Goal: Information Seeking & Learning: Learn about a topic

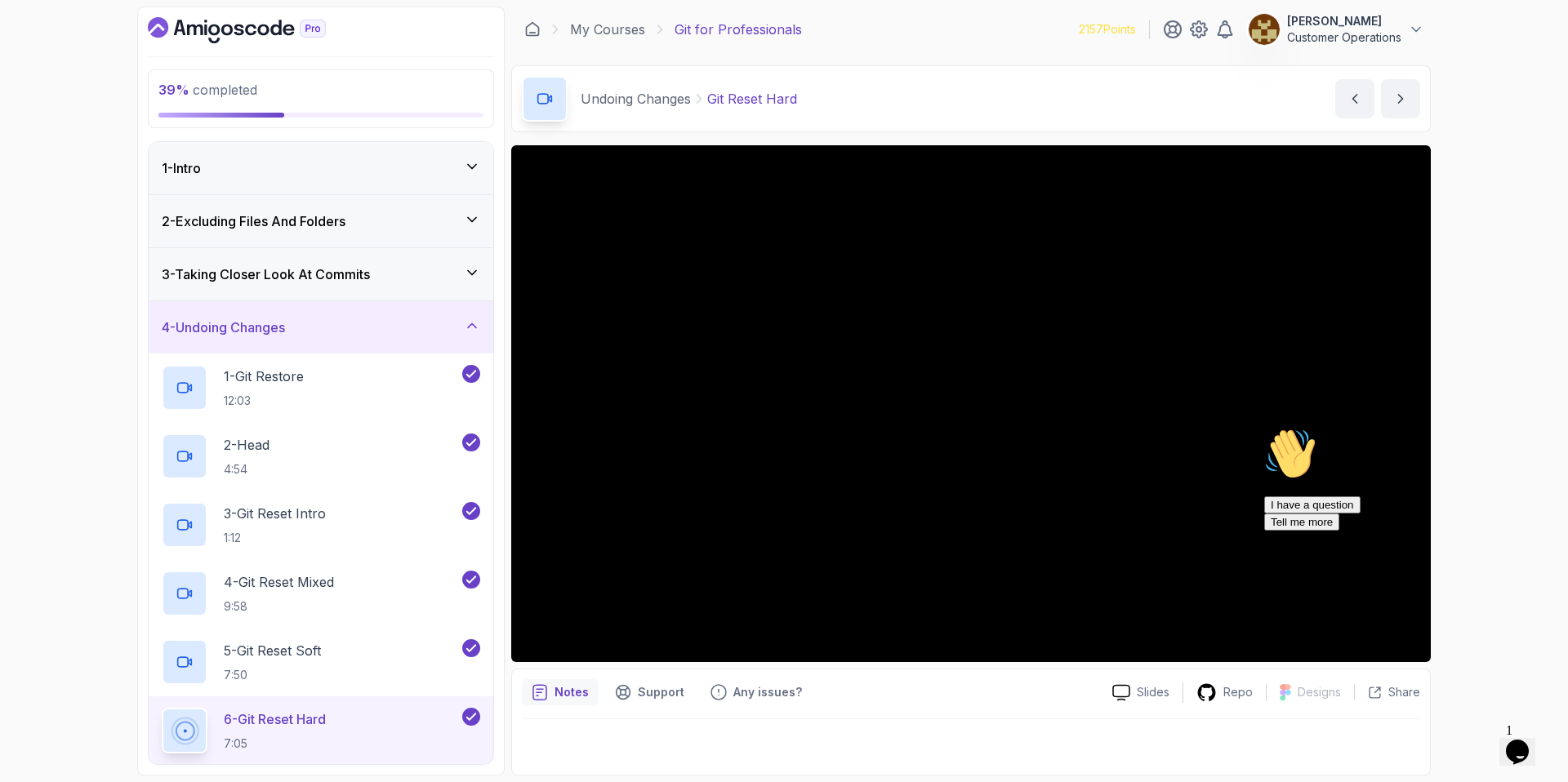
click at [354, 311] on div "4 - Undoing Changes" at bounding box center [321, 327] width 344 height 52
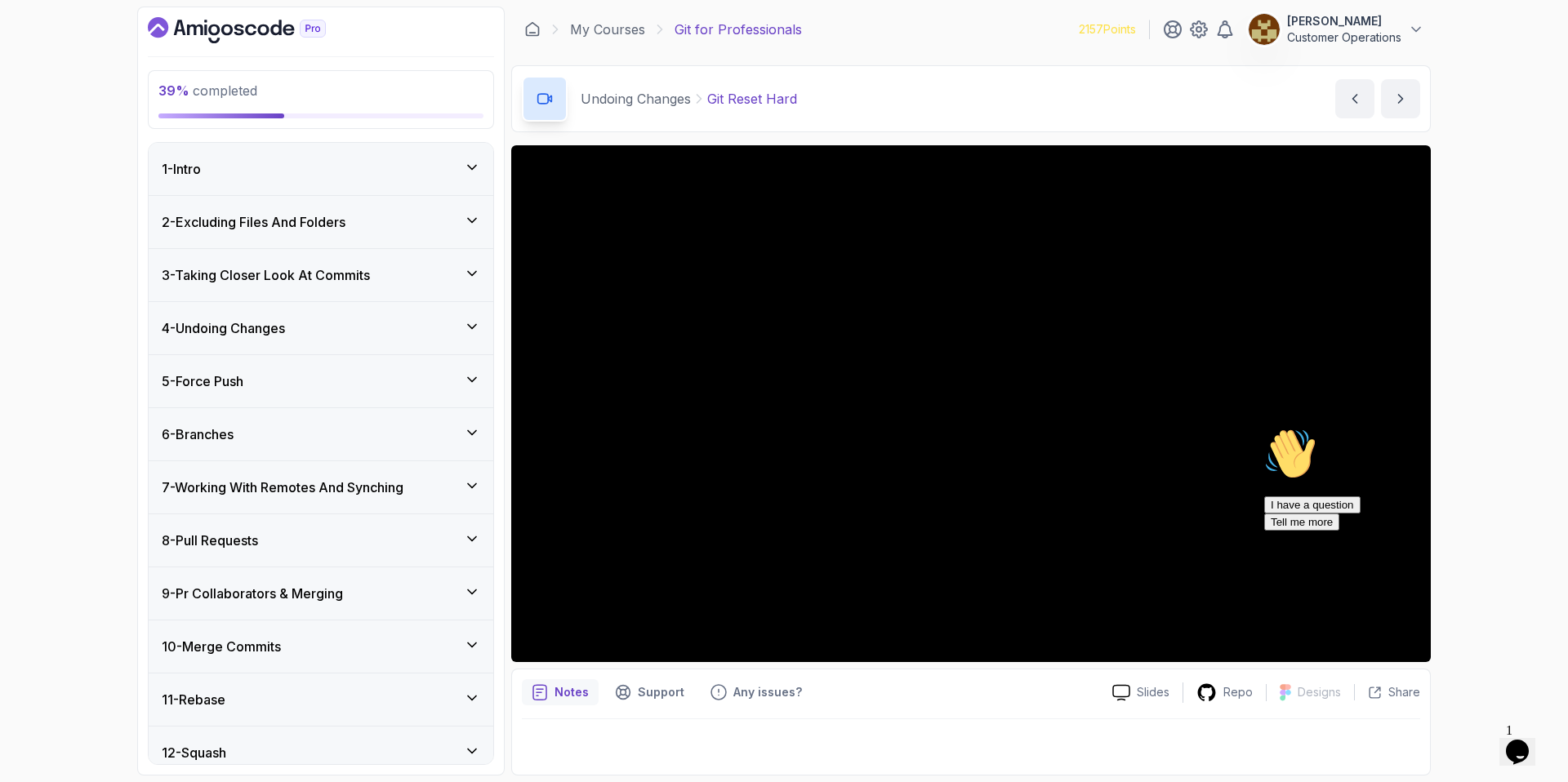
scroll to position [131, 0]
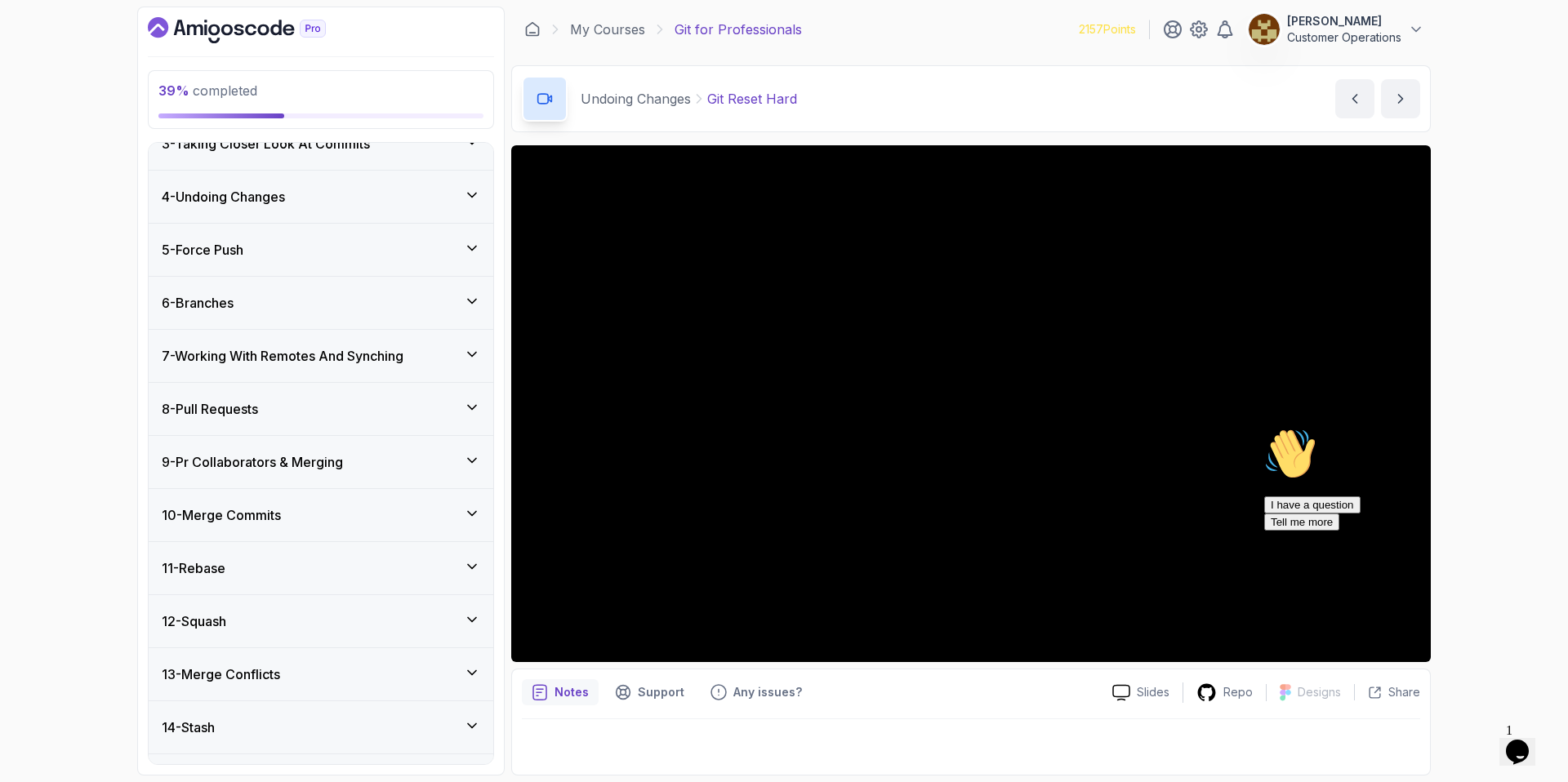
click at [279, 355] on h3 "7 - Working With Remotes And Synching" at bounding box center [282, 356] width 242 height 20
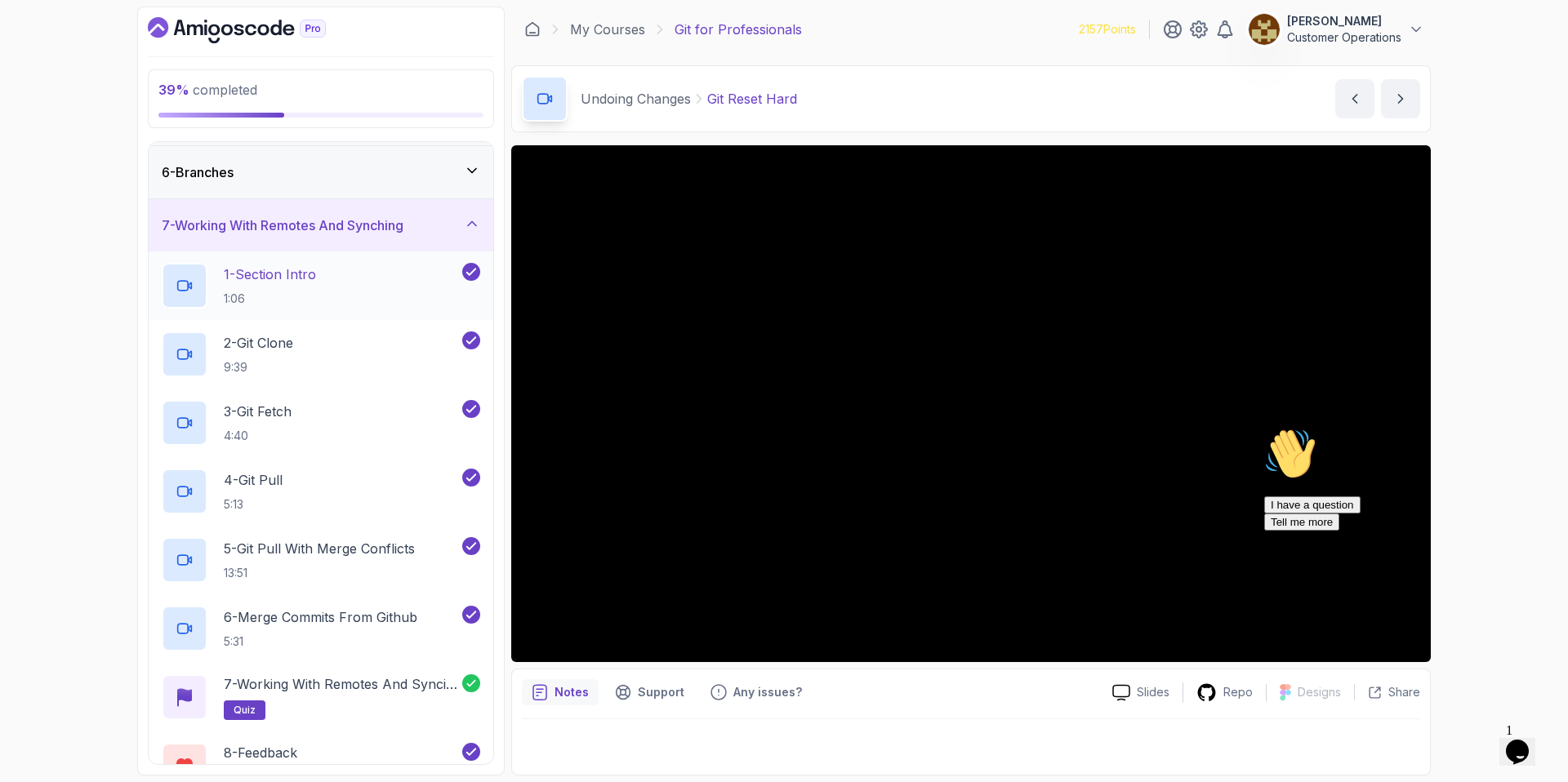
scroll to position [252, 0]
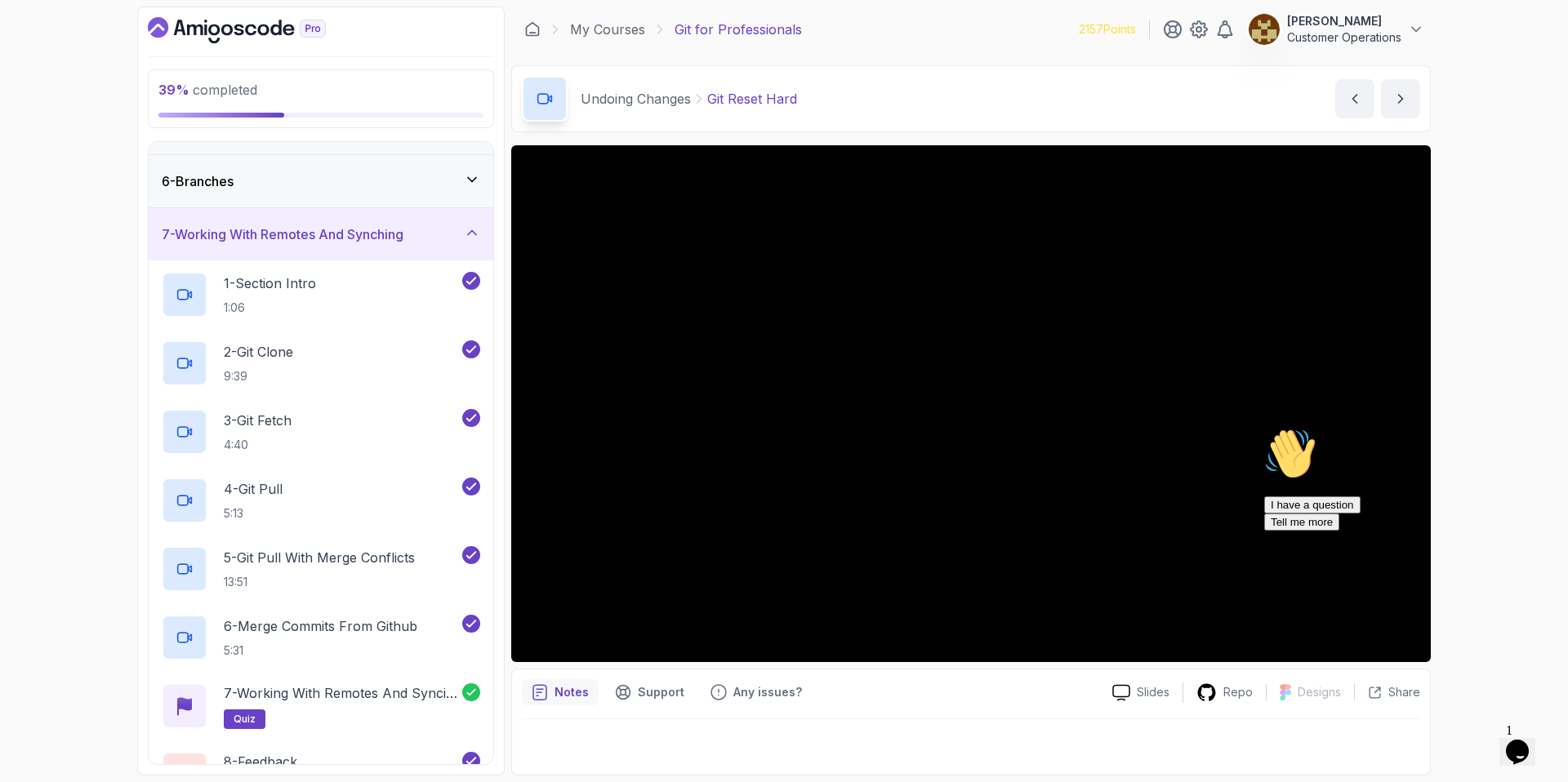
click at [299, 236] on h3 "7 - Working With Remotes And Synching" at bounding box center [282, 234] width 242 height 20
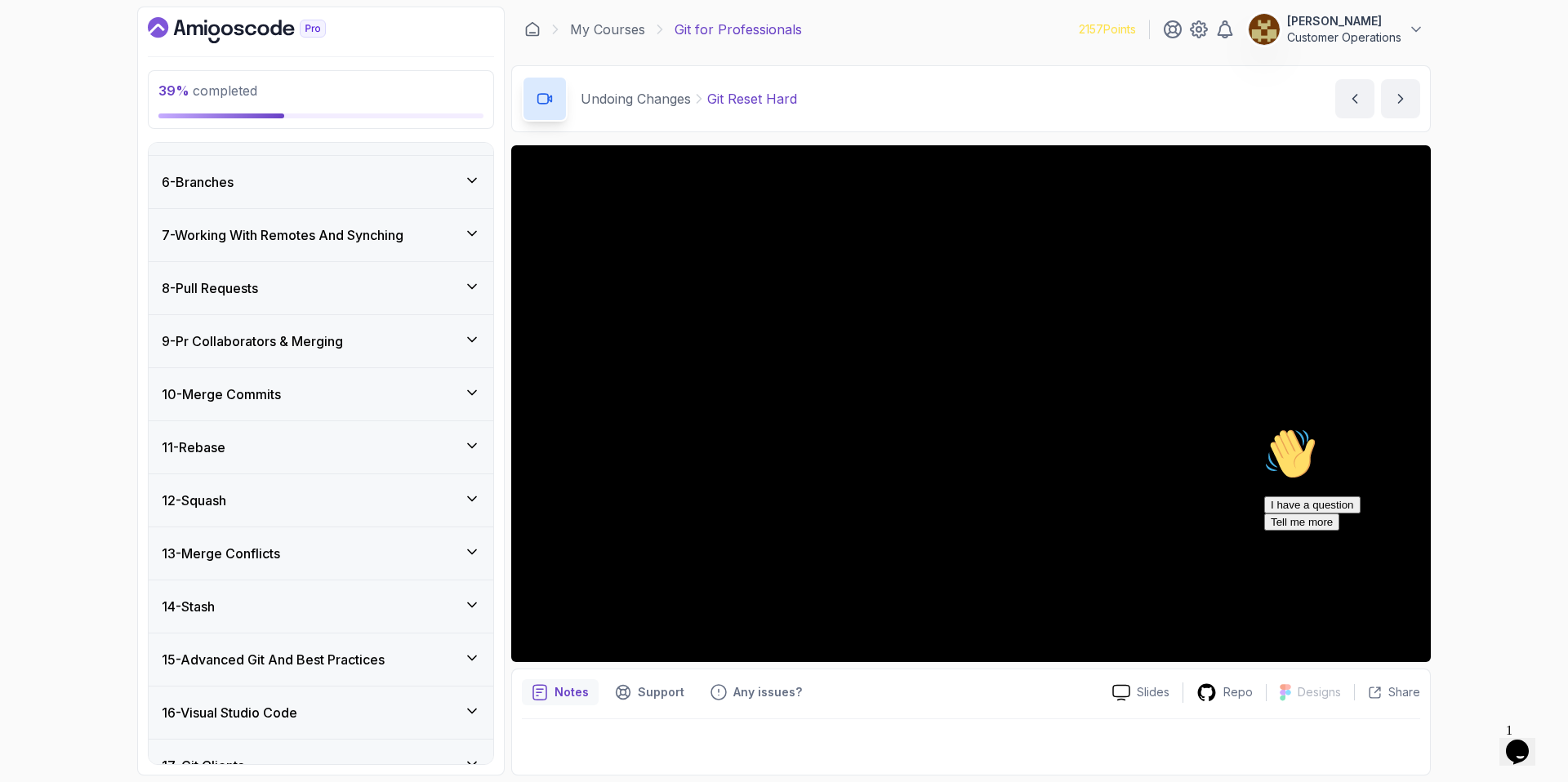
click at [294, 288] on div "8 - Pull Requests" at bounding box center [321, 289] width 318 height 20
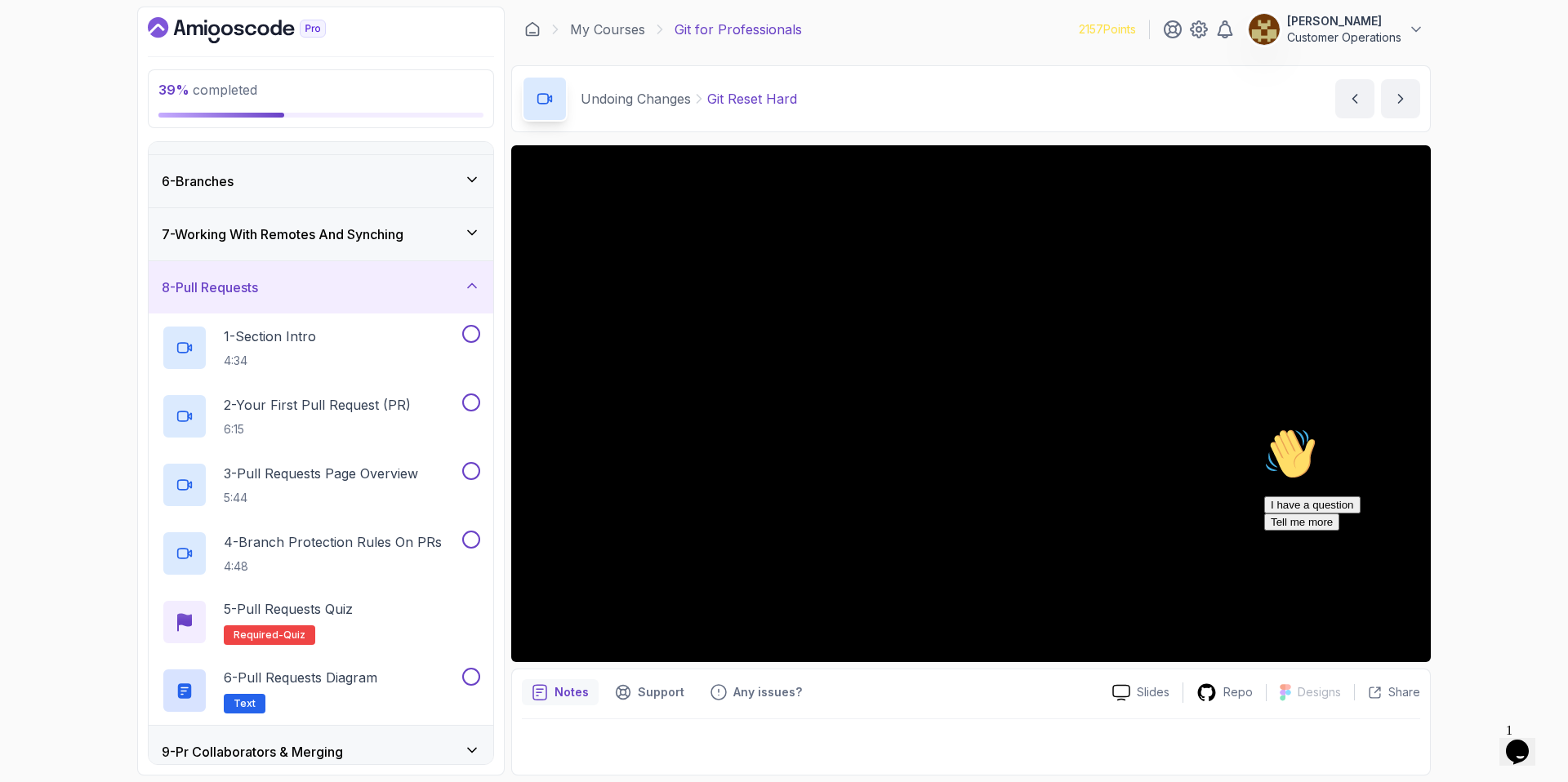
click at [295, 252] on div "7 - Working With Remotes And Synching" at bounding box center [321, 234] width 344 height 52
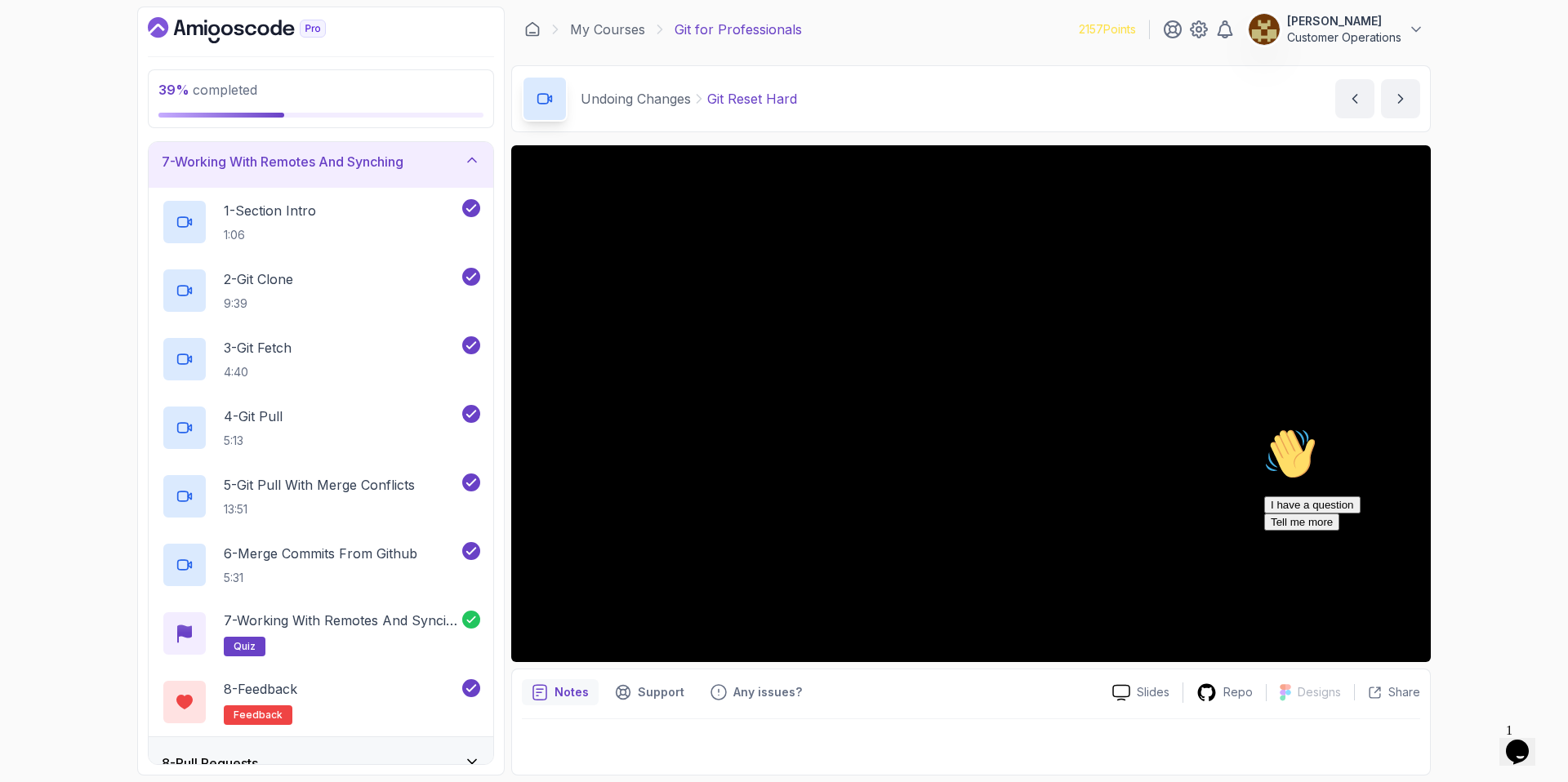
scroll to position [308, 0]
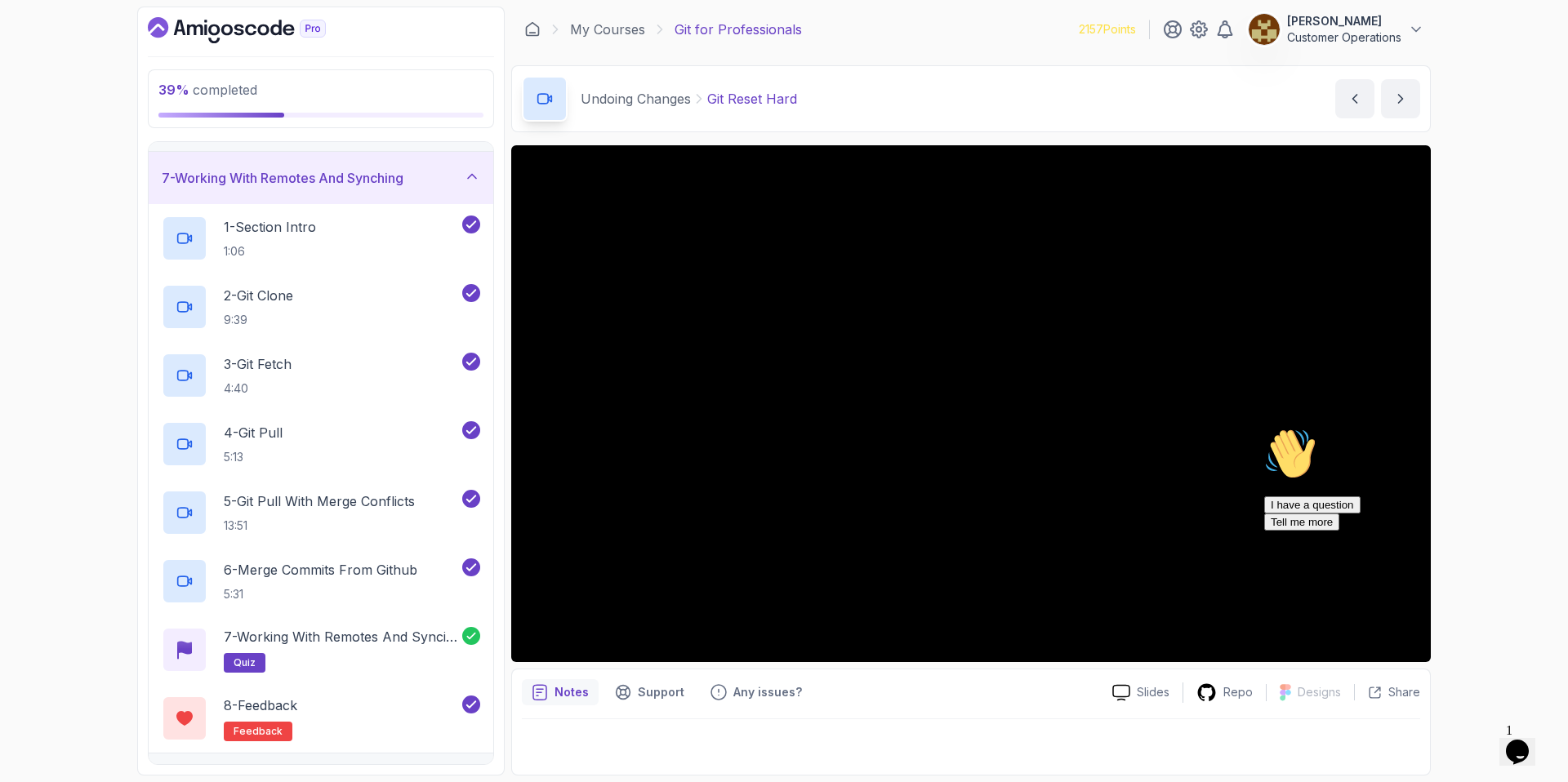
click at [286, 193] on div "7 - Working With Remotes And Synching" at bounding box center [321, 178] width 344 height 52
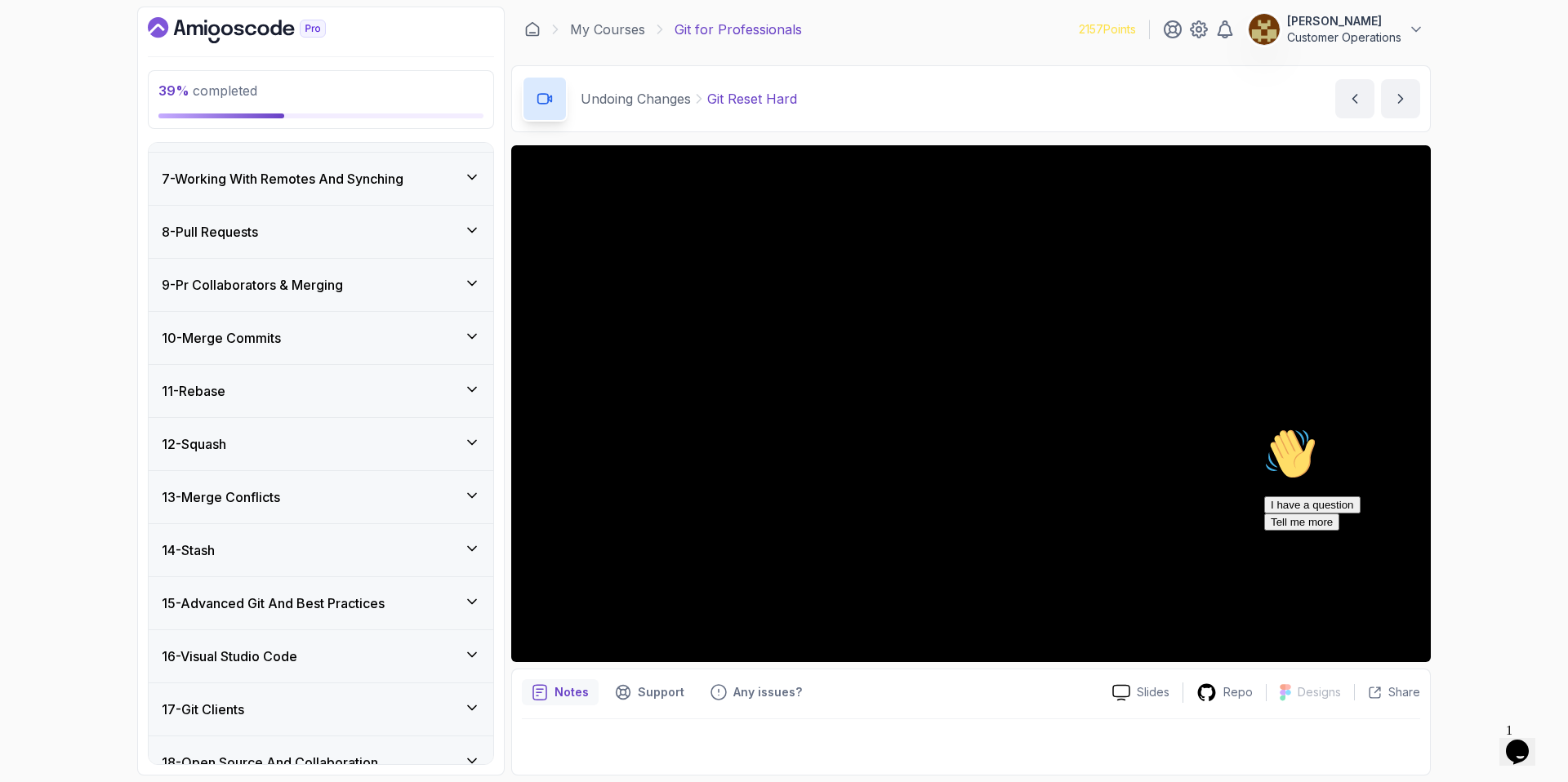
click at [283, 225] on div "8 - Pull Requests" at bounding box center [321, 232] width 318 height 20
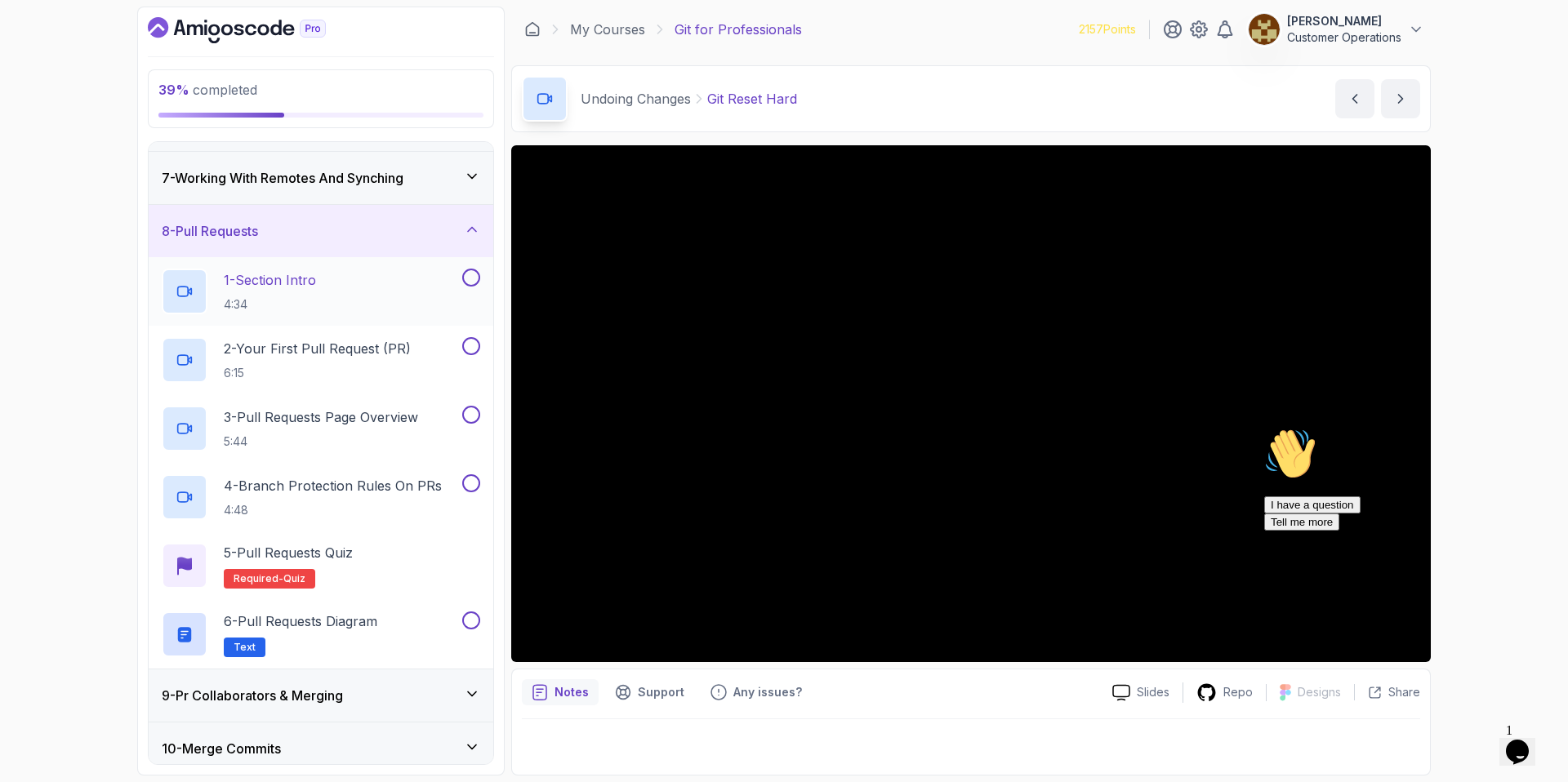
click at [283, 282] on p "1 - Section Intro" at bounding box center [270, 280] width 93 height 20
click at [1264, 428] on icon "Chat attention grabber" at bounding box center [1264, 428] width 0 height 0
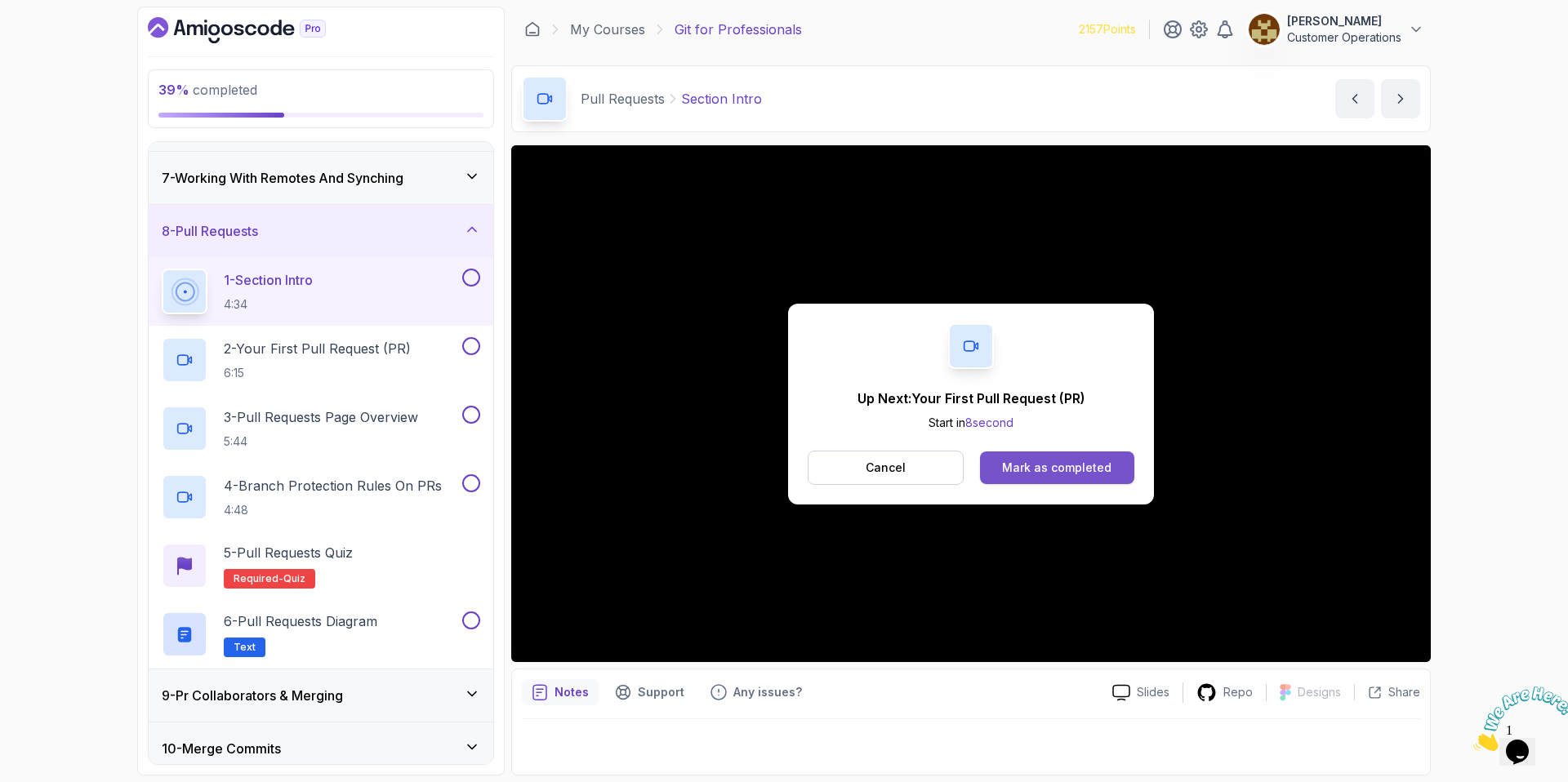
click at [1060, 458] on button "Mark as completed" at bounding box center [1057, 468] width 154 height 33
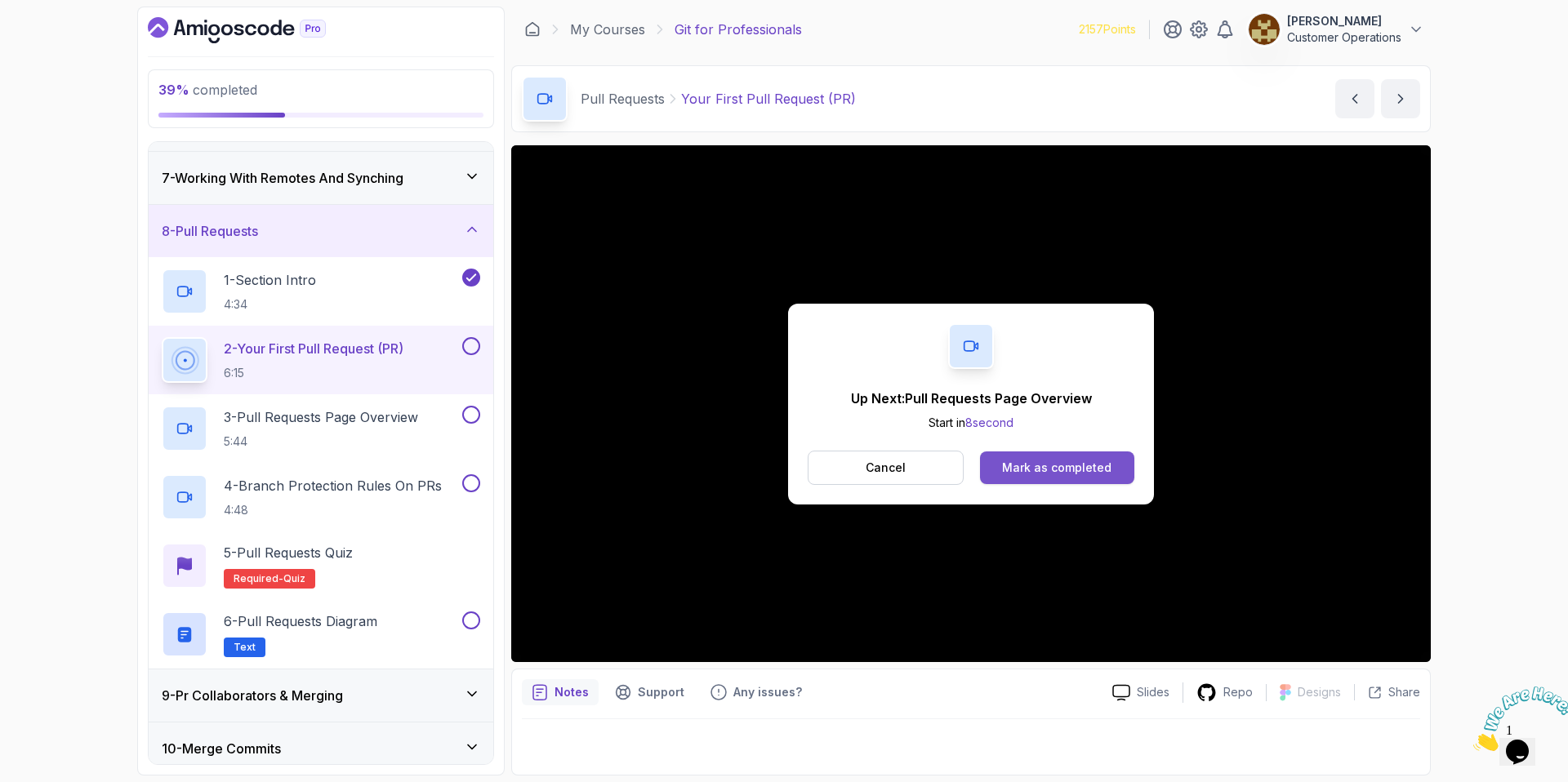
click at [1001, 466] on button "Mark as completed" at bounding box center [1057, 468] width 154 height 33
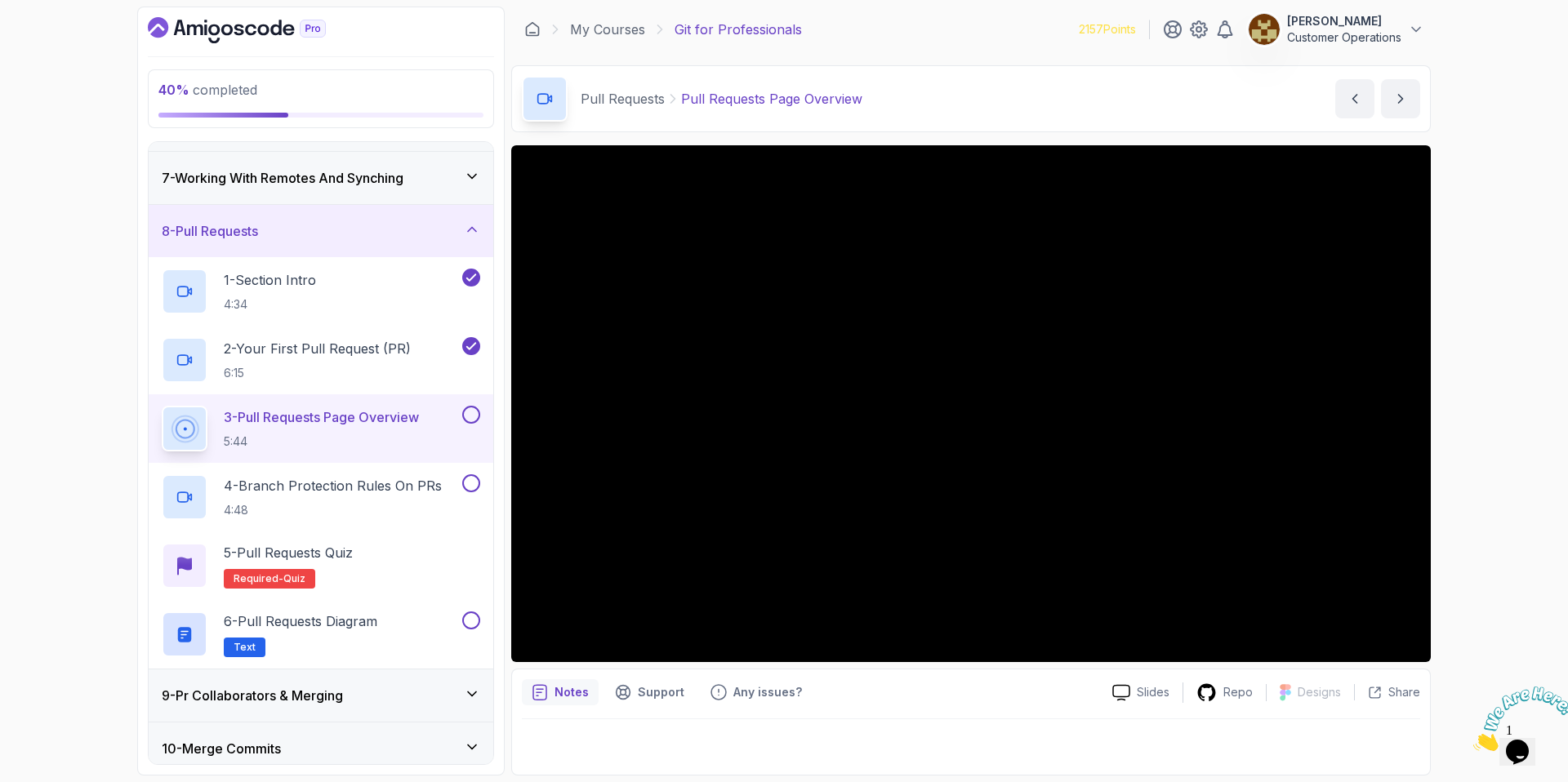
click at [932, 75] on div "Pull Requests Pull Requests Page Overview Pull Requests Page Overview by [PERSO…" at bounding box center [970, 99] width 919 height 67
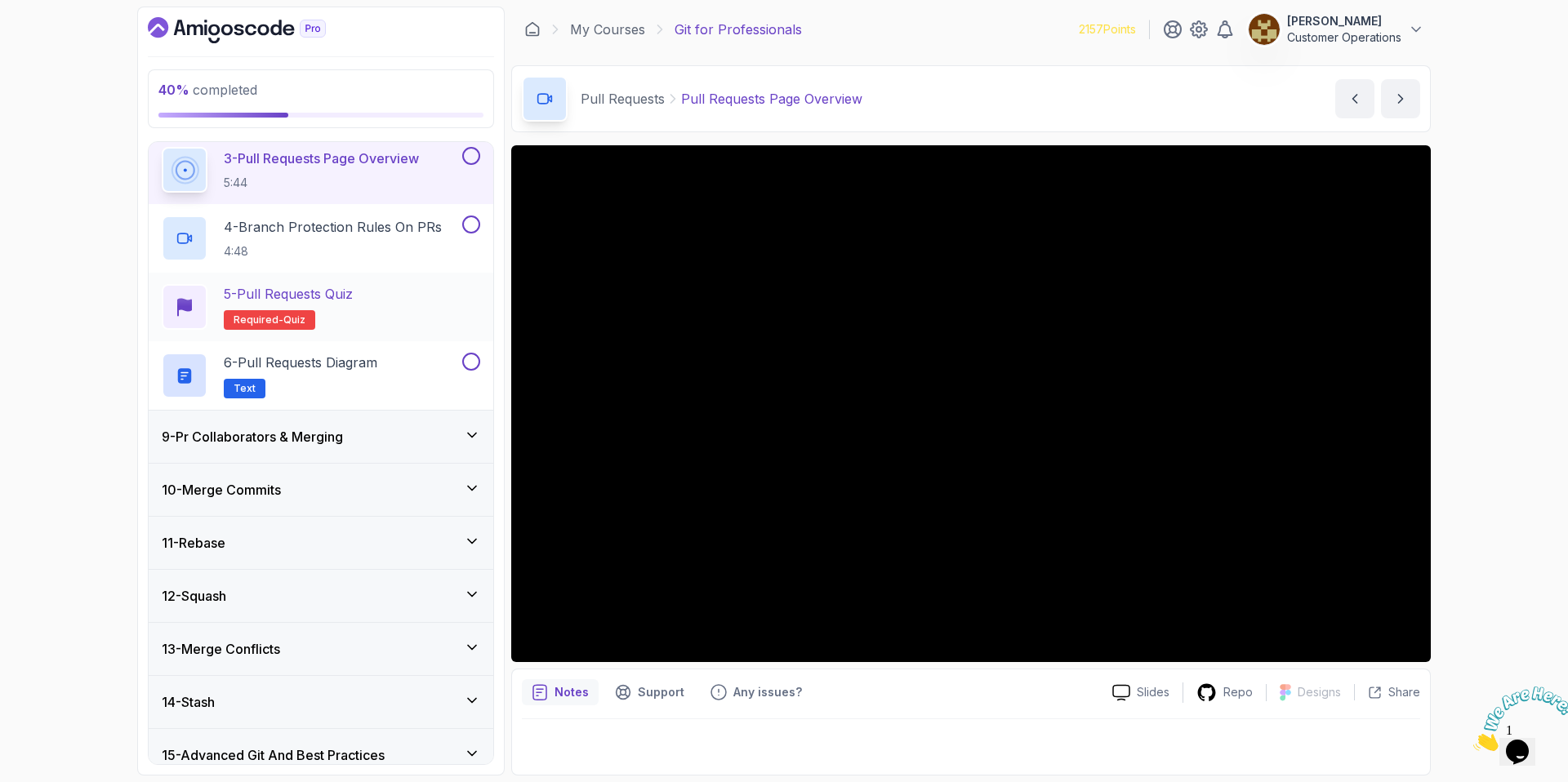
scroll to position [428, 0]
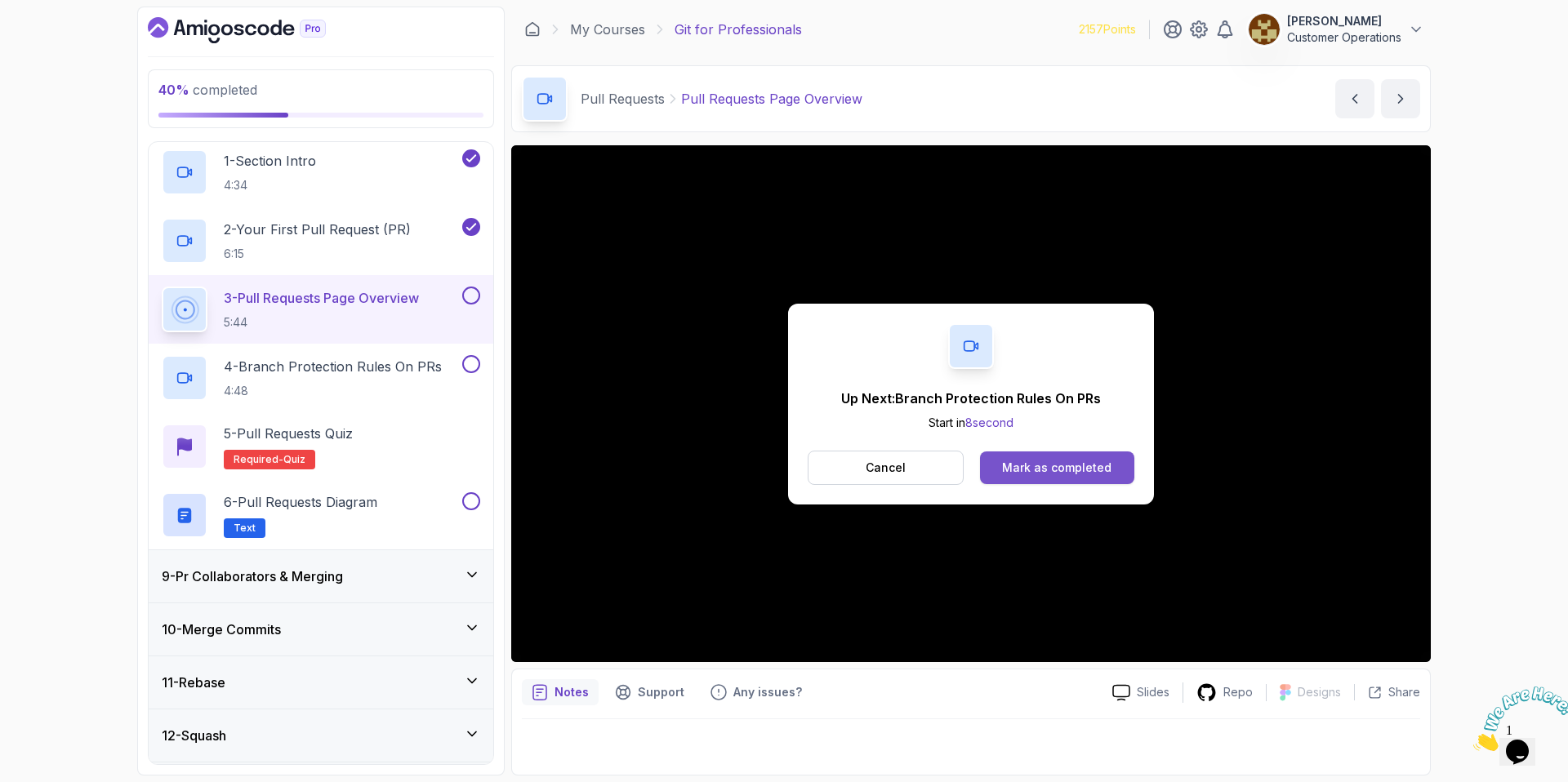
click at [1040, 458] on button "Mark as completed" at bounding box center [1057, 468] width 154 height 33
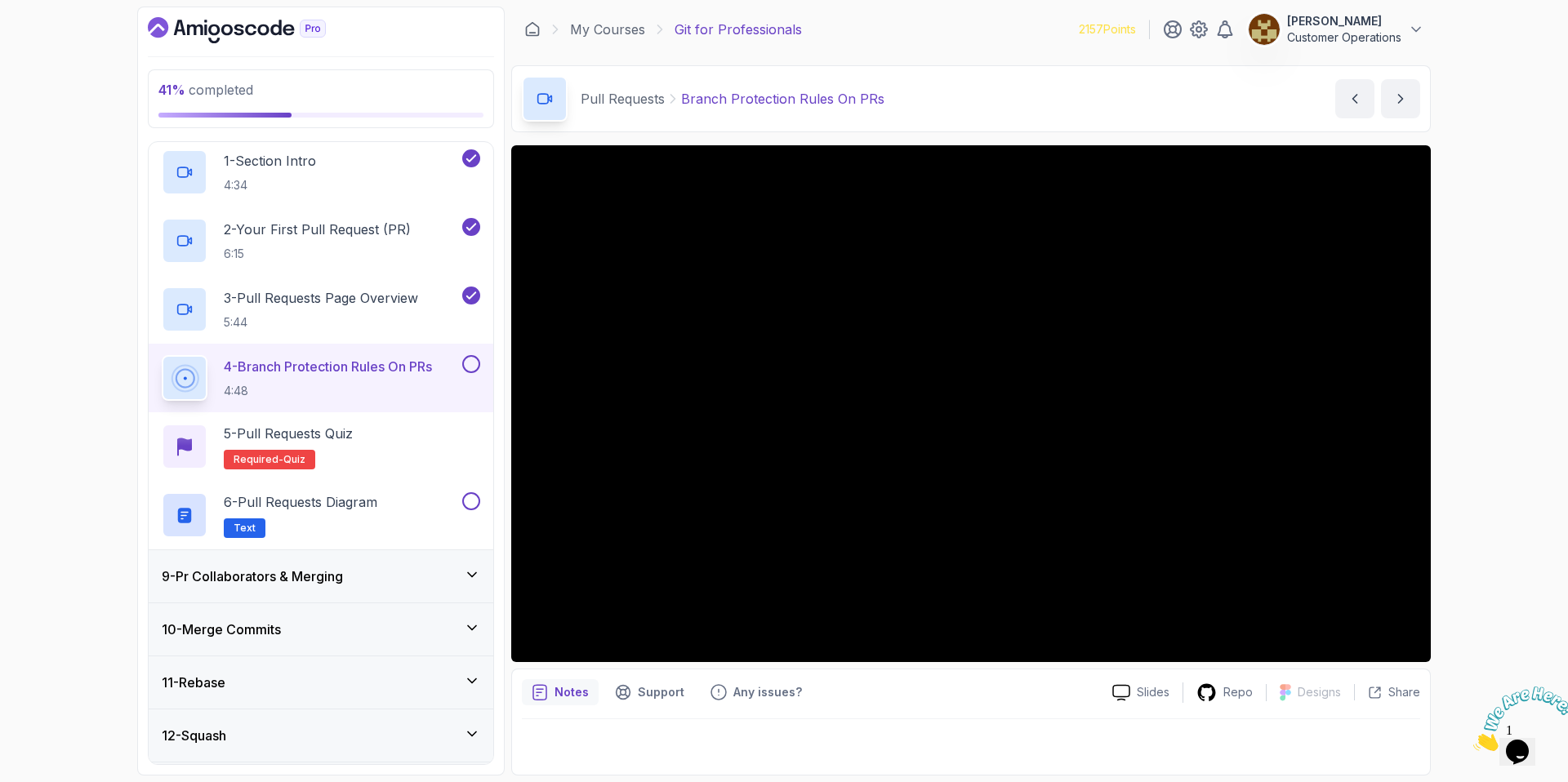
click at [954, 96] on div "Pull Requests Branch Protection Rules On PRs Branch Protection Rules On PRs by …" at bounding box center [970, 99] width 919 height 67
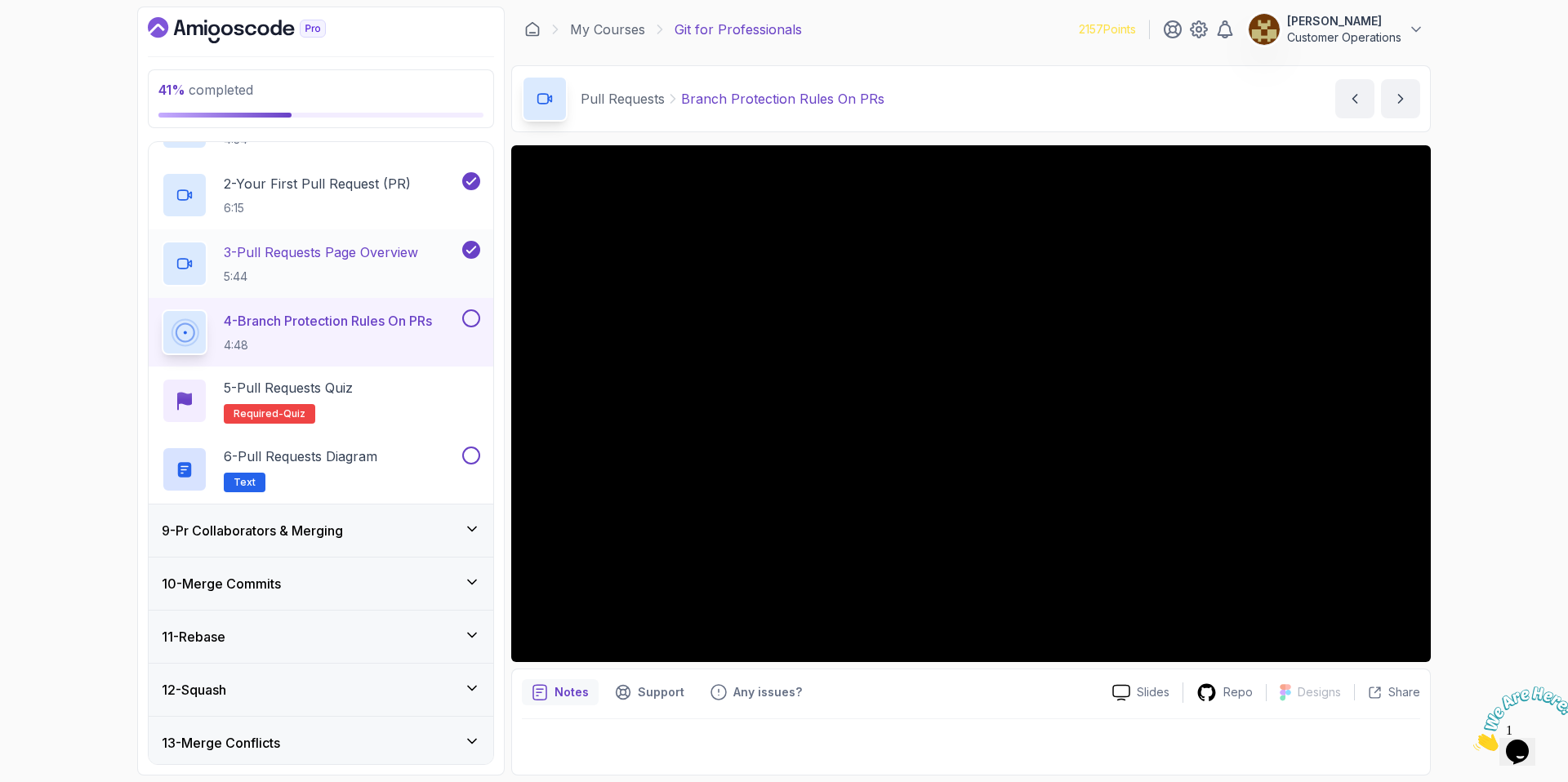
scroll to position [476, 0]
click at [1477, 324] on div "41 % completed 1 - Intro 2 - Excluding Files And Folders 3 - Taking Closer Look…" at bounding box center [784, 391] width 1568 height 782
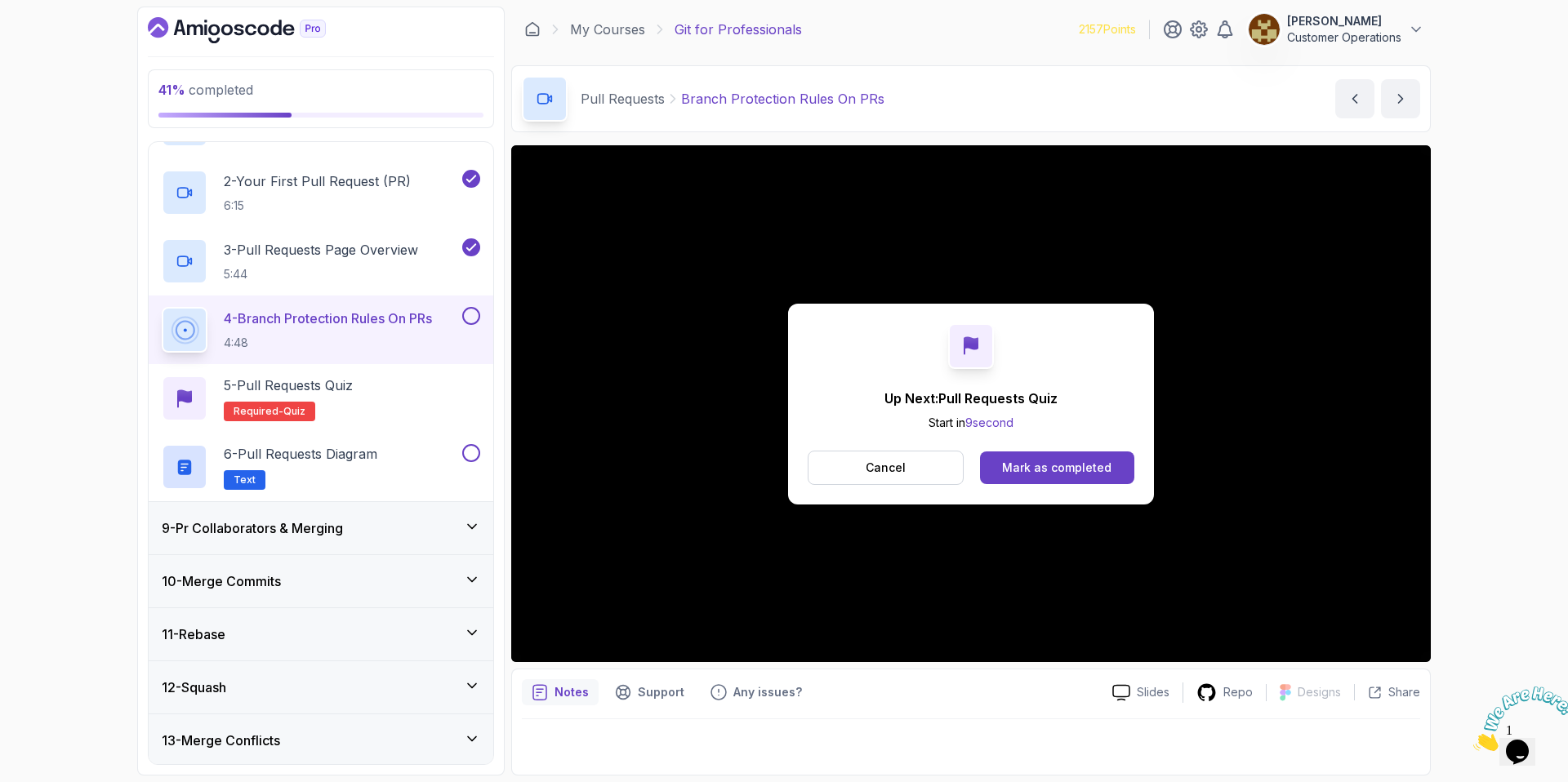
drag, startPoint x: 1051, startPoint y: 466, endPoint x: 1043, endPoint y: 457, distance: 12.0
click at [1051, 466] on div "Mark as completed" at bounding box center [1056, 468] width 109 height 16
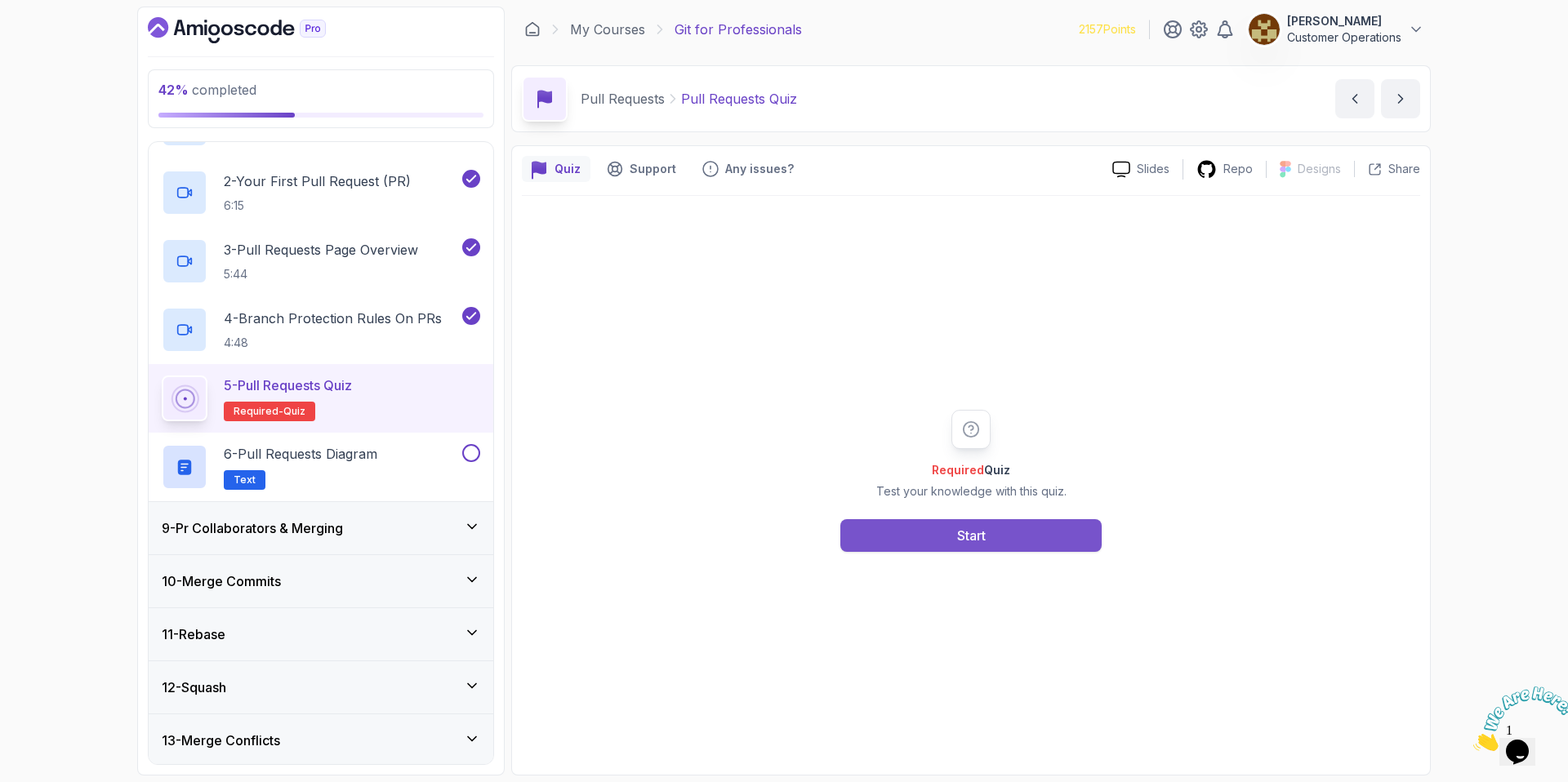
click at [934, 530] on button "Start" at bounding box center [971, 535] width 262 height 33
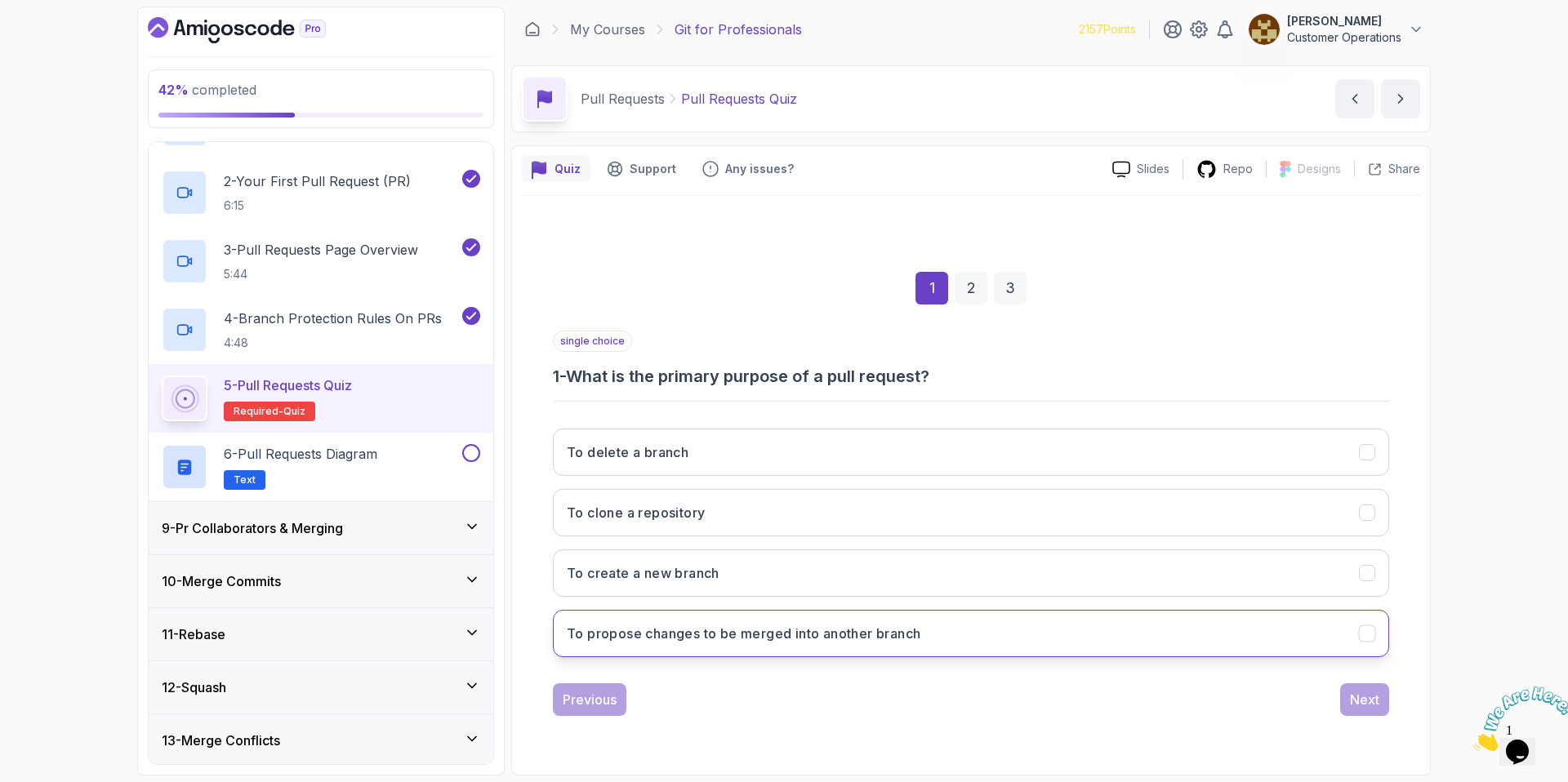
click at [778, 643] on button "To propose changes to be merged into another branch" at bounding box center [971, 634] width 836 height 48
click at [1348, 684] on button "Next" at bounding box center [1365, 699] width 49 height 33
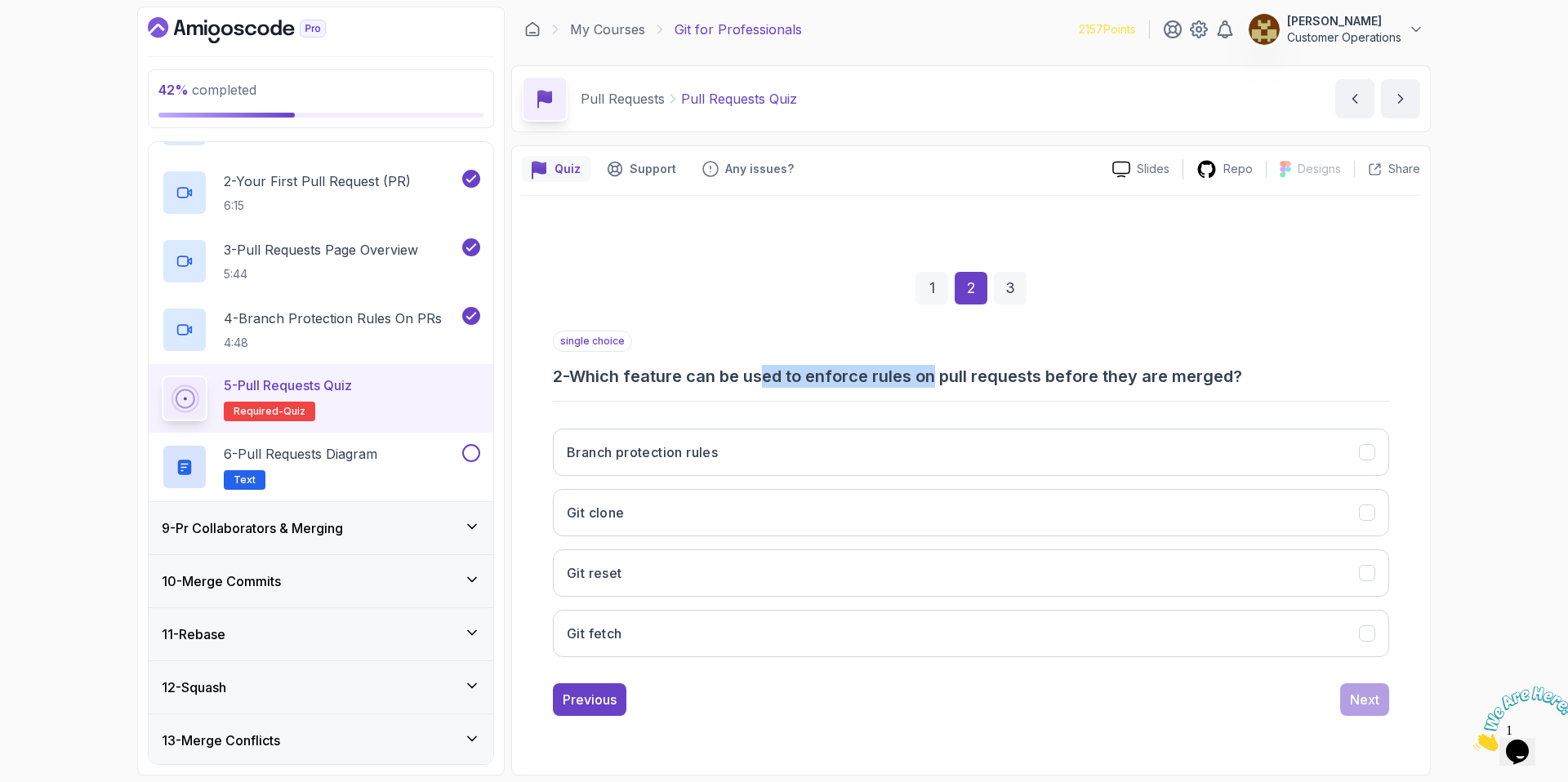
drag, startPoint x: 766, startPoint y: 378, endPoint x: 942, endPoint y: 386, distance: 176.2
click at [942, 386] on h3 "2 - Which feature can be used to enforce rules on pull requests before they are…" at bounding box center [971, 376] width 836 height 23
drag, startPoint x: 942, startPoint y: 386, endPoint x: 1060, endPoint y: 375, distance: 118.5
click at [942, 386] on h3 "2 - Which feature can be used to enforce rules on pull requests before they are…" at bounding box center [971, 376] width 836 height 23
drag, startPoint x: 1248, startPoint y: 379, endPoint x: 918, endPoint y: 357, distance: 330.7
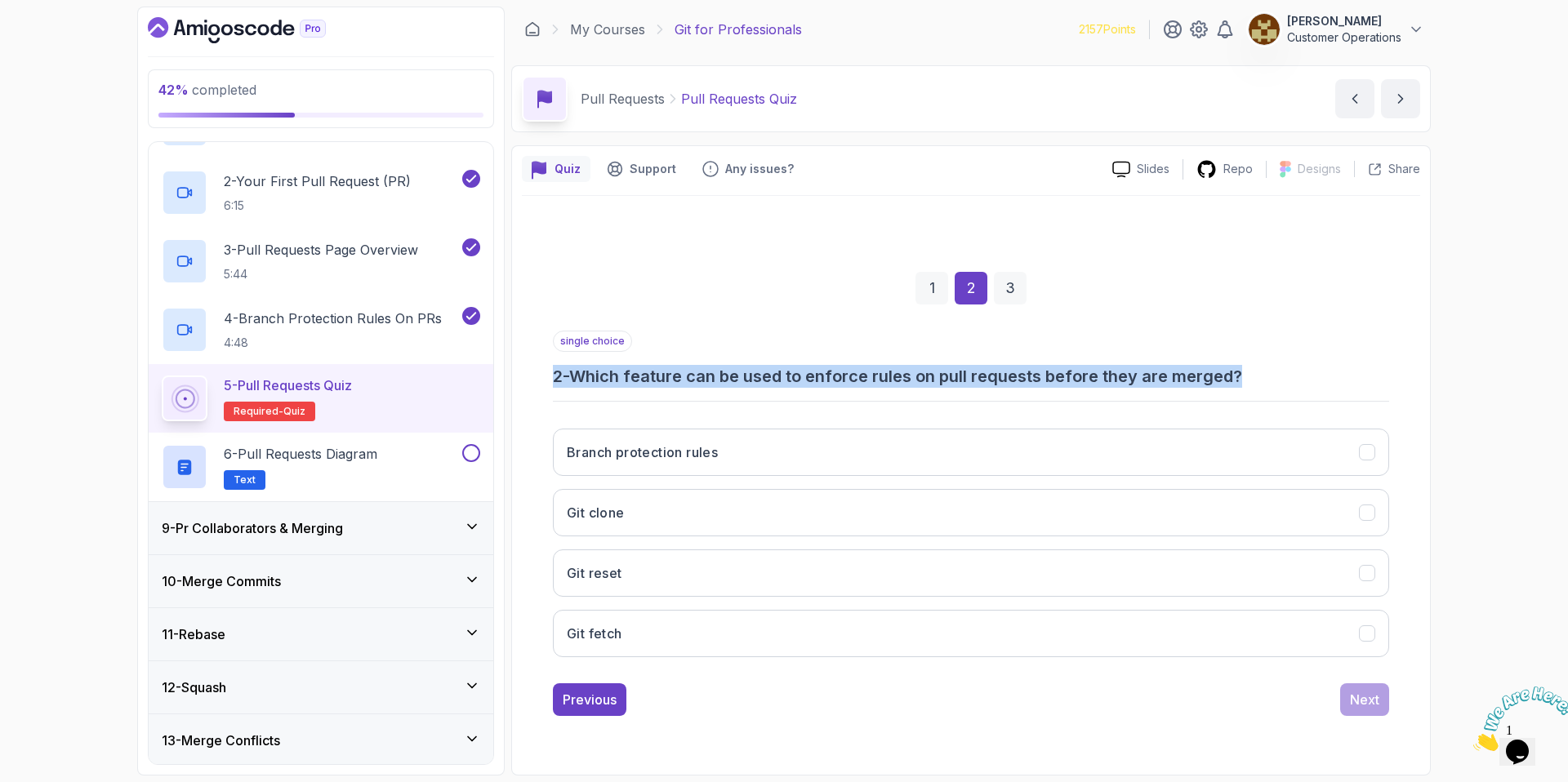
click at [918, 357] on div "single choice 2 - Which feature can be used to enforce rules on pull requests b…" at bounding box center [971, 359] width 836 height 57
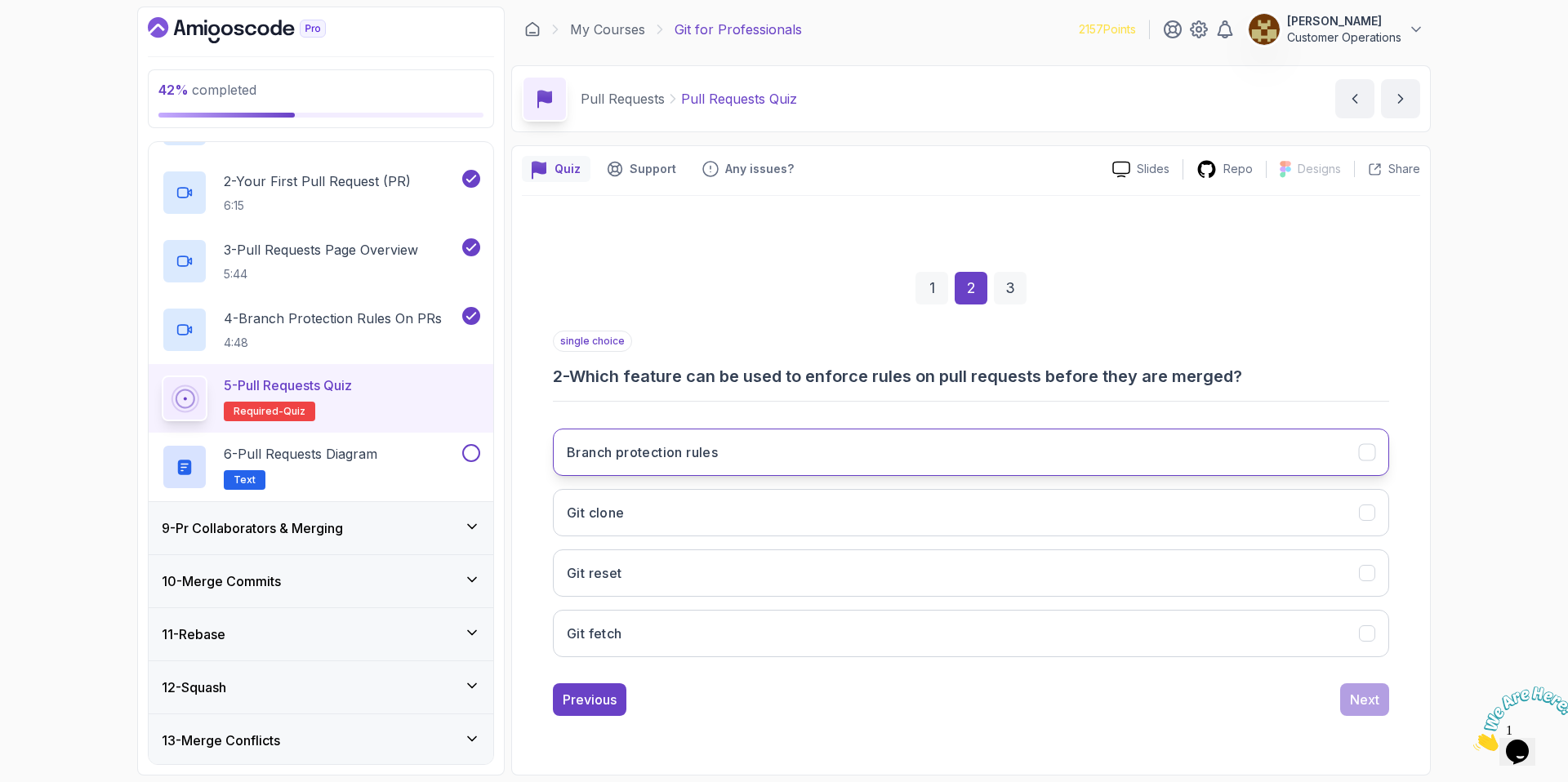
click at [749, 457] on button "Branch protection rules" at bounding box center [971, 452] width 836 height 48
click at [1382, 698] on button "Next" at bounding box center [1365, 699] width 49 height 33
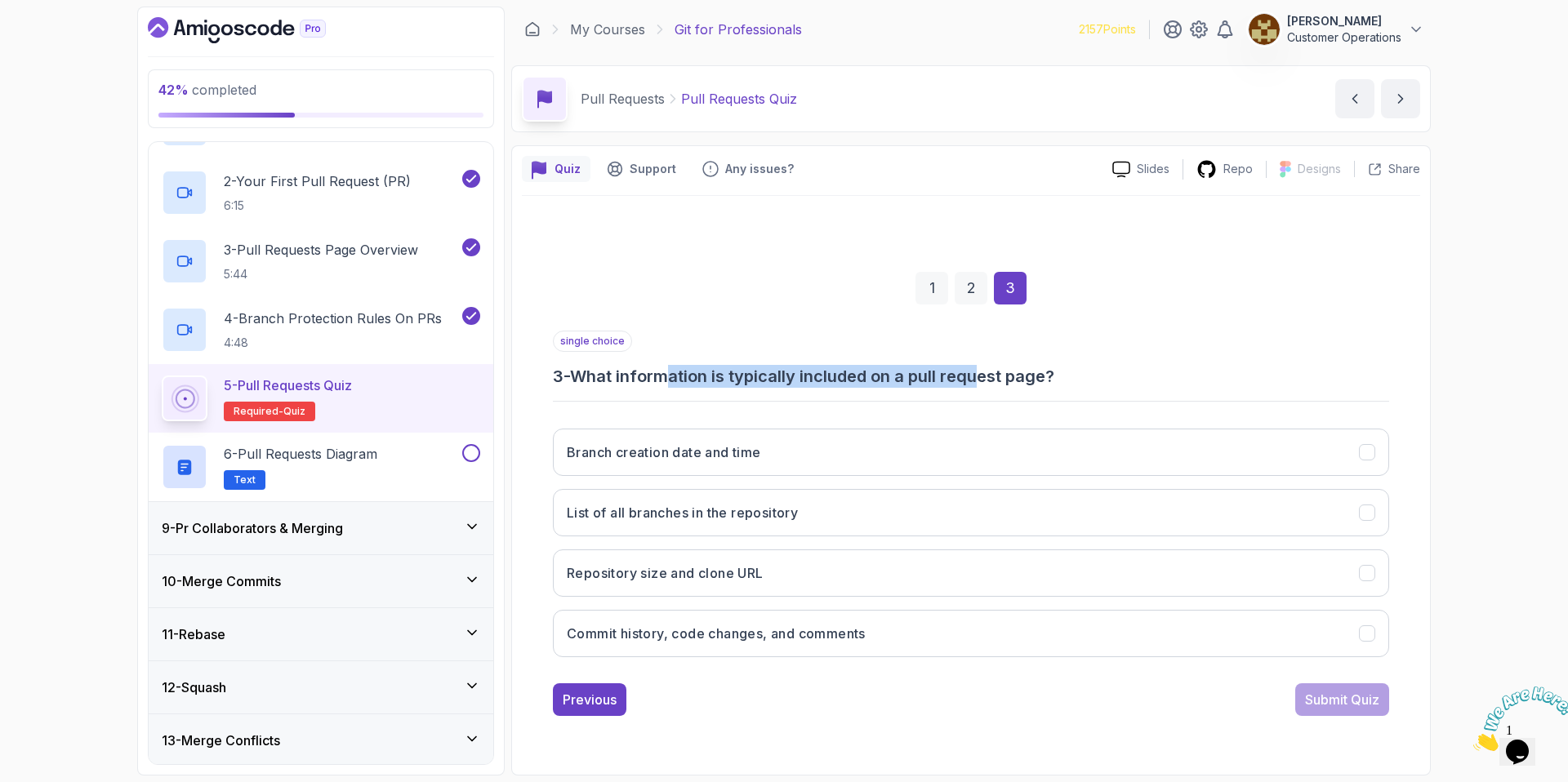
drag, startPoint x: 725, startPoint y: 382, endPoint x: 986, endPoint y: 384, distance: 261.0
click at [986, 384] on h3 "3 - What information is typically included on a pull request page?" at bounding box center [971, 376] width 836 height 23
drag, startPoint x: 986, startPoint y: 384, endPoint x: 1049, endPoint y: 382, distance: 63.0
click at [987, 384] on h3 "3 - What information is typically included on a pull request page?" at bounding box center [971, 376] width 836 height 23
drag, startPoint x: 1070, startPoint y: 377, endPoint x: 836, endPoint y: 374, distance: 234.0
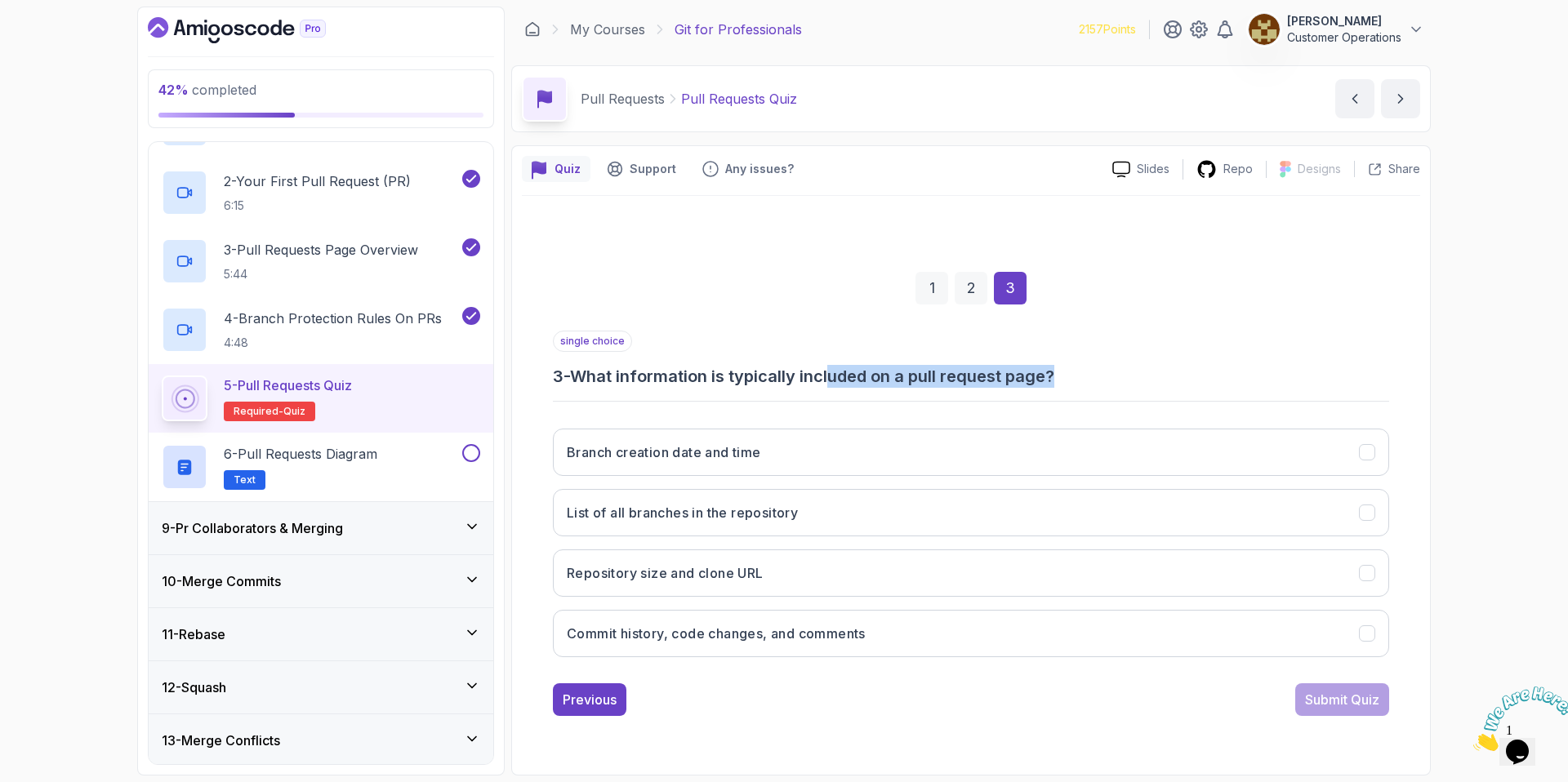
click at [840, 375] on h3 "3 - What information is typically included on a pull request page?" at bounding box center [971, 376] width 836 height 23
click at [836, 374] on h3 "3 - What information is typically included on a pull request page?" at bounding box center [971, 376] width 836 height 23
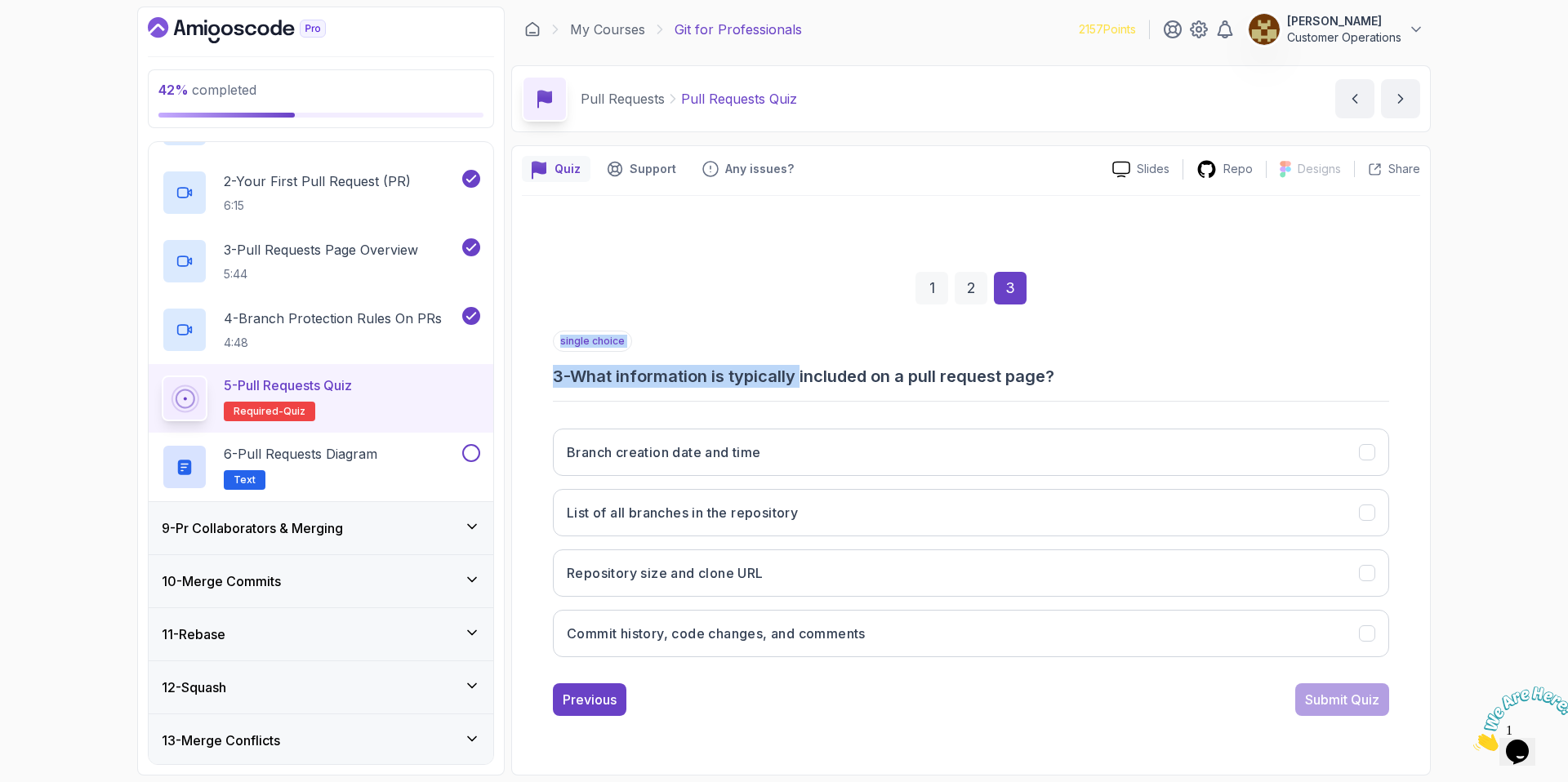
drag, startPoint x: 836, startPoint y: 374, endPoint x: 1178, endPoint y: 372, distance: 342.0
click at [1177, 372] on h3 "3 - What information is typically included on a pull request page?" at bounding box center [971, 376] width 836 height 23
click at [1178, 372] on h3 "3 - What information is typically included on a pull request page?" at bounding box center [971, 376] width 836 height 23
drag, startPoint x: 1083, startPoint y: 370, endPoint x: 775, endPoint y: 361, distance: 308.1
click at [777, 361] on div "single choice 3 - What information is typically included on a pull request page?" at bounding box center [971, 359] width 836 height 57
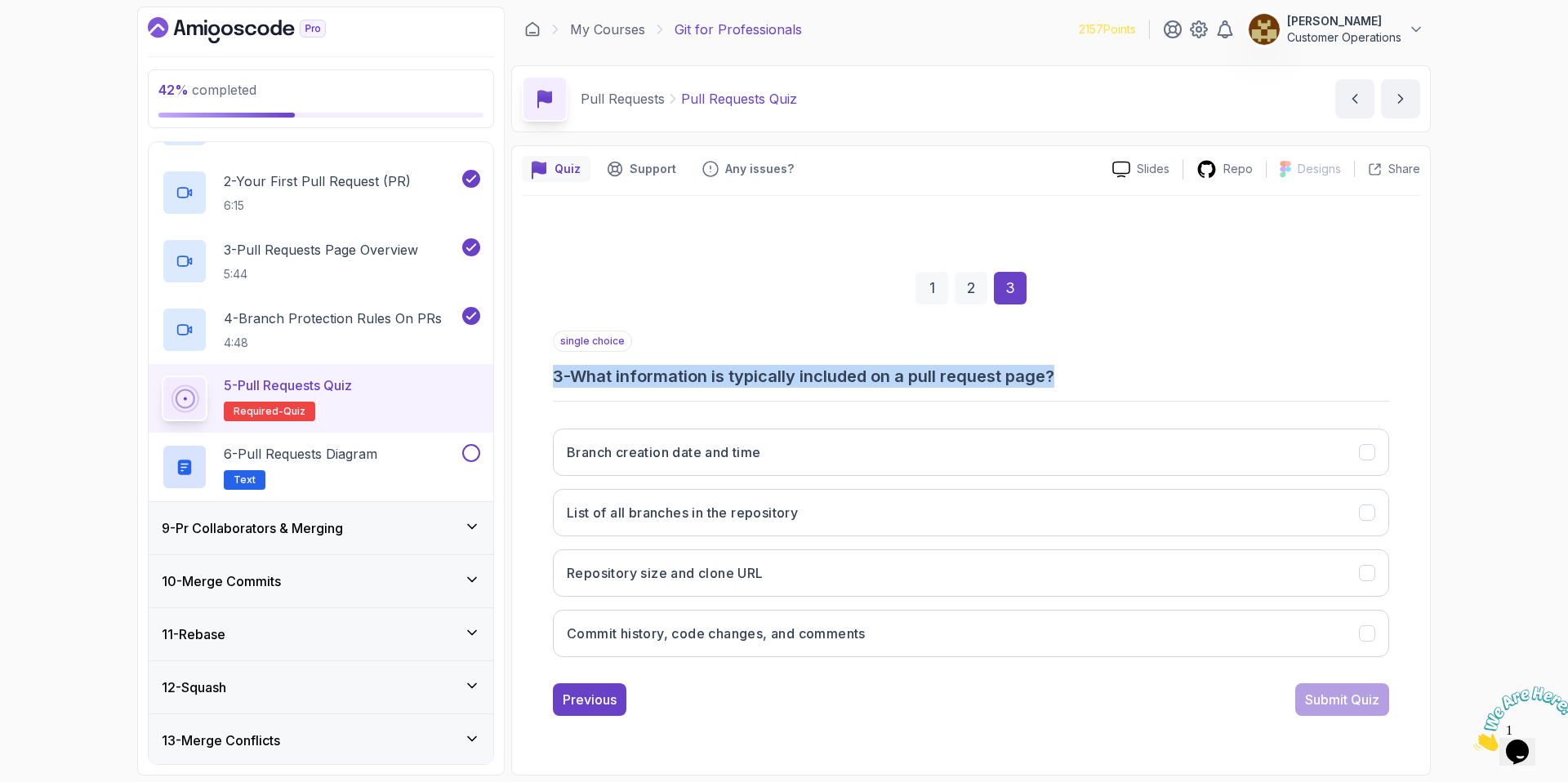
click at [775, 361] on div "single choice 3 - What information is typically included on a pull request page?" at bounding box center [971, 359] width 836 height 57
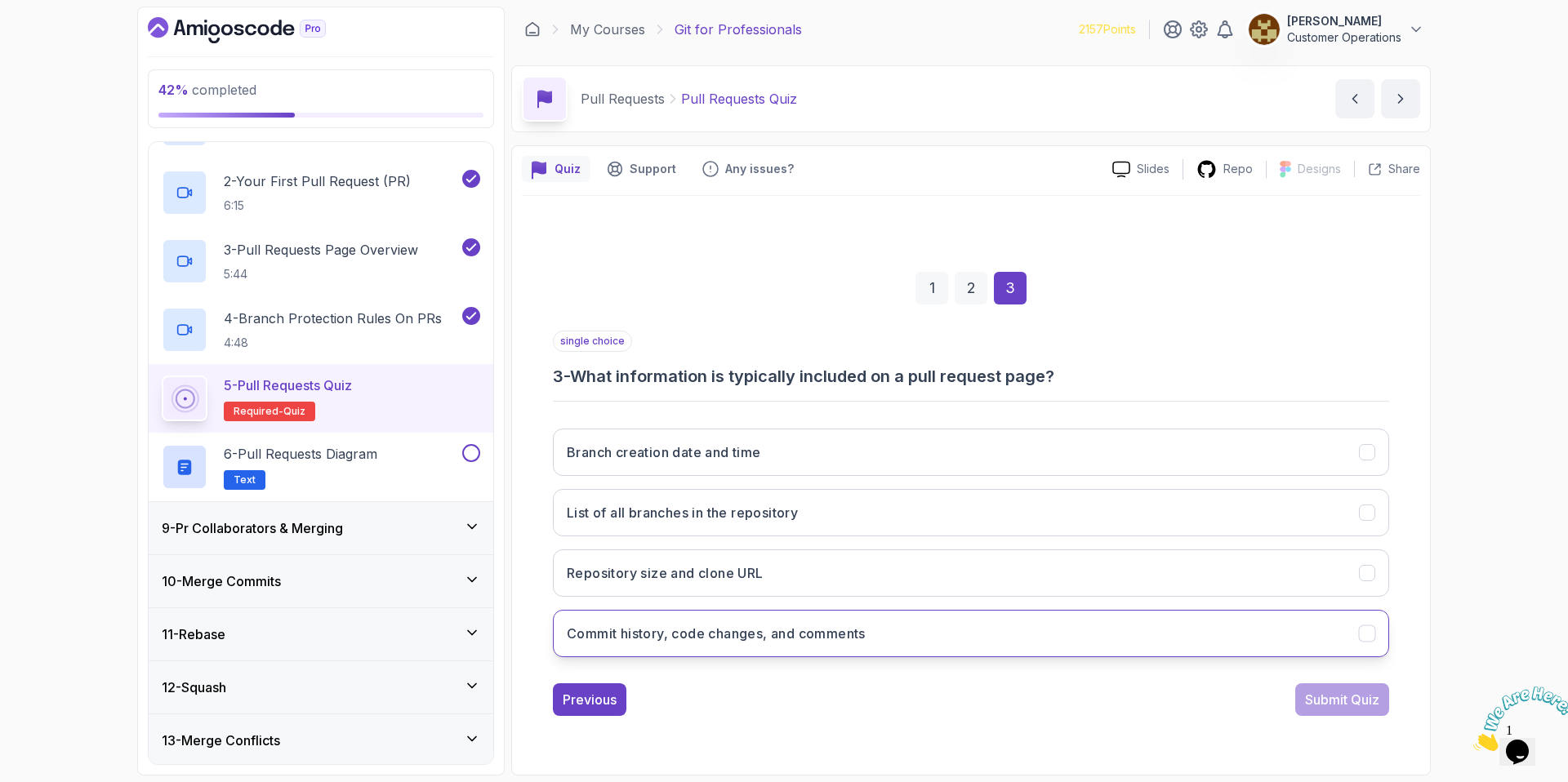
click at [818, 643] on button "Commit history, code changes, and comments" at bounding box center [971, 634] width 836 height 48
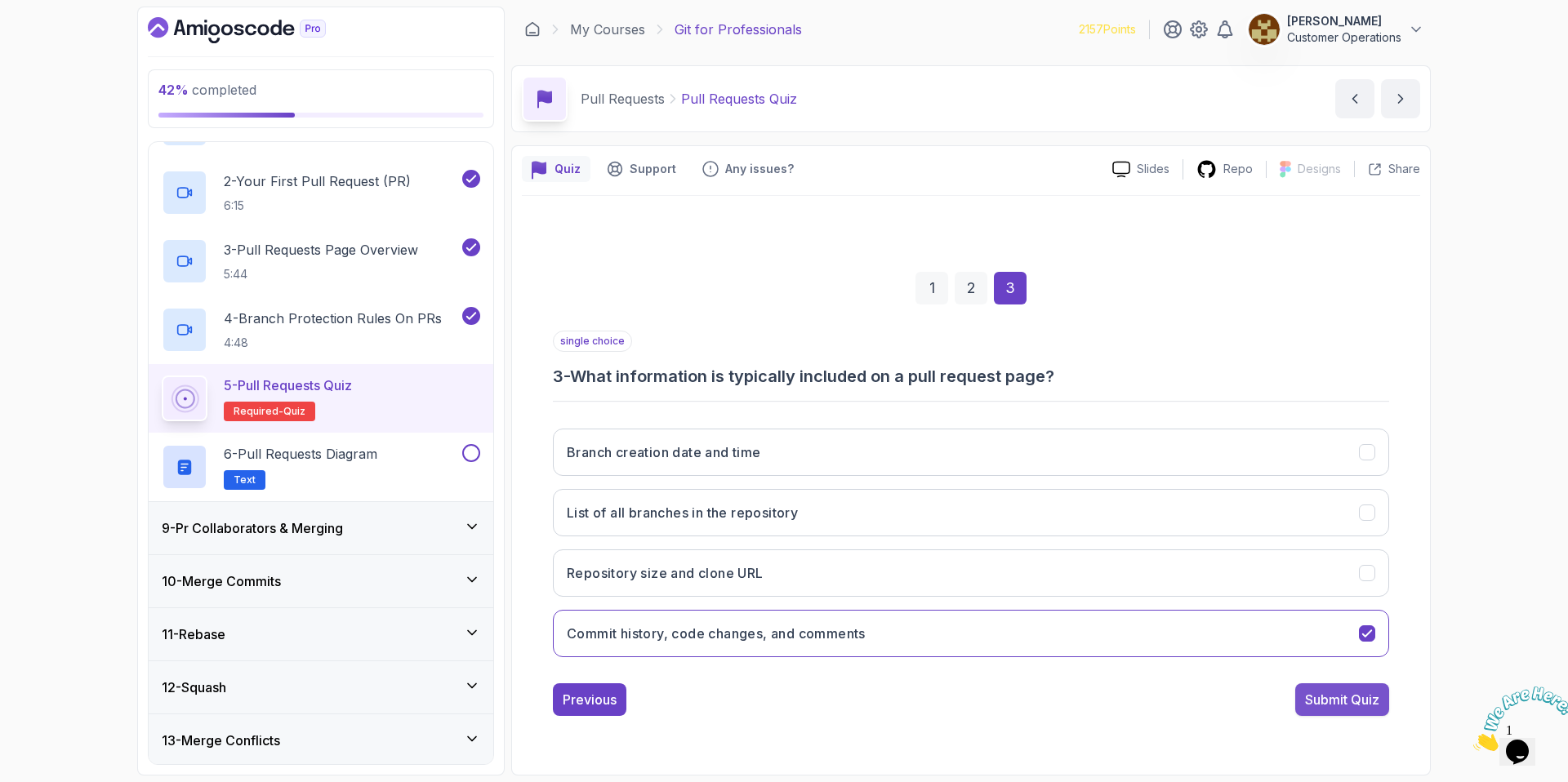
click at [1349, 696] on div "Submit Quiz" at bounding box center [1342, 699] width 75 height 20
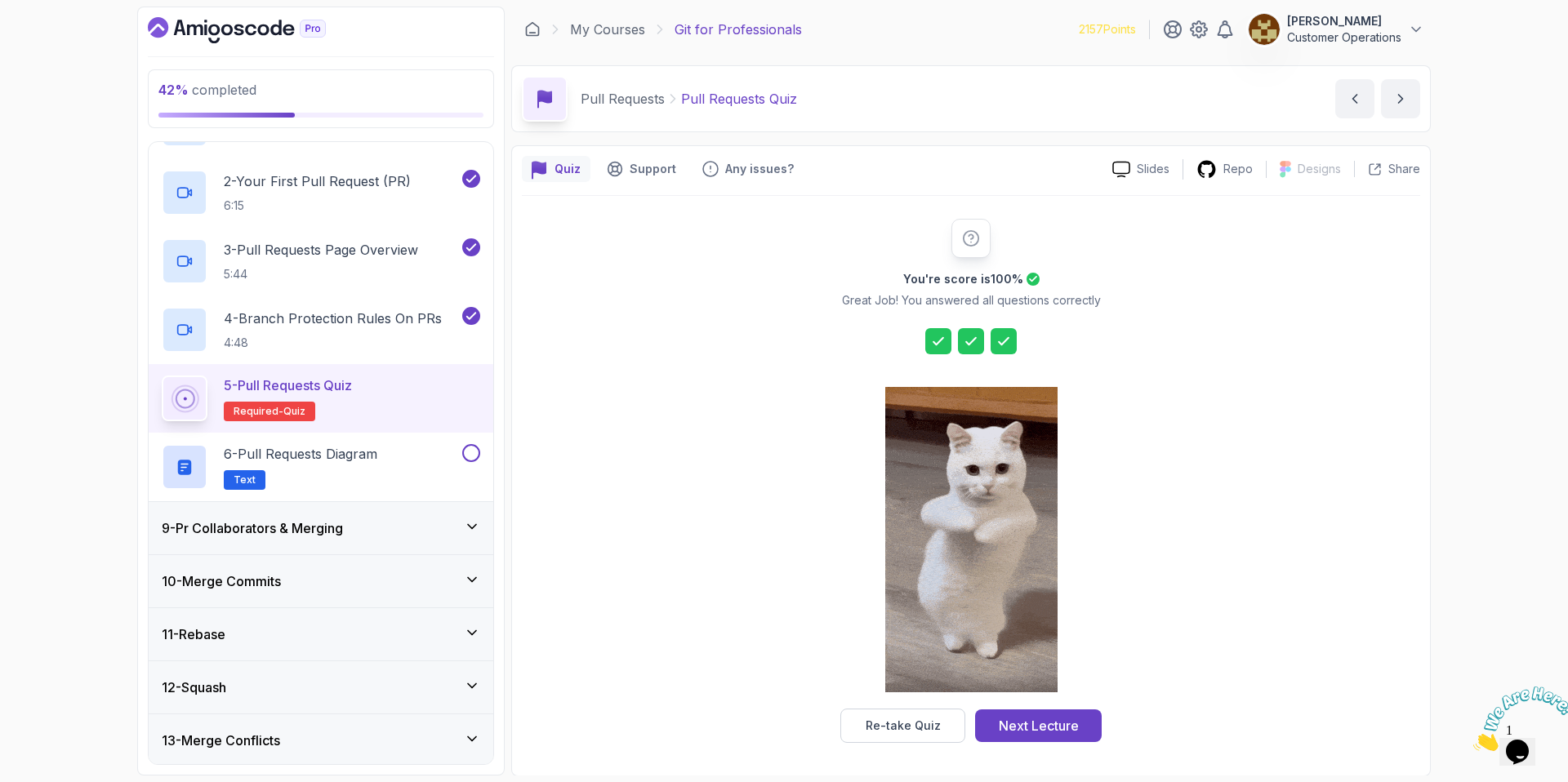
drag, startPoint x: 1022, startPoint y: 732, endPoint x: 1011, endPoint y: 696, distance: 37.6
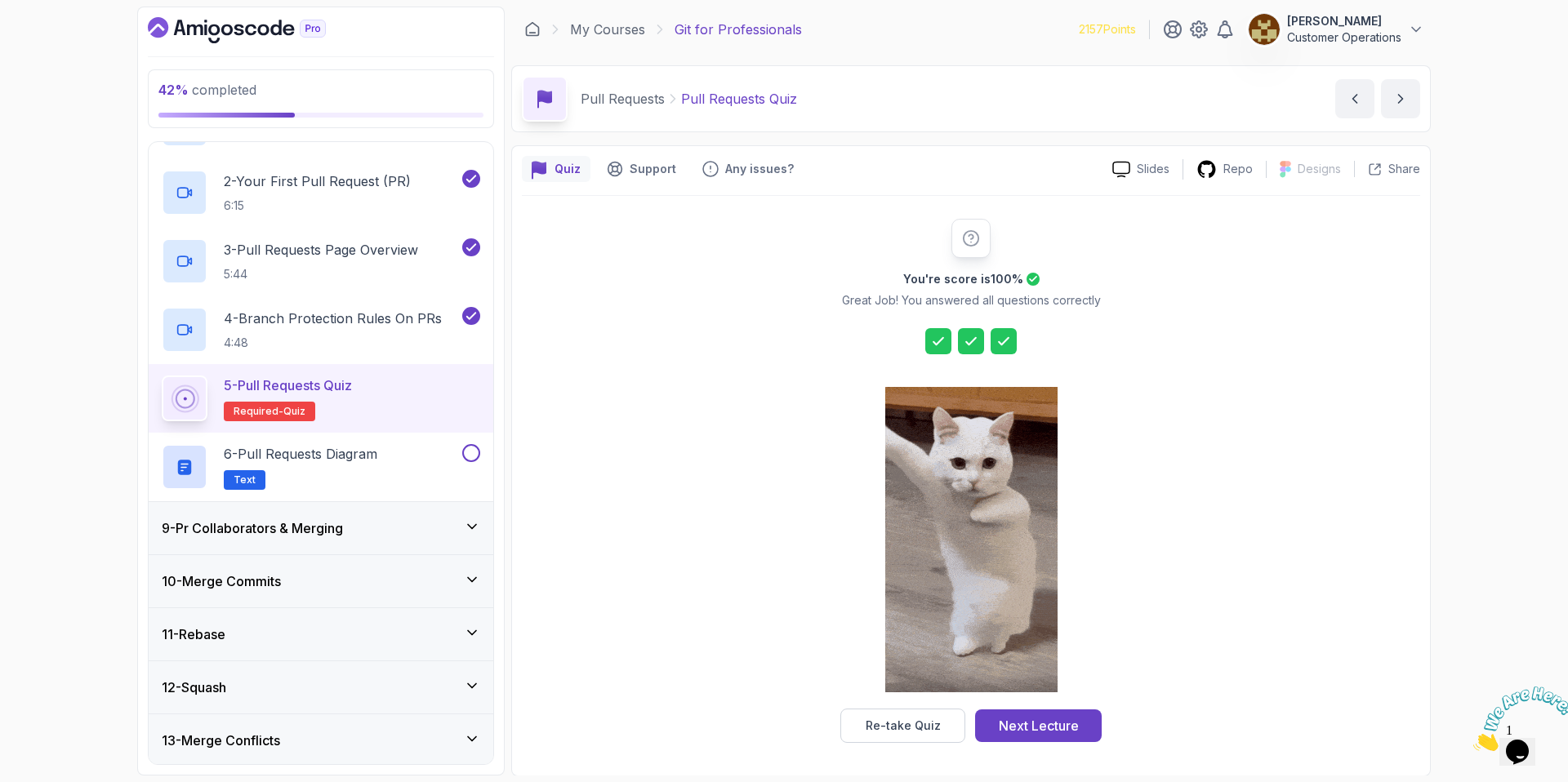
click at [1022, 731] on div "Next Lecture" at bounding box center [1039, 725] width 80 height 20
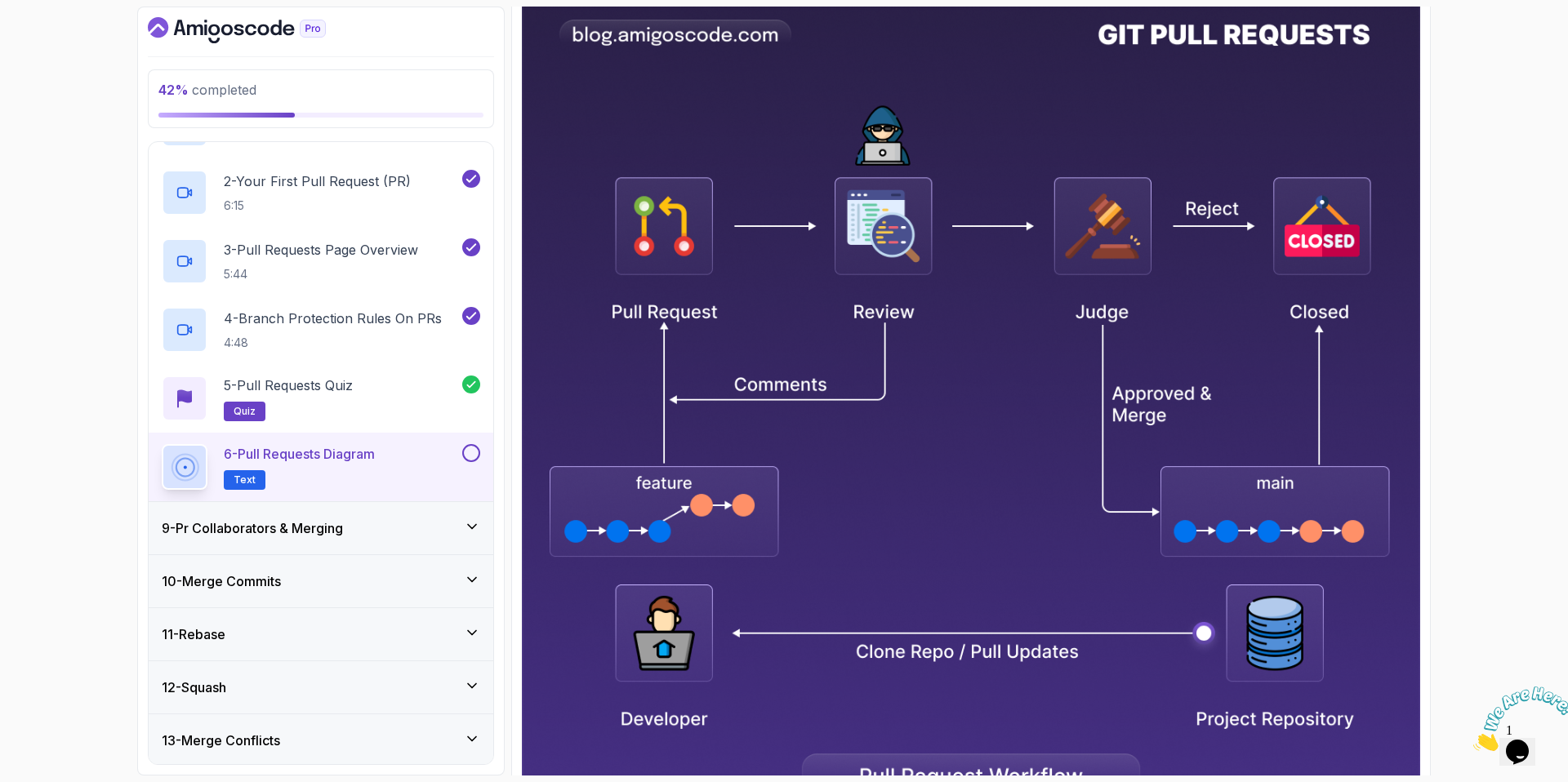
scroll to position [665, 0]
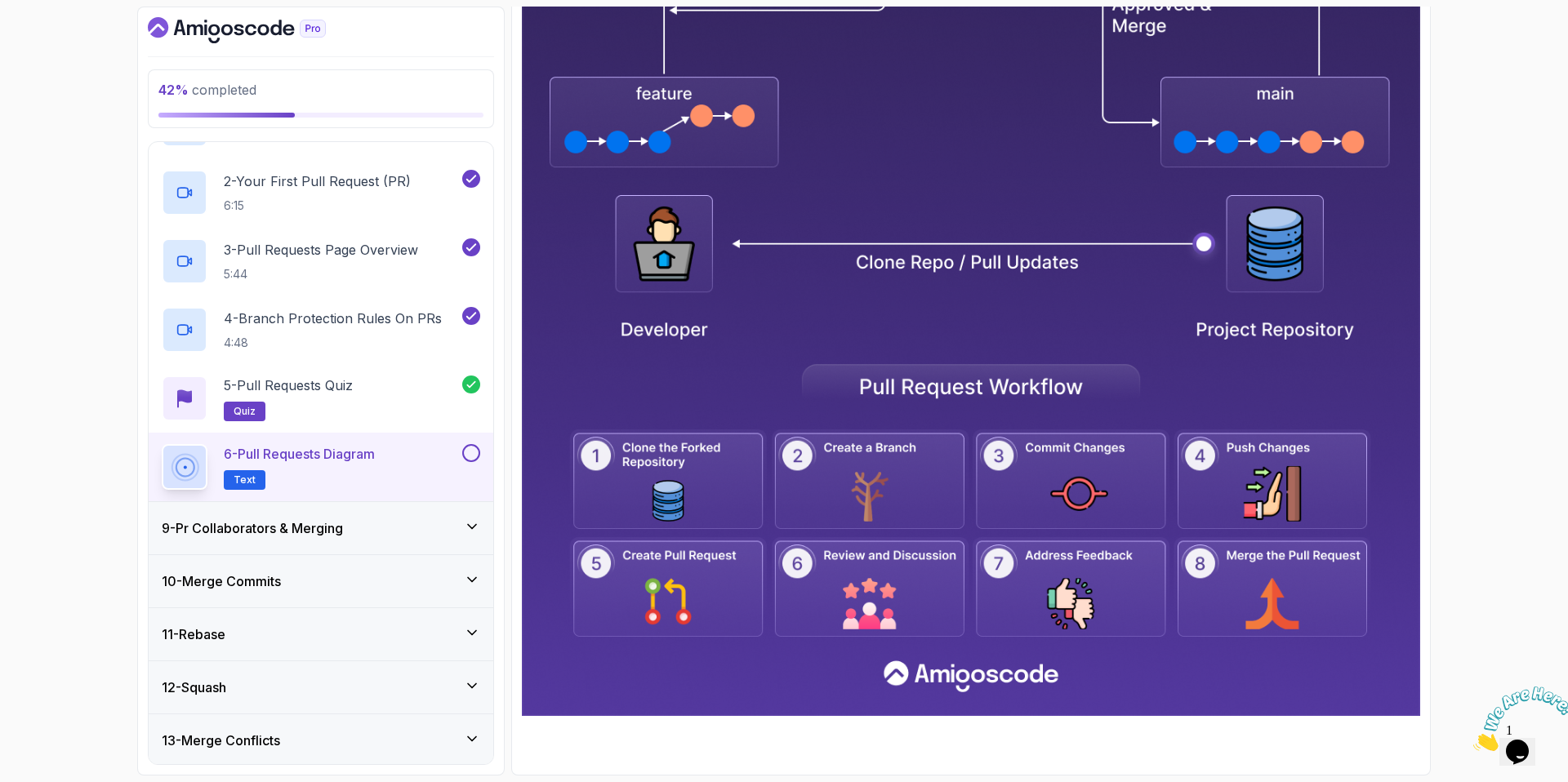
click at [868, 493] on img at bounding box center [970, 159] width 898 height 1112
click at [478, 459] on div at bounding box center [470, 453] width 21 height 18
click at [473, 460] on button at bounding box center [472, 453] width 18 height 18
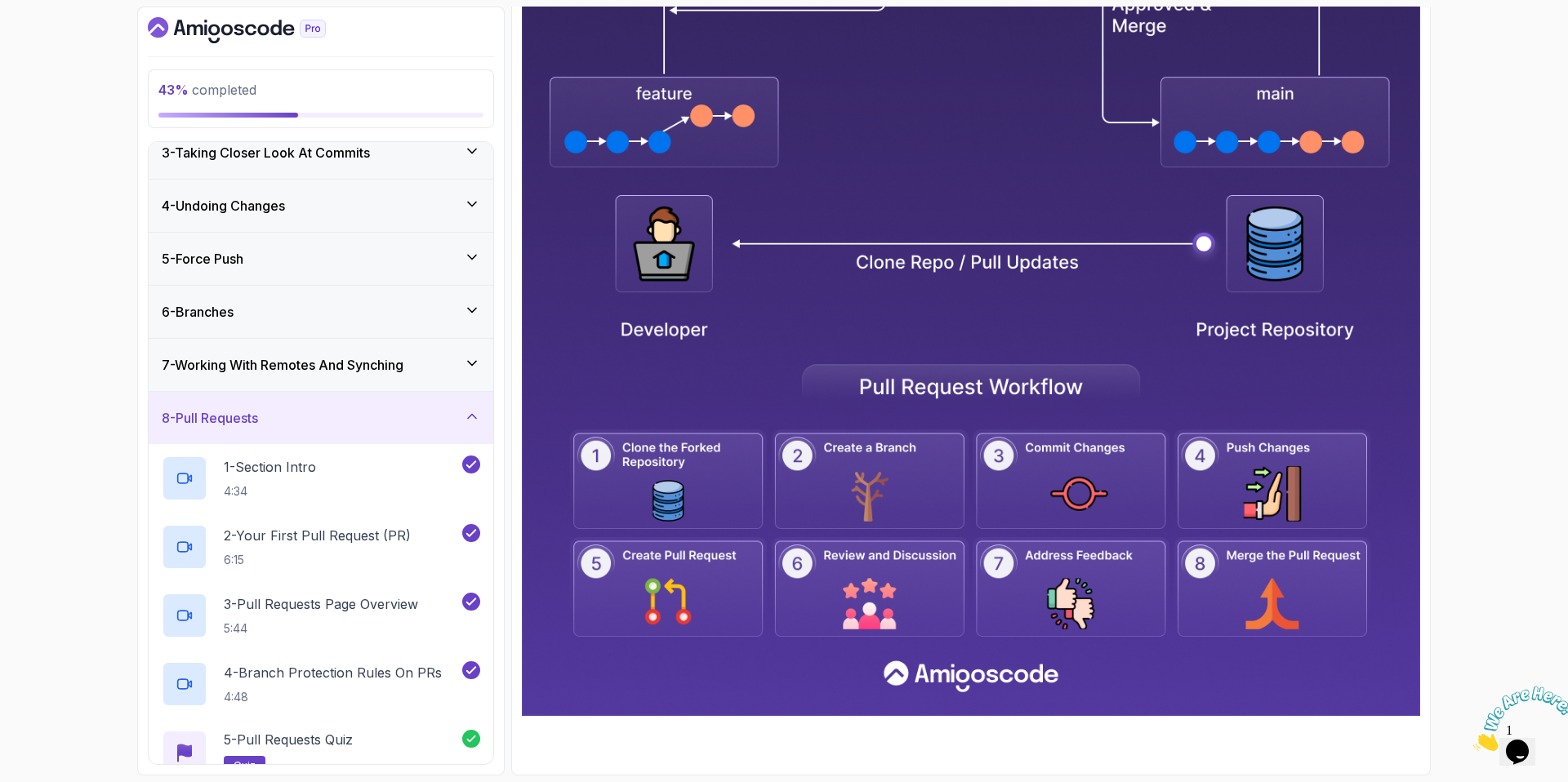
click at [319, 413] on div "8 - Pull Requests" at bounding box center [321, 418] width 318 height 20
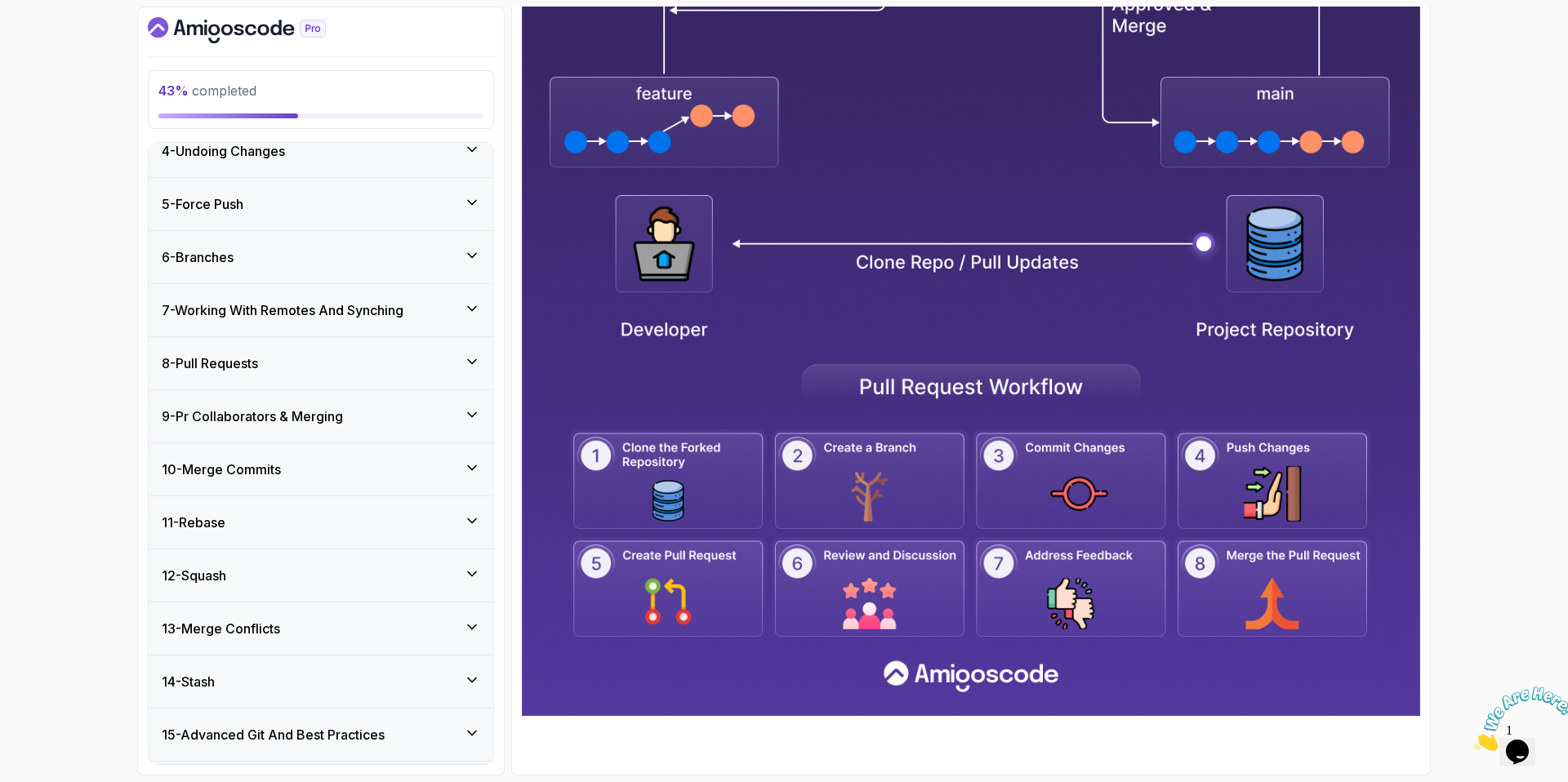
scroll to position [276, 0]
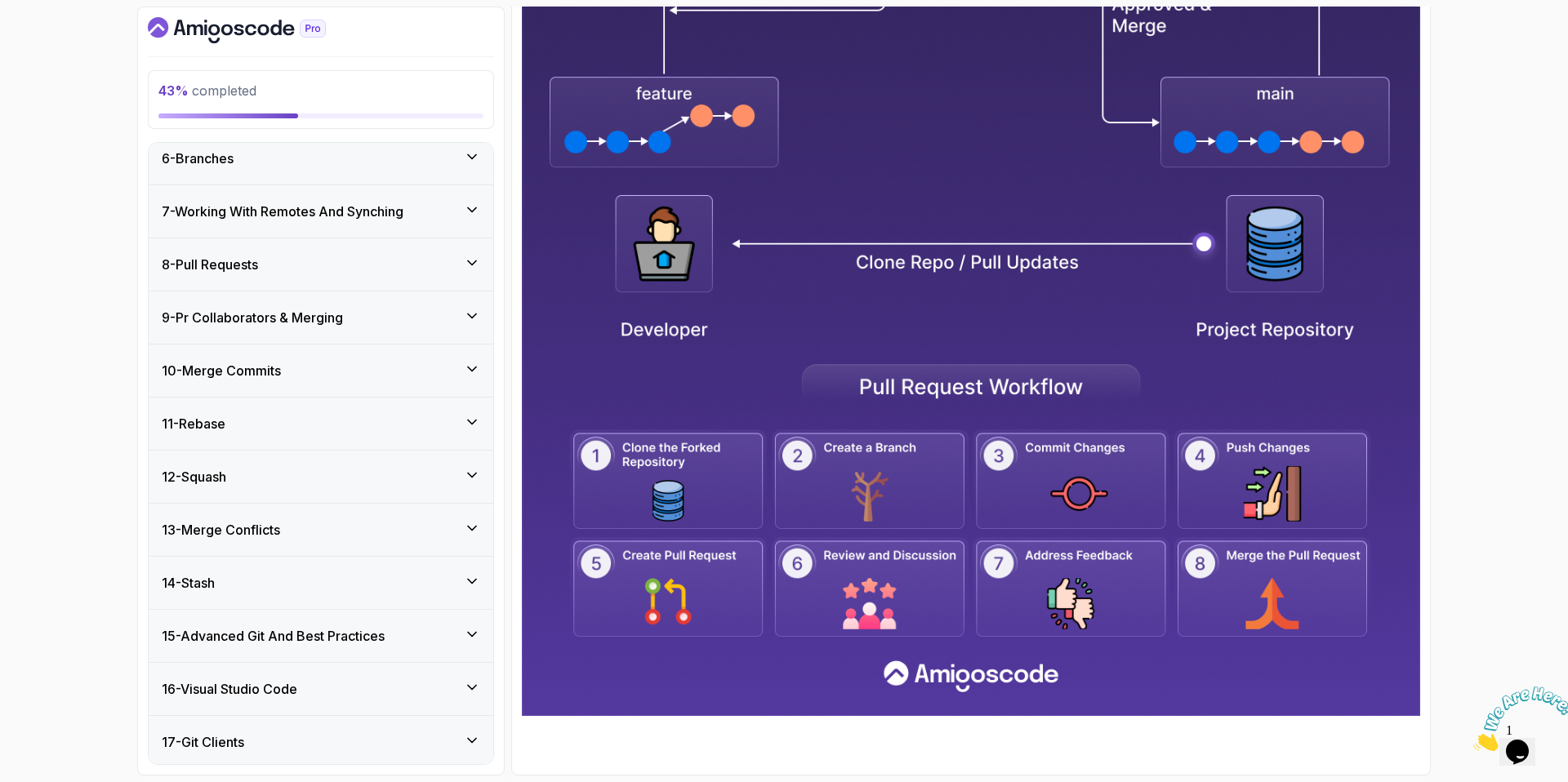
click at [304, 315] on h3 "9 - Pr Collaborators & Merging" at bounding box center [252, 317] width 181 height 20
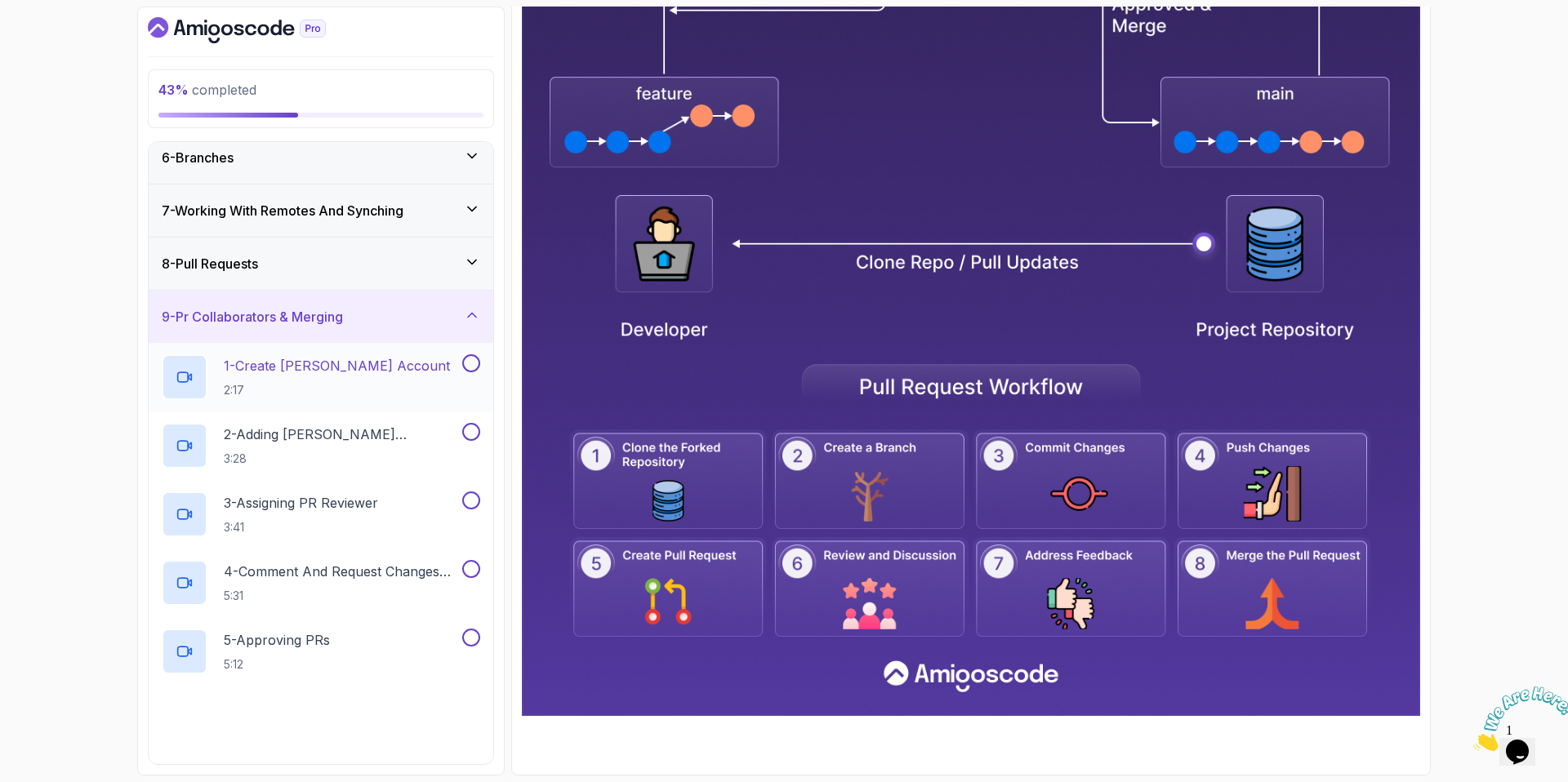
click at [337, 352] on div "1 - Create [PERSON_NAME] Account 2:17" at bounding box center [321, 377] width 344 height 69
click at [347, 380] on h2 "1 - Create [PERSON_NAME] Account 2:17" at bounding box center [337, 377] width 226 height 43
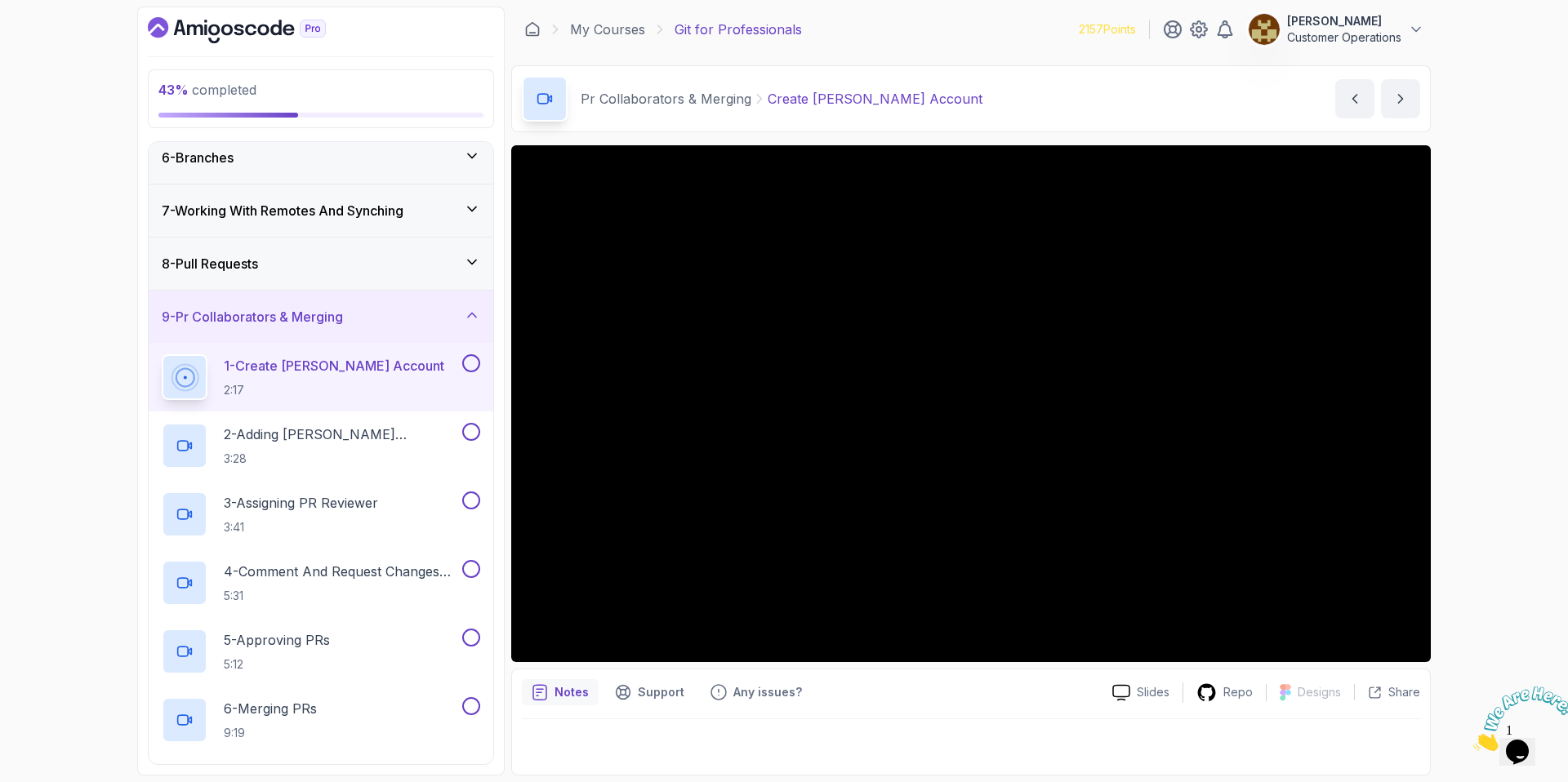
click at [1107, 78] on div "Pr Collaborators & Merging Create [PERSON_NAME] Account Create [PERSON_NAME] Ac…" at bounding box center [970, 99] width 919 height 67
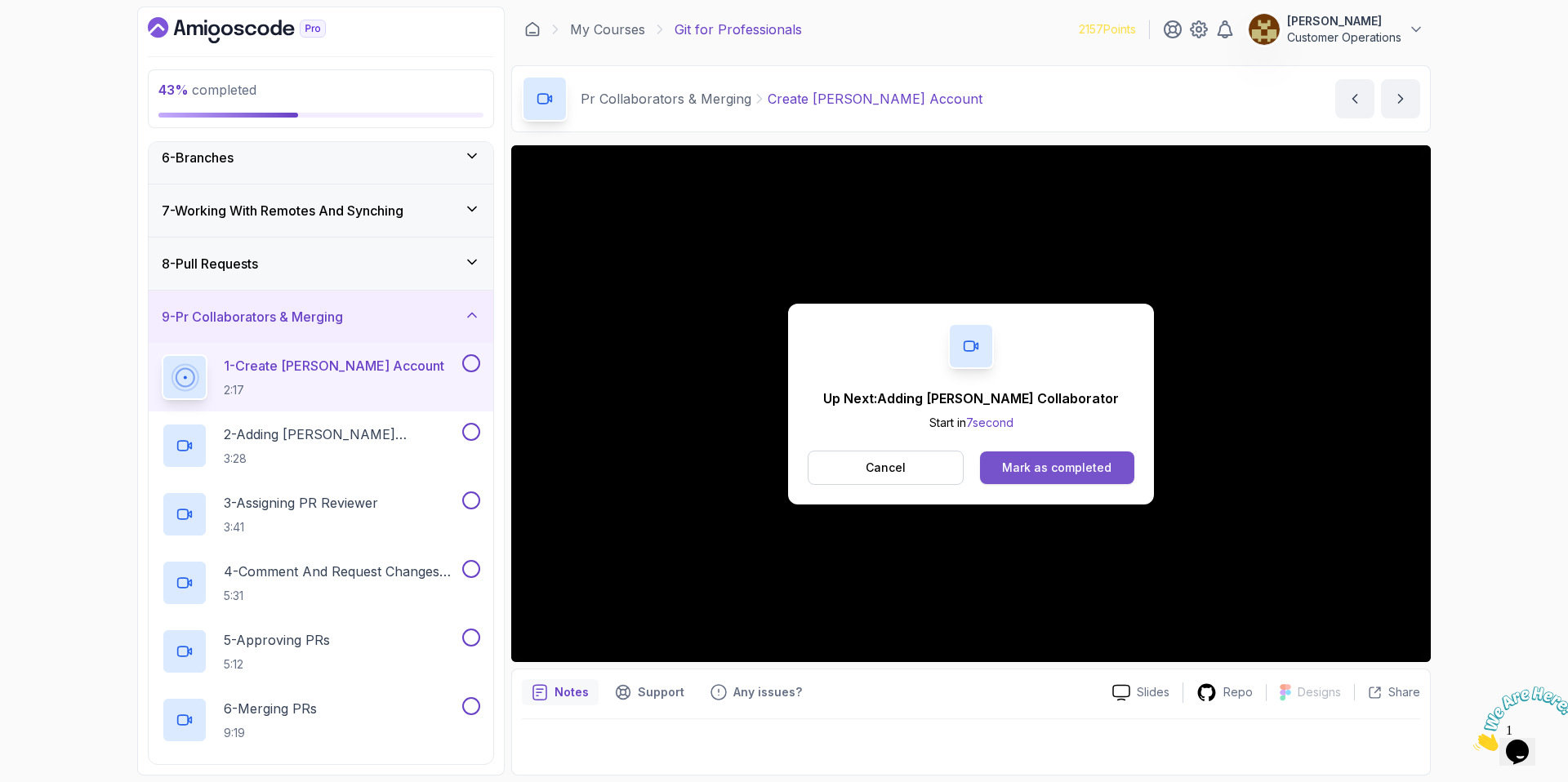
click at [1090, 477] on button "Mark as completed" at bounding box center [1057, 468] width 154 height 33
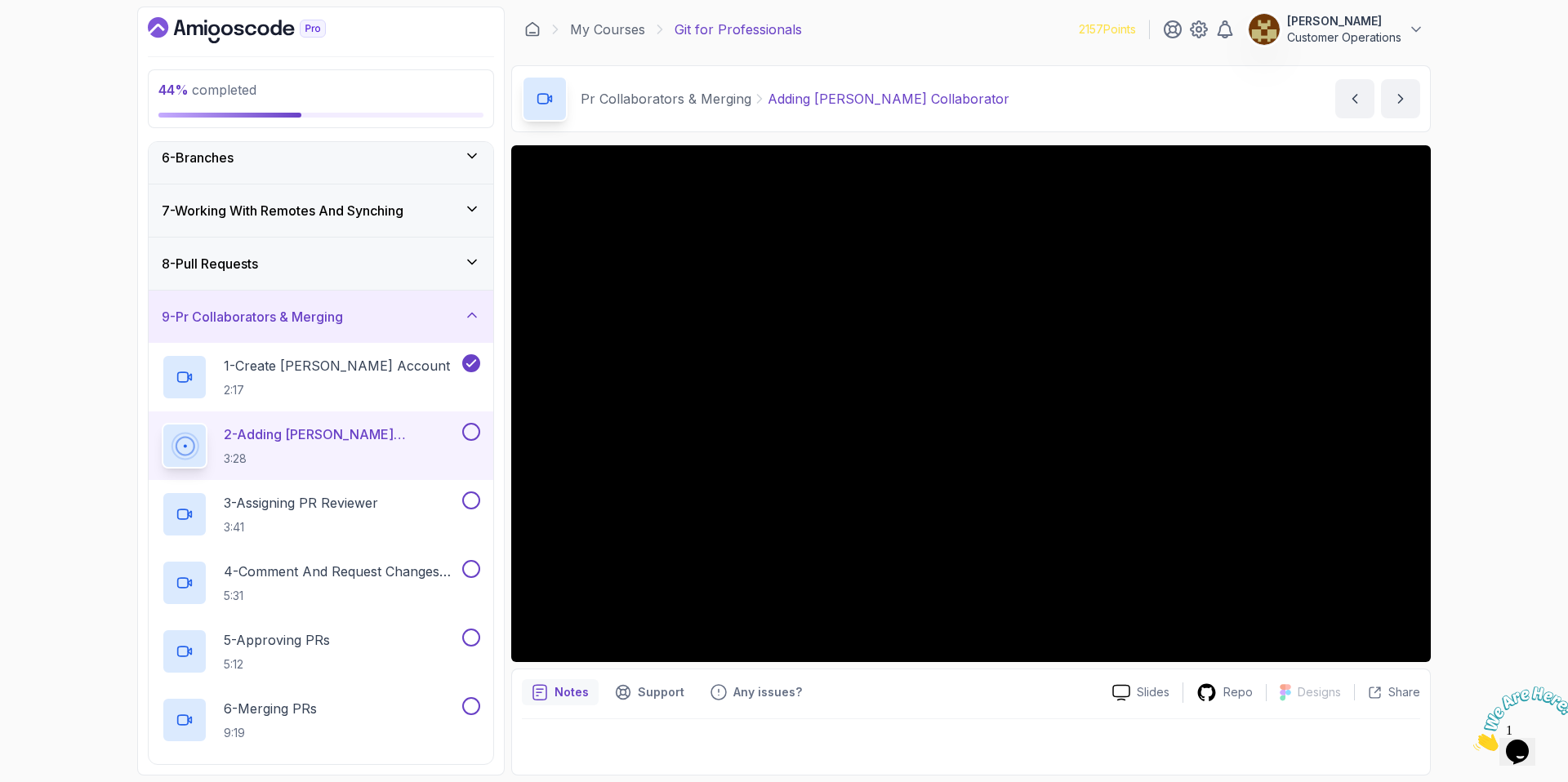
click at [1031, 117] on div "Pr Collaborators & Merging Adding [PERSON_NAME] Collaborator Adding [PERSON_NAM…" at bounding box center [970, 99] width 919 height 67
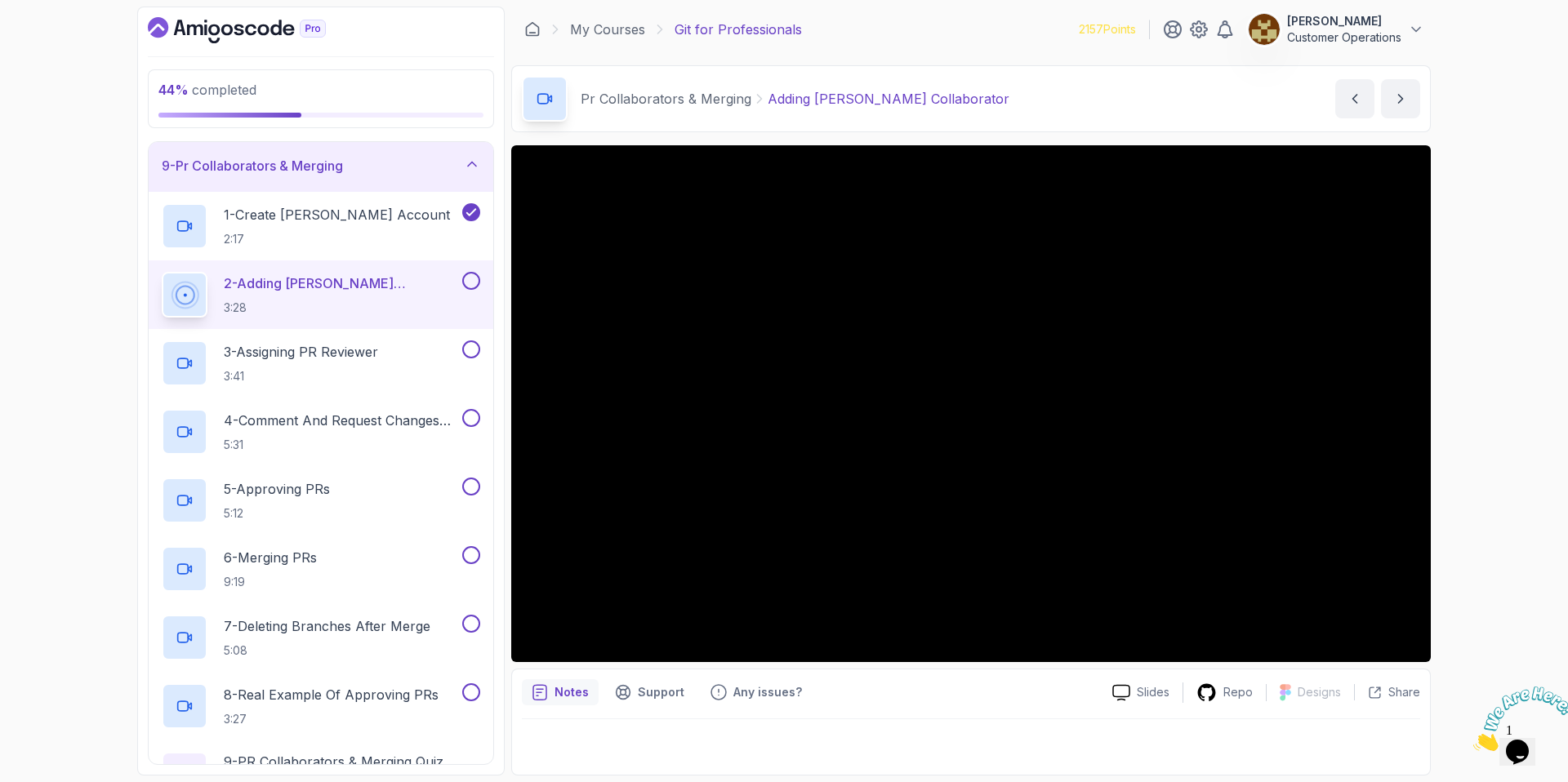
scroll to position [426, 0]
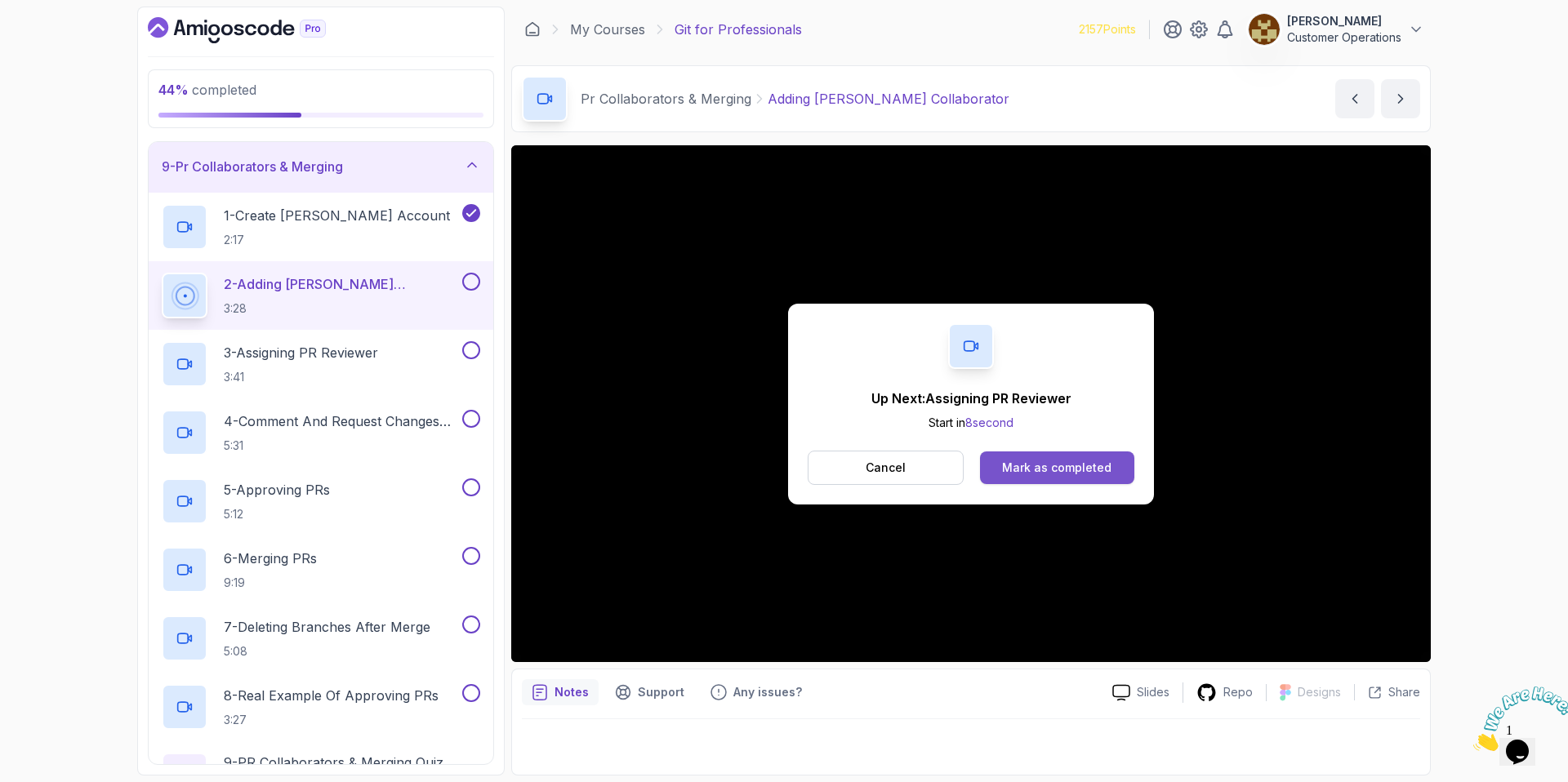
click at [1087, 461] on div "Mark as completed" at bounding box center [1056, 468] width 109 height 16
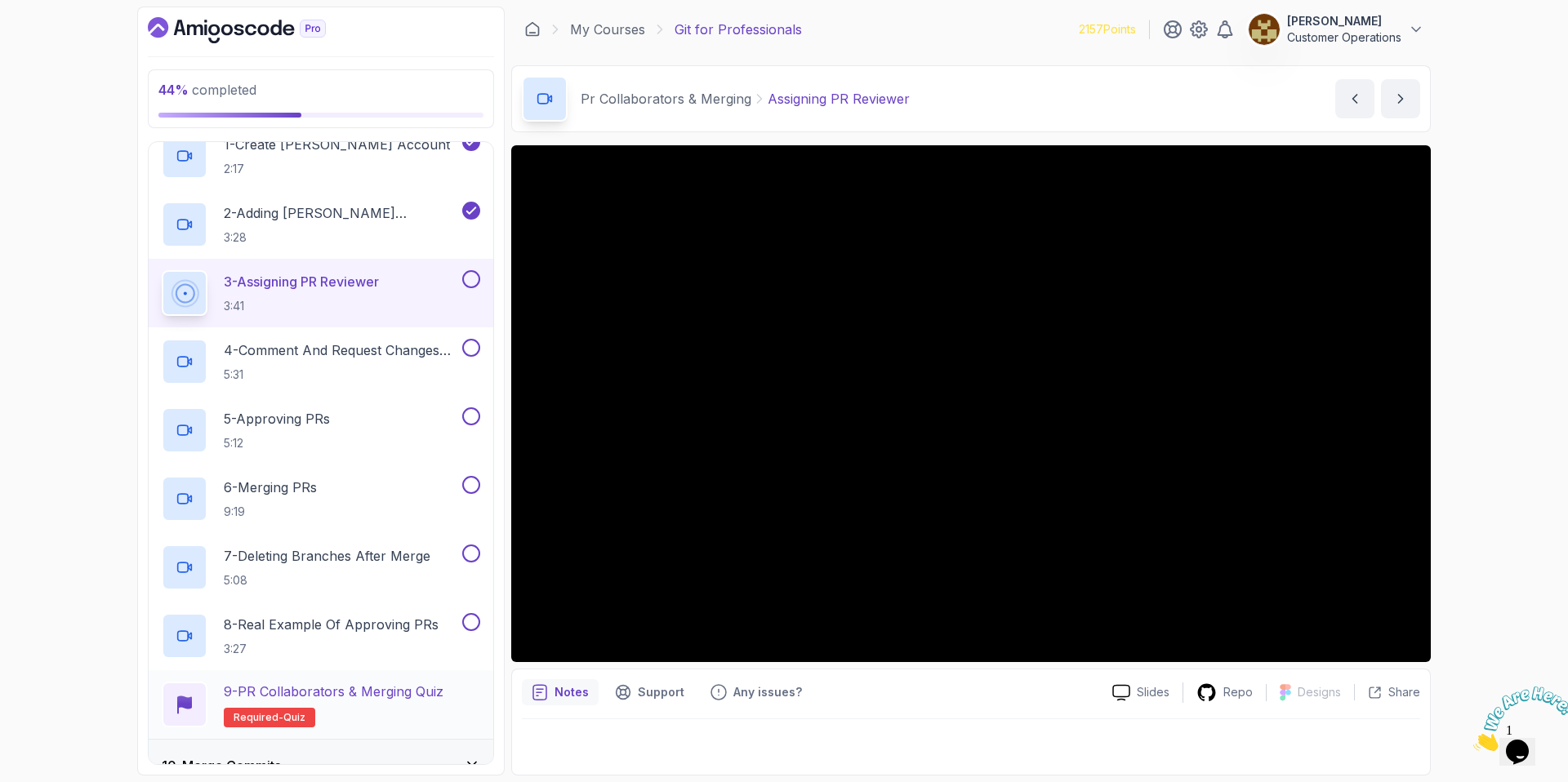
scroll to position [496, 0]
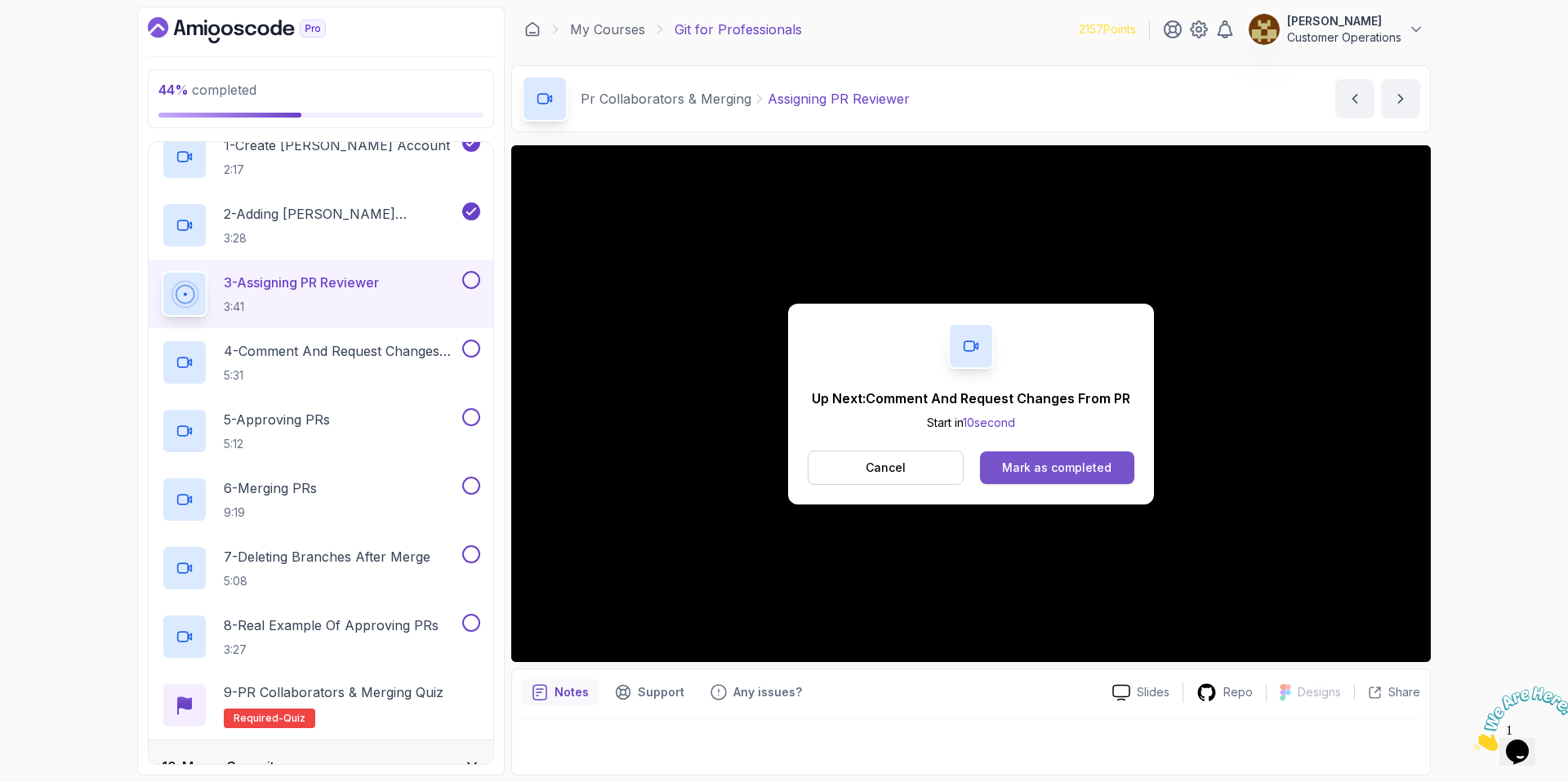
click at [1074, 471] on div "Mark as completed" at bounding box center [1056, 468] width 109 height 16
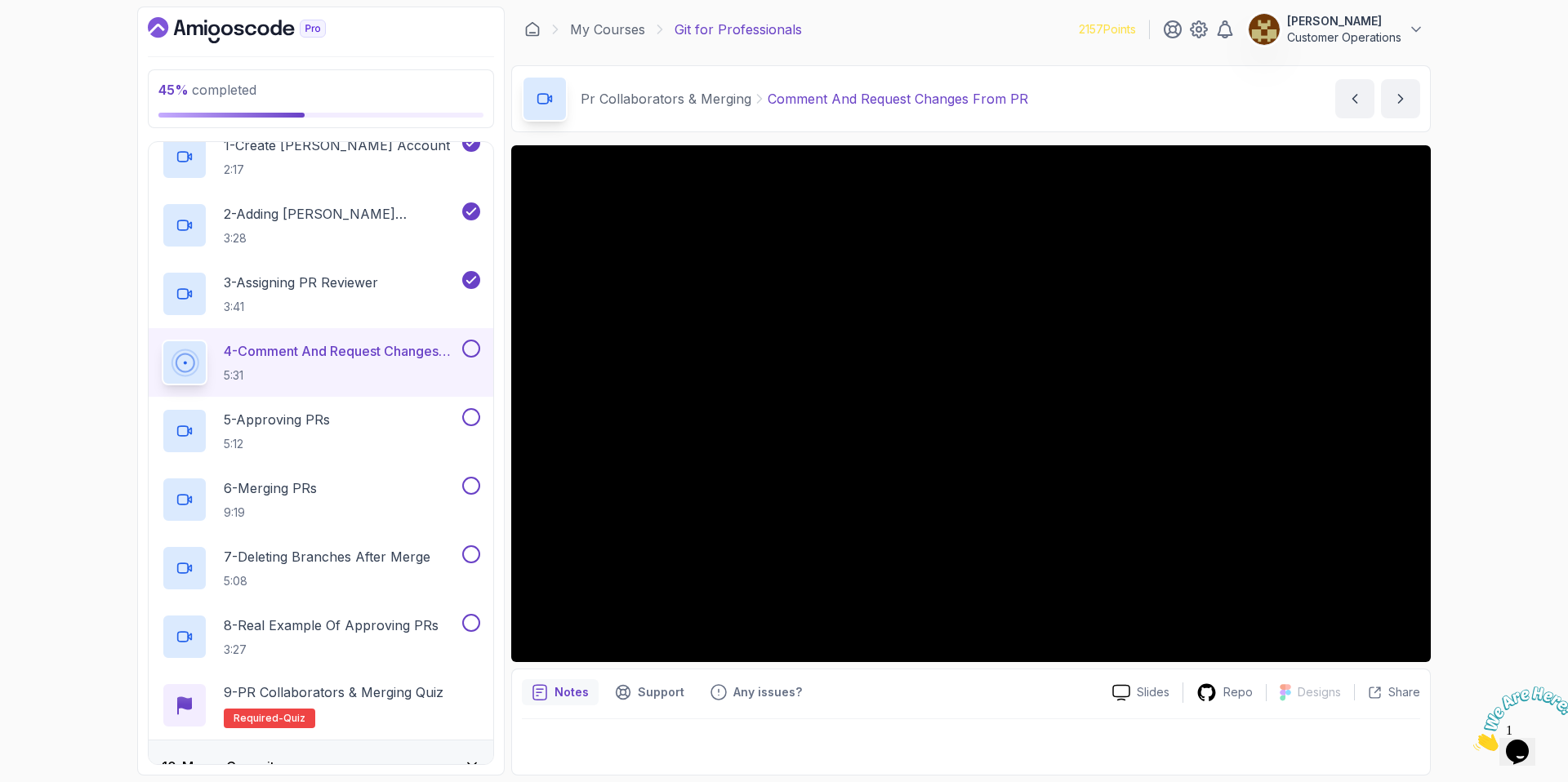
click at [1473, 739] on icon "Close" at bounding box center [1473, 746] width 0 height 14
click at [1526, 746] on icon "Opens Chat This icon Opens the chat window." at bounding box center [1517, 752] width 26 height 26
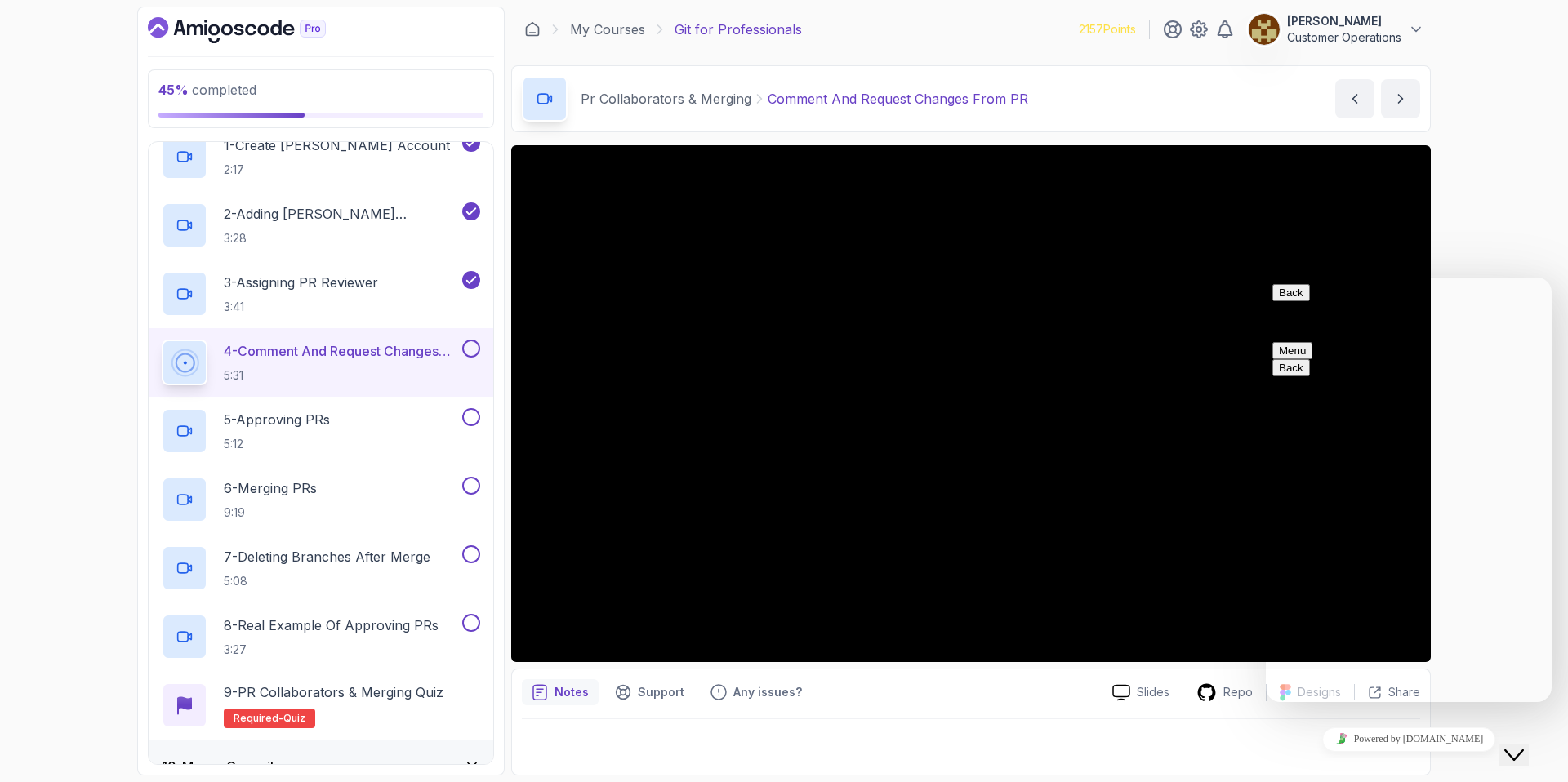
click at [1523, 745] on icon "Close Chat This icon closes the chat window." at bounding box center [1514, 755] width 20 height 20
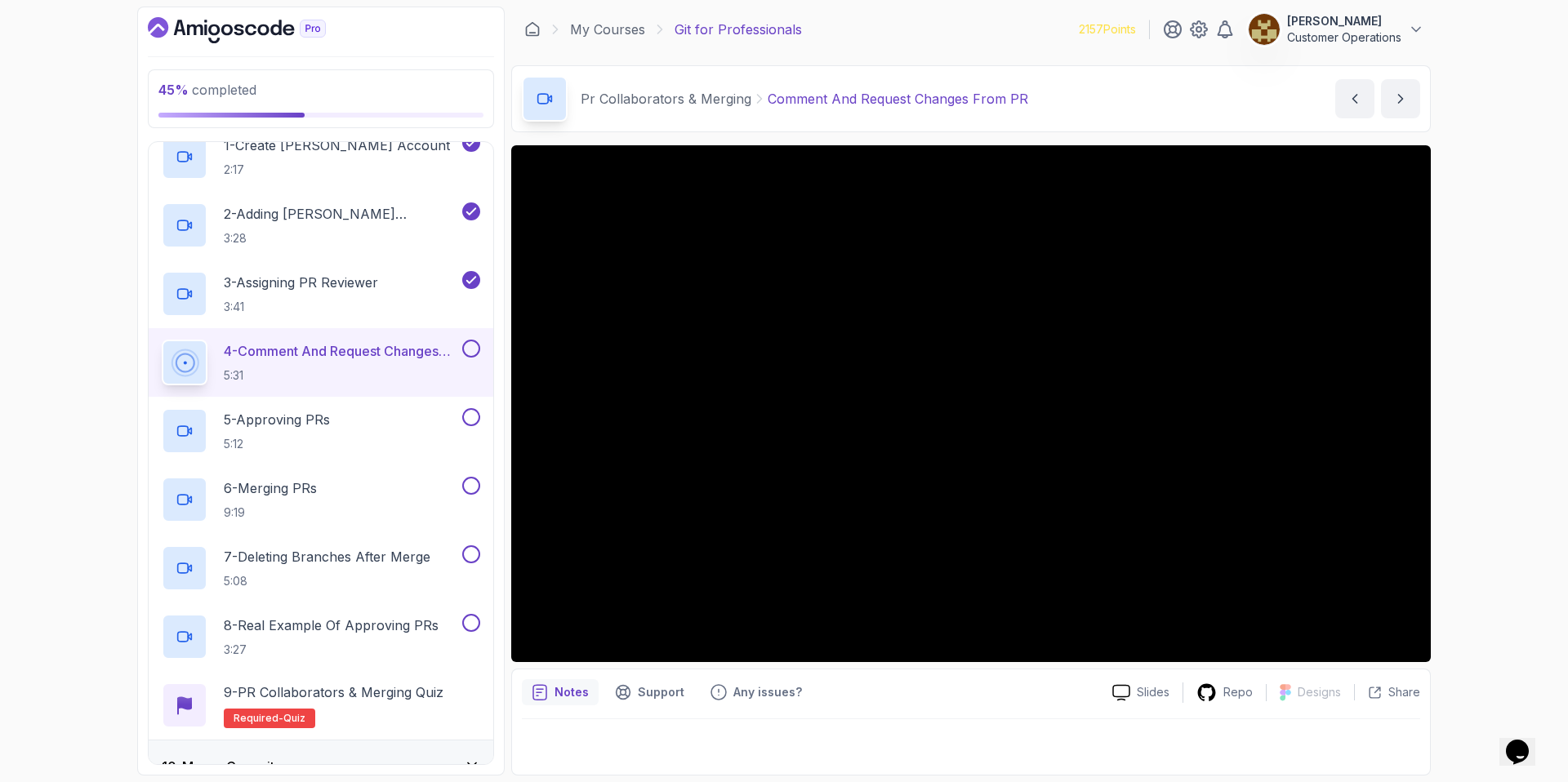
click at [1471, 330] on div "45 % completed 1 - Intro 2 - Excluding Files And Folders 3 - Taking Closer Look…" at bounding box center [784, 391] width 1568 height 782
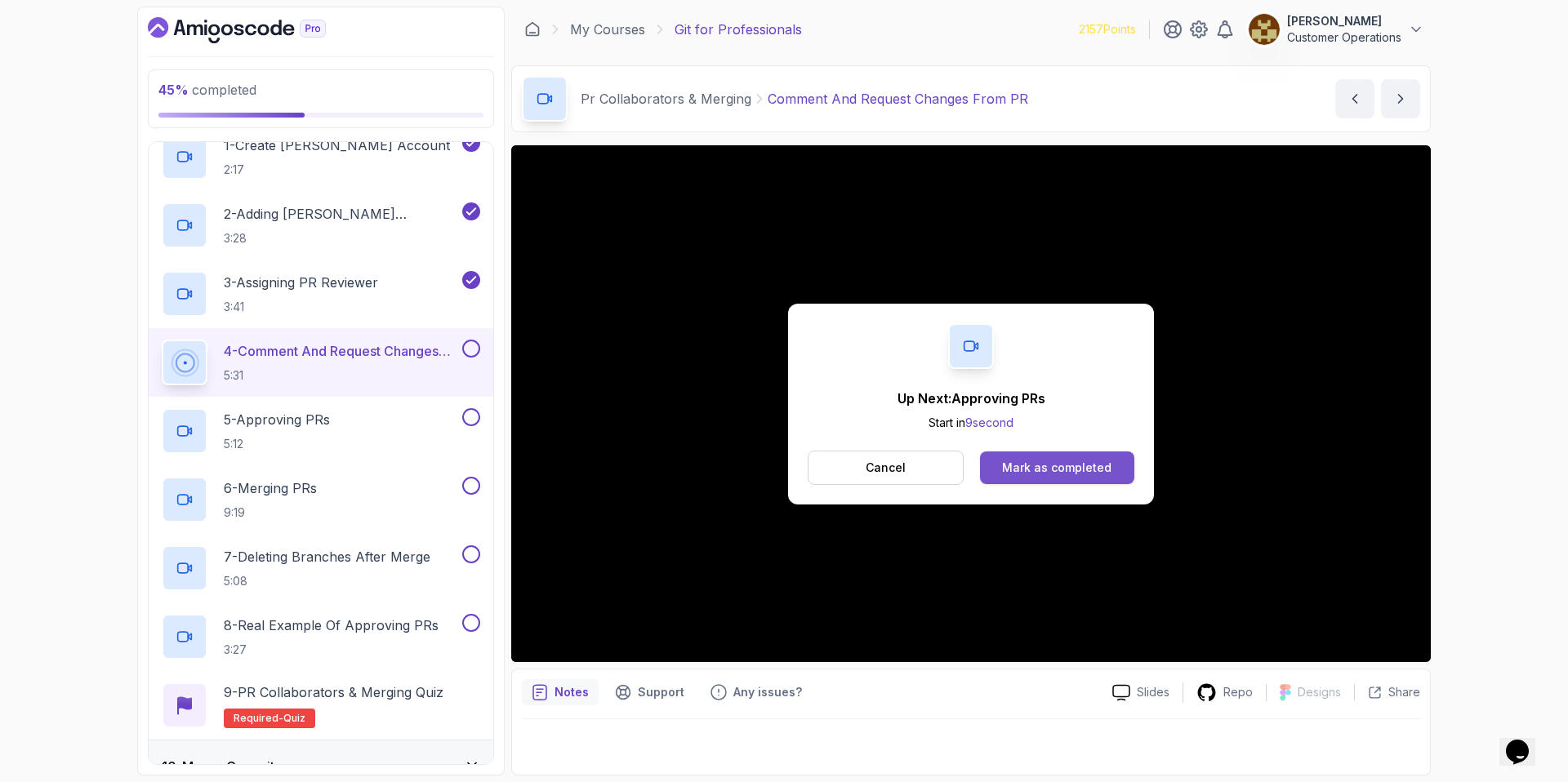
click at [1080, 476] on button "Mark as completed" at bounding box center [1057, 468] width 154 height 33
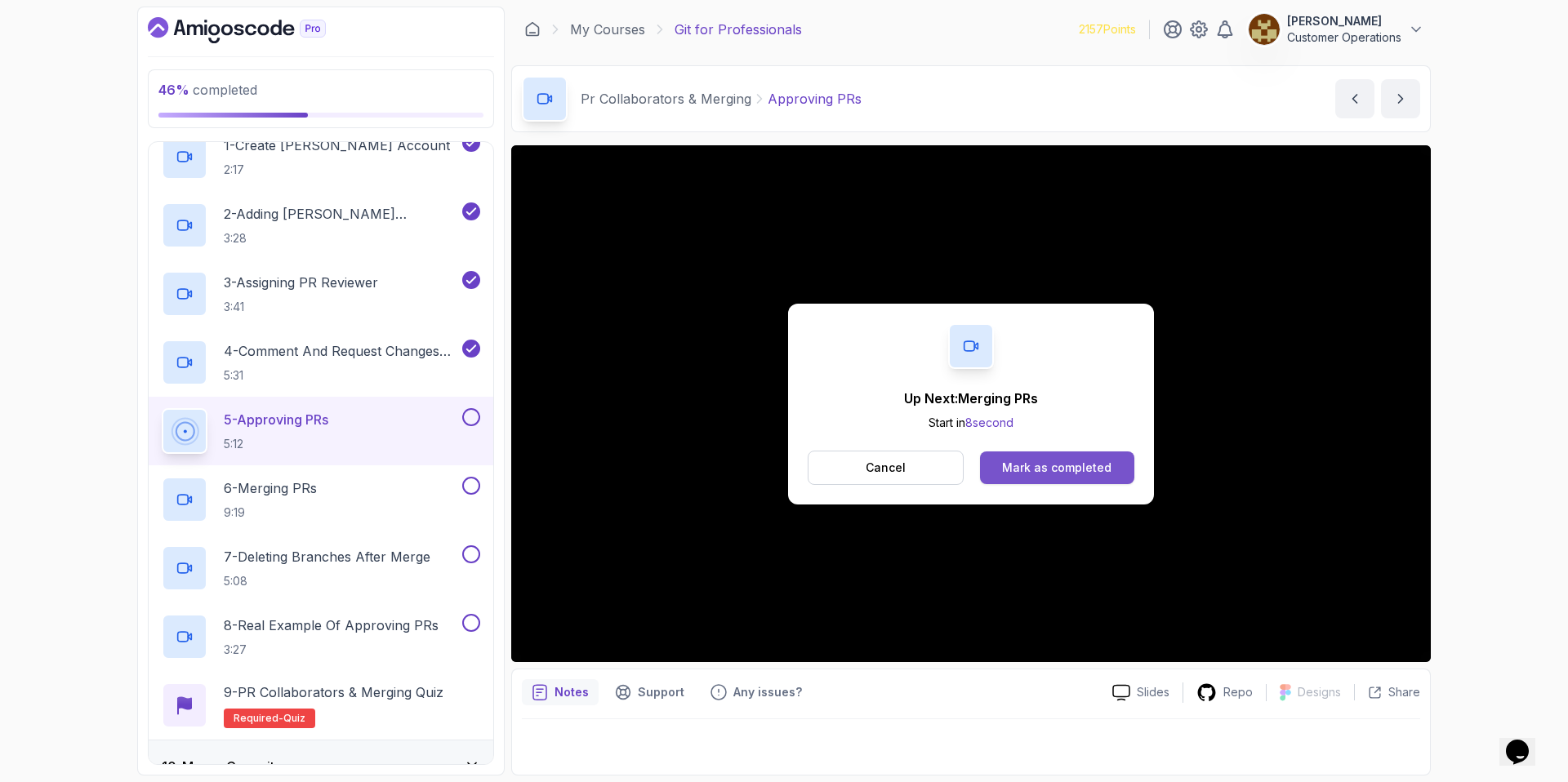
click at [1061, 468] on div "Mark as completed" at bounding box center [1056, 468] width 109 height 16
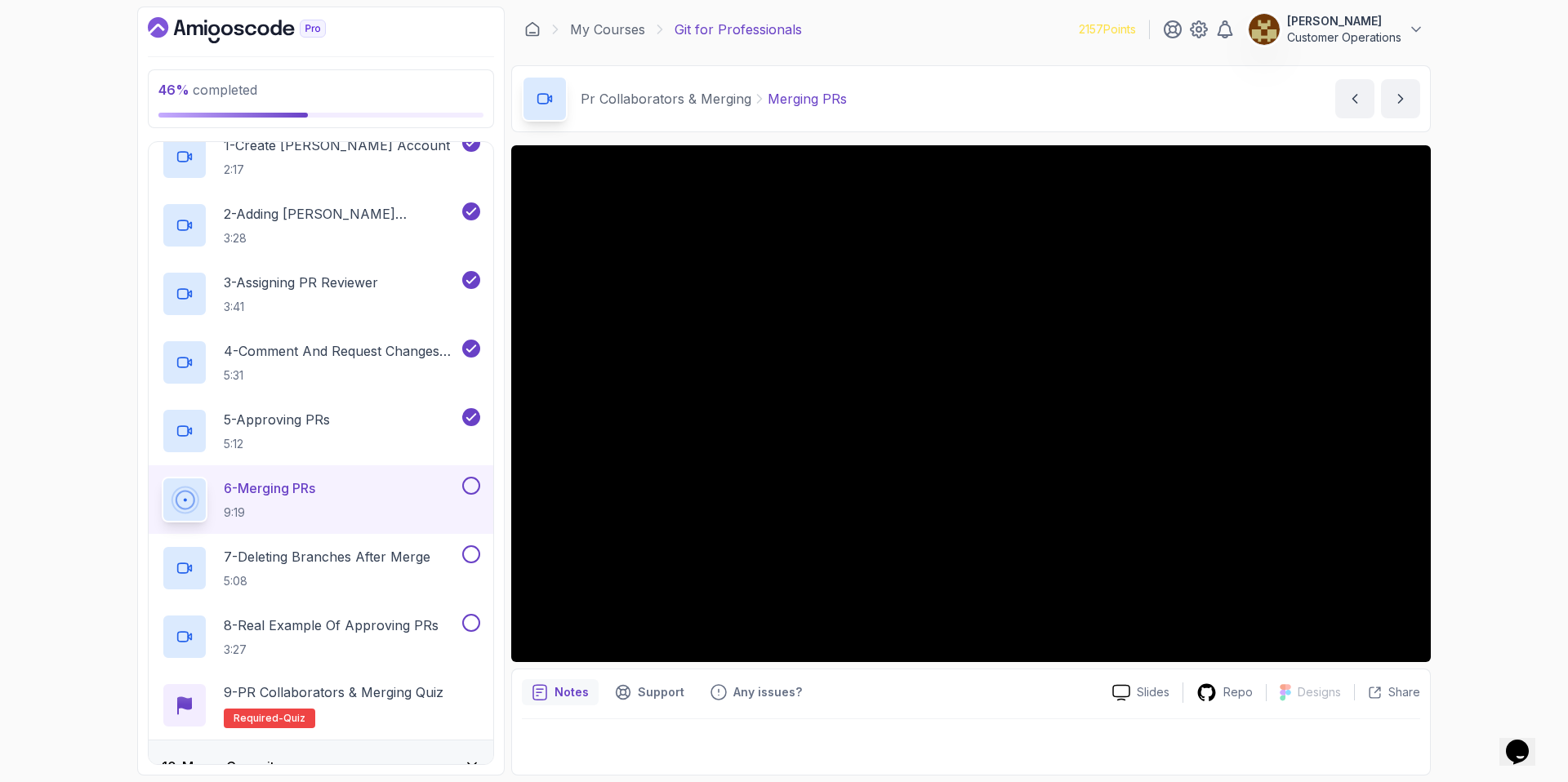
click at [1004, 88] on div "Pr Collaborators & Merging Merging PRs Merging PRs by [PERSON_NAME]" at bounding box center [970, 99] width 919 height 67
click at [1031, 84] on div "Pr Collaborators & Merging Merging PRs Merging PRs by [PERSON_NAME]" at bounding box center [970, 99] width 919 height 67
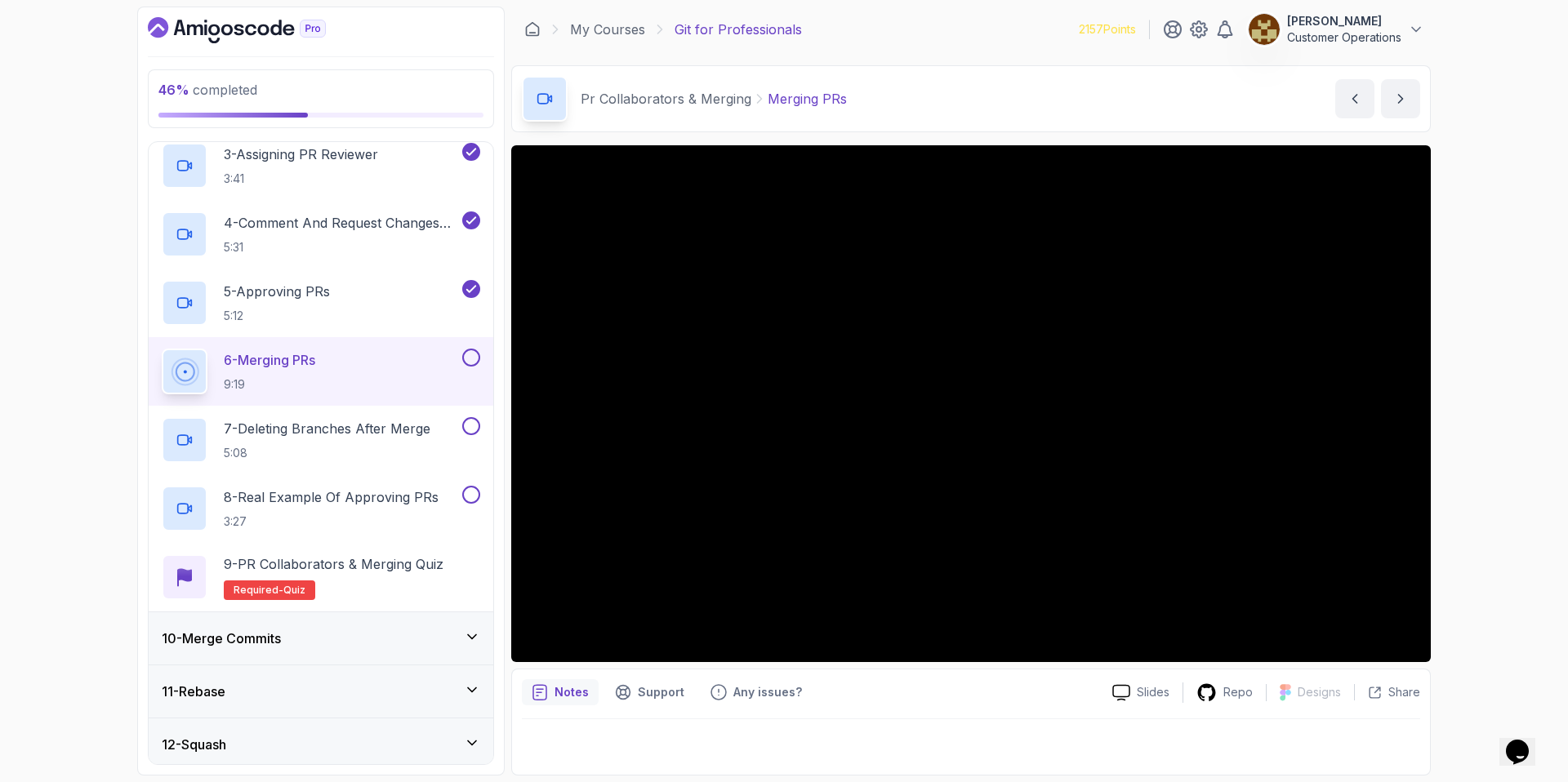
scroll to position [614, 0]
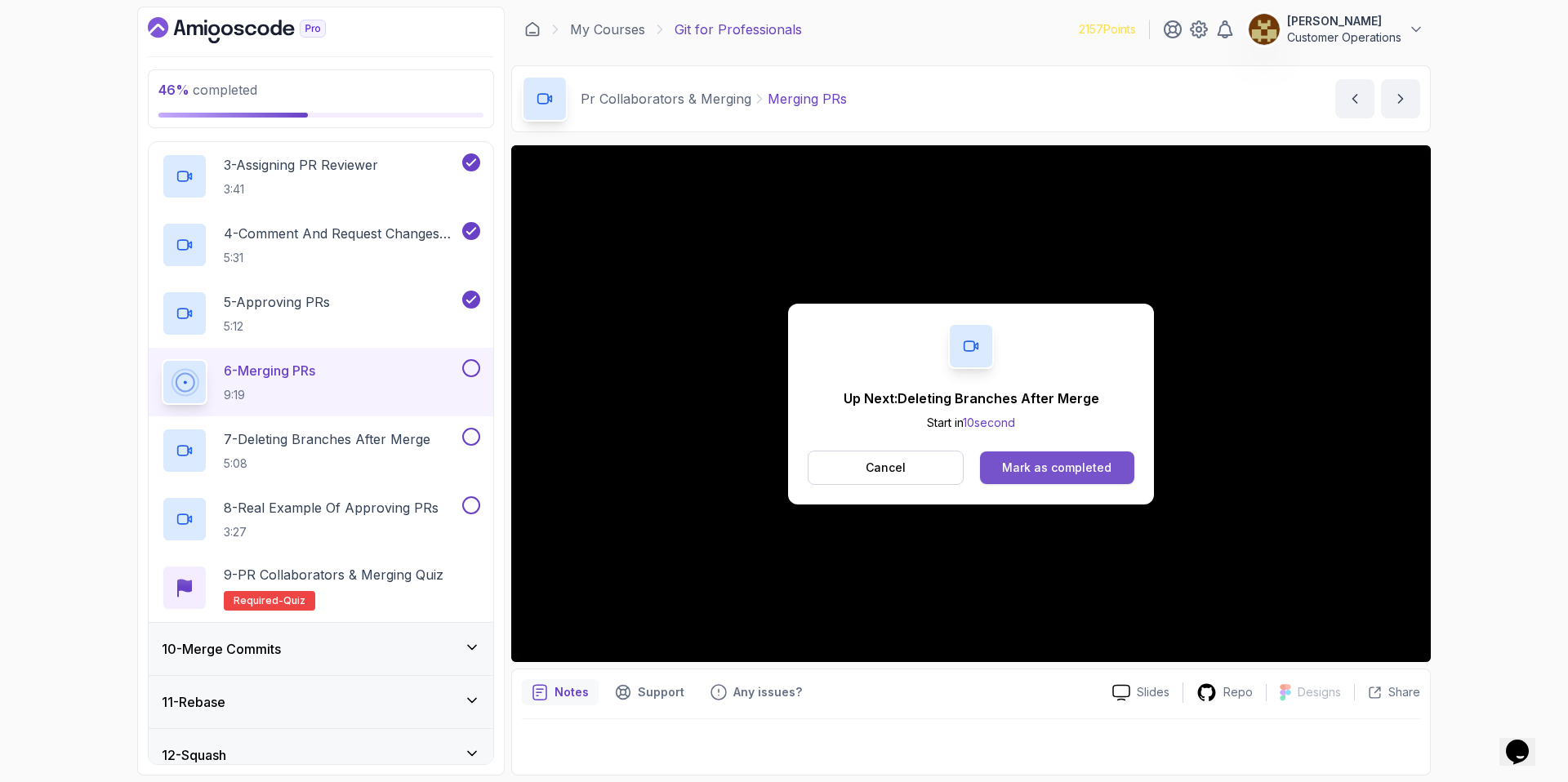
click at [1086, 469] on div "Mark as completed" at bounding box center [1056, 468] width 109 height 16
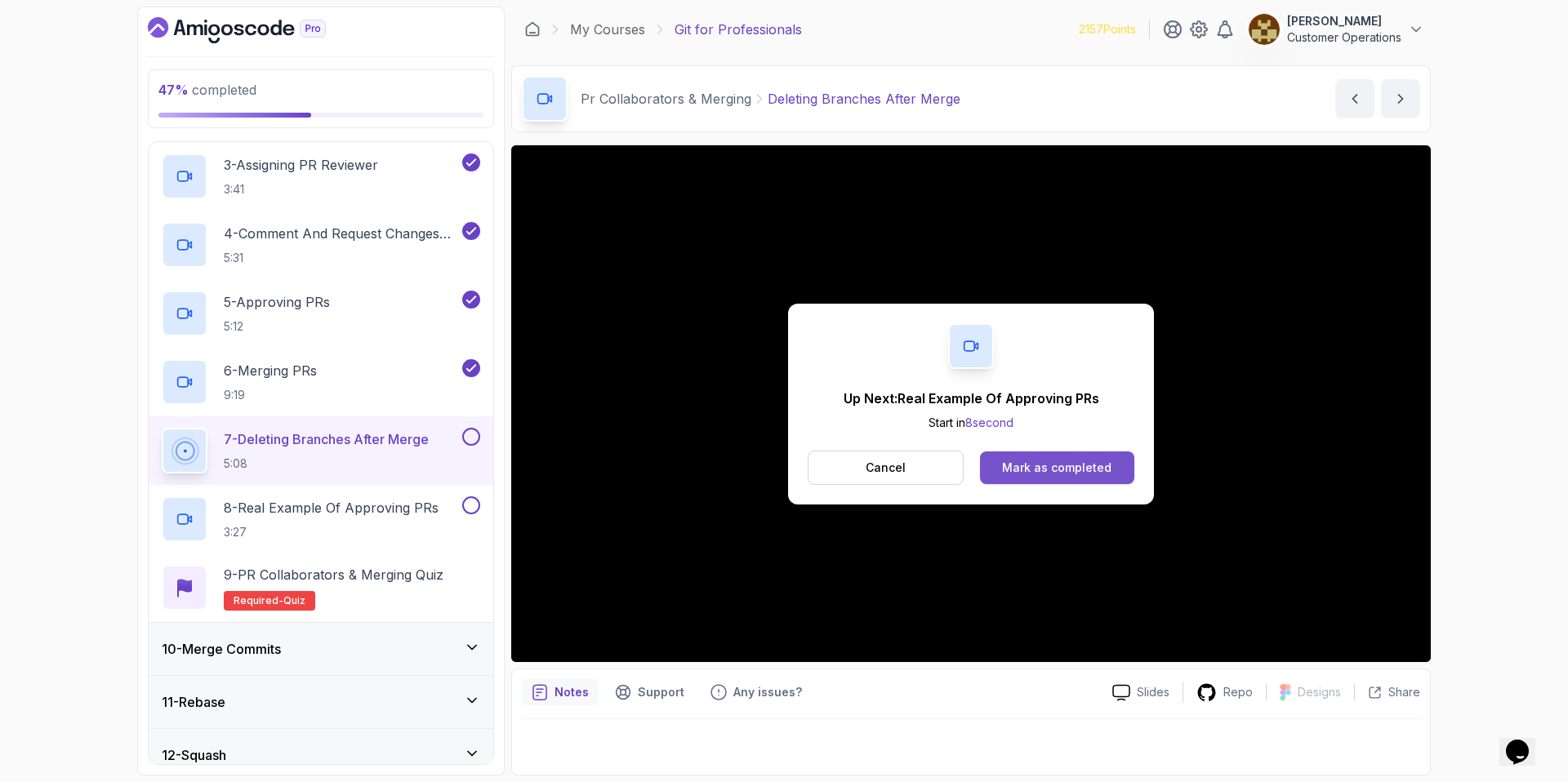
click at [1028, 476] on button "Mark as completed" at bounding box center [1057, 468] width 154 height 33
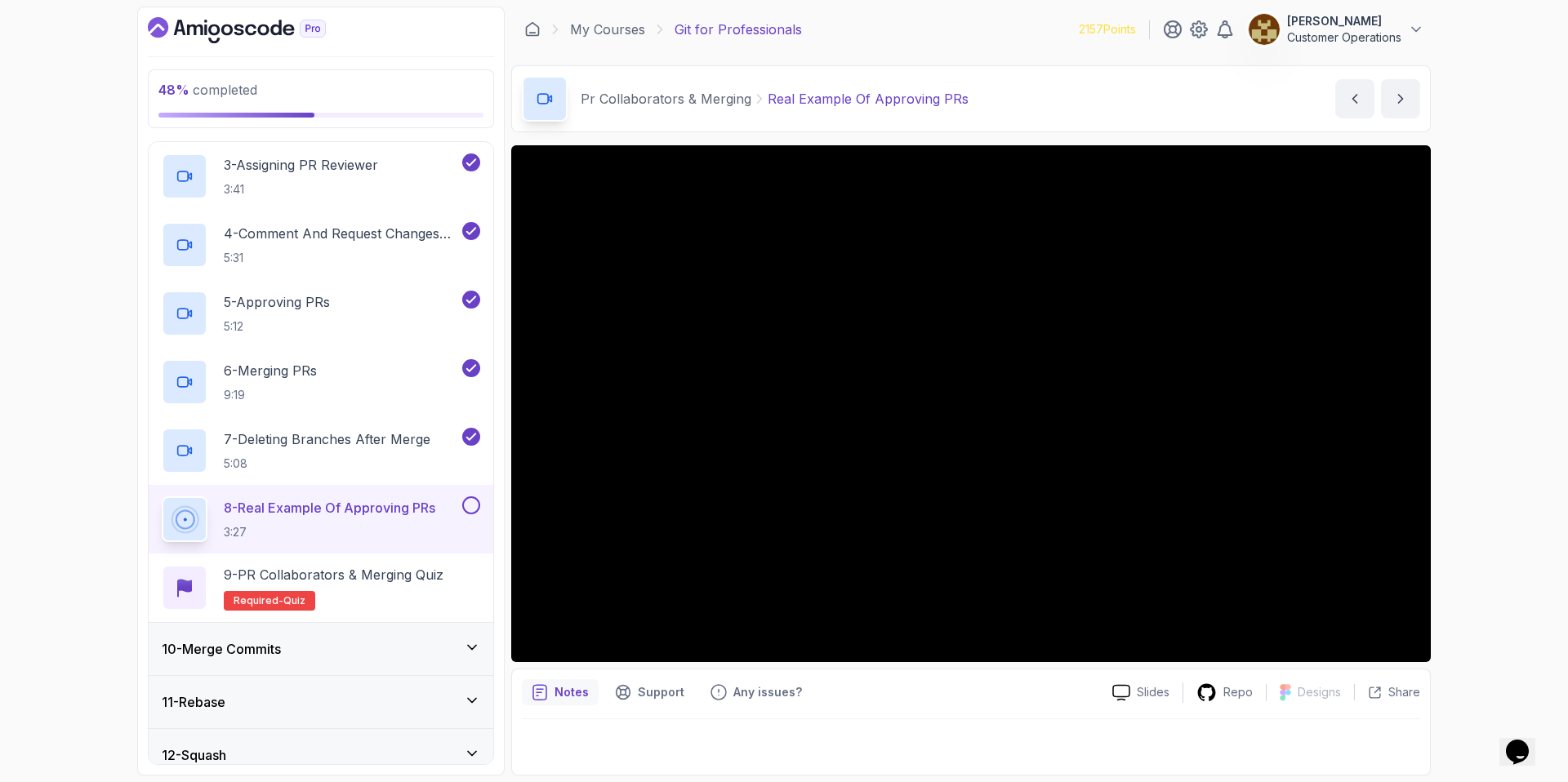
click at [1029, 98] on div "Pr Collaborators & Merging Real Example Of Approving PRs Real Example Of Approv…" at bounding box center [970, 99] width 919 height 67
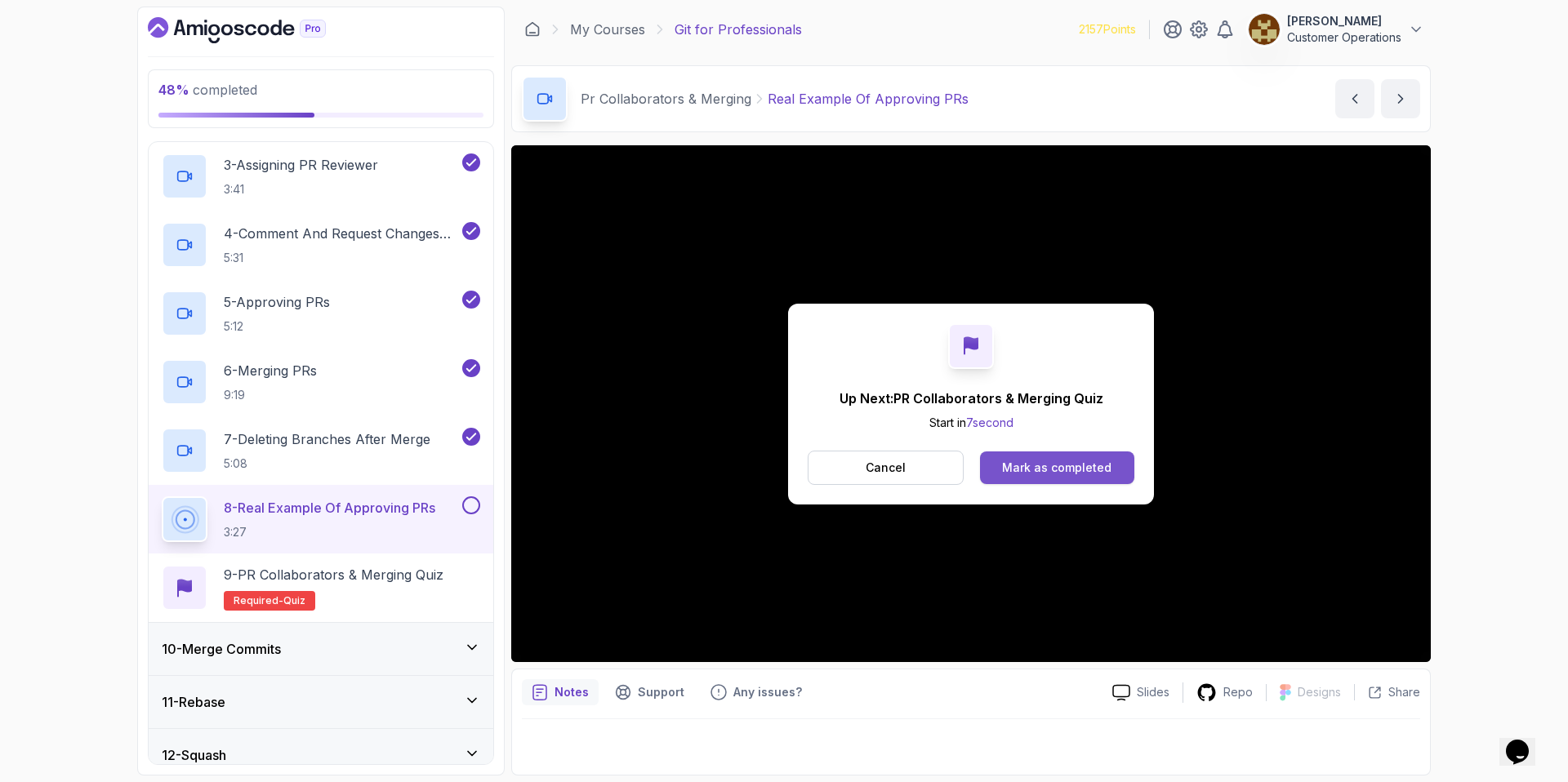
click at [1014, 462] on div "Mark as completed" at bounding box center [1056, 468] width 109 height 16
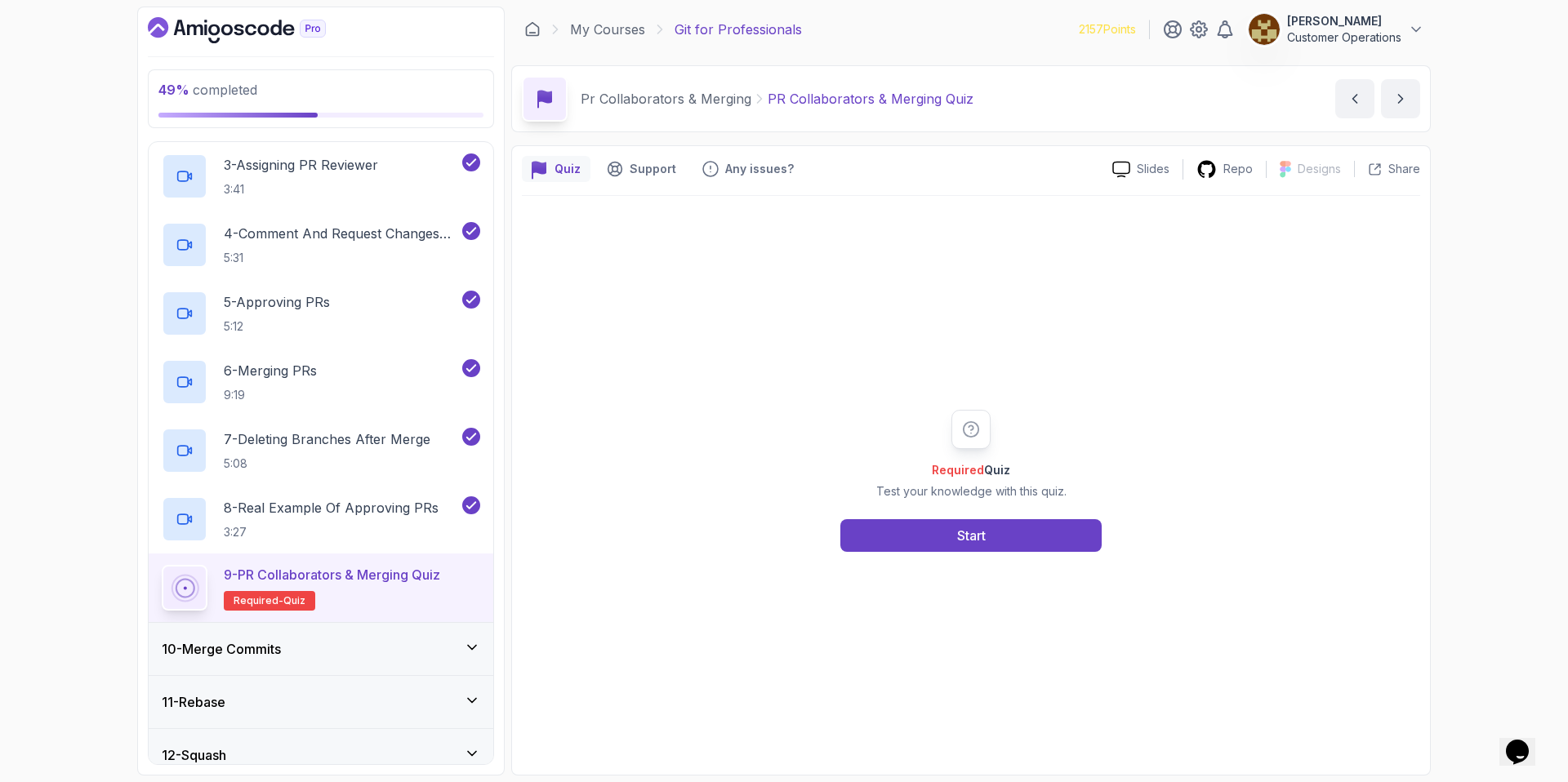
click at [1029, 565] on div "Required Quiz Test your knowledge with this quiz. Start" at bounding box center [970, 480] width 898 height 569
click at [1013, 543] on button "Start" at bounding box center [971, 535] width 262 height 33
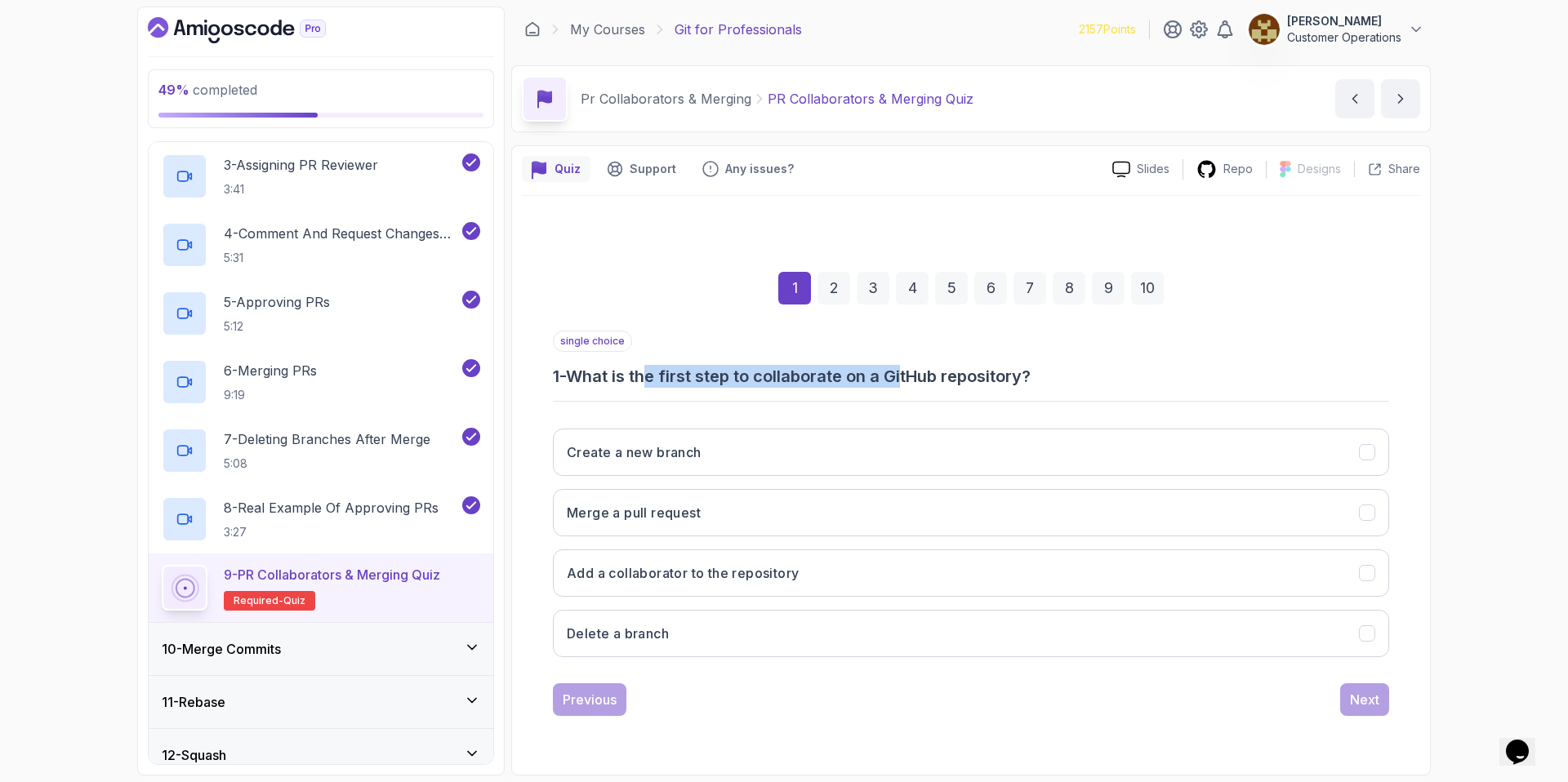
drag, startPoint x: 657, startPoint y: 370, endPoint x: 910, endPoint y: 375, distance: 253.0
click at [910, 375] on h3 "1 - What is the first step to collaborate on a GitHub repository?" at bounding box center [971, 376] width 836 height 23
click at [912, 375] on h3 "1 - What is the first step to collaborate on a GitHub repository?" at bounding box center [971, 376] width 836 height 23
drag, startPoint x: 991, startPoint y: 374, endPoint x: 803, endPoint y: 378, distance: 188.0
click at [809, 379] on h3 "1 - What is the first step to collaborate on a GitHub repository?" at bounding box center [971, 376] width 836 height 23
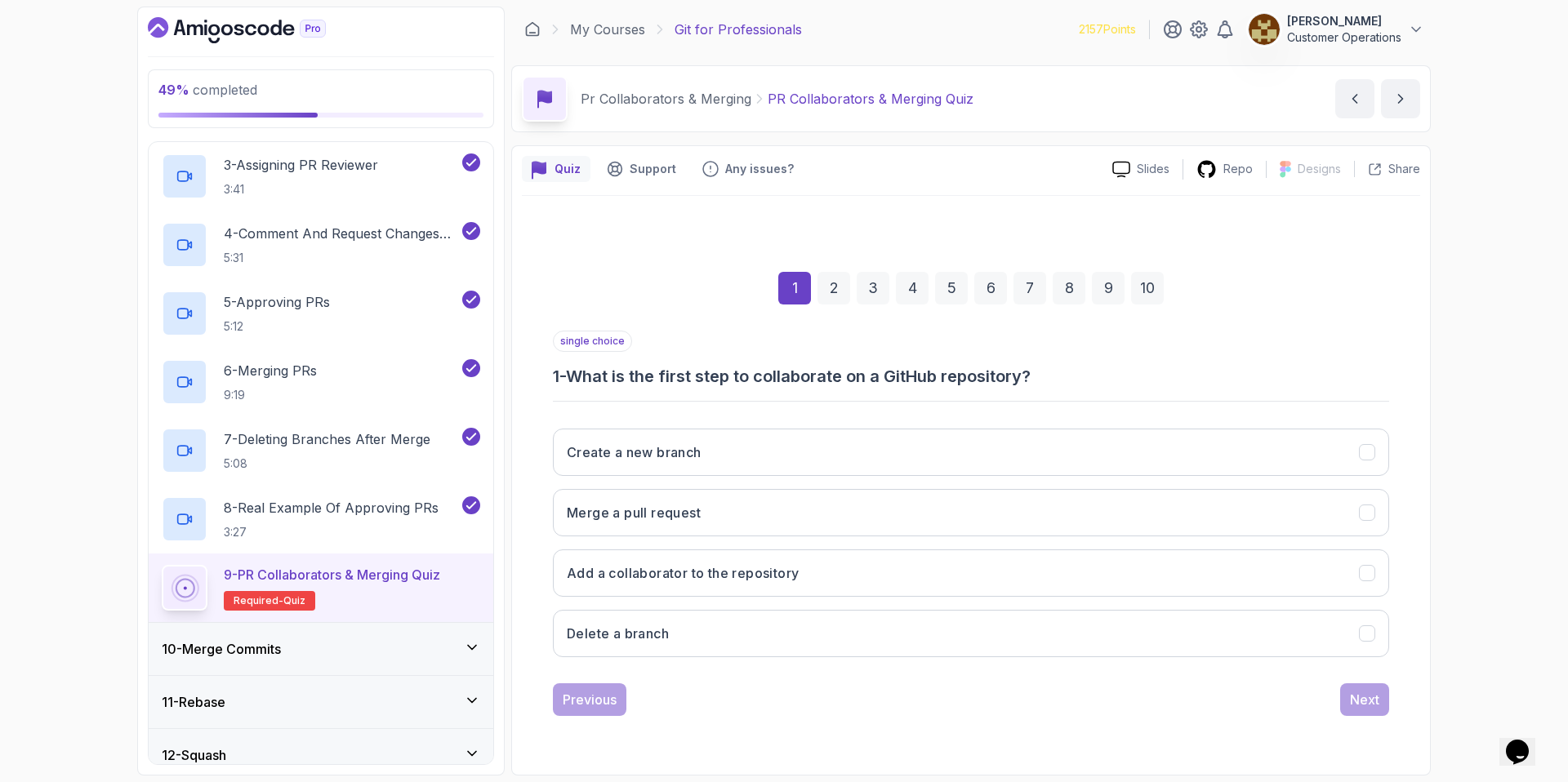
click at [803, 378] on h3 "1 - What is the first step to collaborate on a GitHub repository?" at bounding box center [971, 376] width 836 height 23
drag, startPoint x: 741, startPoint y: 380, endPoint x: 900, endPoint y: 379, distance: 159.0
click at [900, 379] on h3 "1 - What is the first step to collaborate on a GitHub repository?" at bounding box center [971, 376] width 836 height 23
click at [901, 379] on h3 "1 - What is the first step to collaborate on a GitHub repository?" at bounding box center [971, 376] width 836 height 23
drag, startPoint x: 1090, startPoint y: 376, endPoint x: 778, endPoint y: 375, distance: 312.0
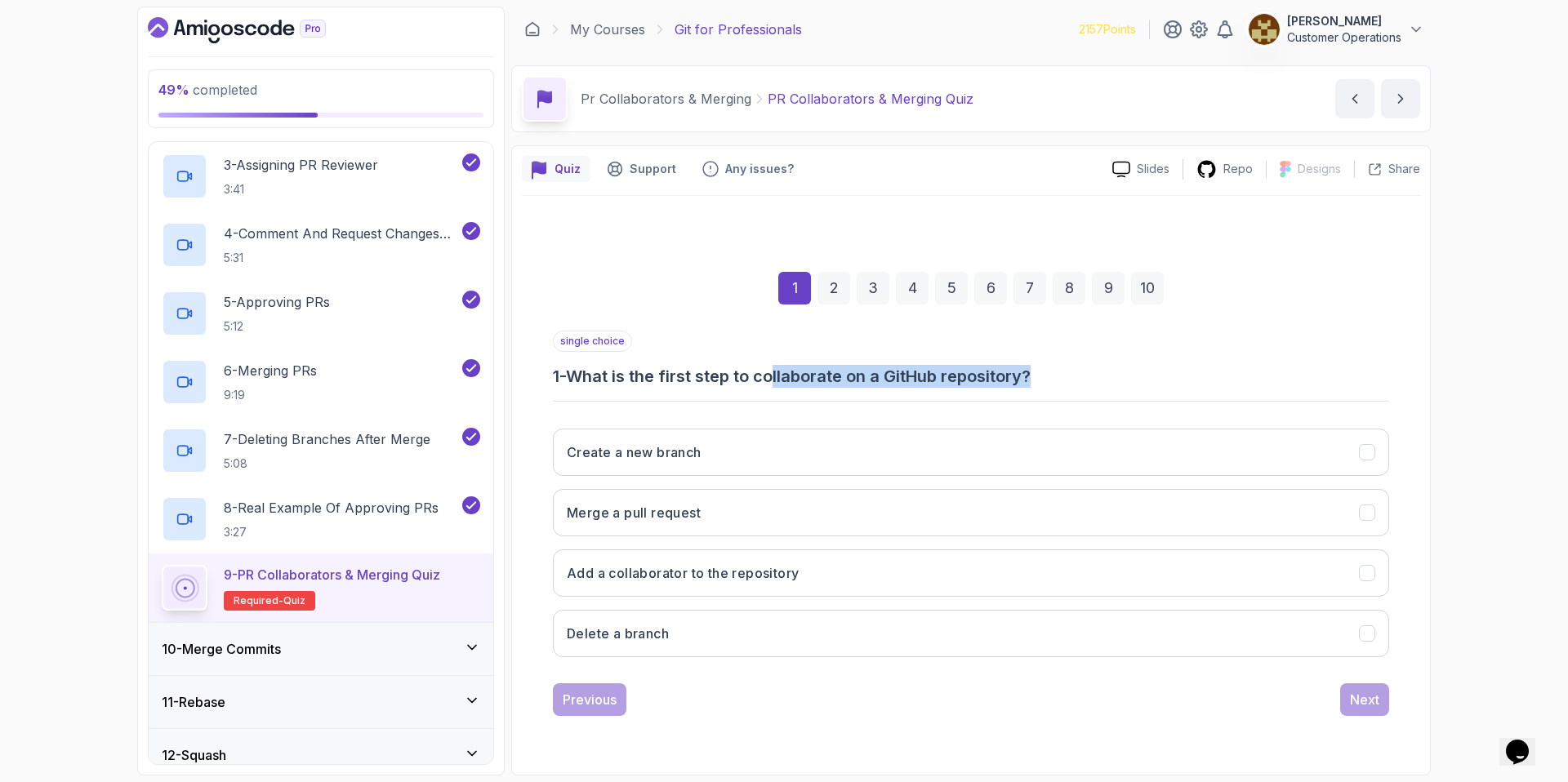
click at [779, 375] on h3 "1 - What is the first step to collaborate on a GitHub repository?" at bounding box center [971, 376] width 836 height 23
click at [778, 375] on h3 "1 - What is the first step to collaborate on a GitHub repository?" at bounding box center [971, 376] width 836 height 23
drag, startPoint x: 758, startPoint y: 376, endPoint x: 1064, endPoint y: 387, distance: 306.2
click at [1064, 387] on h3 "1 - What is the first step to collaborate on a GitHub repository?" at bounding box center [971, 376] width 836 height 23
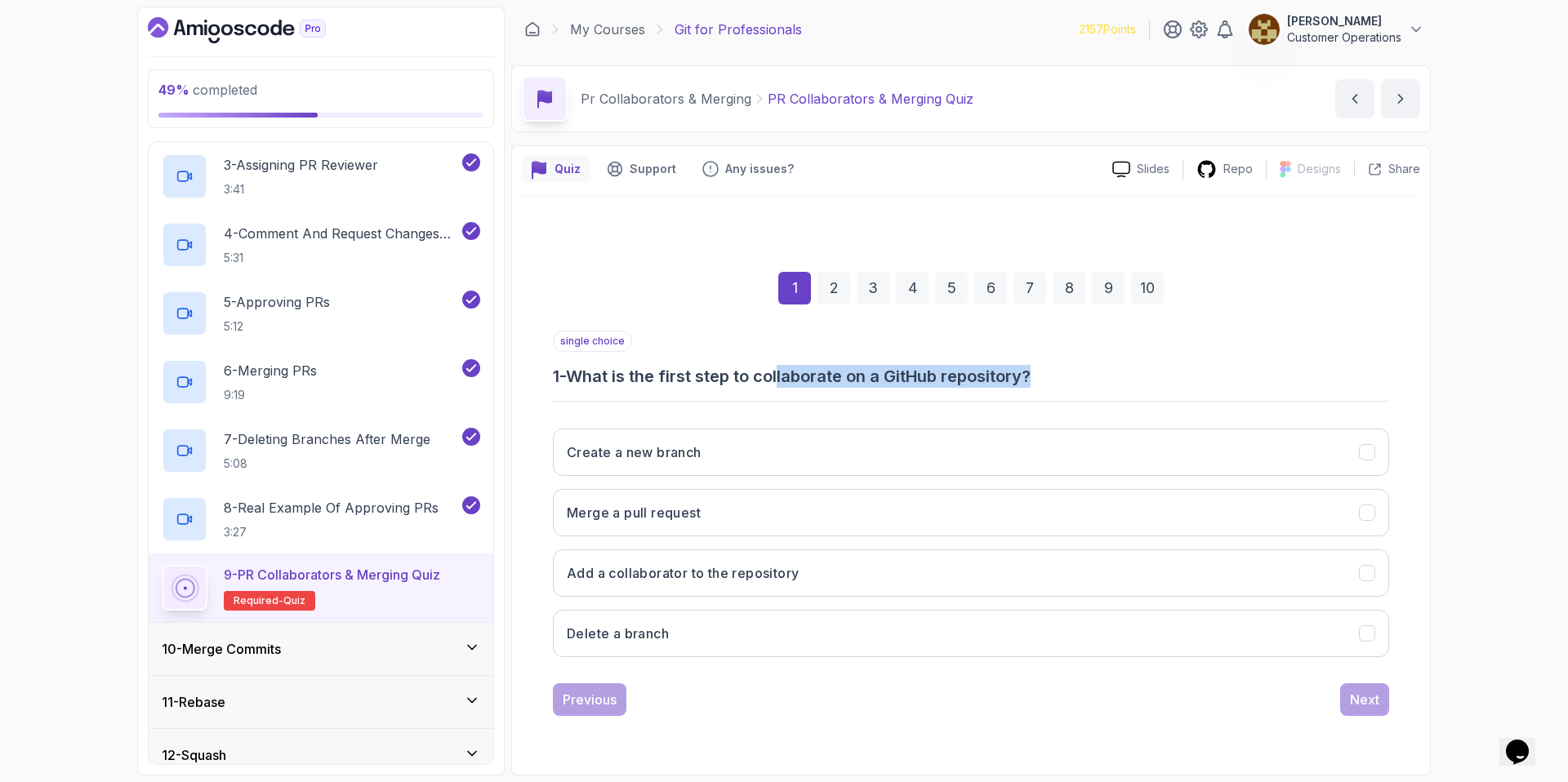
drag, startPoint x: 966, startPoint y: 380, endPoint x: 755, endPoint y: 383, distance: 211.0
click at [763, 383] on h3 "1 - What is the first step to collaborate on a GitHub repository?" at bounding box center [971, 376] width 836 height 23
click at [755, 383] on h3 "1 - What is the first step to collaborate on a GitHub repository?" at bounding box center [971, 376] width 836 height 23
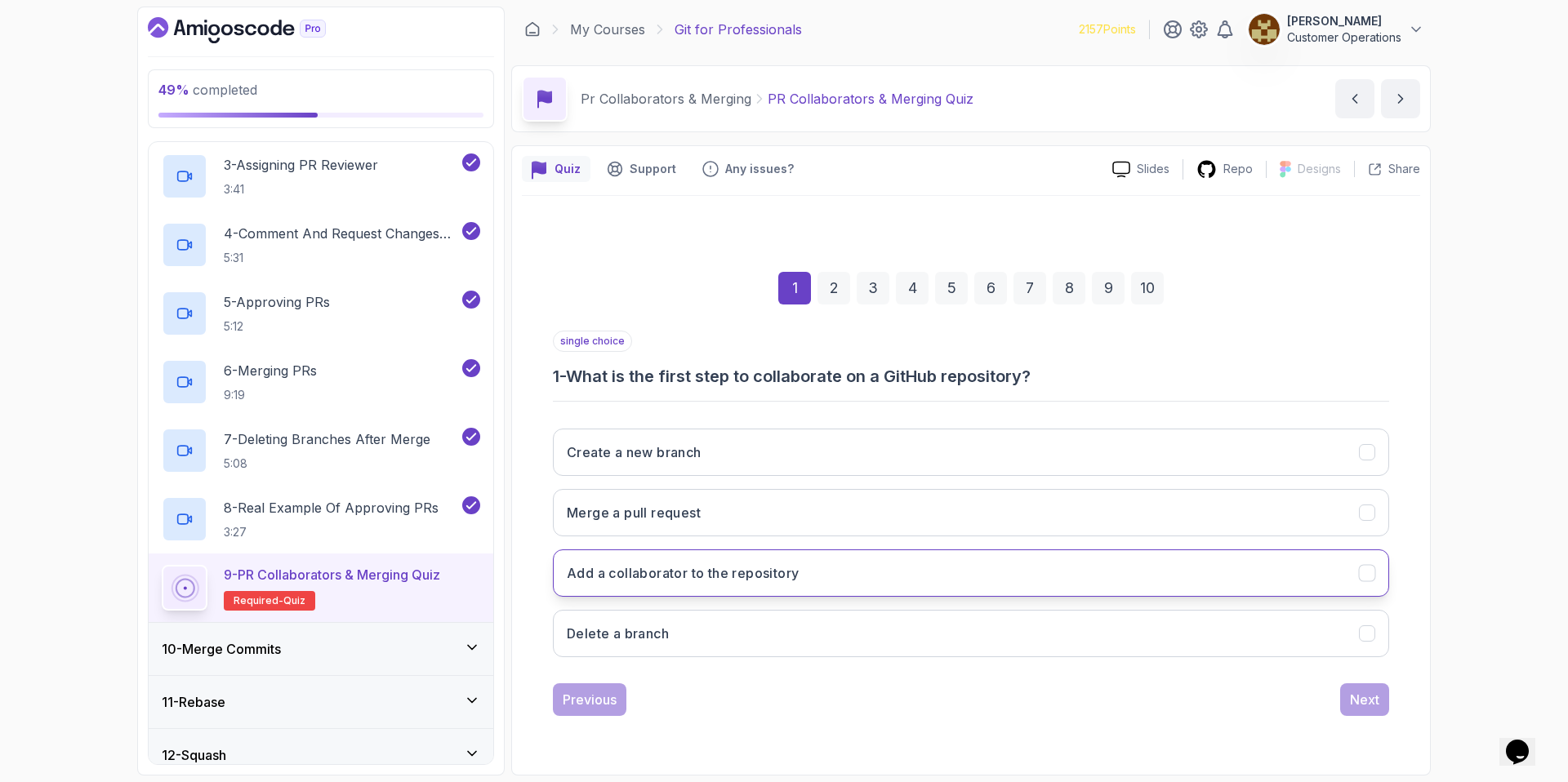
drag, startPoint x: 786, startPoint y: 578, endPoint x: 763, endPoint y: 557, distance: 31.1
click at [759, 560] on button "Add a collaborator to the repository" at bounding box center [971, 573] width 836 height 48
click at [1377, 705] on div "Next" at bounding box center [1365, 699] width 30 height 20
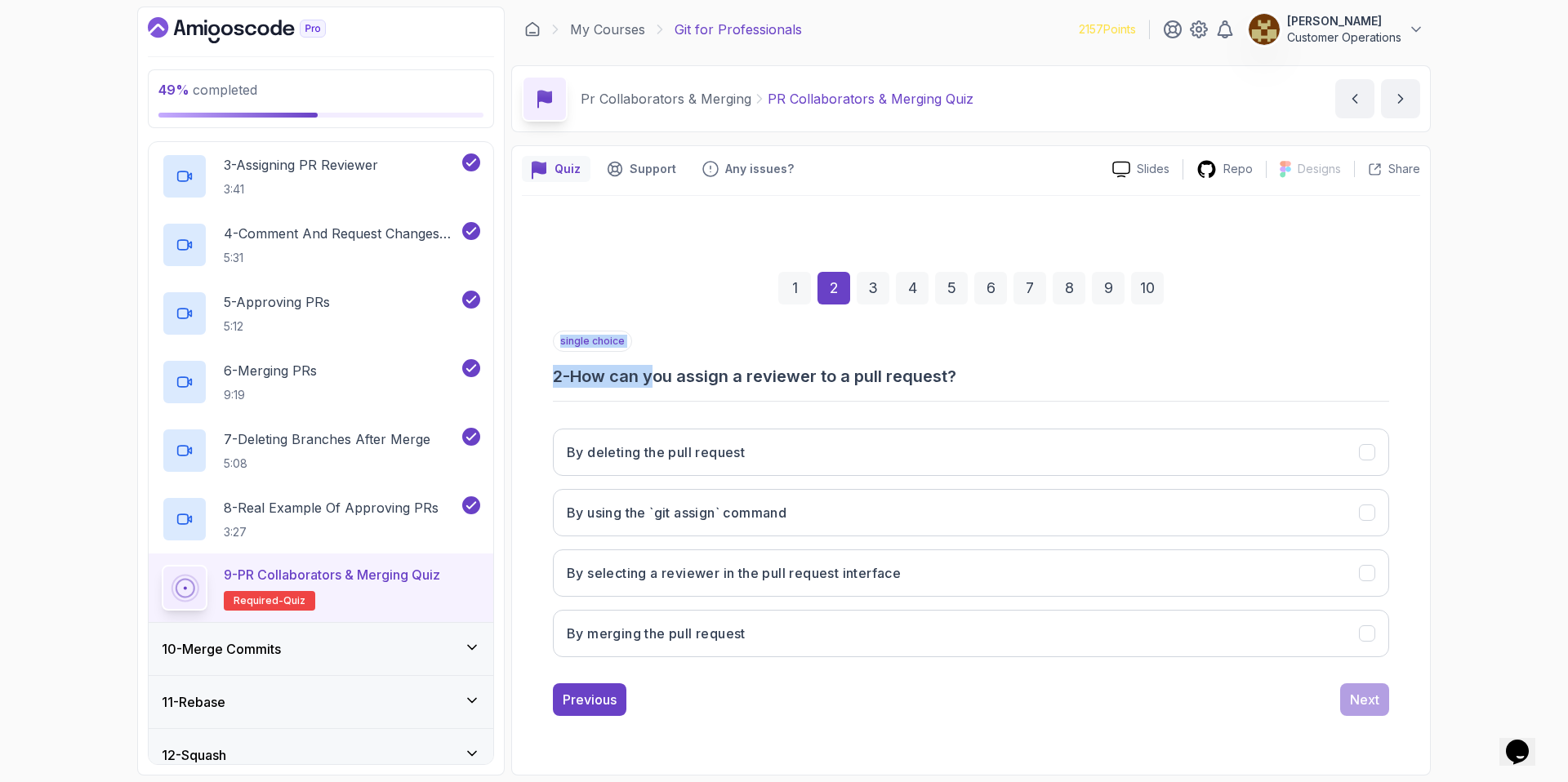
drag, startPoint x: 676, startPoint y: 384, endPoint x: 831, endPoint y: 389, distance: 155.1
click at [831, 389] on div "single choice 2 - How can you assign a reviewer to a pull request? By deleting …" at bounding box center [971, 500] width 836 height 339
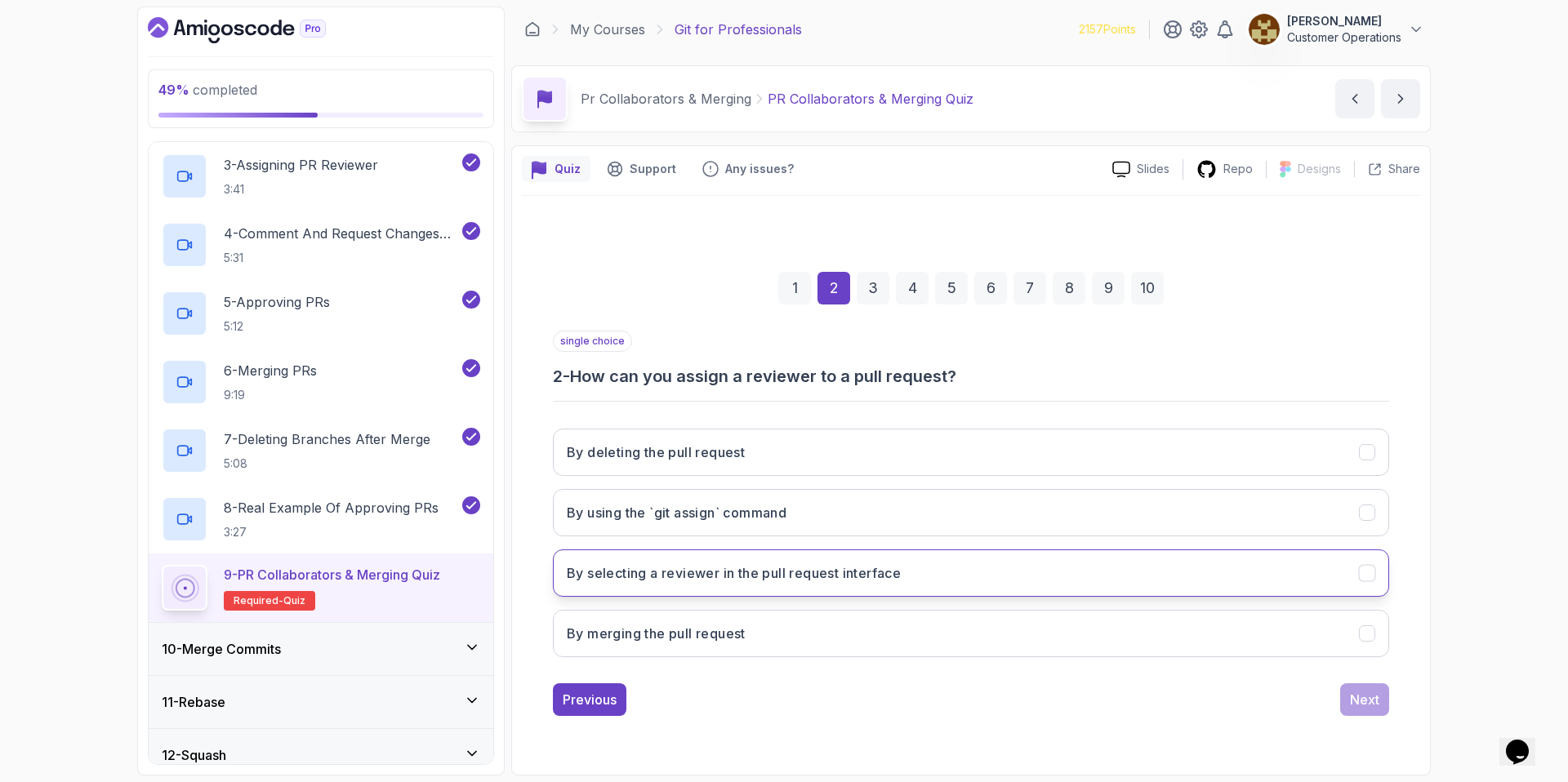
click at [820, 569] on h3 "By selecting a reviewer in the pull request interface" at bounding box center [733, 573] width 334 height 20
click at [1376, 707] on div "Next" at bounding box center [1365, 699] width 30 height 20
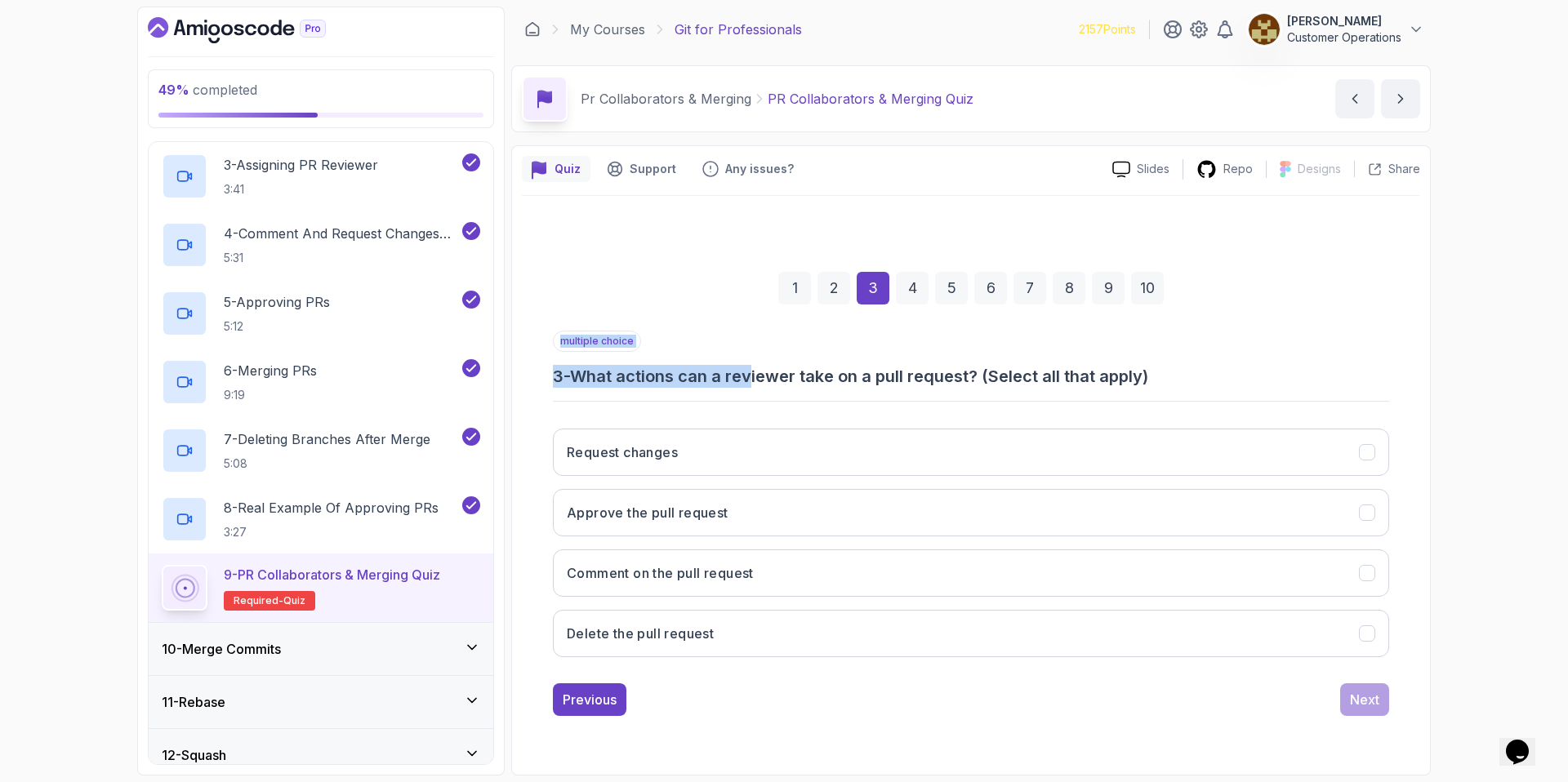
drag, startPoint x: 754, startPoint y: 371, endPoint x: 975, endPoint y: 388, distance: 221.7
click at [975, 388] on div "multiple choice 3 - What actions can a reviewer take on a pull request? (Select…" at bounding box center [971, 500] width 836 height 339
click at [976, 387] on div "multiple choice 3 - What actions can a reviewer take on a pull request? (Select…" at bounding box center [971, 500] width 836 height 339
drag, startPoint x: 1064, startPoint y: 376, endPoint x: 863, endPoint y: 365, distance: 201.3
click at [863, 365] on h3 "3 - What actions can a reviewer take on a pull request? (Select all that apply)" at bounding box center [971, 376] width 836 height 23
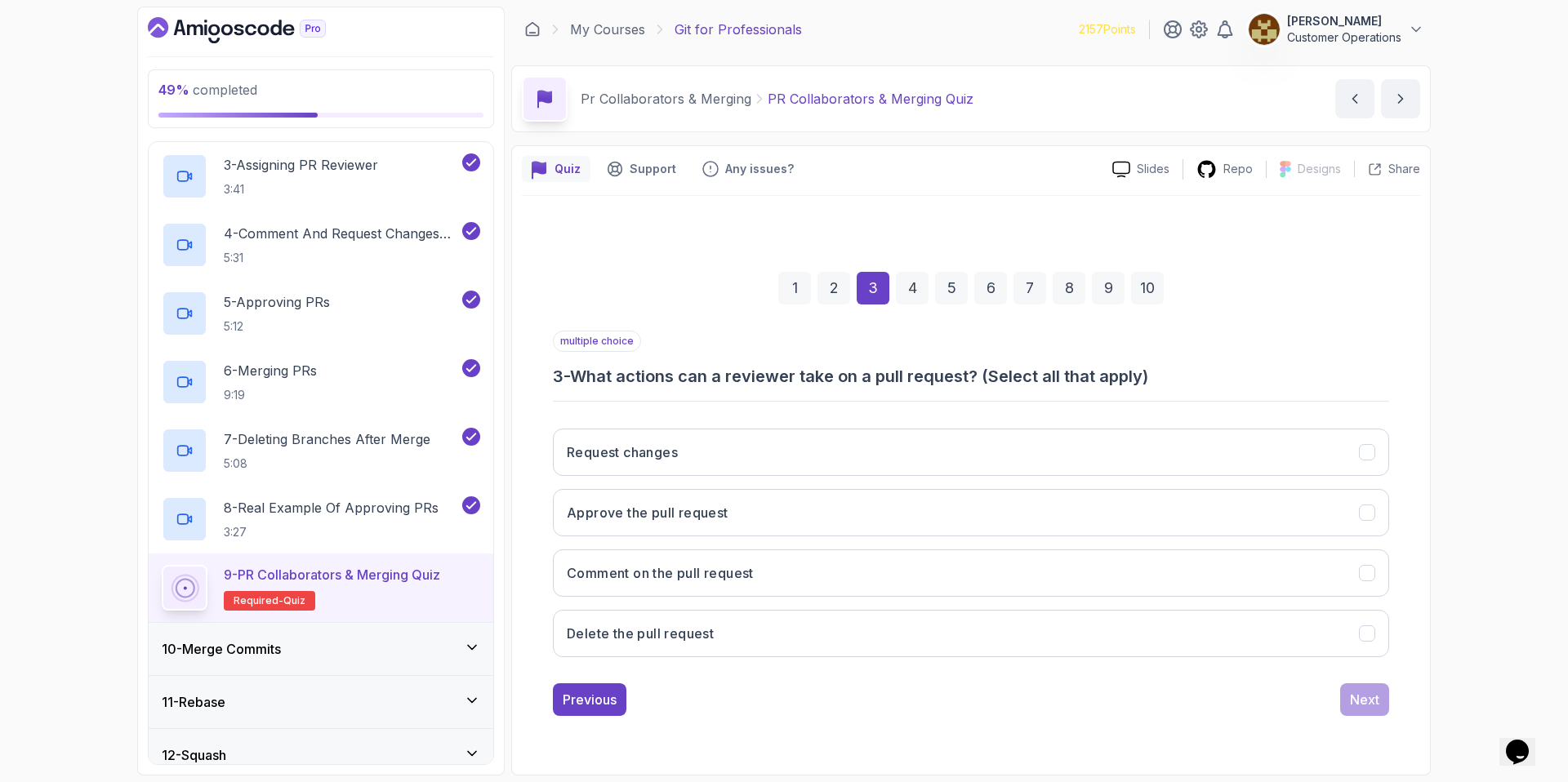
click at [858, 365] on h3 "3 - What actions can a reviewer take on a pull request? (Select all that apply)" at bounding box center [971, 376] width 836 height 23
click at [755, 444] on button "Request changes" at bounding box center [971, 452] width 836 height 48
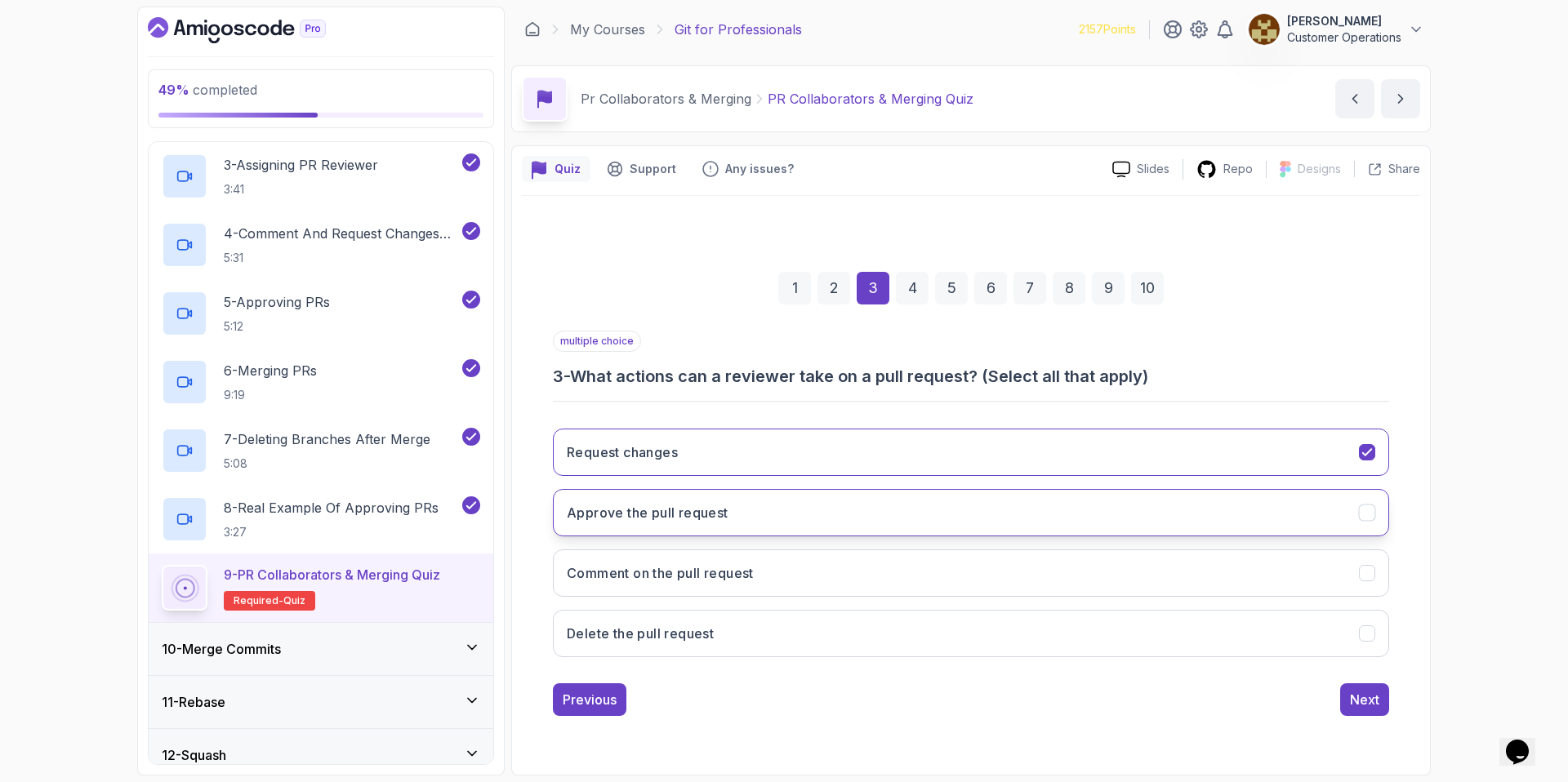
click at [772, 510] on button "Approve the pull request" at bounding box center [971, 512] width 836 height 48
click at [766, 587] on button "Comment on the pull request" at bounding box center [971, 573] width 836 height 48
click at [1354, 702] on div "Next" at bounding box center [1365, 699] width 30 height 20
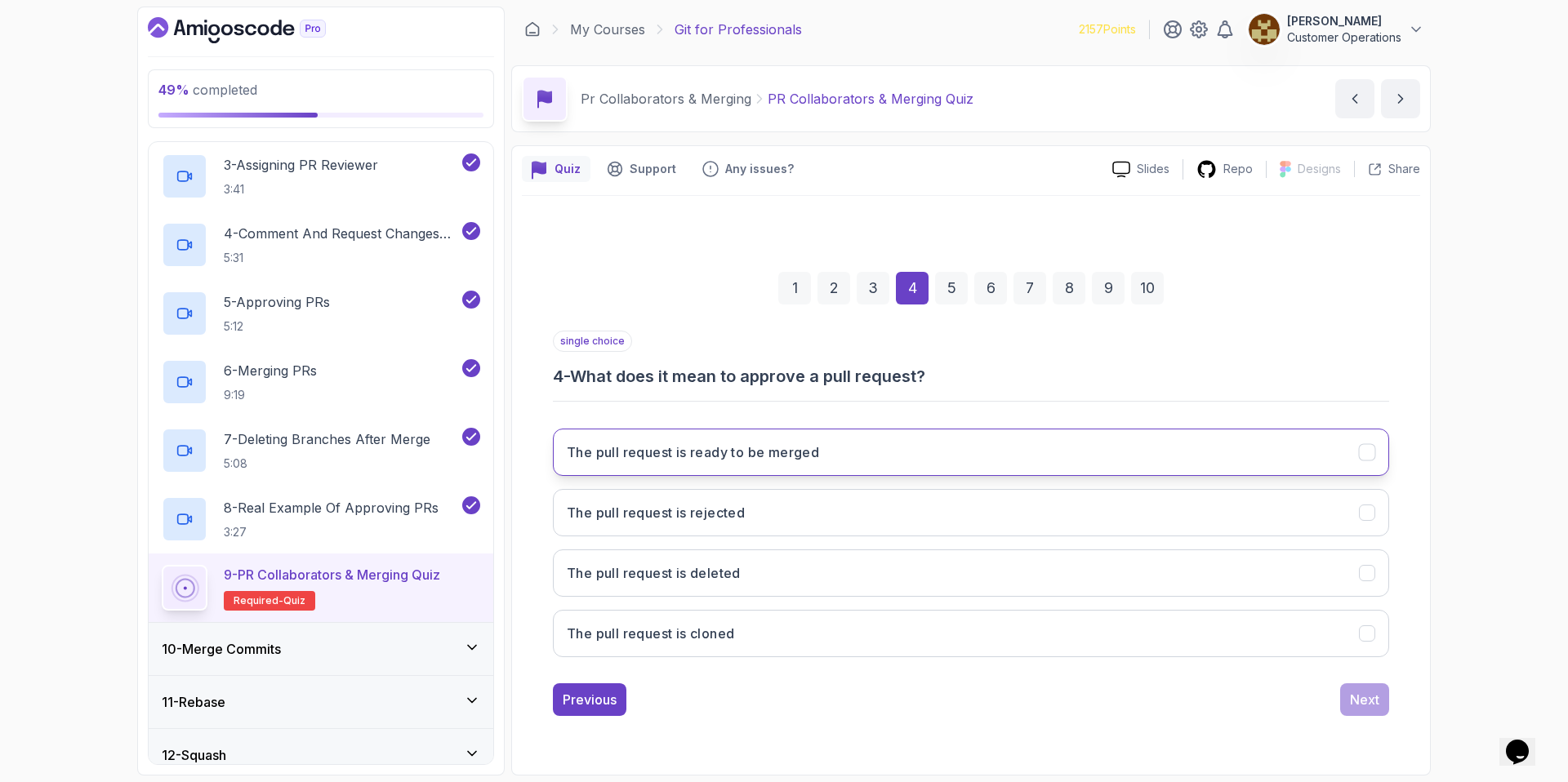
click at [800, 457] on h3 "The pull request is ready to be merged" at bounding box center [693, 452] width 253 height 20
click at [1375, 701] on div "Next" at bounding box center [1365, 699] width 30 height 20
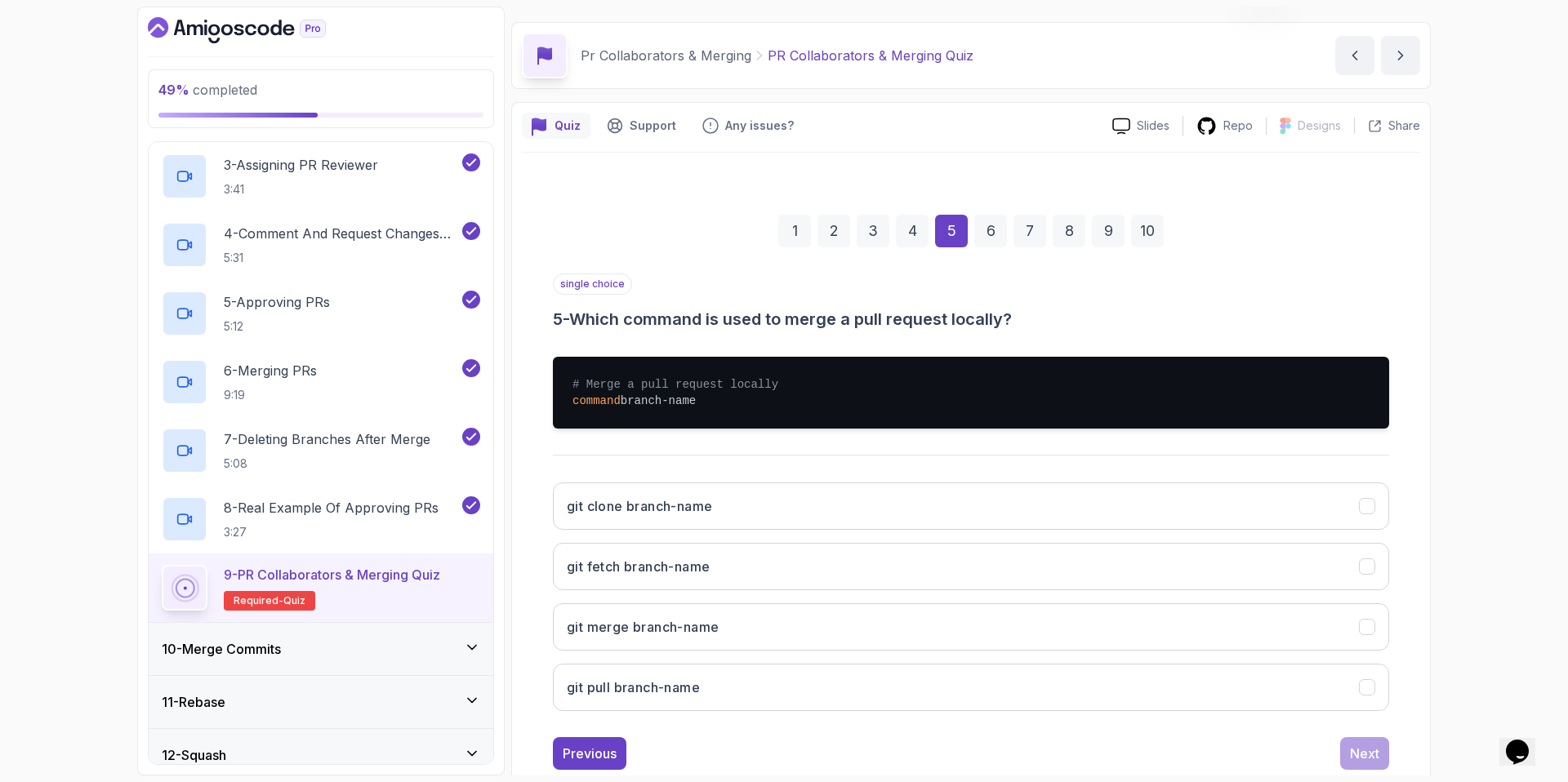
scroll to position [84, 0]
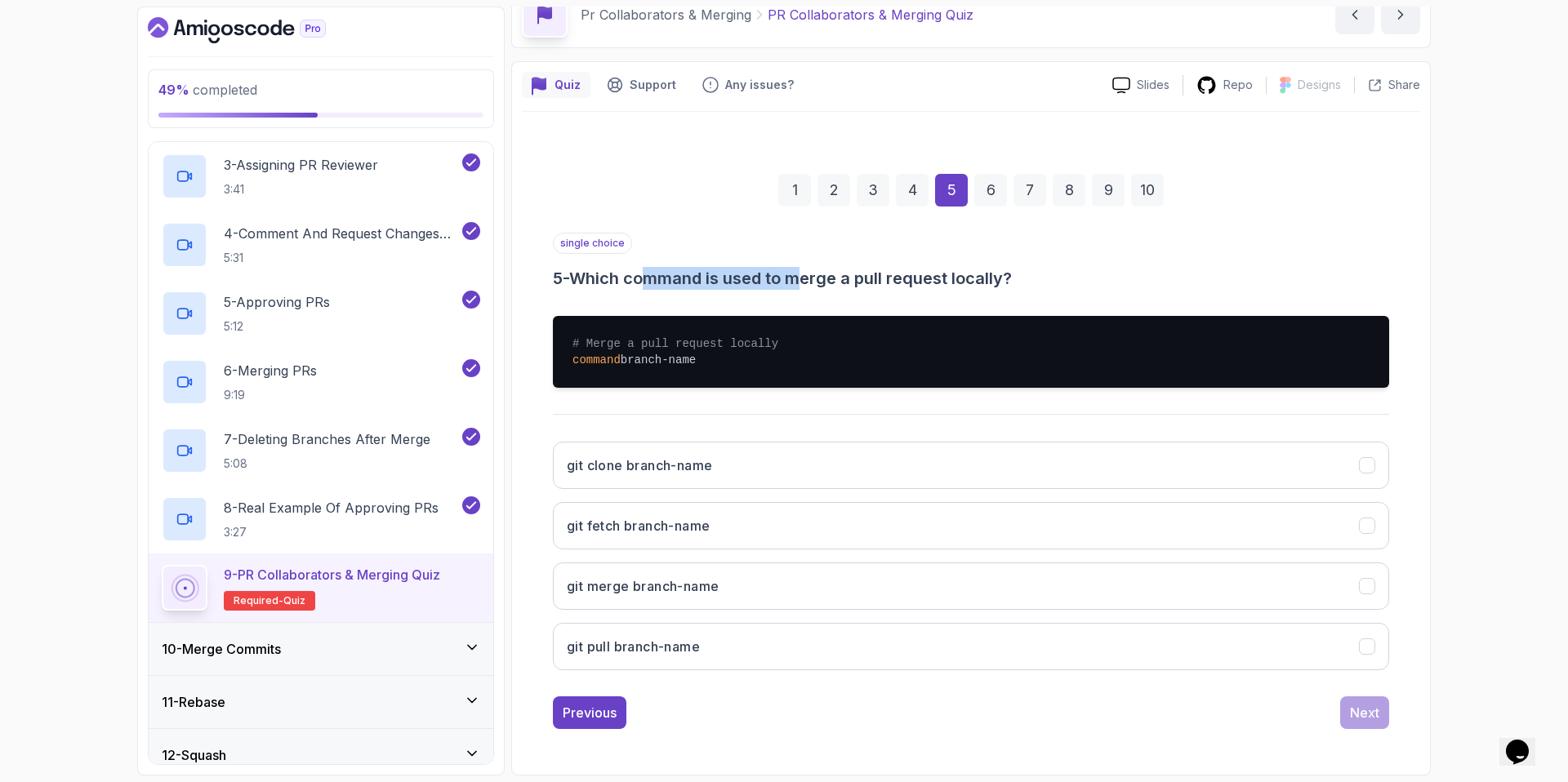
drag, startPoint x: 659, startPoint y: 285, endPoint x: 810, endPoint y: 284, distance: 151.0
click at [810, 284] on h3 "5 - Which command is used to merge a pull request locally?" at bounding box center [971, 279] width 836 height 23
drag, startPoint x: 811, startPoint y: 284, endPoint x: 824, endPoint y: 284, distance: 13.0
click at [813, 284] on h3 "5 - Which command is used to merge a pull request locally?" at bounding box center [971, 279] width 836 height 23
drag, startPoint x: 824, startPoint y: 284, endPoint x: 1007, endPoint y: 289, distance: 183.1
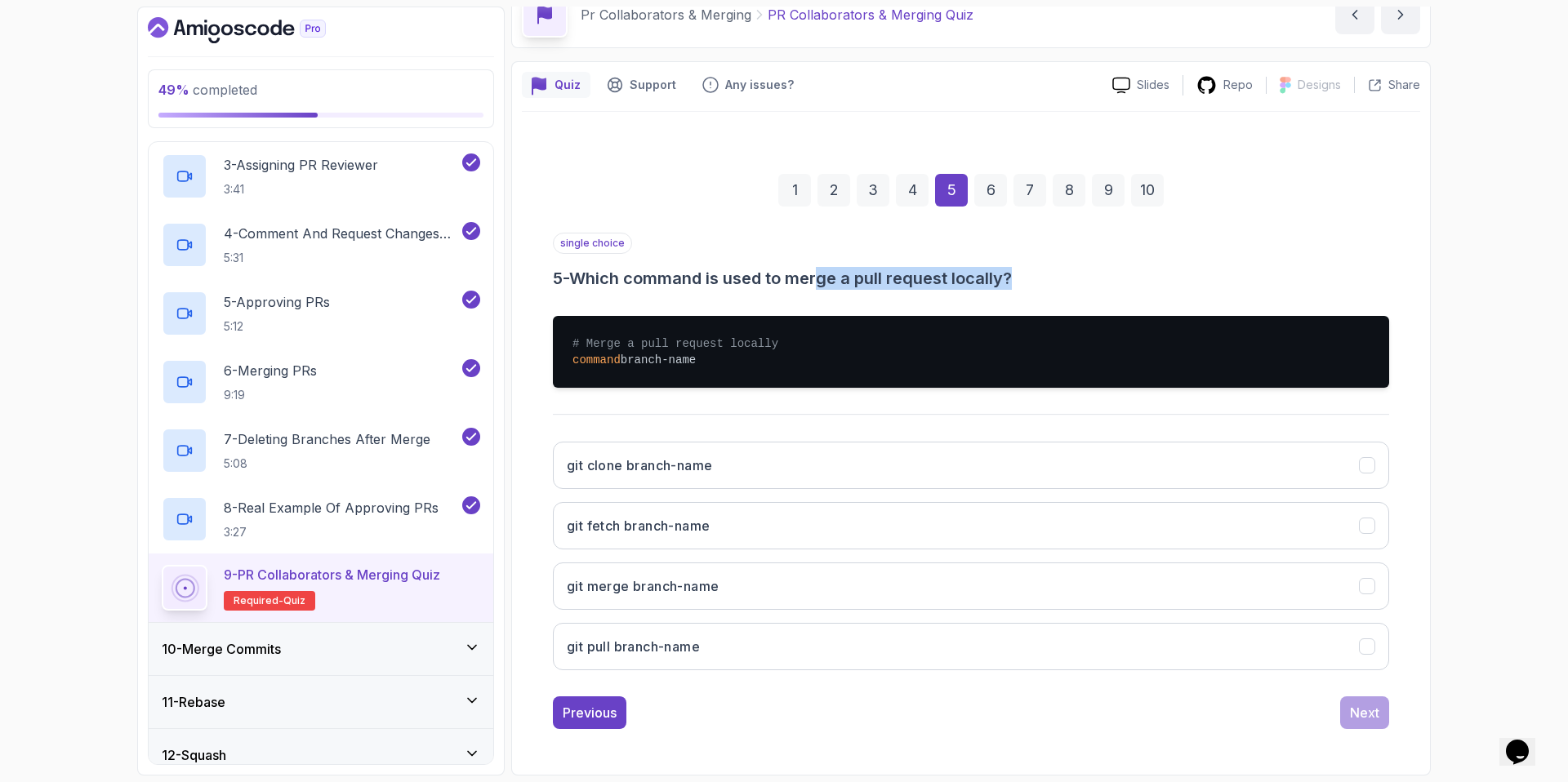
click at [1007, 289] on div "single choice 5 - Which command is used to merge a pull request locally? # Merg…" at bounding box center [971, 458] width 836 height 451
drag, startPoint x: 1011, startPoint y: 289, endPoint x: 1023, endPoint y: 288, distance: 12.0
click at [1011, 289] on div "single choice 5 - Which command is used to merge a pull request locally? # Merg…" at bounding box center [971, 458] width 836 height 451
drag, startPoint x: 1040, startPoint y: 283, endPoint x: 868, endPoint y: 275, distance: 172.2
click at [870, 275] on h3 "5 - Which command is used to merge a pull request locally?" at bounding box center [971, 279] width 836 height 23
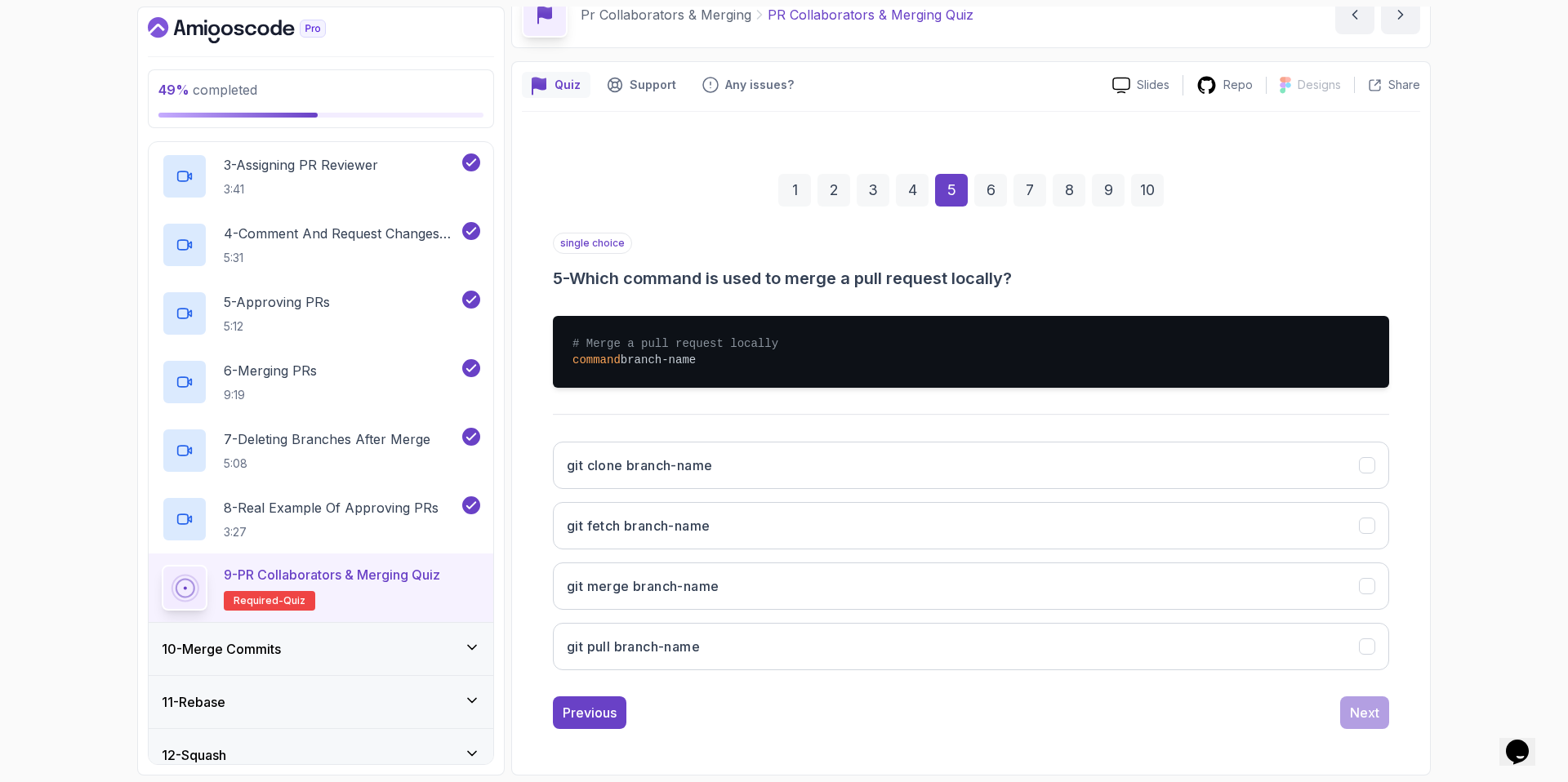
click at [868, 275] on h3 "5 - Which command is used to merge a pull request locally?" at bounding box center [971, 279] width 836 height 23
drag, startPoint x: 845, startPoint y: 276, endPoint x: 987, endPoint y: 292, distance: 142.9
click at [987, 292] on div "single choice 5 - Which command is used to merge a pull request locally? # Merg…" at bounding box center [971, 458] width 836 height 451
click at [780, 660] on button "git pull branch-name" at bounding box center [971, 647] width 836 height 48
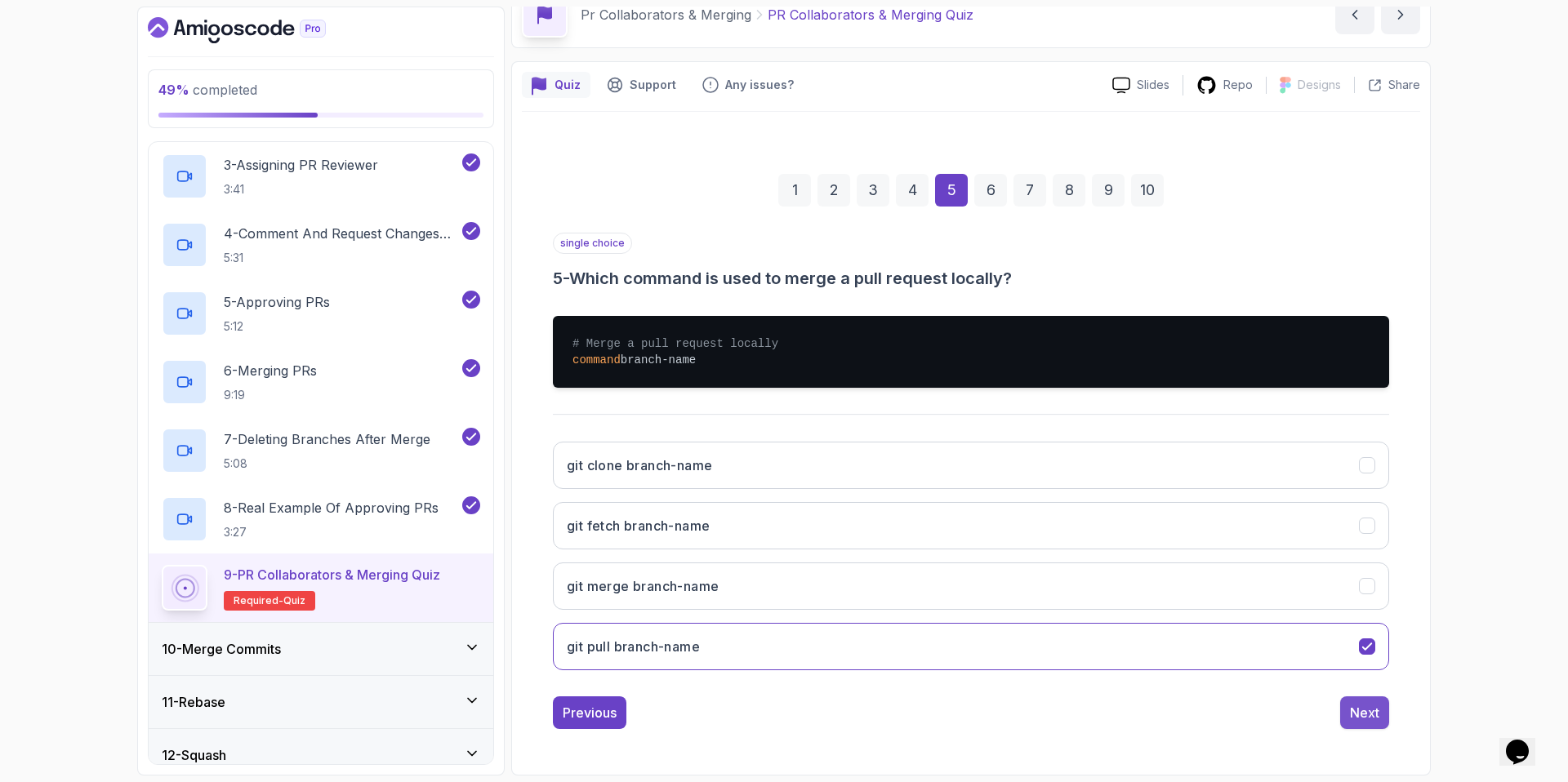
click at [1379, 721] on div "Next" at bounding box center [1365, 712] width 30 height 20
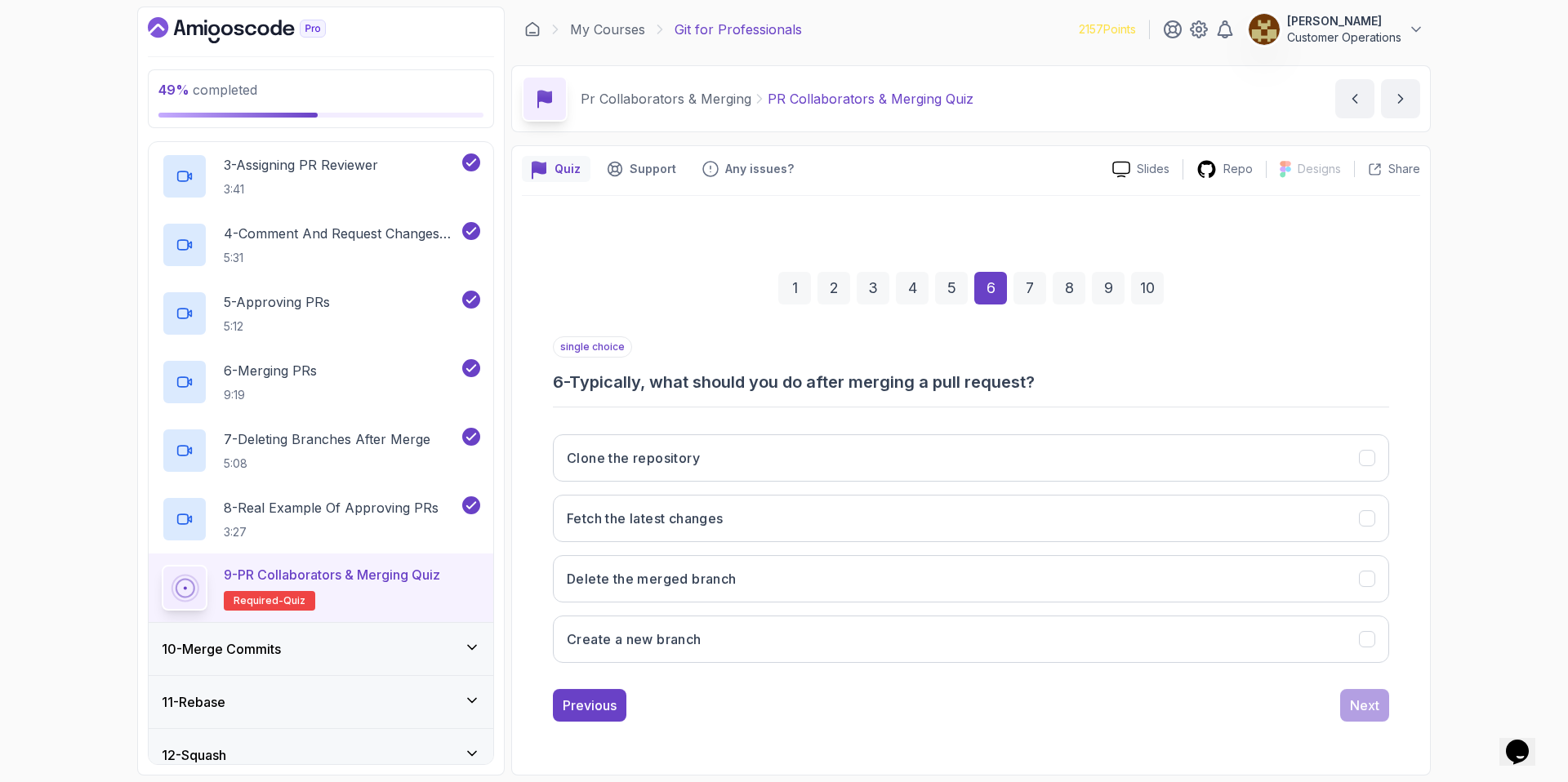
scroll to position [0, 0]
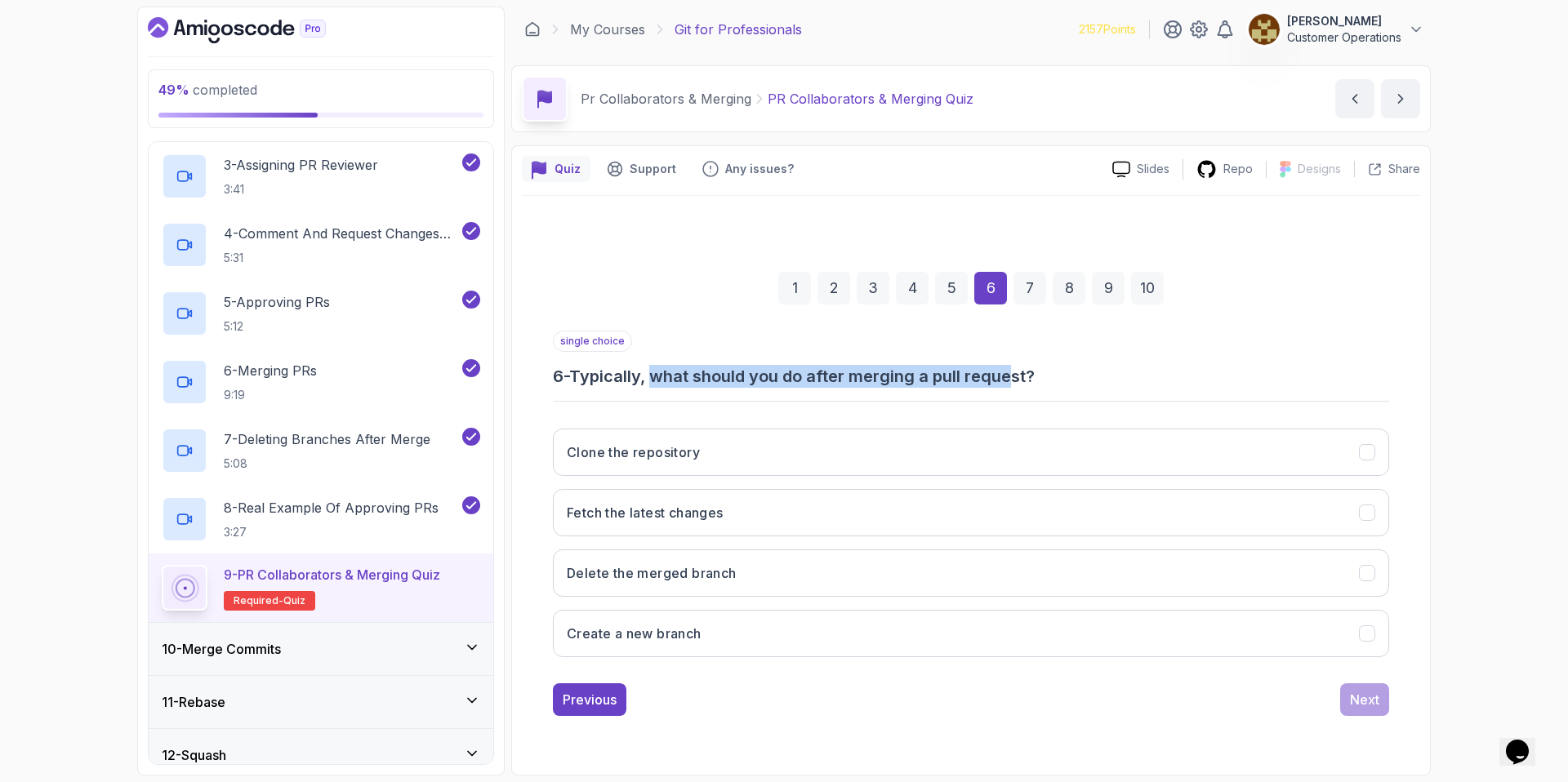
drag, startPoint x: 675, startPoint y: 381, endPoint x: 1020, endPoint y: 377, distance: 345.0
click at [1020, 377] on h3 "6 - Typically, what should you do after merging a pull request?" at bounding box center [971, 376] width 836 height 23
click at [1021, 377] on h3 "6 - Typically, what should you do after merging a pull request?" at bounding box center [971, 376] width 836 height 23
drag, startPoint x: 1010, startPoint y: 375, endPoint x: 814, endPoint y: 376, distance: 196.0
click at [821, 375] on h3 "6 - Typically, what should you do after merging a pull request?" at bounding box center [971, 376] width 836 height 23
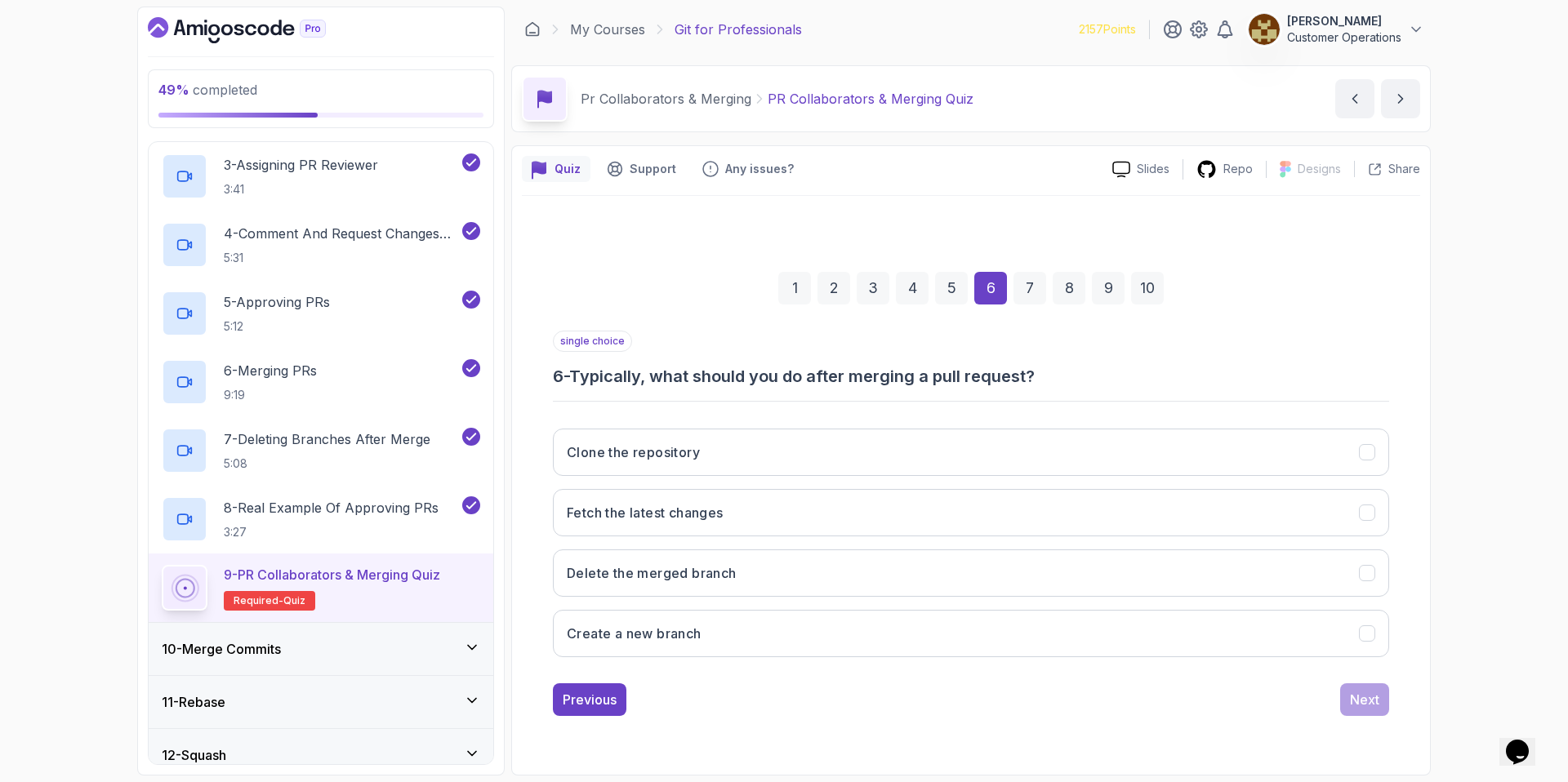
click at [814, 376] on h3 "6 - Typically, what should you do after merging a pull request?" at bounding box center [971, 376] width 836 height 23
click at [742, 452] on button "Clone the repository" at bounding box center [971, 452] width 836 height 48
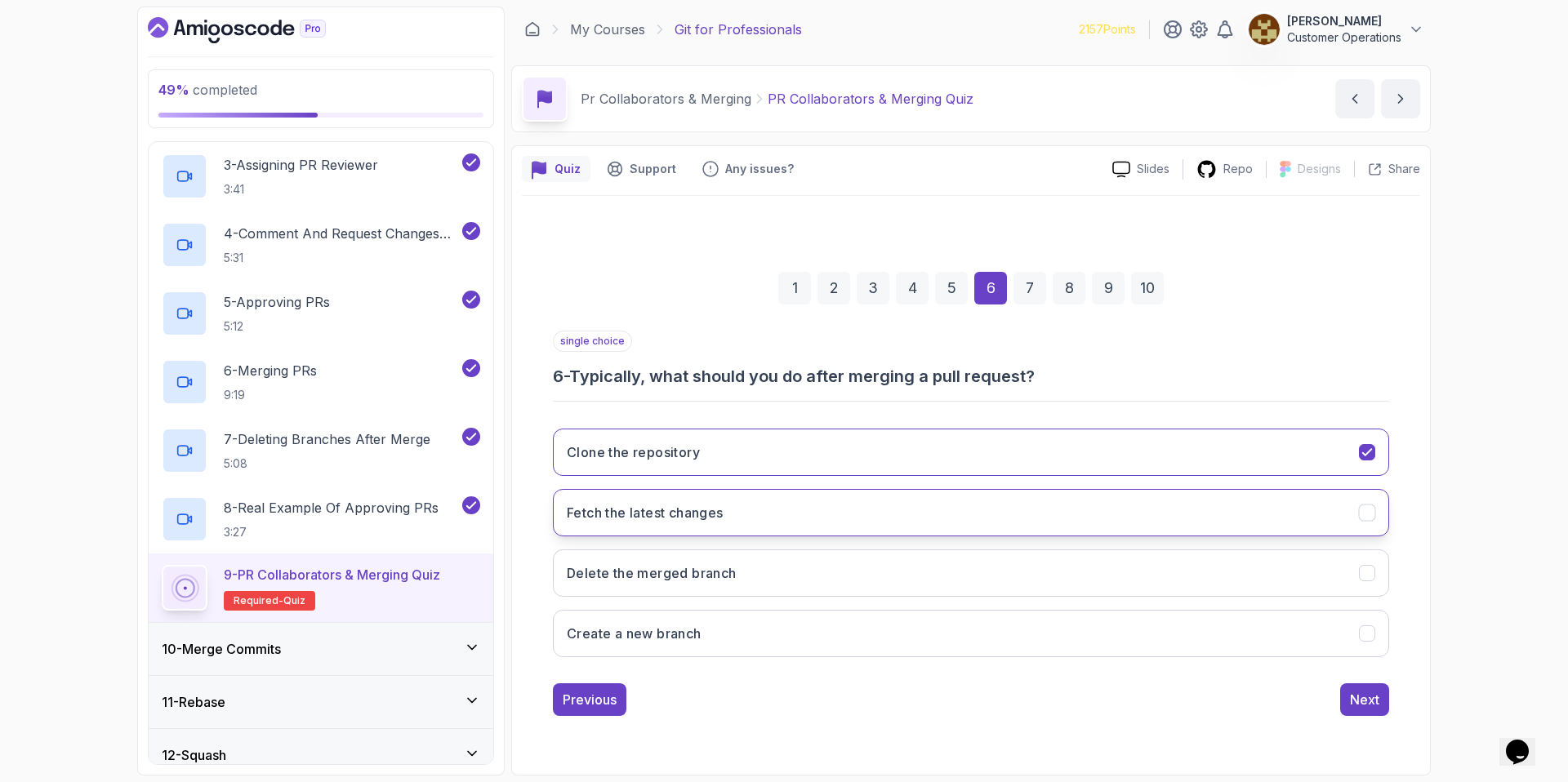
click at [700, 509] on h3 "Fetch the latest changes" at bounding box center [645, 512] width 157 height 20
click at [1366, 701] on div "Next" at bounding box center [1365, 699] width 30 height 20
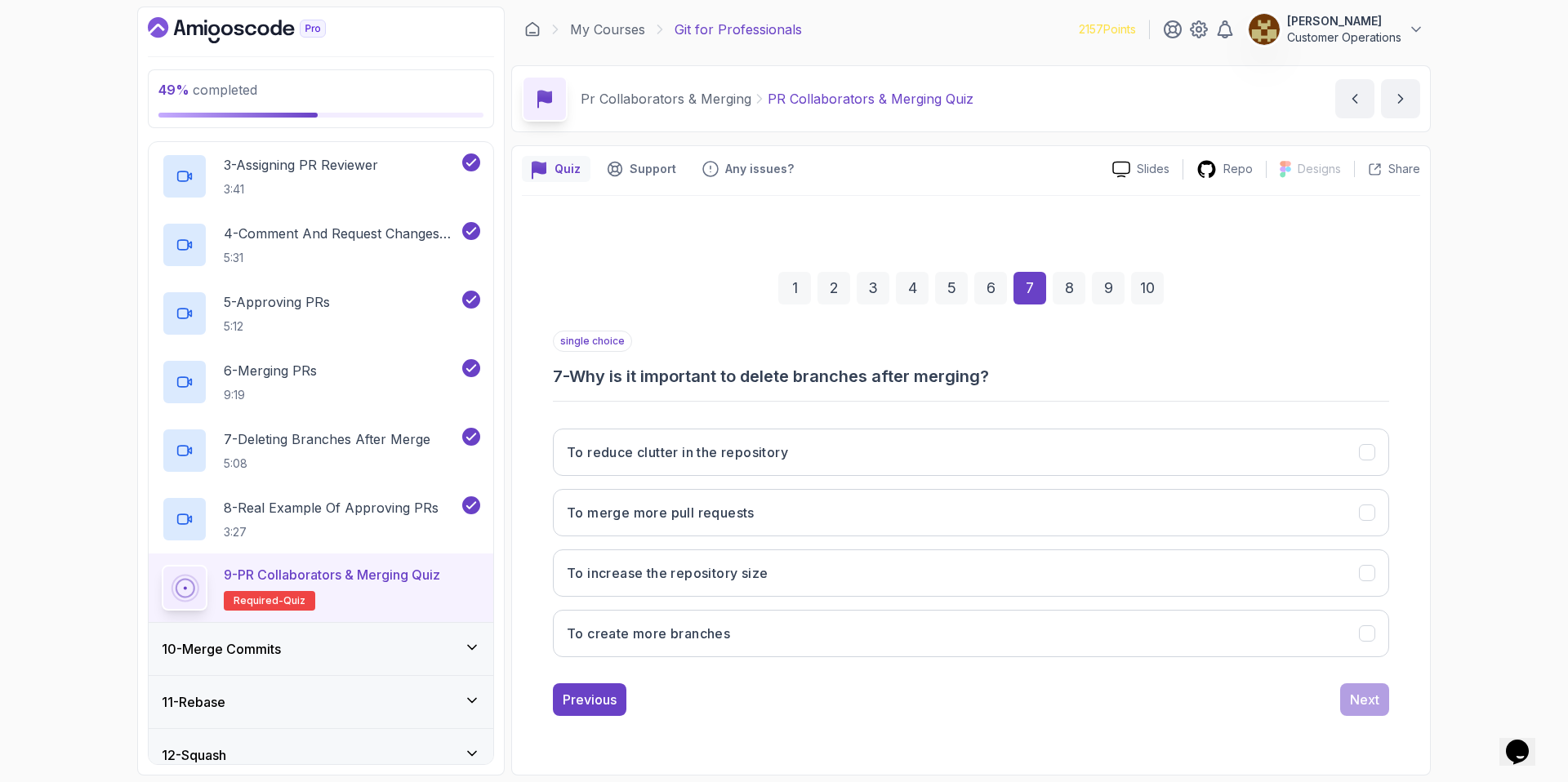
click at [991, 295] on div "6" at bounding box center [991, 289] width 33 height 33
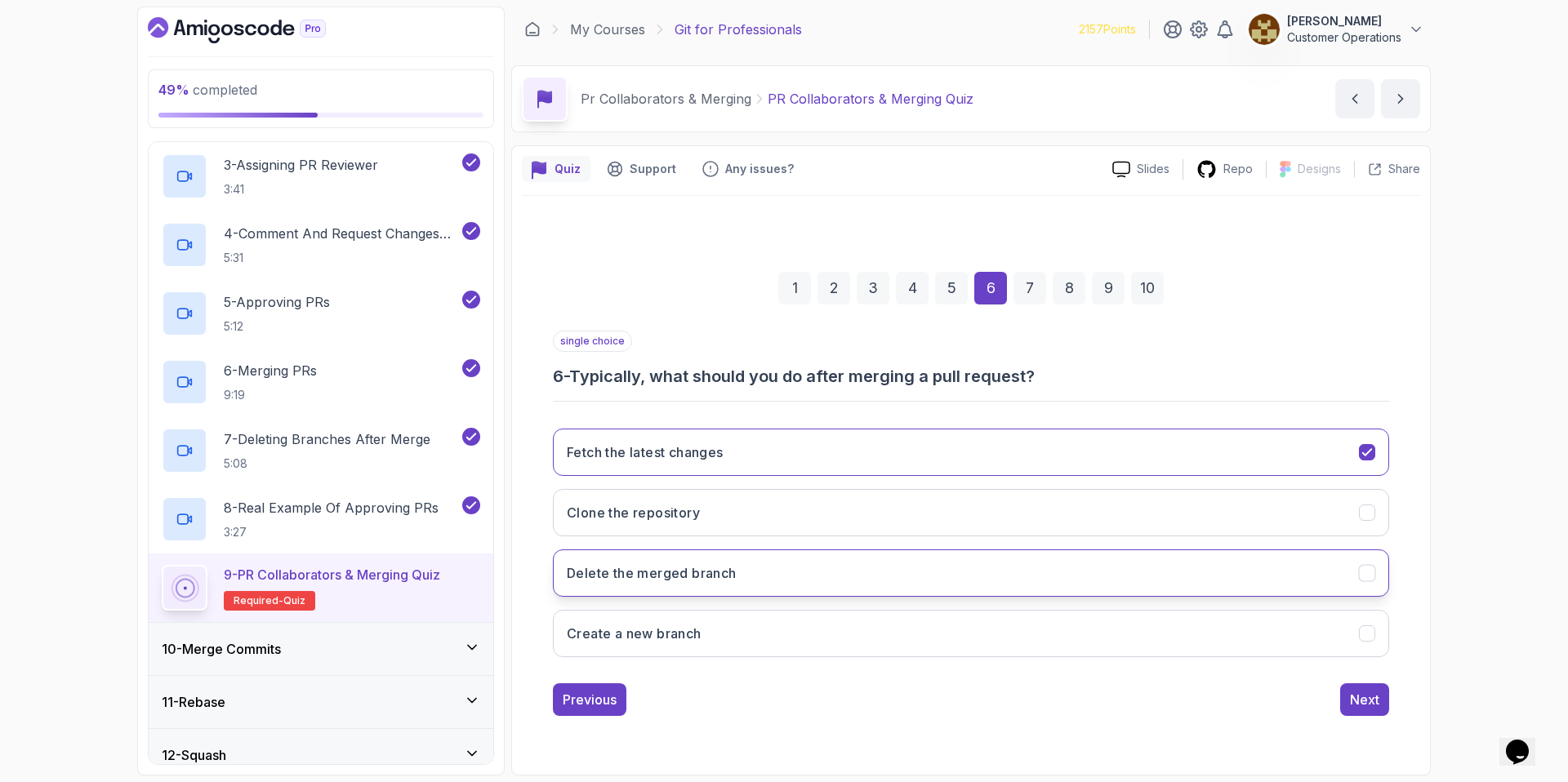
click at [955, 571] on button "Delete the merged branch" at bounding box center [971, 573] width 836 height 48
click at [1357, 699] on div "Next" at bounding box center [1365, 699] width 30 height 20
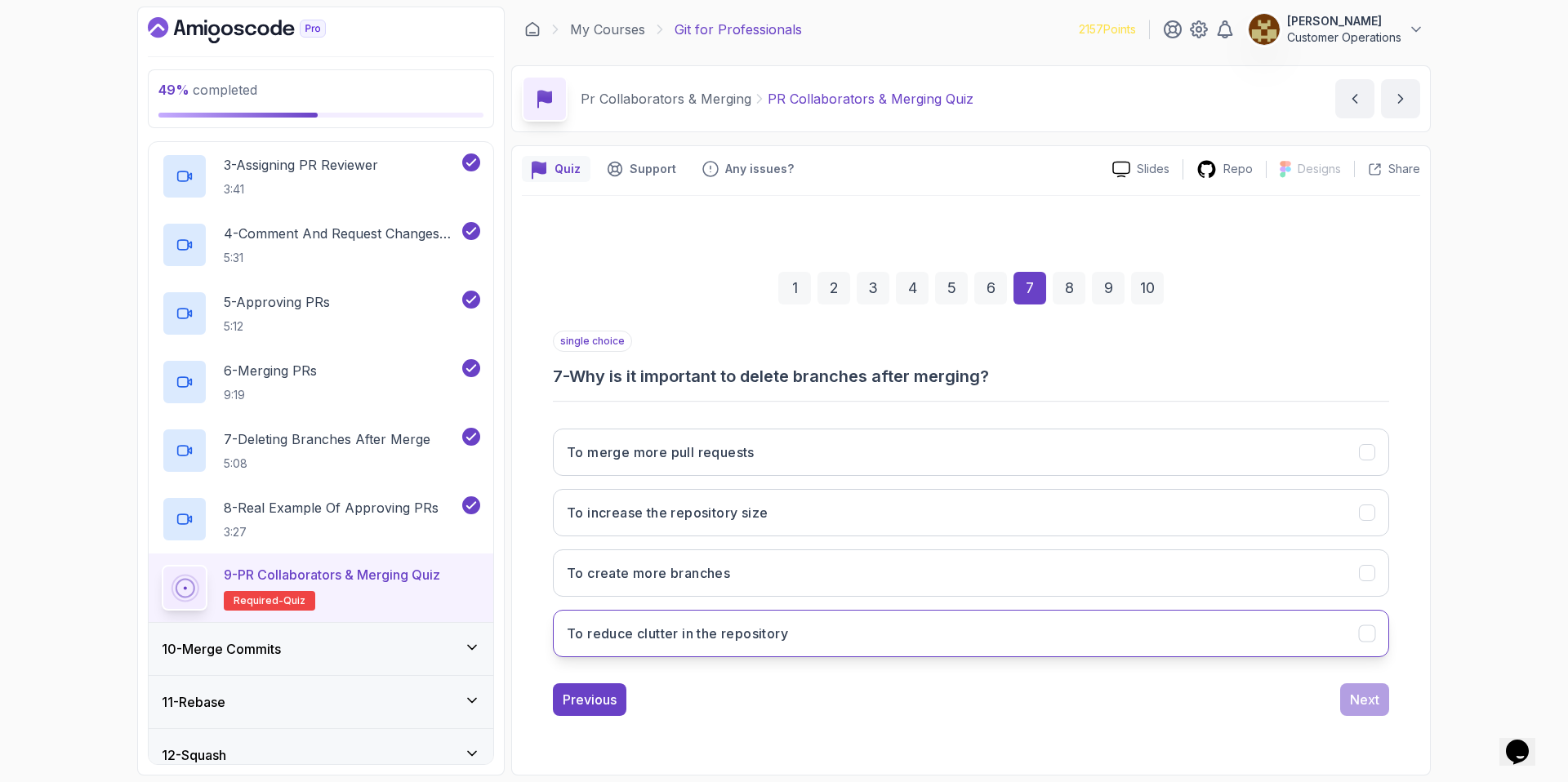
click at [697, 644] on button "To reduce clutter in the repository" at bounding box center [971, 634] width 836 height 48
click at [1356, 702] on div "Next" at bounding box center [1365, 699] width 30 height 20
click at [715, 647] on button "Rebasing the branch with the main branch" at bounding box center [971, 634] width 836 height 48
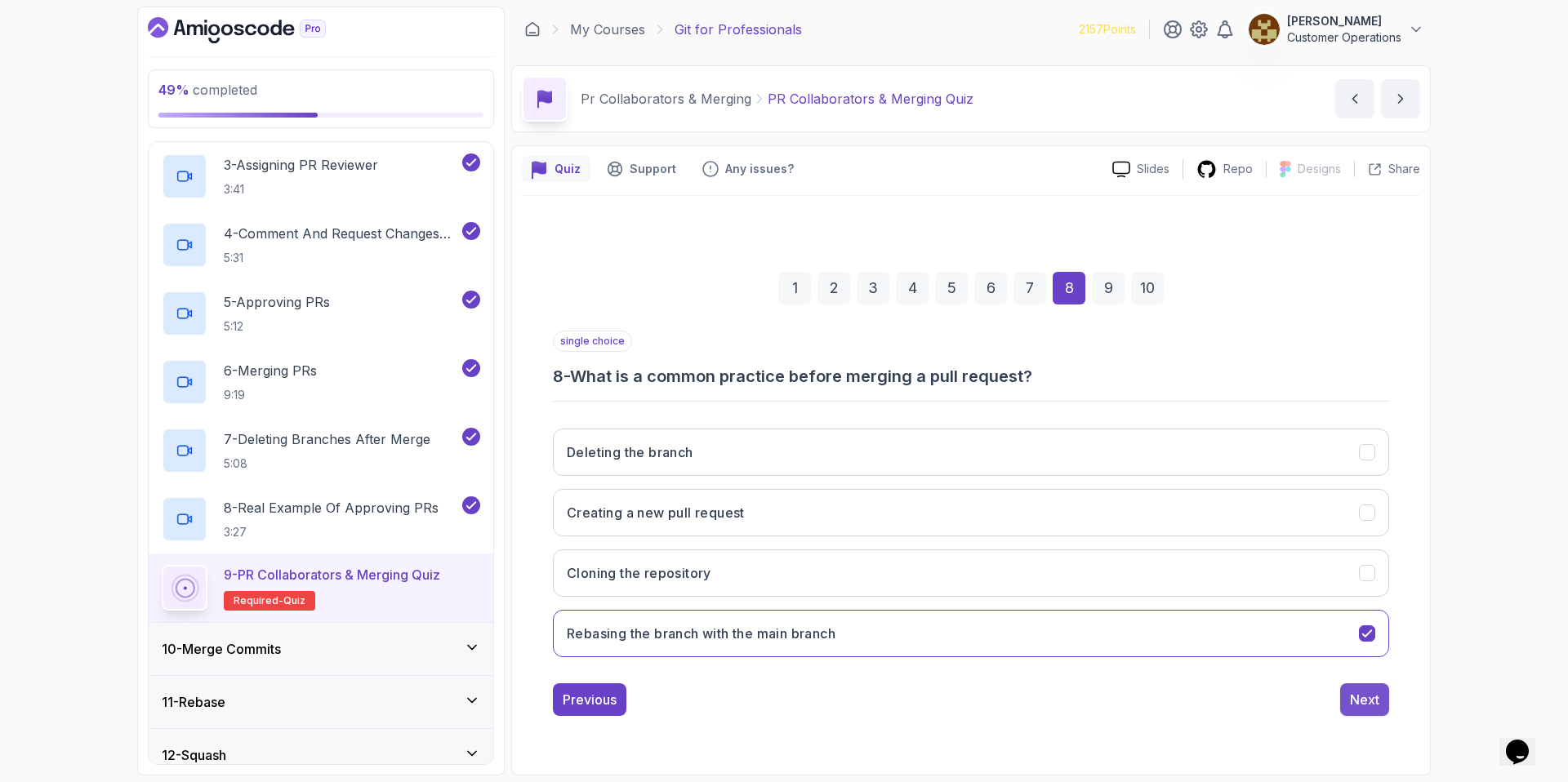
click at [1355, 702] on div "Next" at bounding box center [1365, 699] width 30 height 20
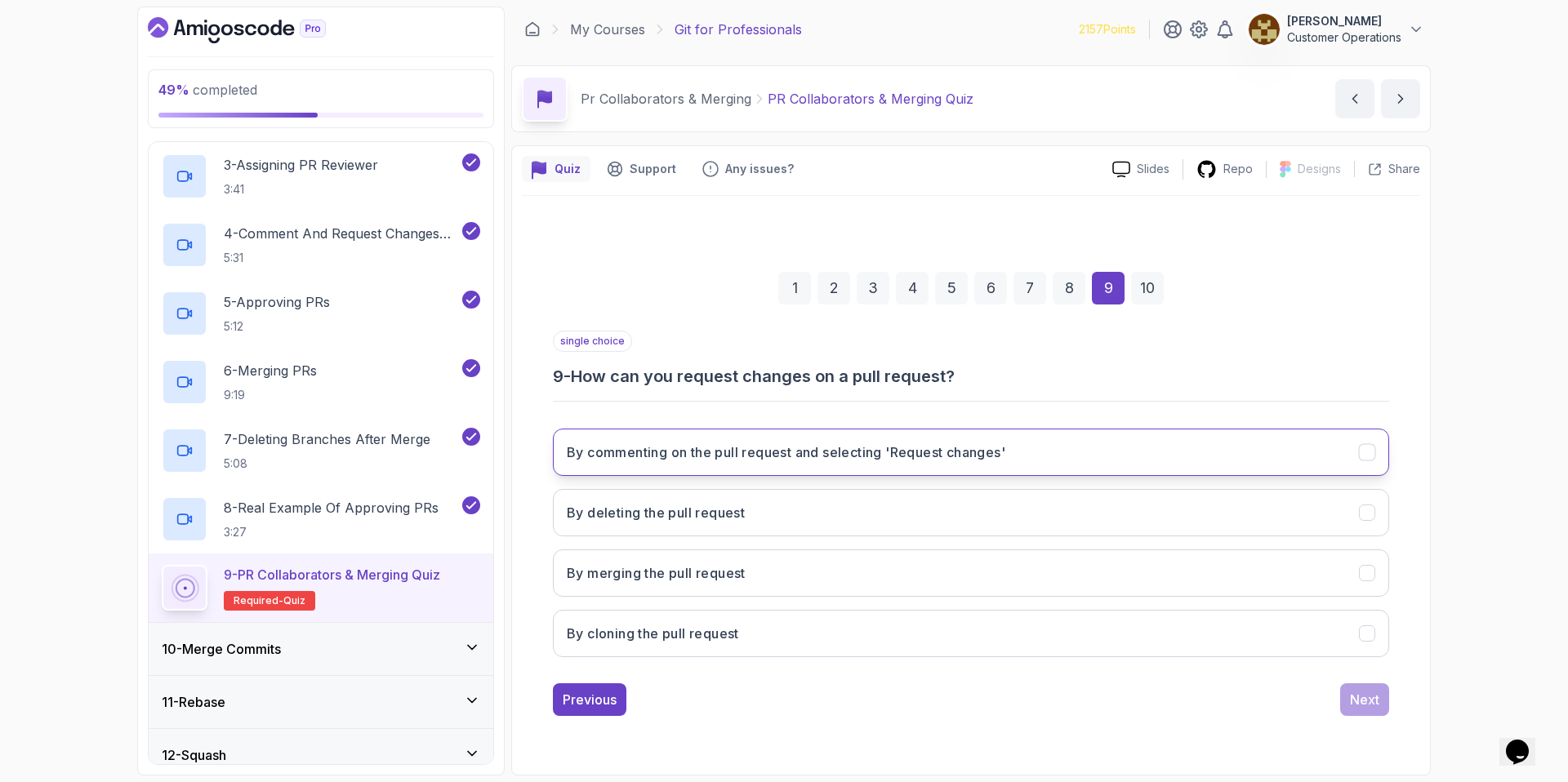
click at [823, 461] on h3 "By commenting on the pull request and selecting 'Request changes'" at bounding box center [786, 452] width 439 height 20
click at [1364, 702] on div "Next" at bounding box center [1365, 699] width 30 height 20
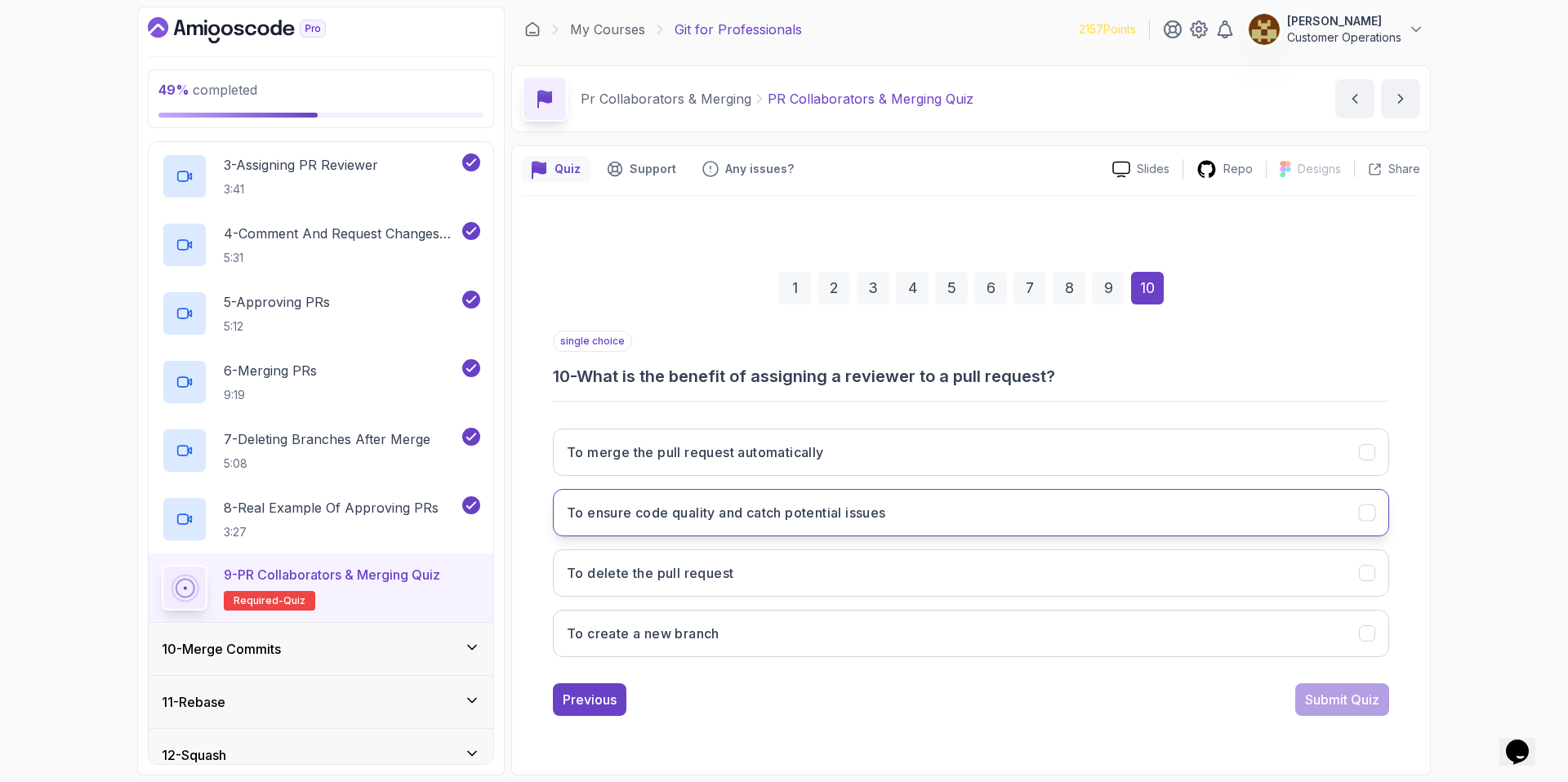
click at [880, 502] on h3 "To ensure code quality and catch potential issues" at bounding box center [726, 512] width 319 height 20
click at [1323, 693] on div "Submit Quiz" at bounding box center [1342, 699] width 75 height 20
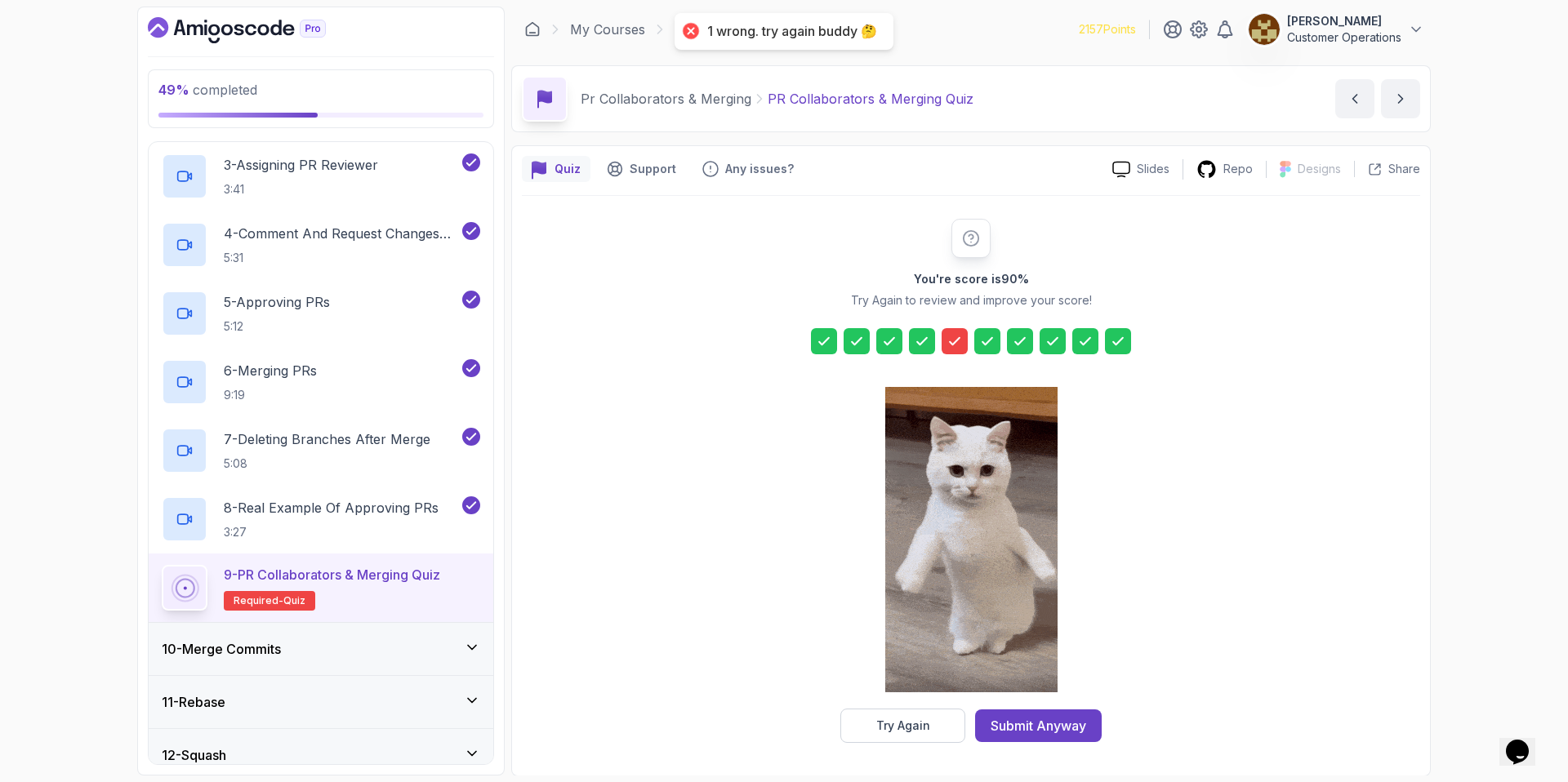
click at [945, 342] on div at bounding box center [955, 341] width 26 height 26
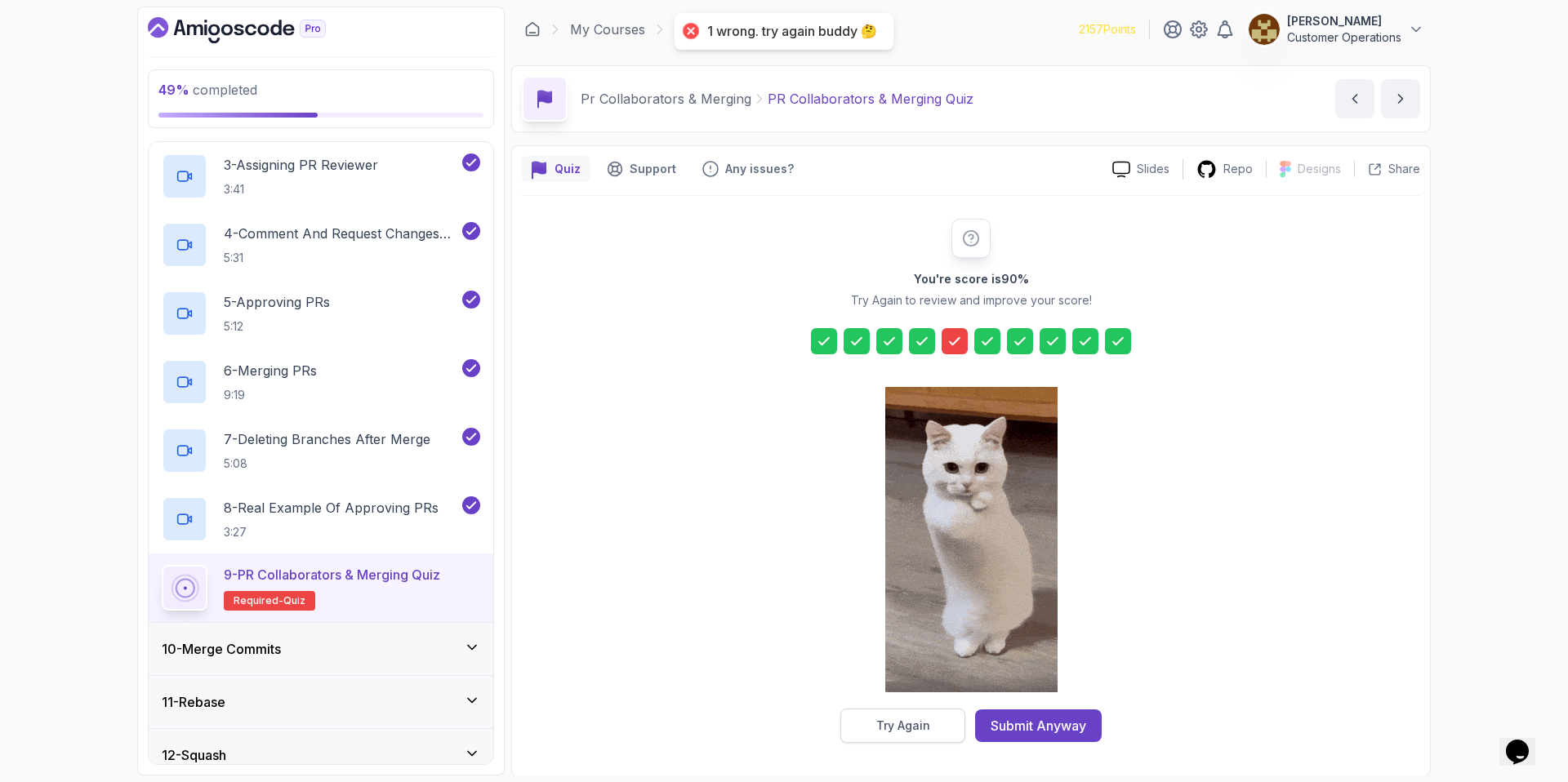
click at [936, 726] on button "Try Again" at bounding box center [903, 725] width 125 height 34
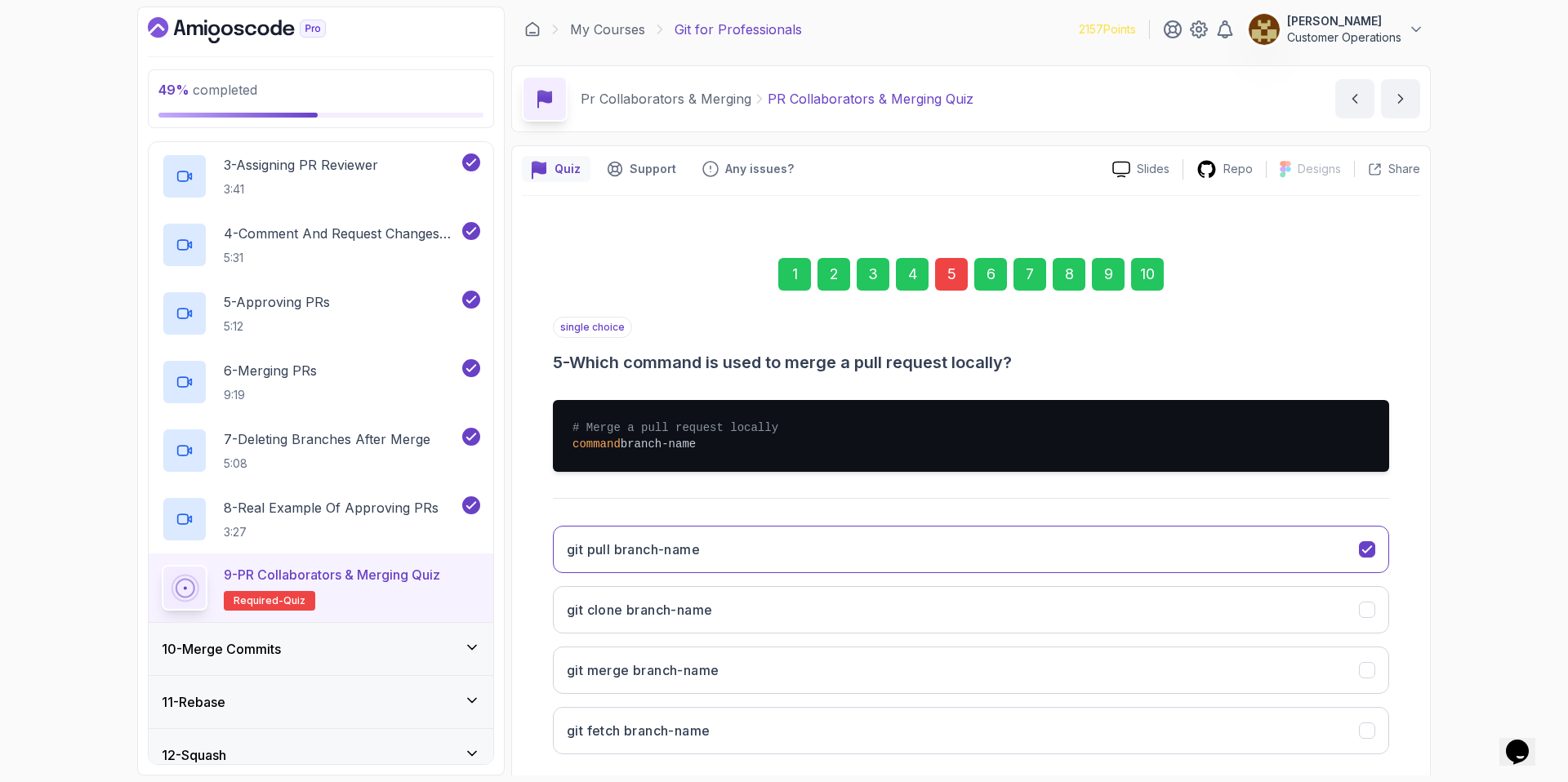
click at [948, 273] on div "5" at bounding box center [951, 275] width 33 height 33
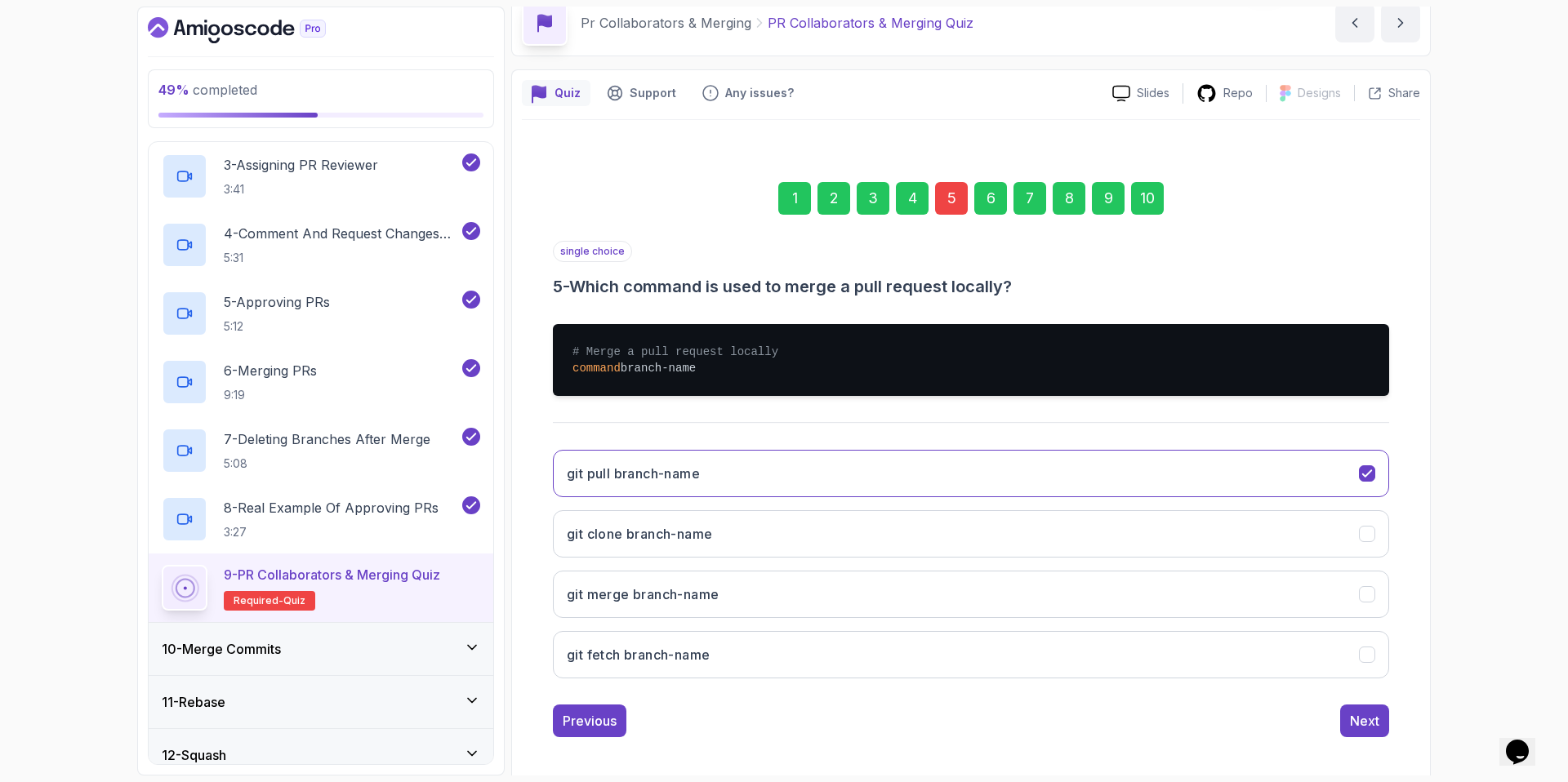
scroll to position [80, 0]
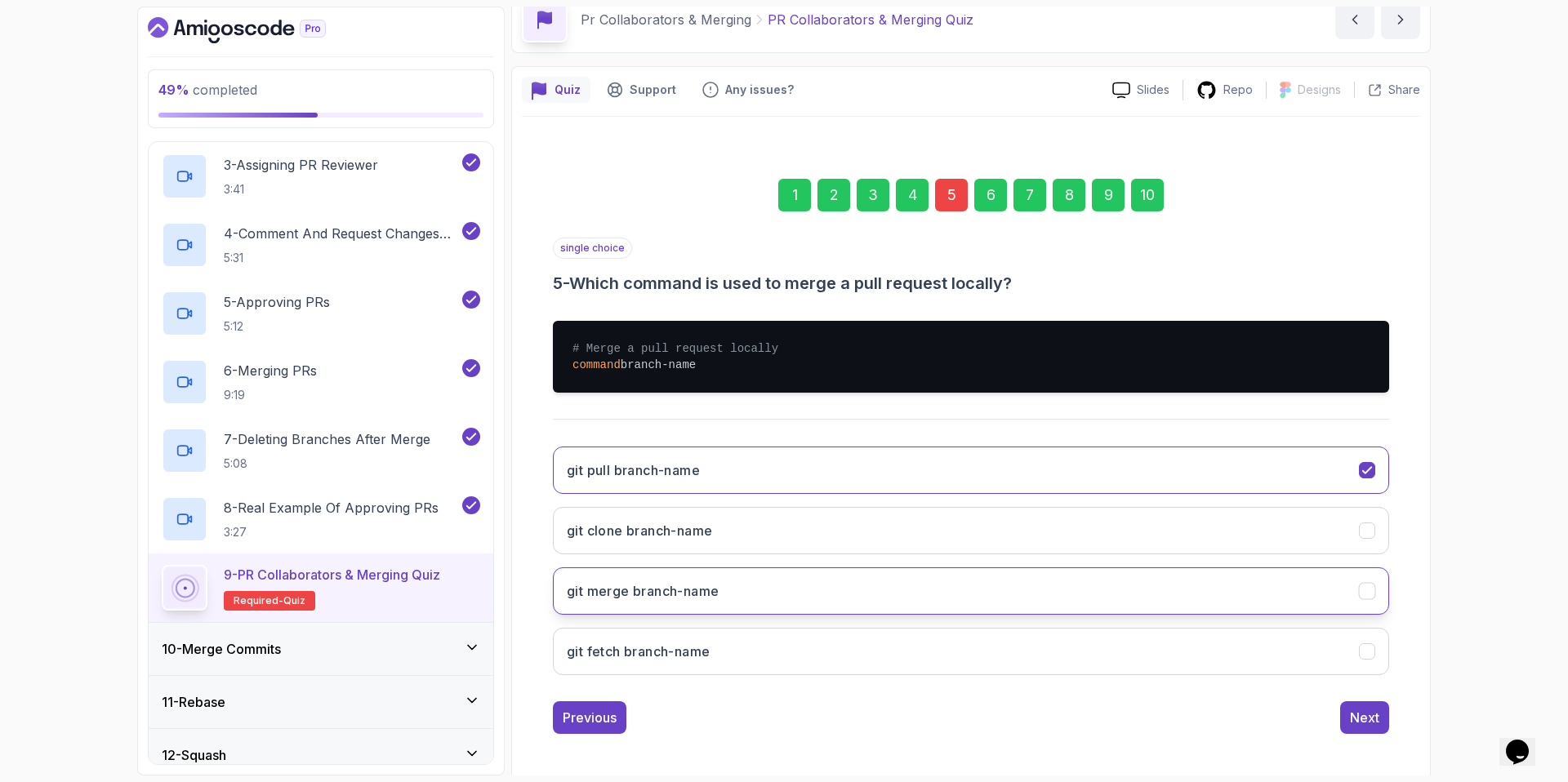
click at [930, 590] on button "git merge branch-name" at bounding box center [971, 591] width 836 height 48
click at [1368, 718] on div "Next" at bounding box center [1365, 717] width 30 height 20
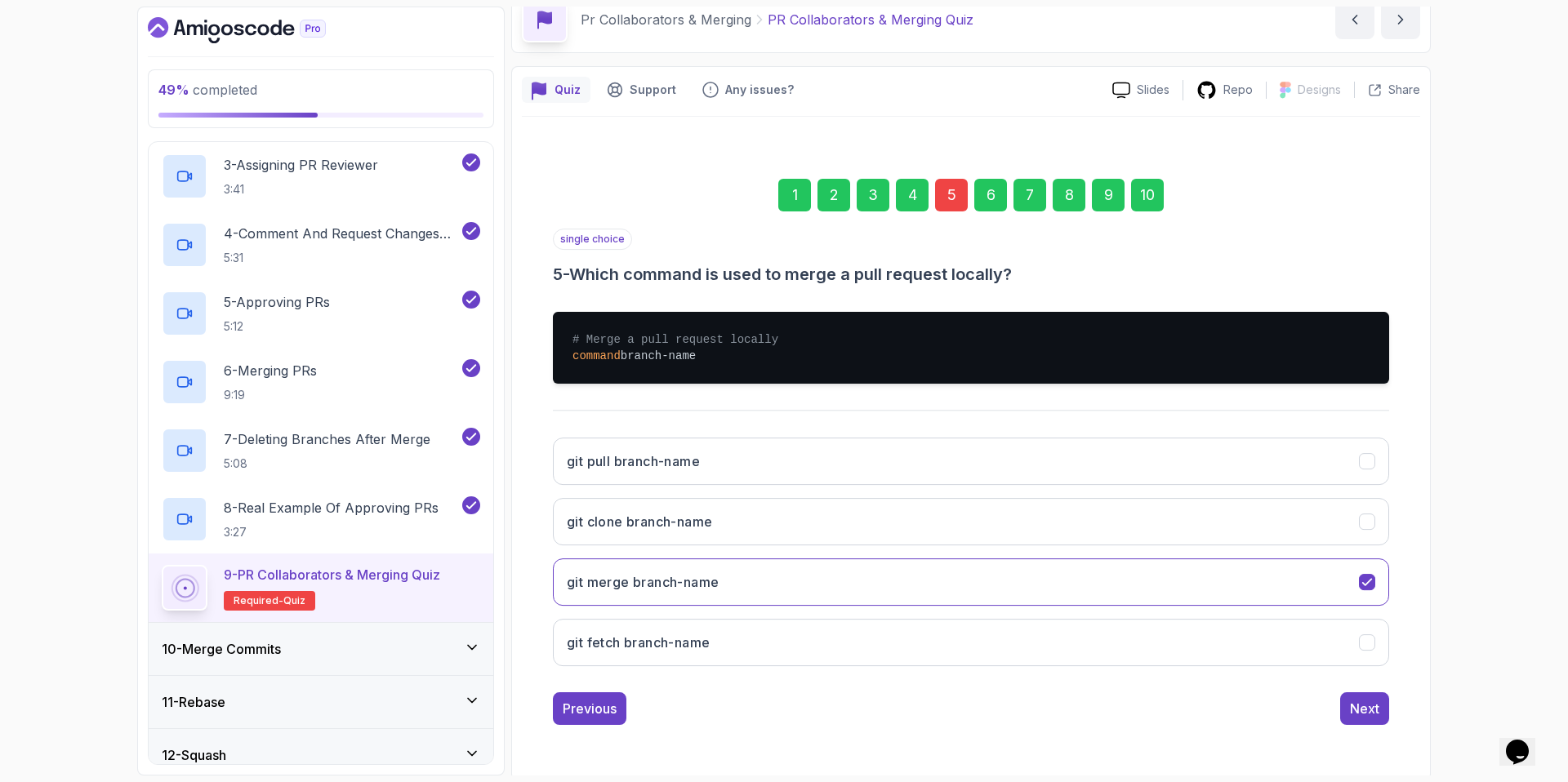
scroll to position [0, 0]
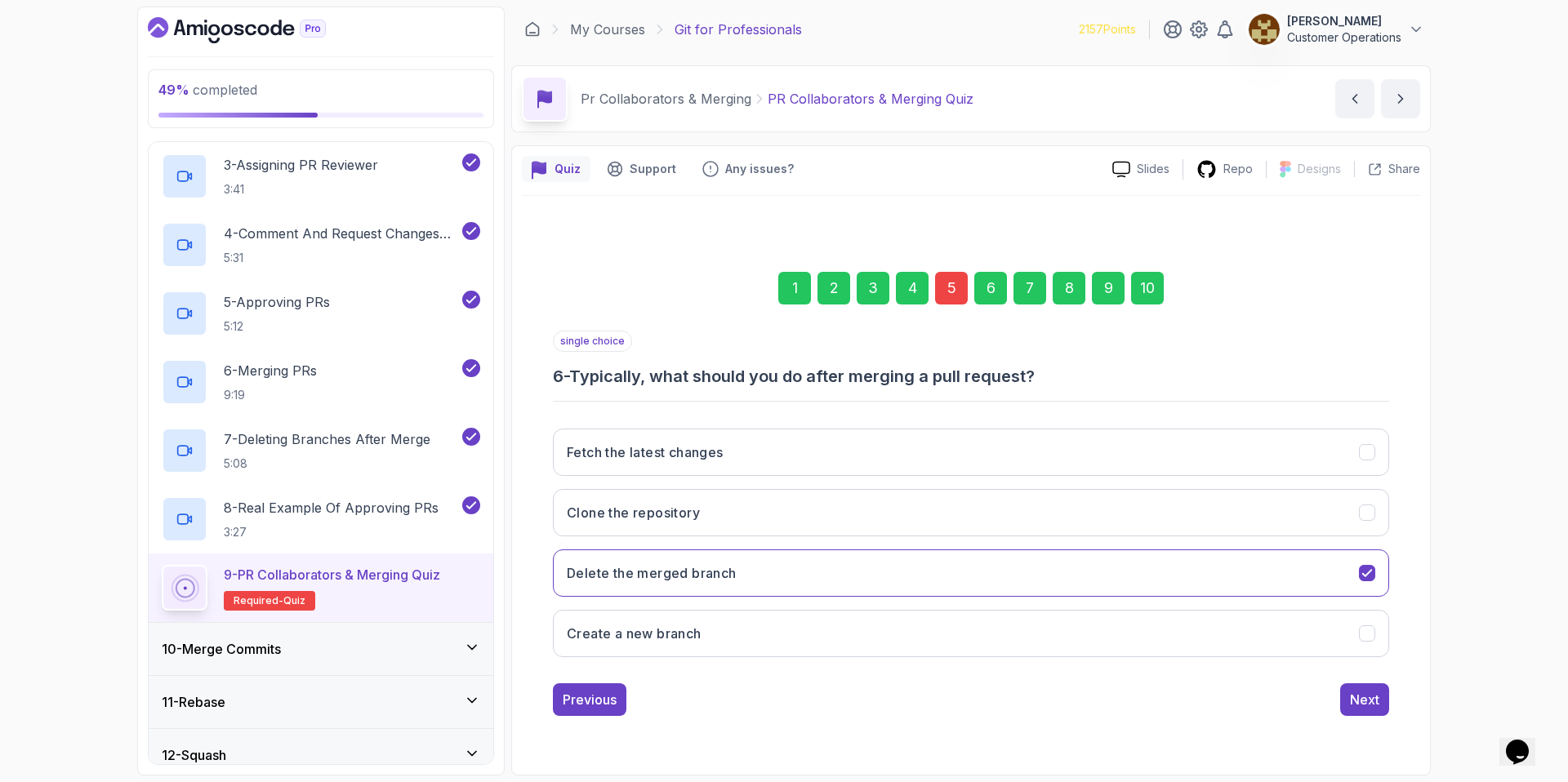
click at [1155, 289] on div "10" at bounding box center [1147, 289] width 33 height 33
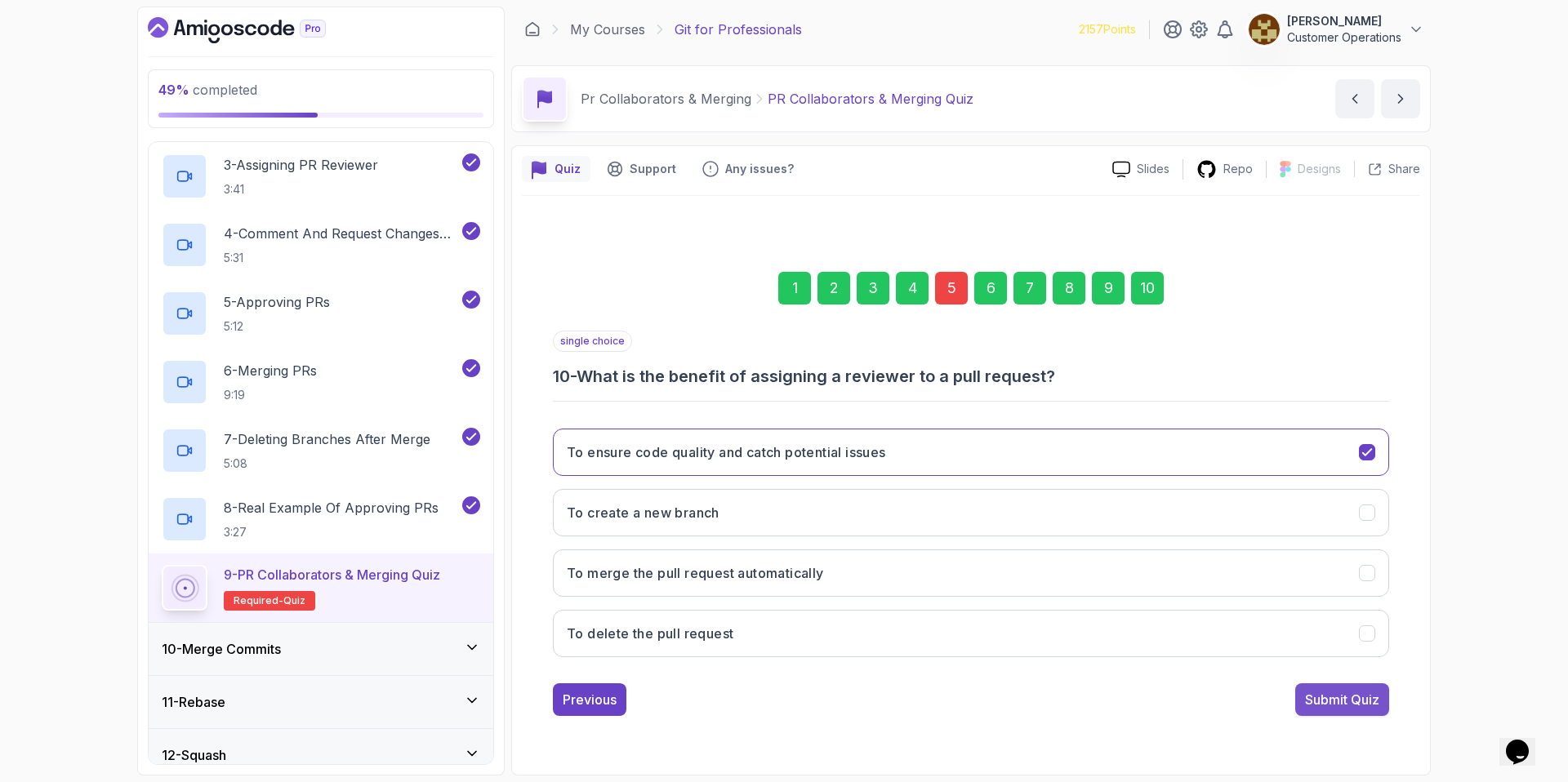
click at [1335, 698] on div "Submit Quiz" at bounding box center [1342, 699] width 75 height 20
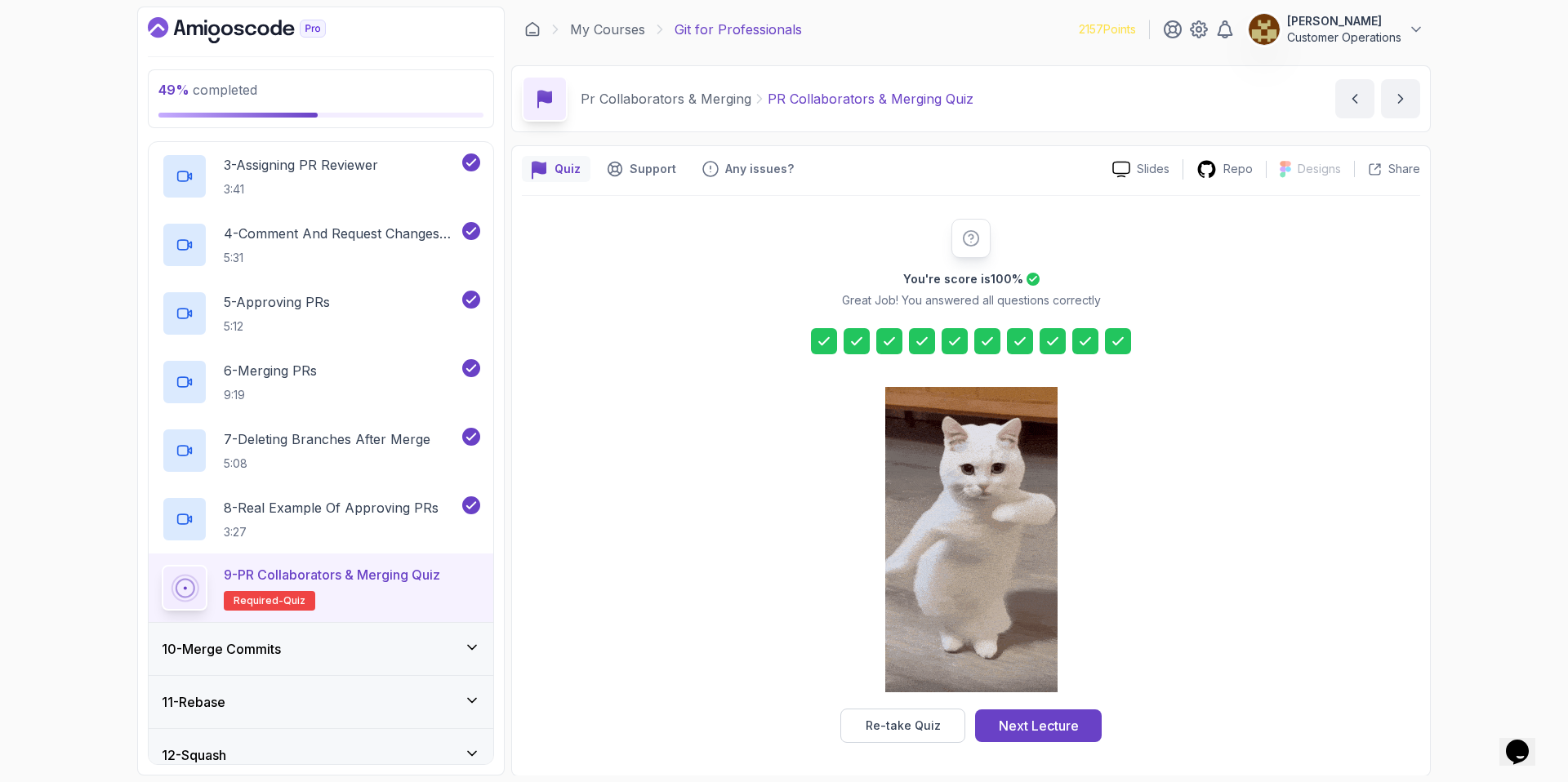
click at [1067, 728] on div "Next Lecture" at bounding box center [1039, 725] width 80 height 20
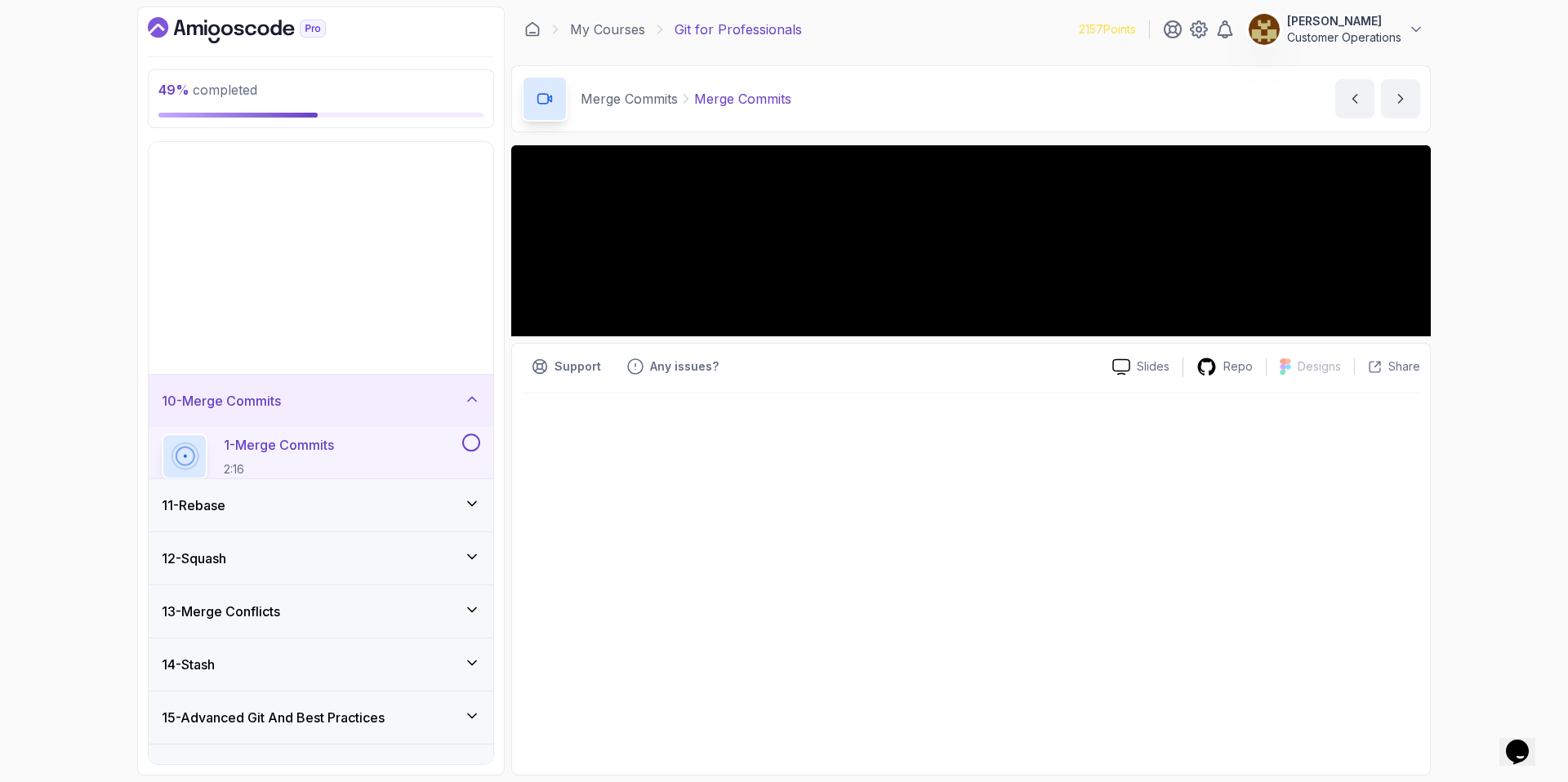
scroll to position [439, 0]
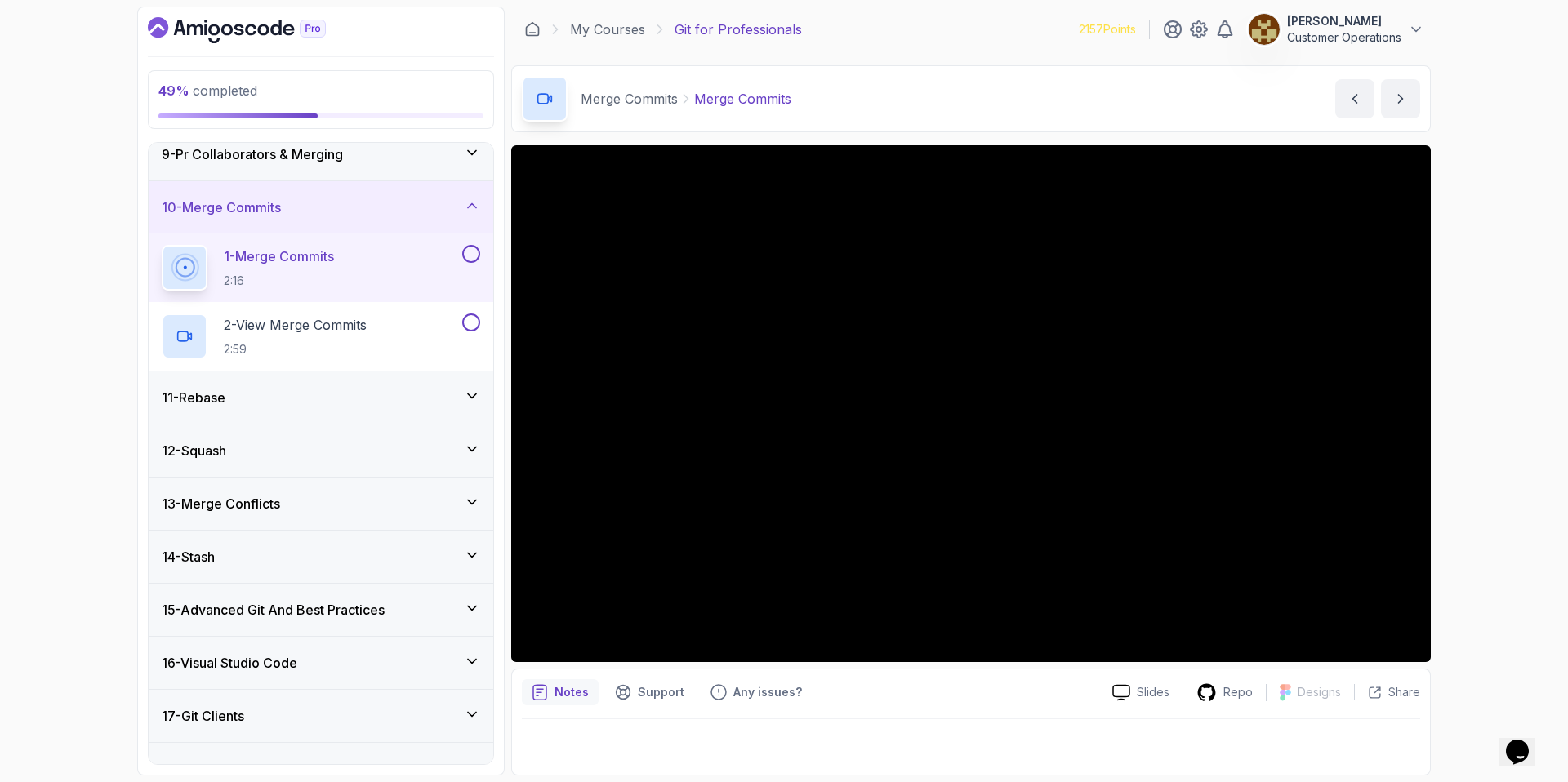
click at [289, 407] on div "11 - Rebase" at bounding box center [321, 398] width 344 height 52
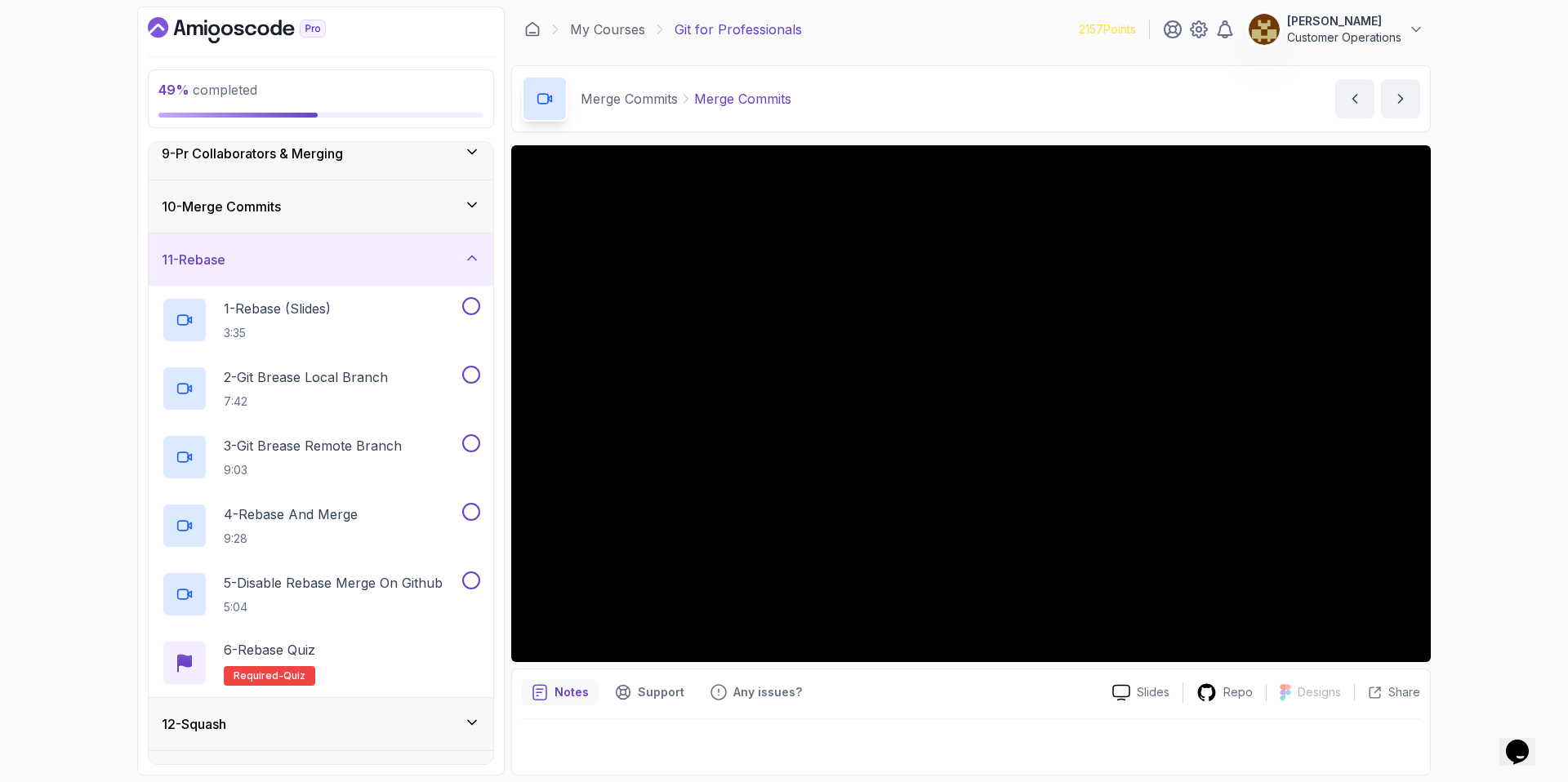
click at [321, 276] on div "11 - Rebase" at bounding box center [321, 260] width 344 height 52
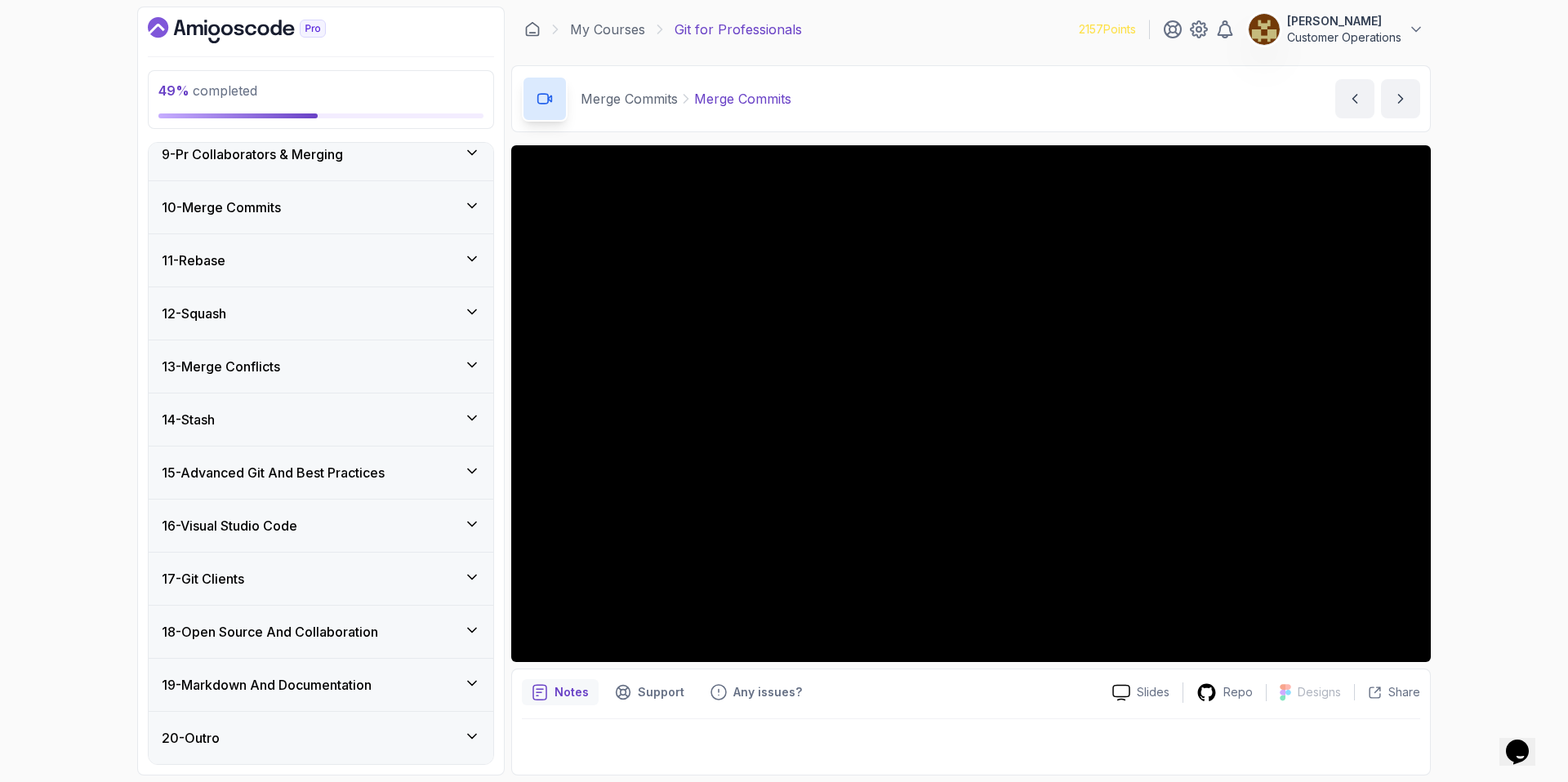
click at [308, 220] on div "10 - Merge Commits" at bounding box center [321, 207] width 344 height 52
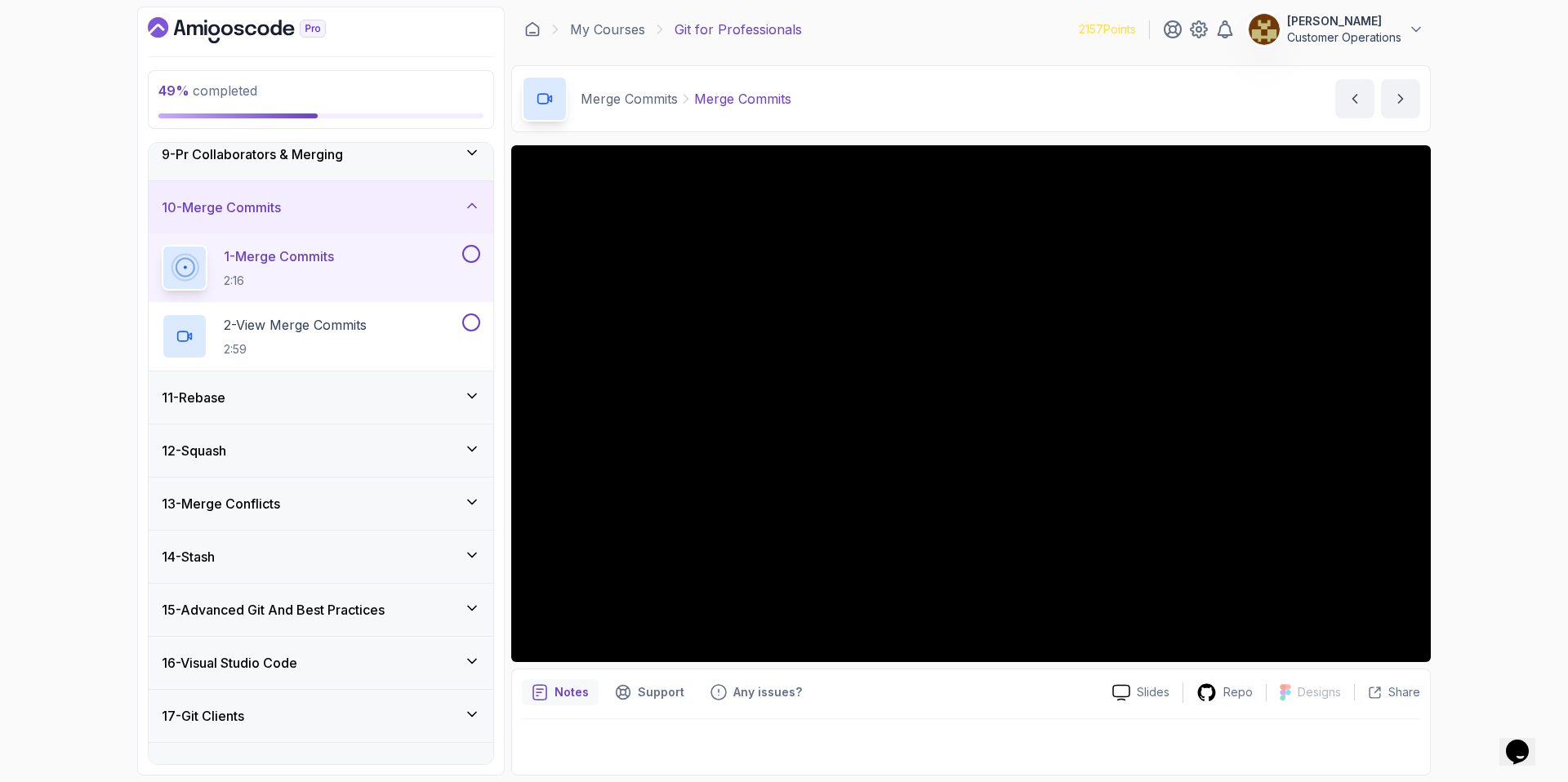
click at [308, 220] on div "10 - Merge Commits" at bounding box center [321, 207] width 344 height 52
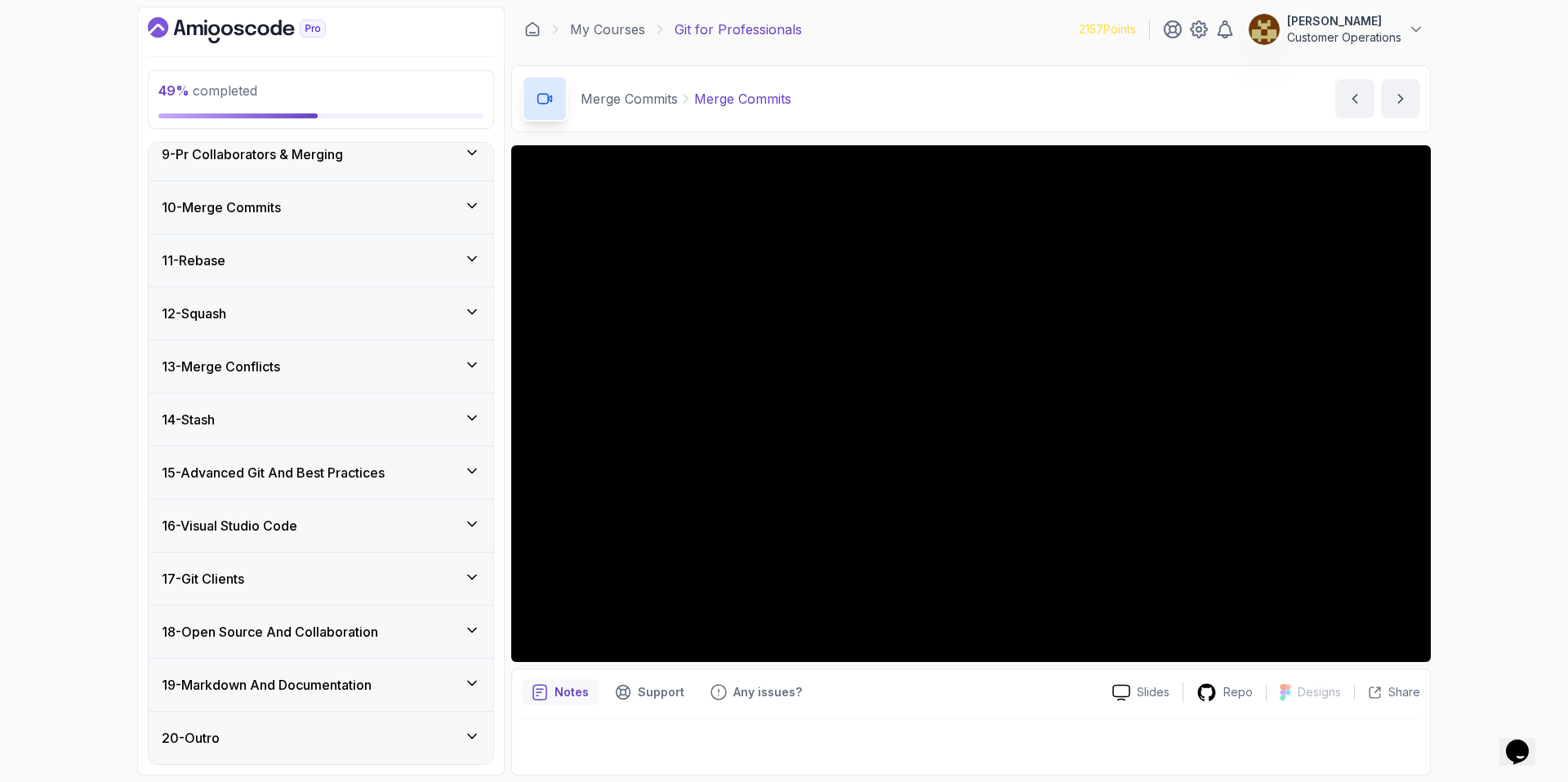
click at [317, 309] on div "12 - Squash" at bounding box center [321, 313] width 318 height 20
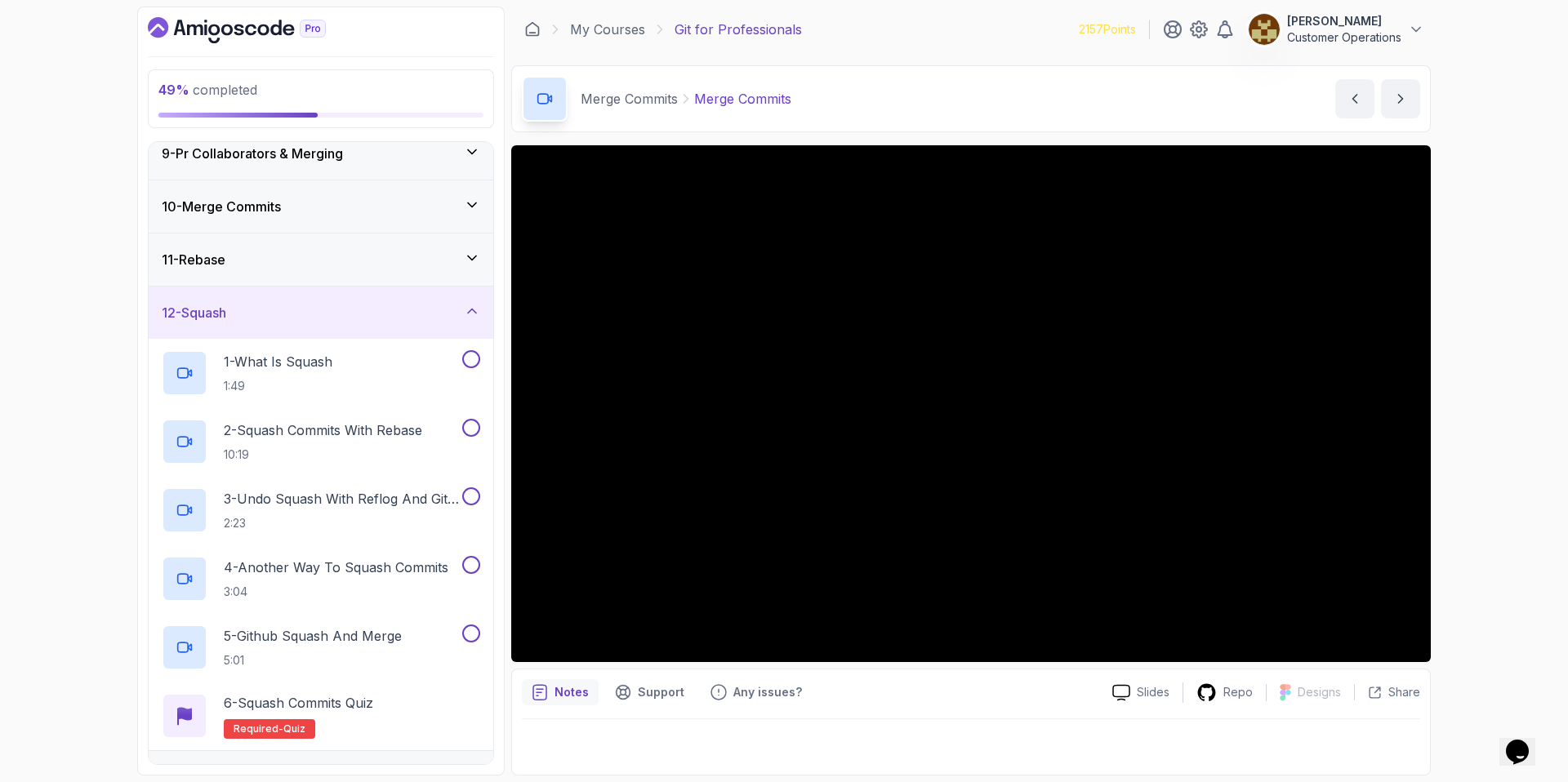
click at [317, 309] on div "12 - Squash" at bounding box center [321, 312] width 318 height 20
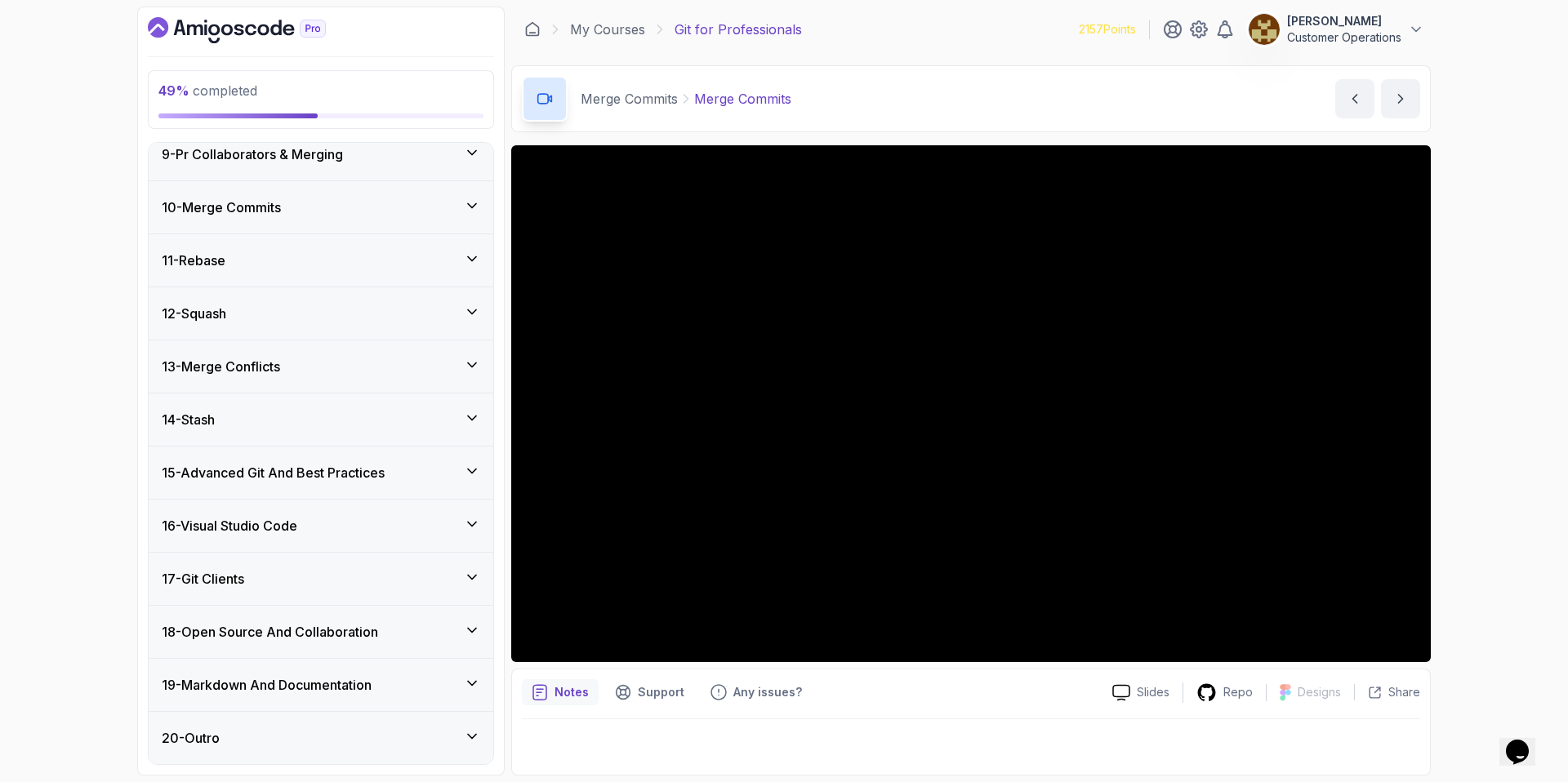
click at [421, 313] on div "12 - Squash" at bounding box center [321, 313] width 318 height 20
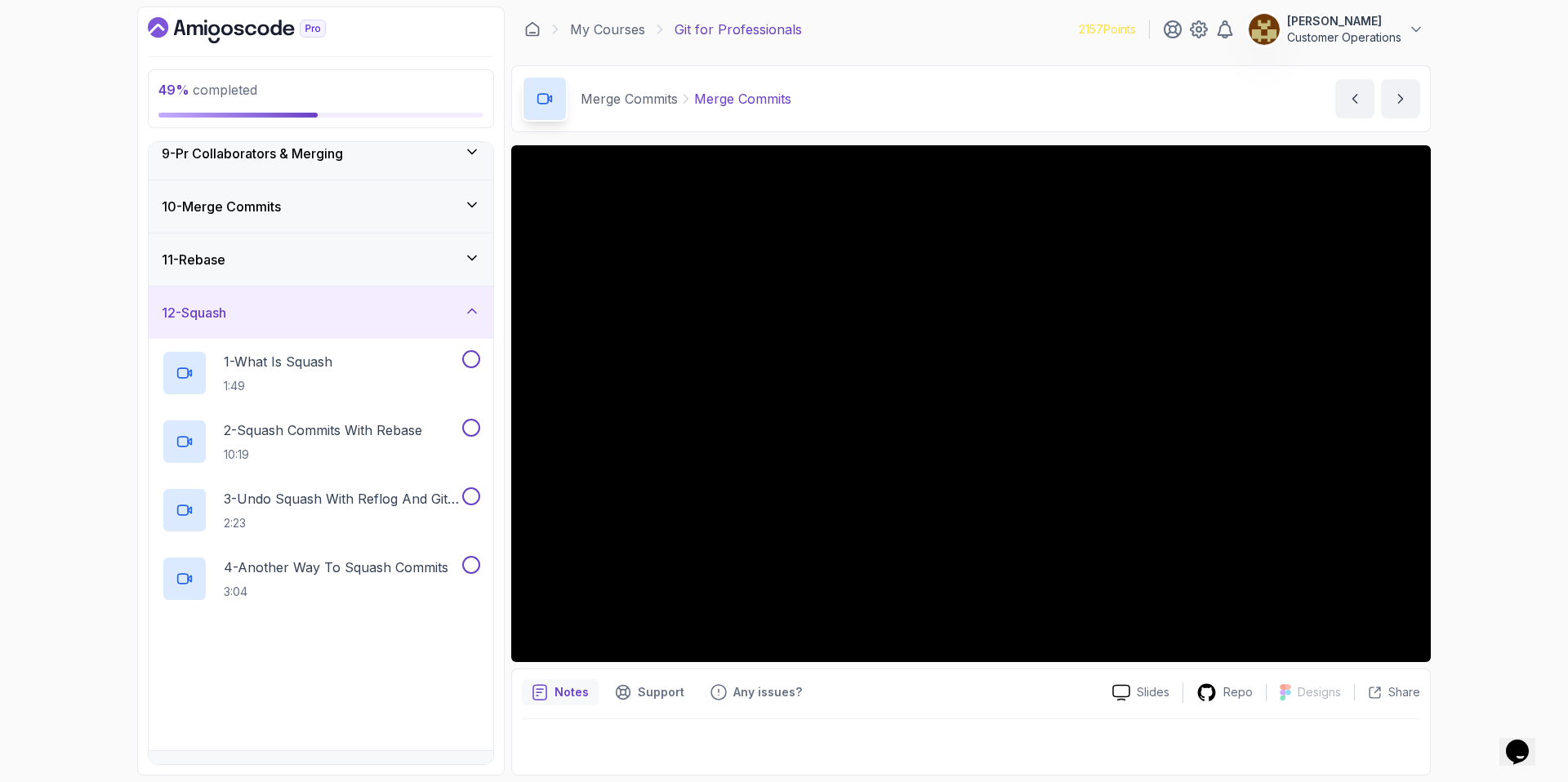
click at [421, 313] on div "12 - Squash" at bounding box center [321, 312] width 318 height 20
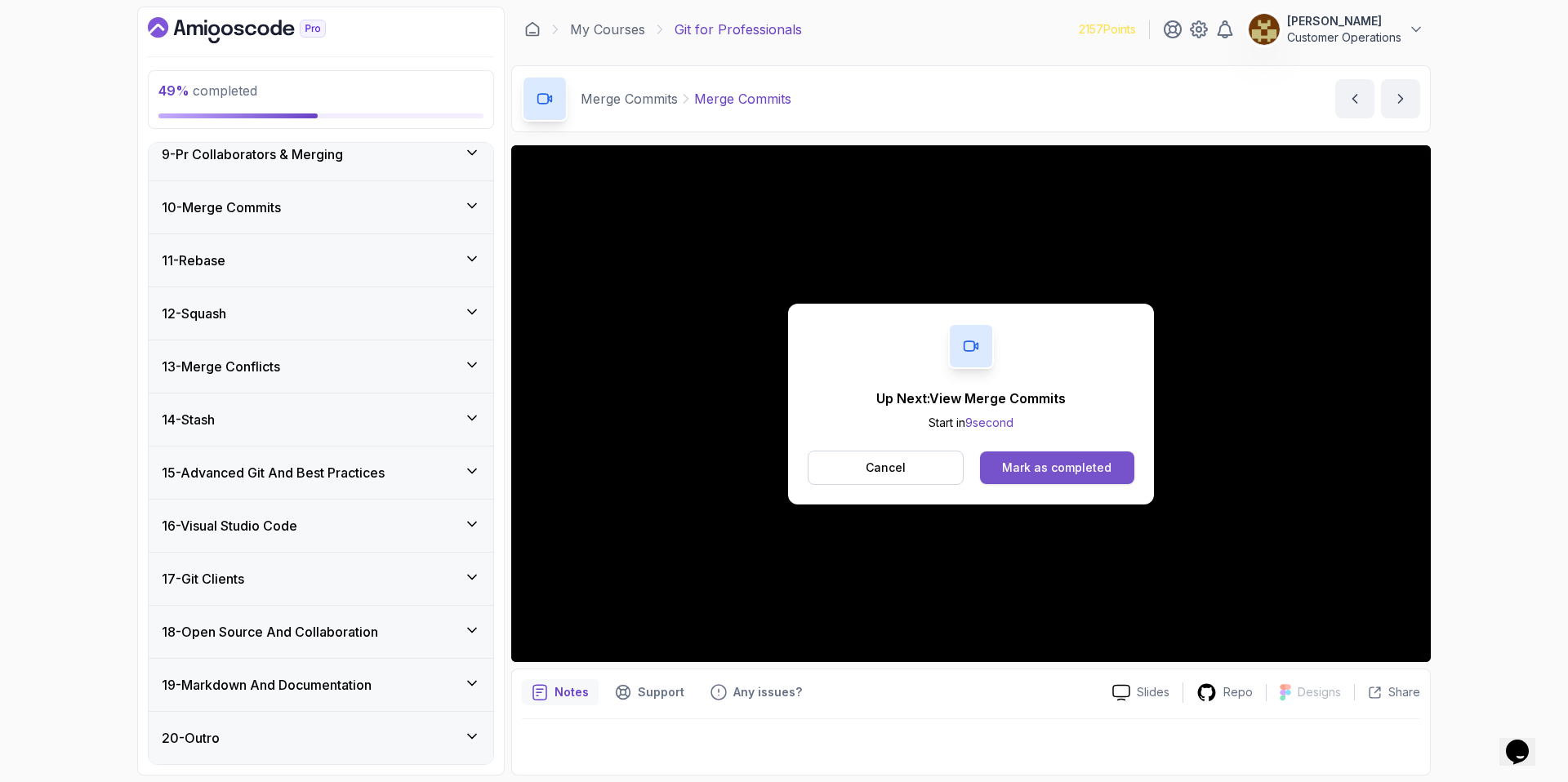
click at [1057, 460] on div "Mark as completed" at bounding box center [1056, 468] width 109 height 16
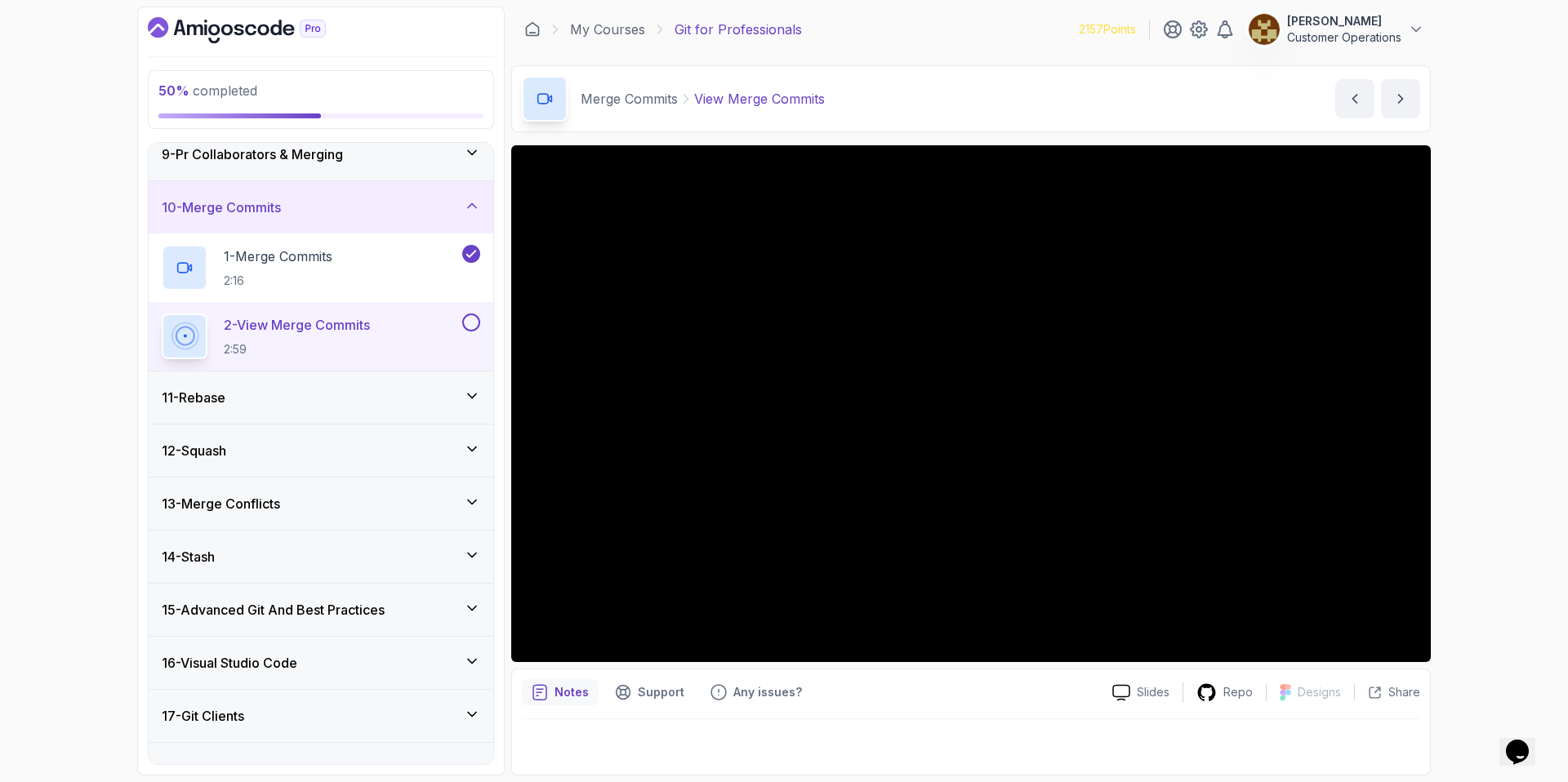
click at [1542, 394] on div "50 % completed 1 - Intro 2 - Excluding Files And Folders 3 - Taking Closer Look…" at bounding box center [784, 391] width 1568 height 782
click at [344, 496] on div "13 - Merge Conflicts" at bounding box center [321, 503] width 318 height 20
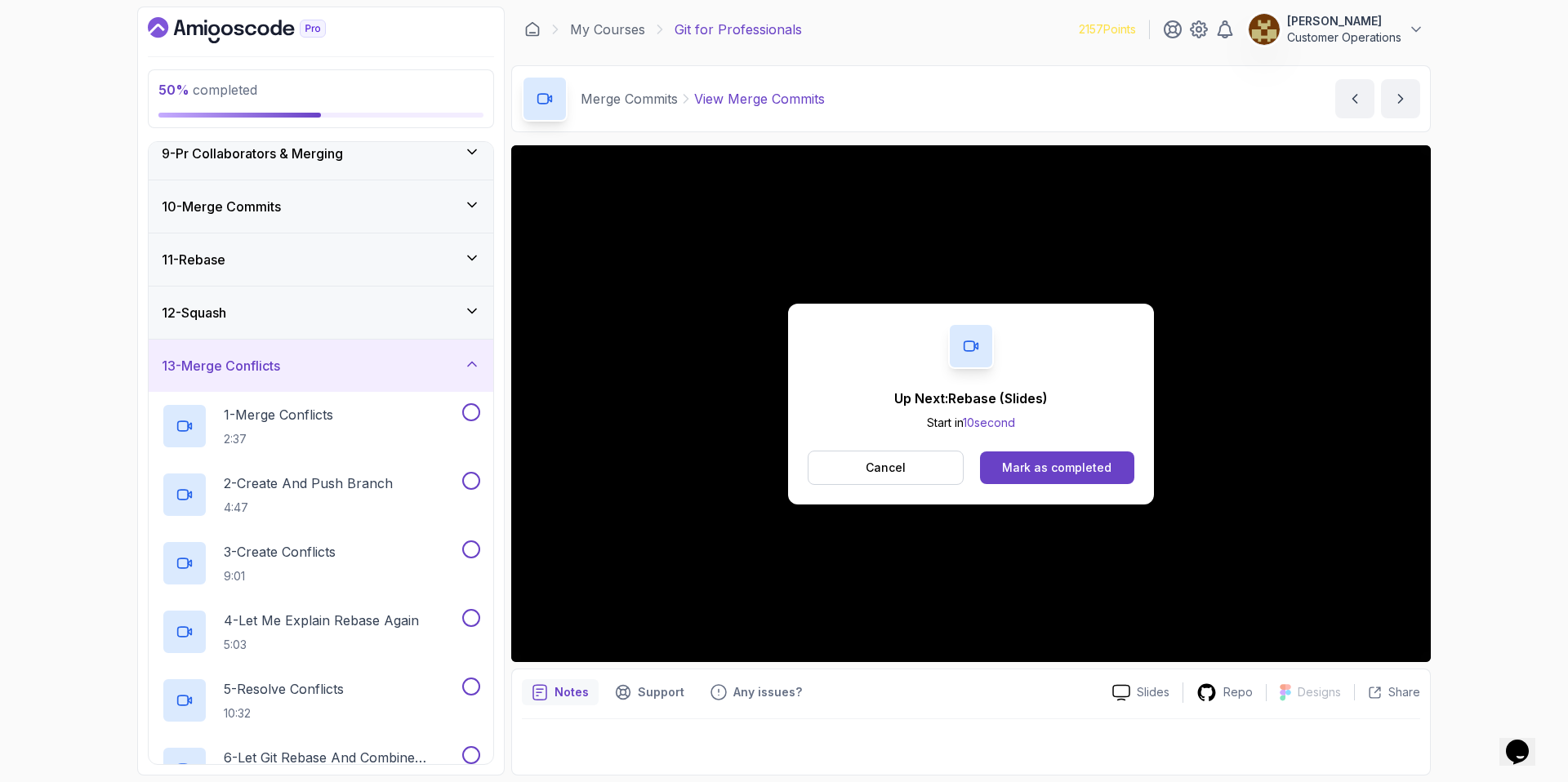
click at [348, 380] on div "13 - Merge Conflicts" at bounding box center [321, 366] width 344 height 52
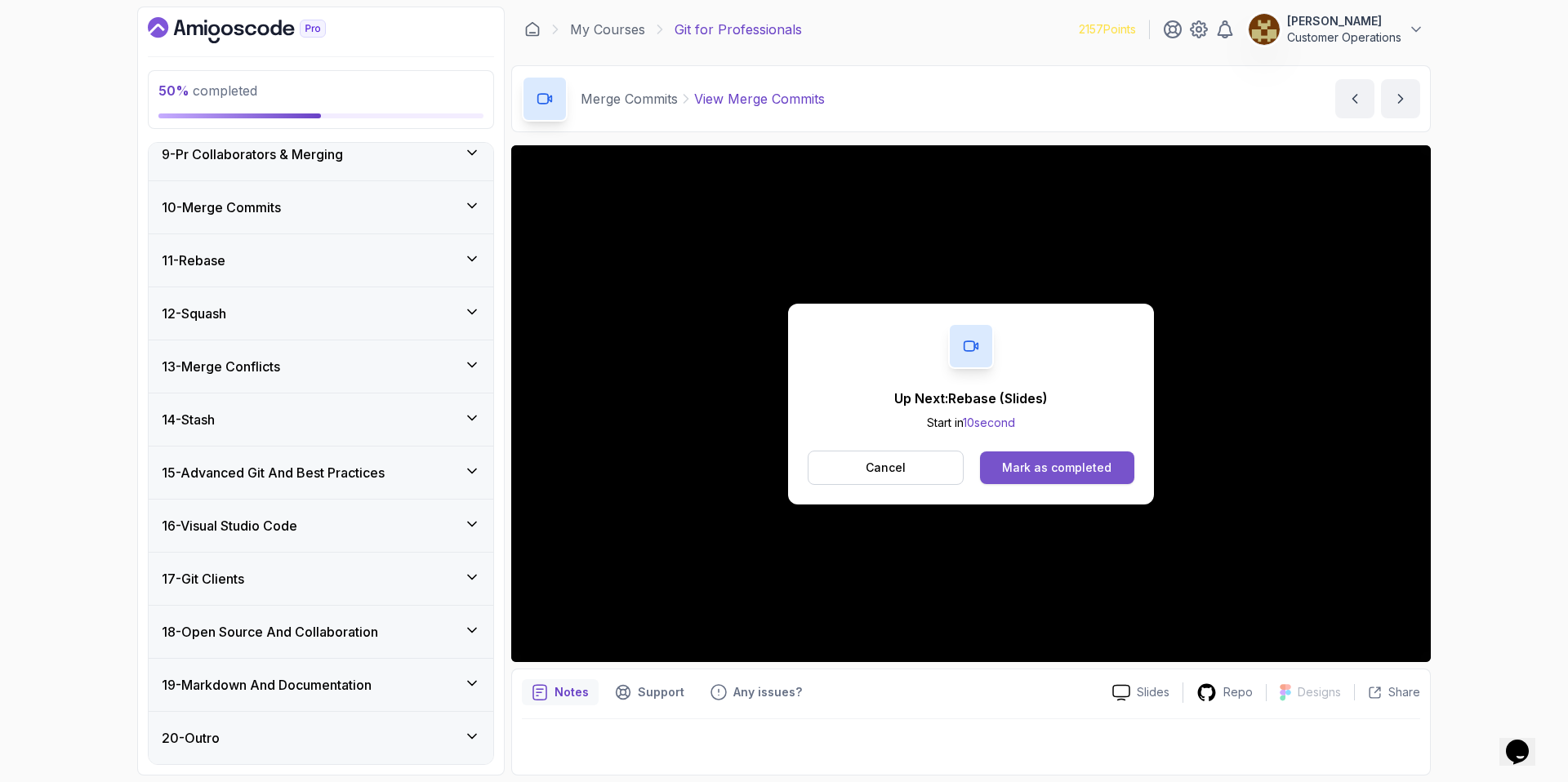
click at [1090, 468] on div "Mark as completed" at bounding box center [1056, 468] width 109 height 16
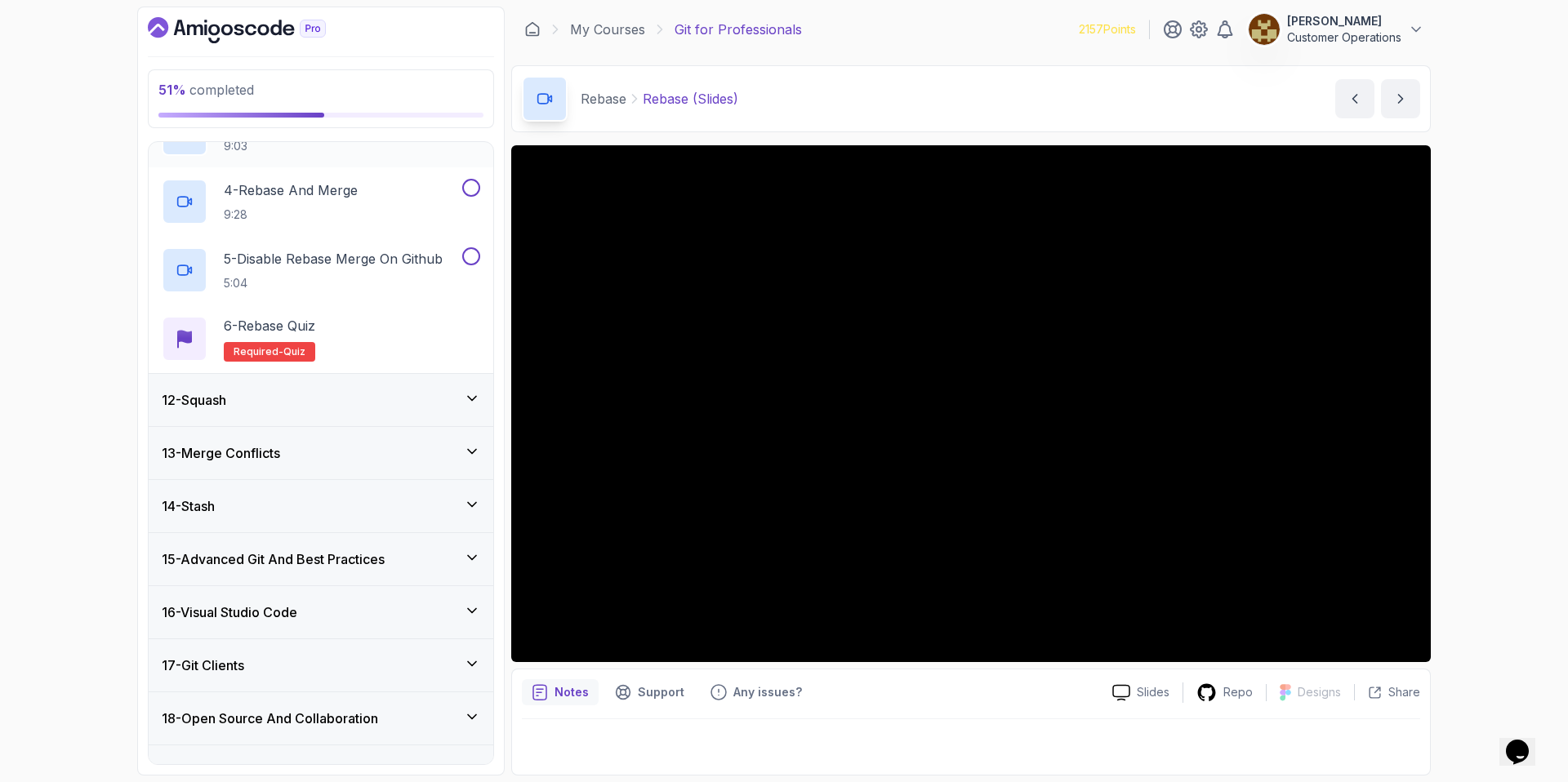
scroll to position [766, 0]
click at [302, 490] on div "14 - Stash" at bounding box center [321, 503] width 344 height 52
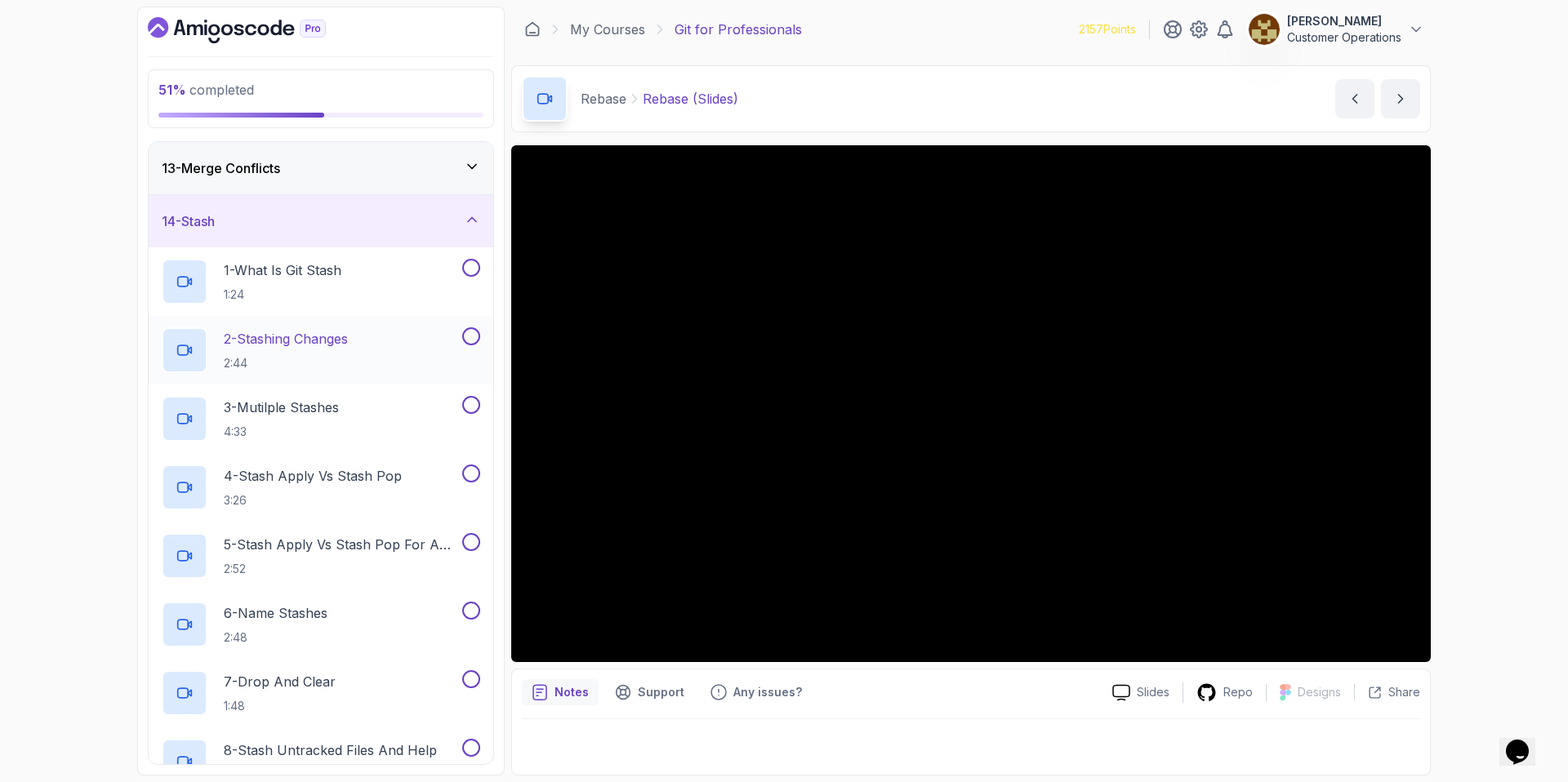
scroll to position [334, 0]
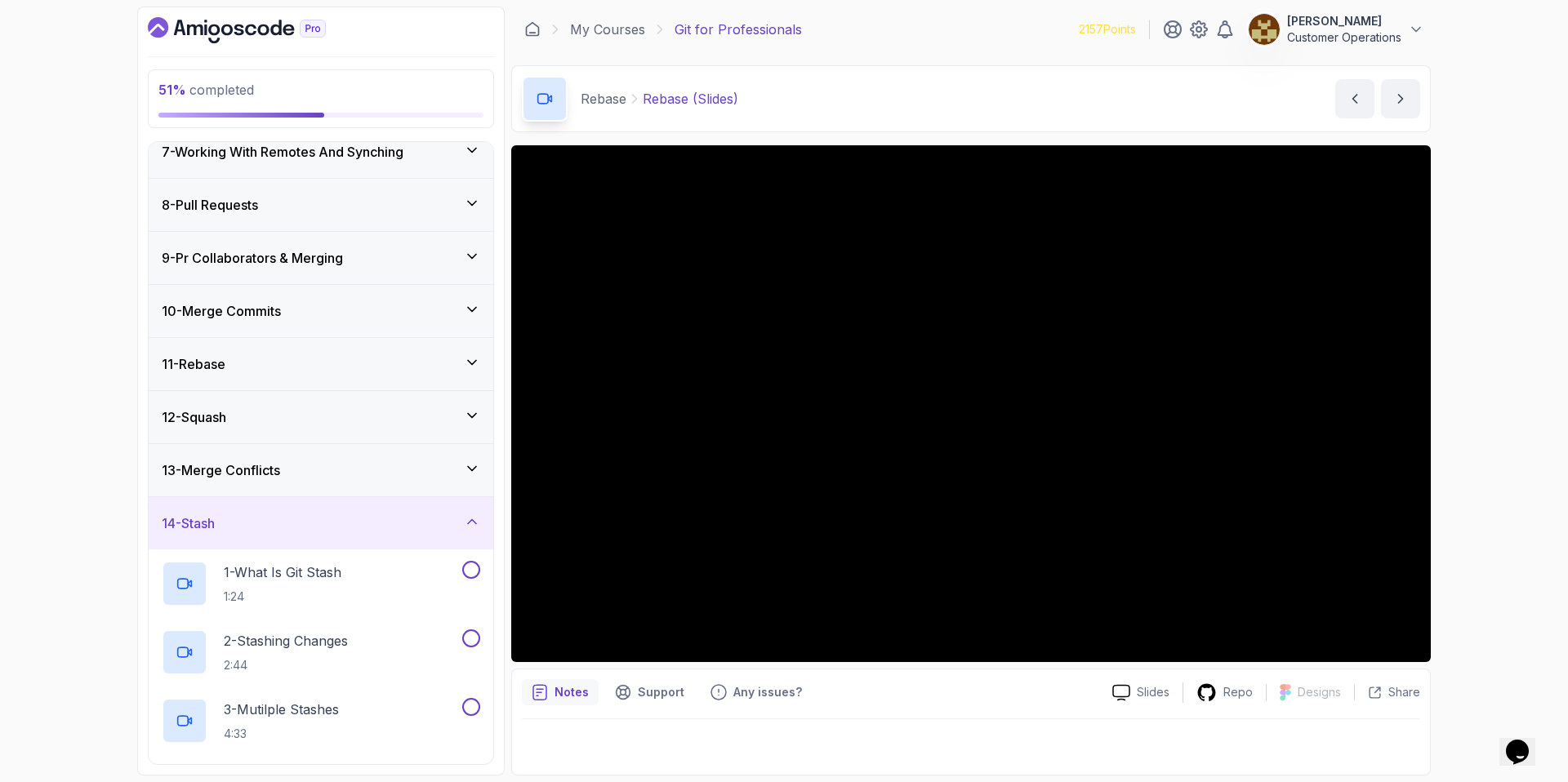
click at [297, 519] on div "14 - Stash" at bounding box center [321, 523] width 318 height 20
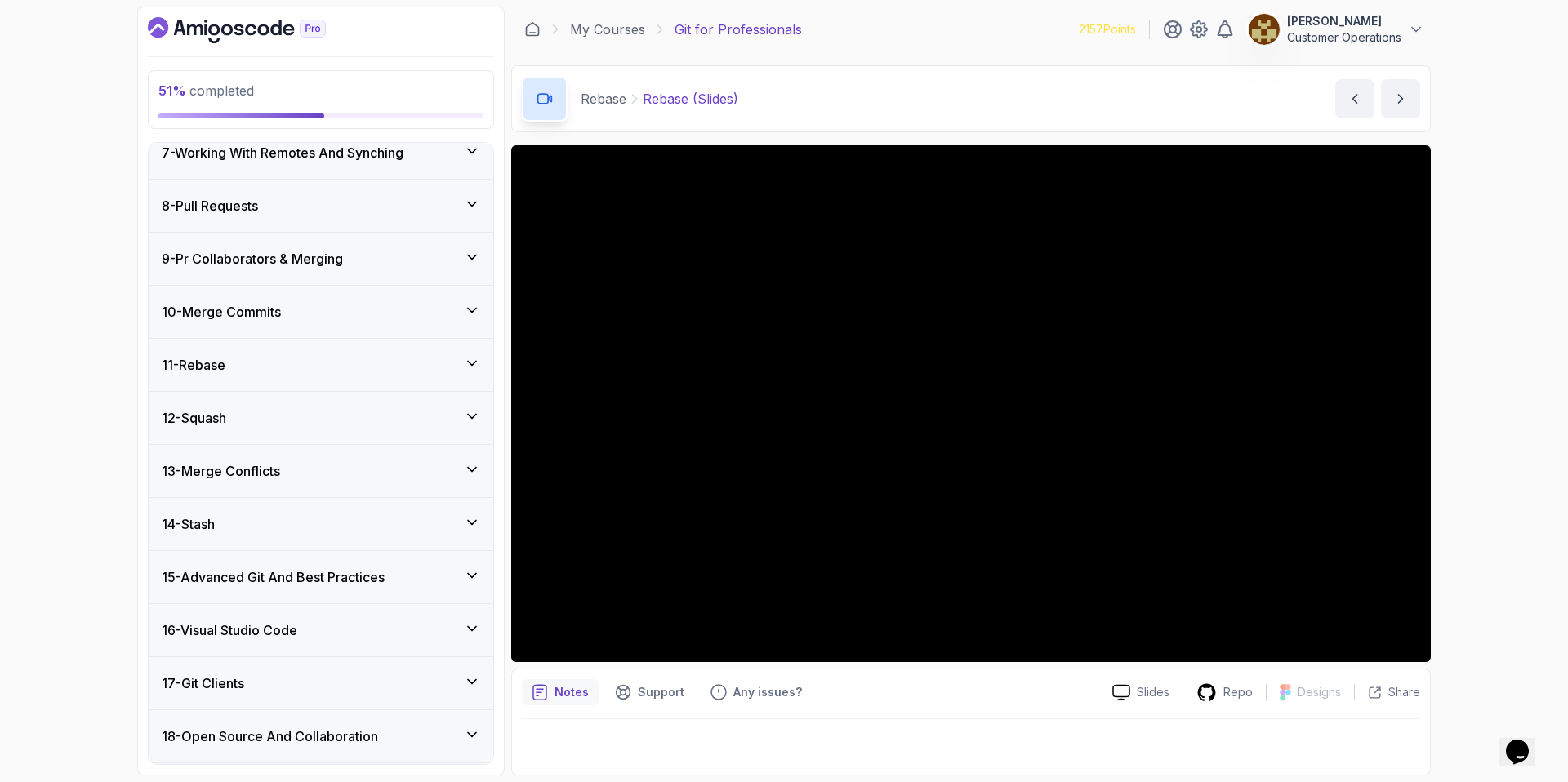
click at [309, 470] on div "13 - Merge Conflicts" at bounding box center [321, 471] width 318 height 20
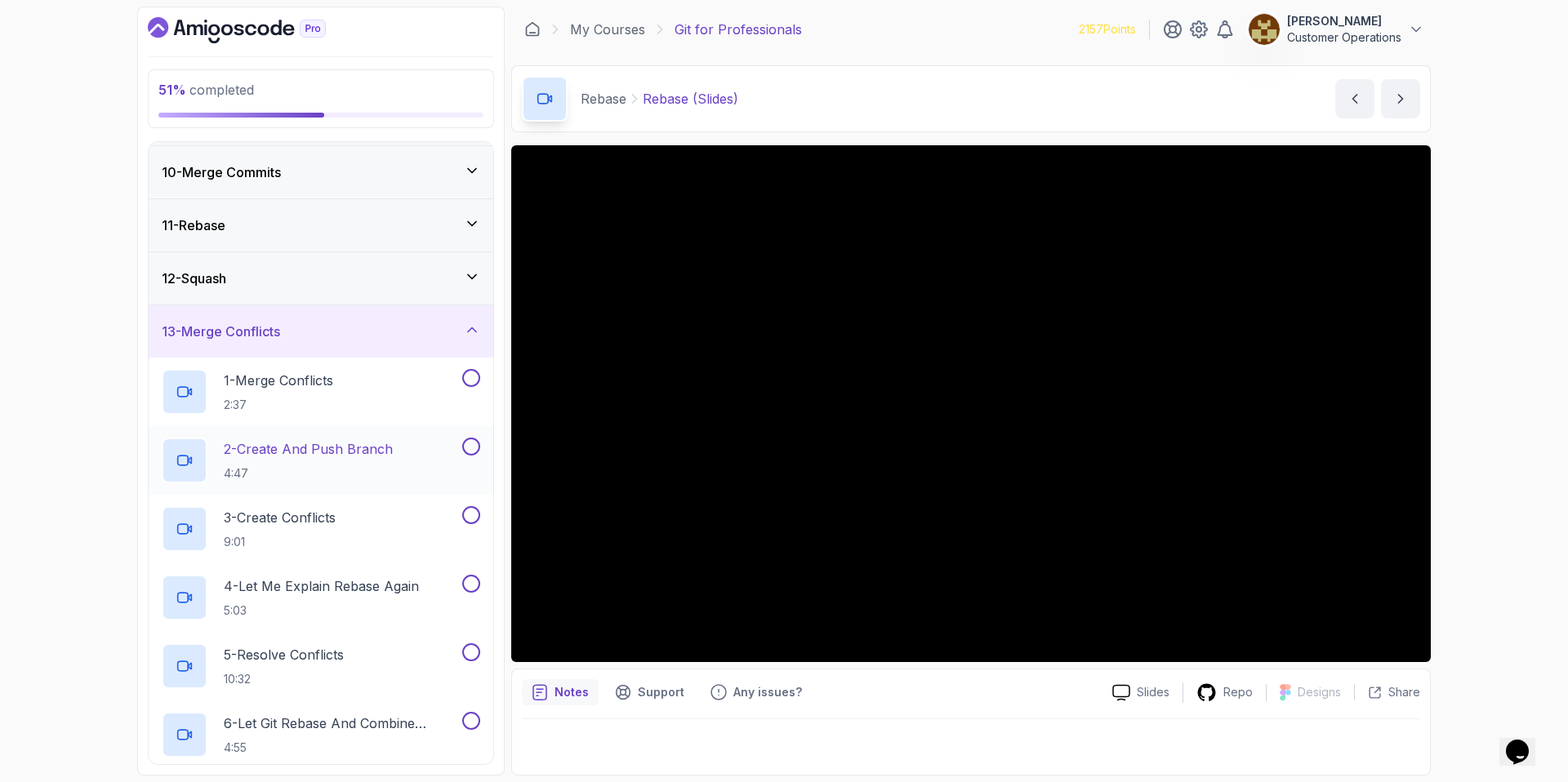
scroll to position [453, 0]
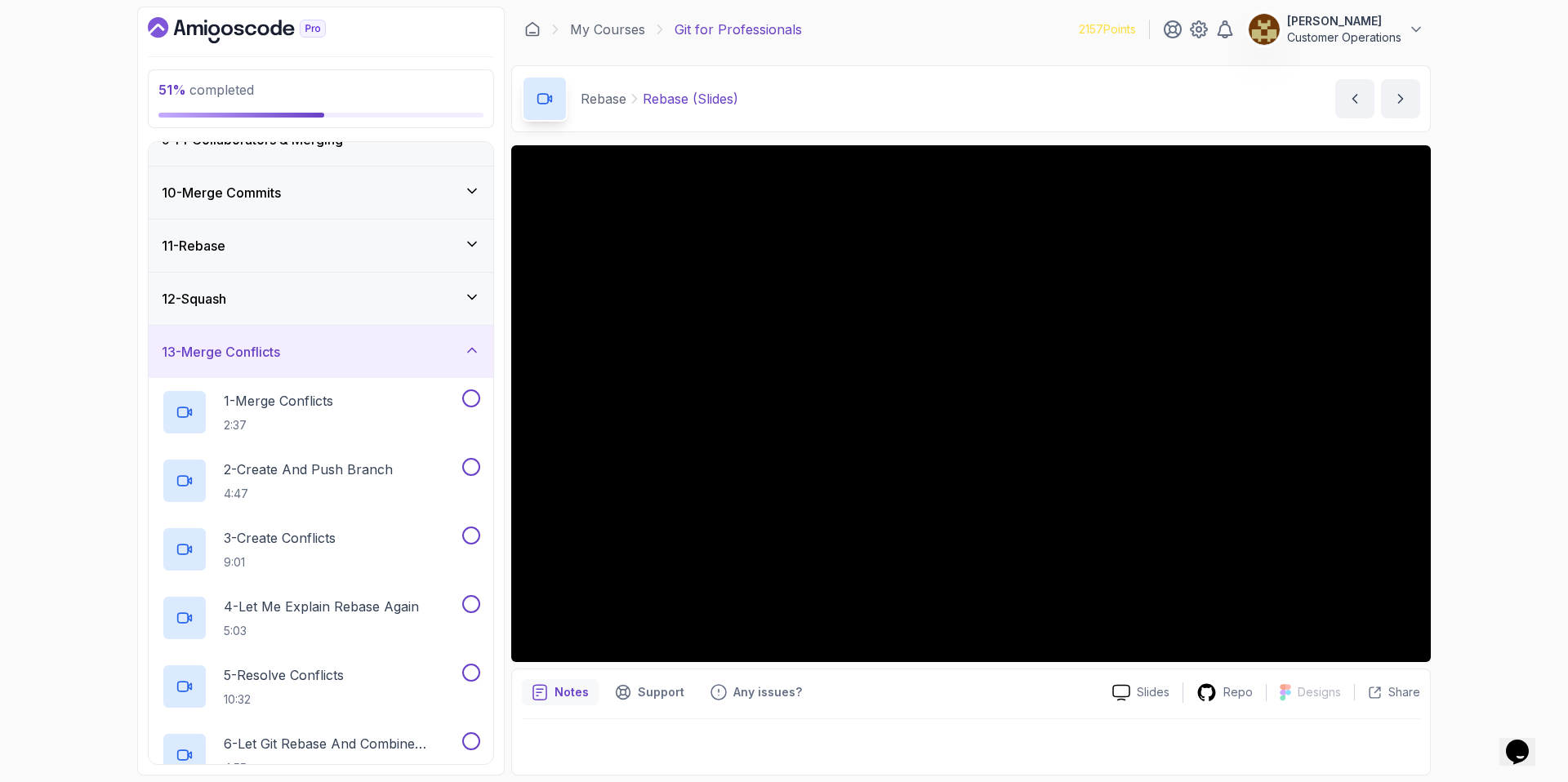
click at [258, 359] on h3 "13 - Merge Conflicts" at bounding box center [221, 352] width 118 height 20
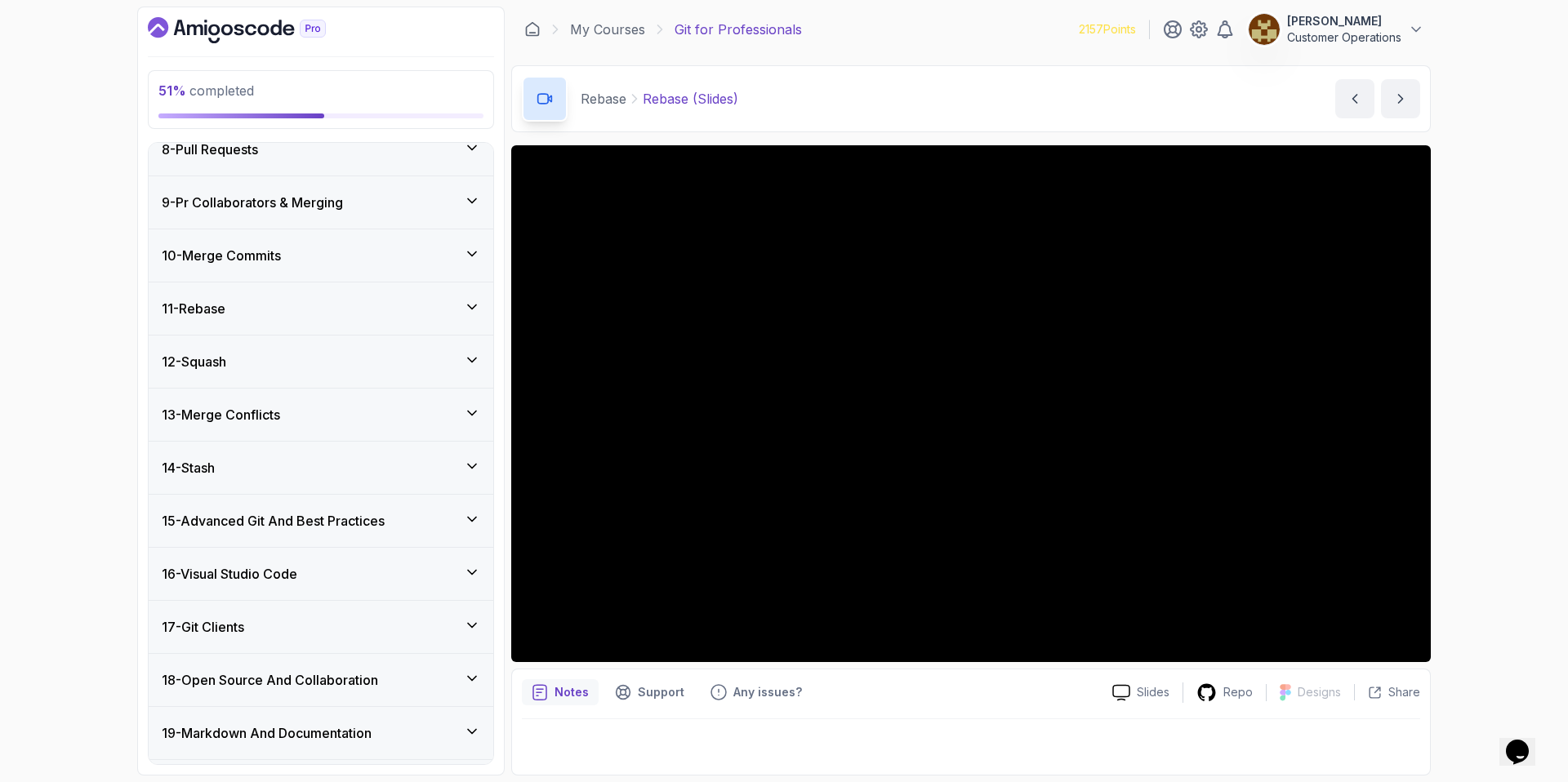
scroll to position [356, 0]
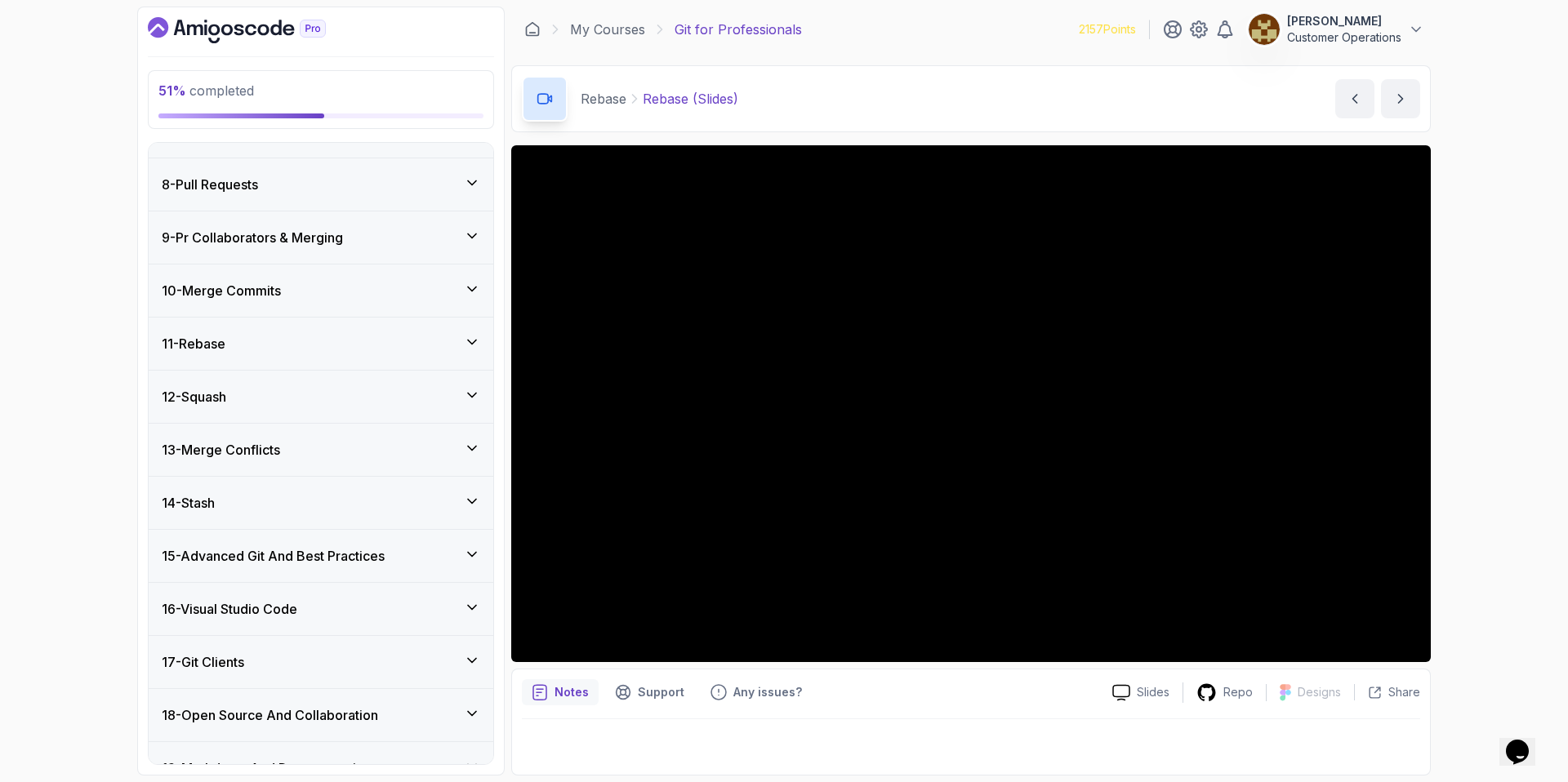
click at [1521, 424] on div "51 % completed 1 - Intro 2 - Excluding Files And Folders 3 - Taking Closer Look…" at bounding box center [784, 391] width 1568 height 782
click at [272, 339] on div "11 - Rebase" at bounding box center [321, 343] width 318 height 20
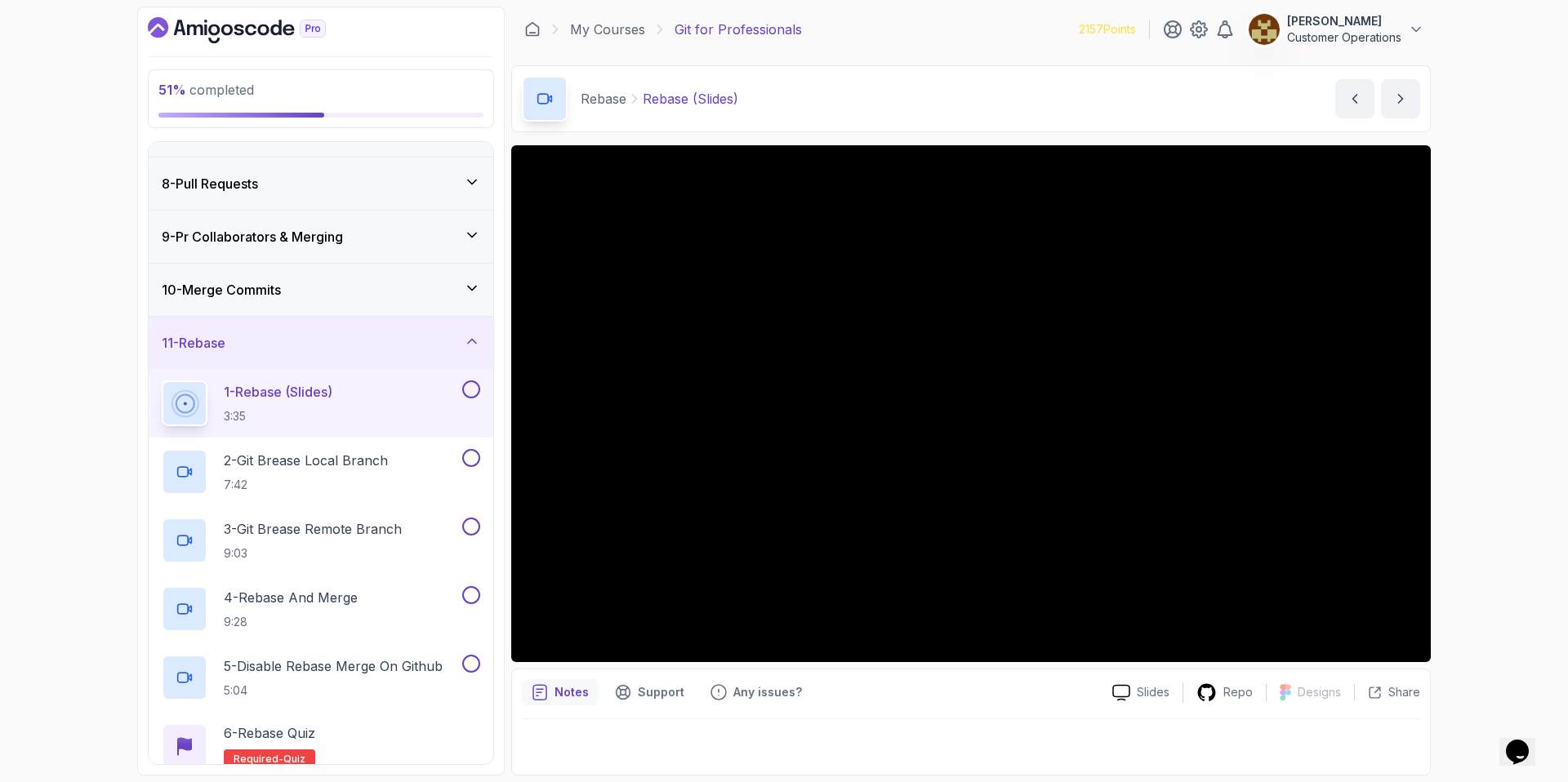
click at [272, 341] on div "11 - Rebase" at bounding box center [321, 343] width 318 height 20
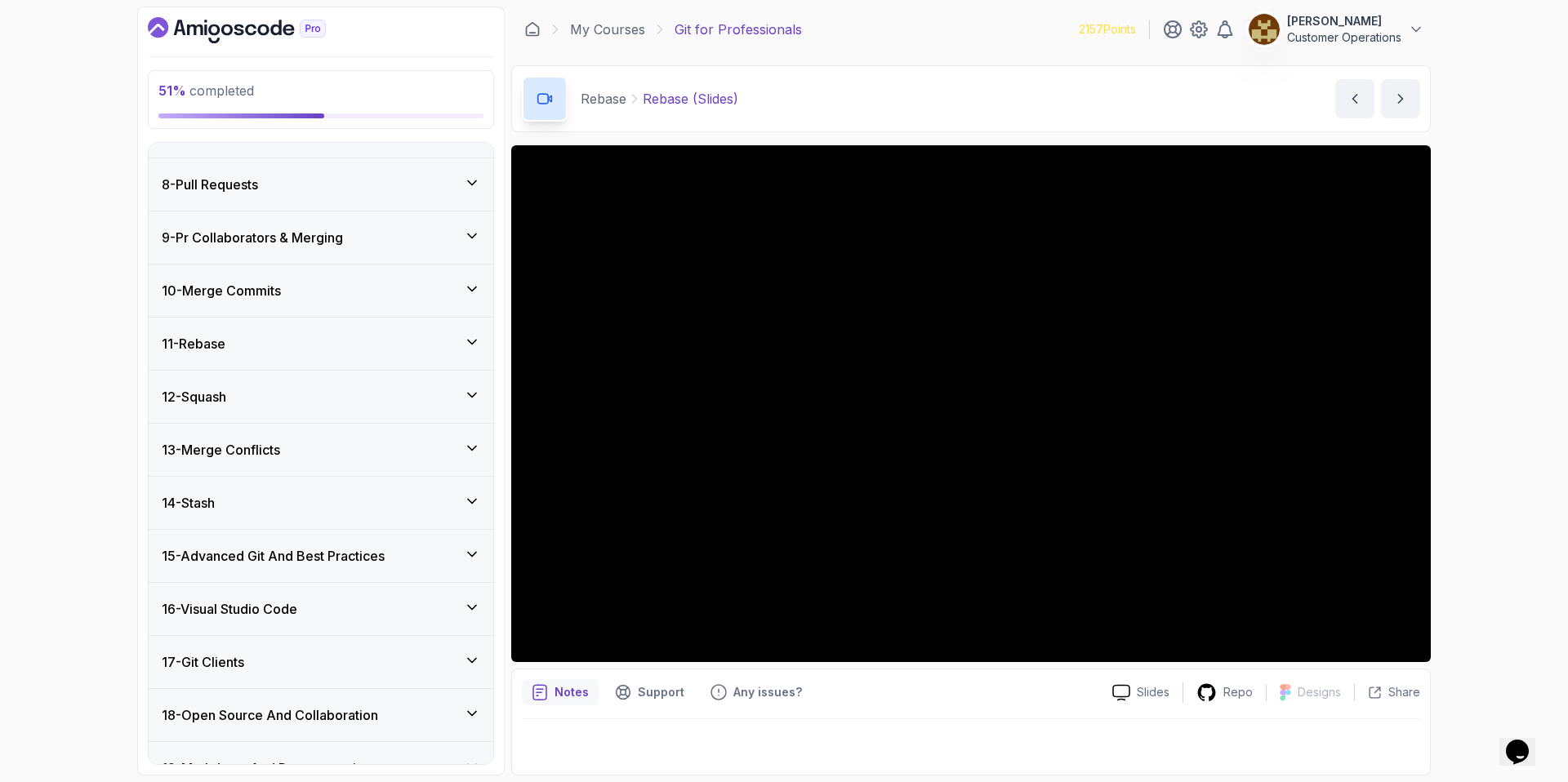
click at [280, 303] on div "10 - Merge Commits" at bounding box center [321, 291] width 344 height 52
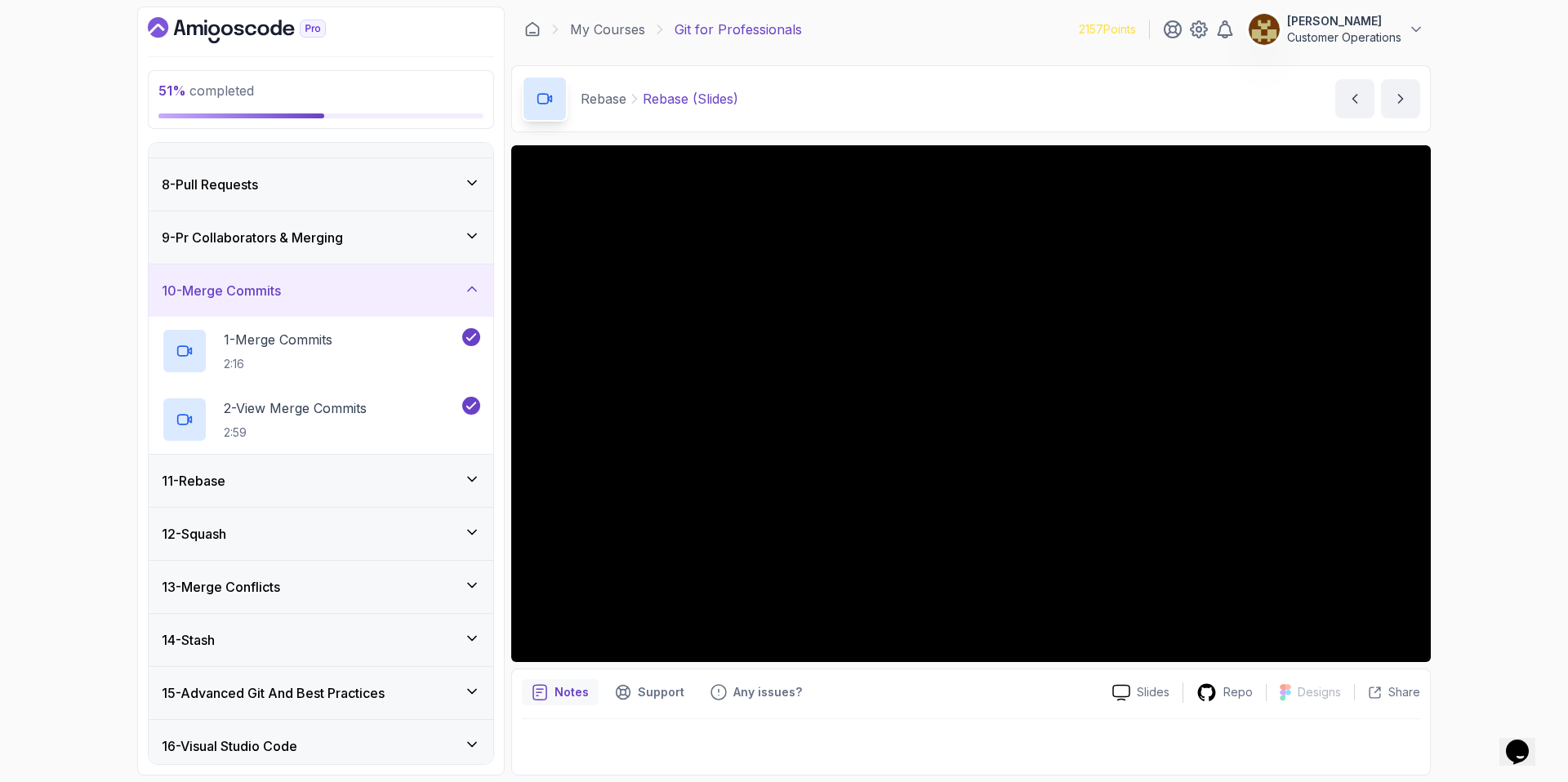
click at [280, 293] on h3 "10 - Merge Commits" at bounding box center [221, 291] width 119 height 20
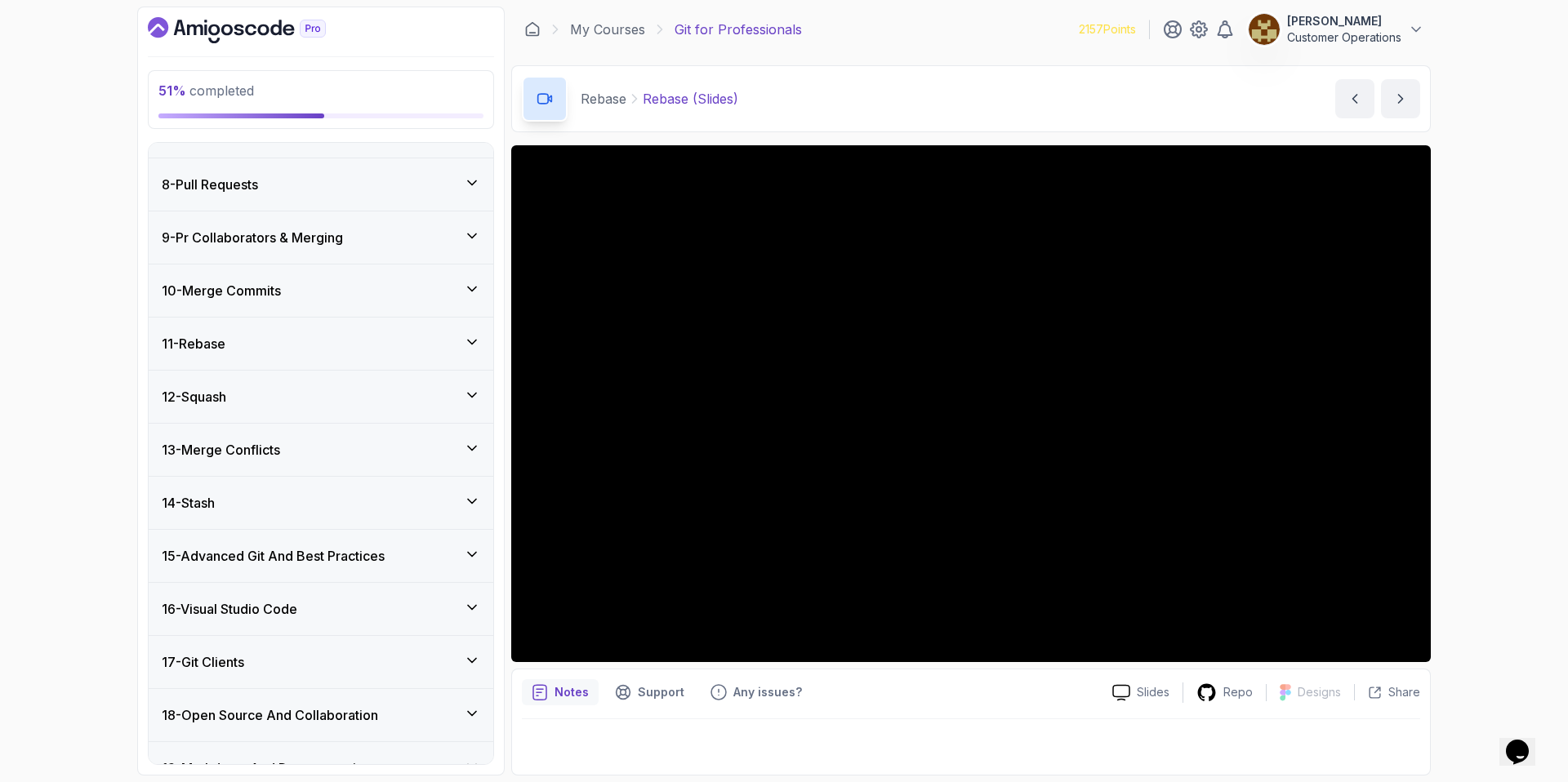
click at [271, 339] on div "11 - Rebase" at bounding box center [321, 343] width 318 height 20
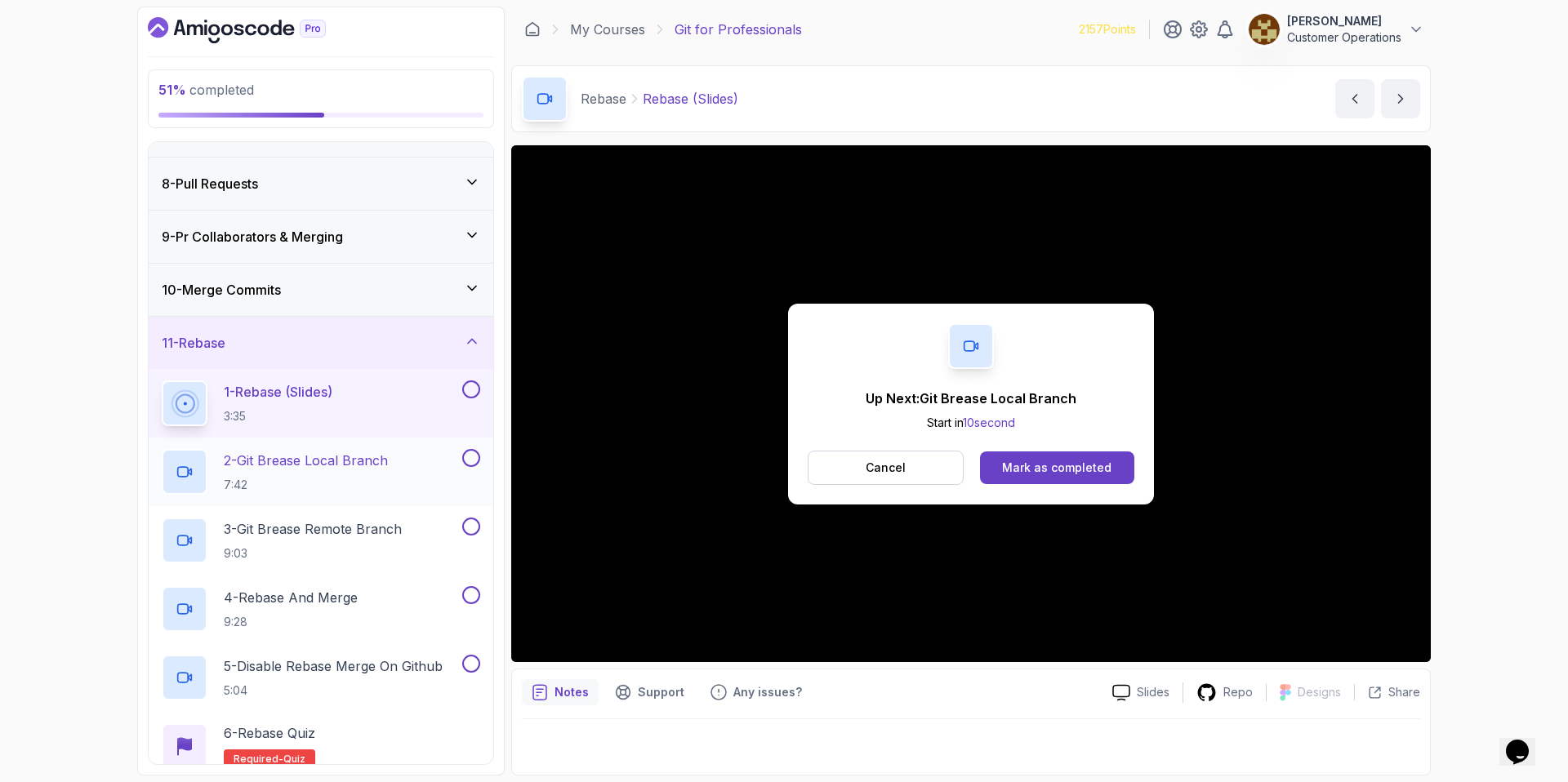
scroll to position [498, 0]
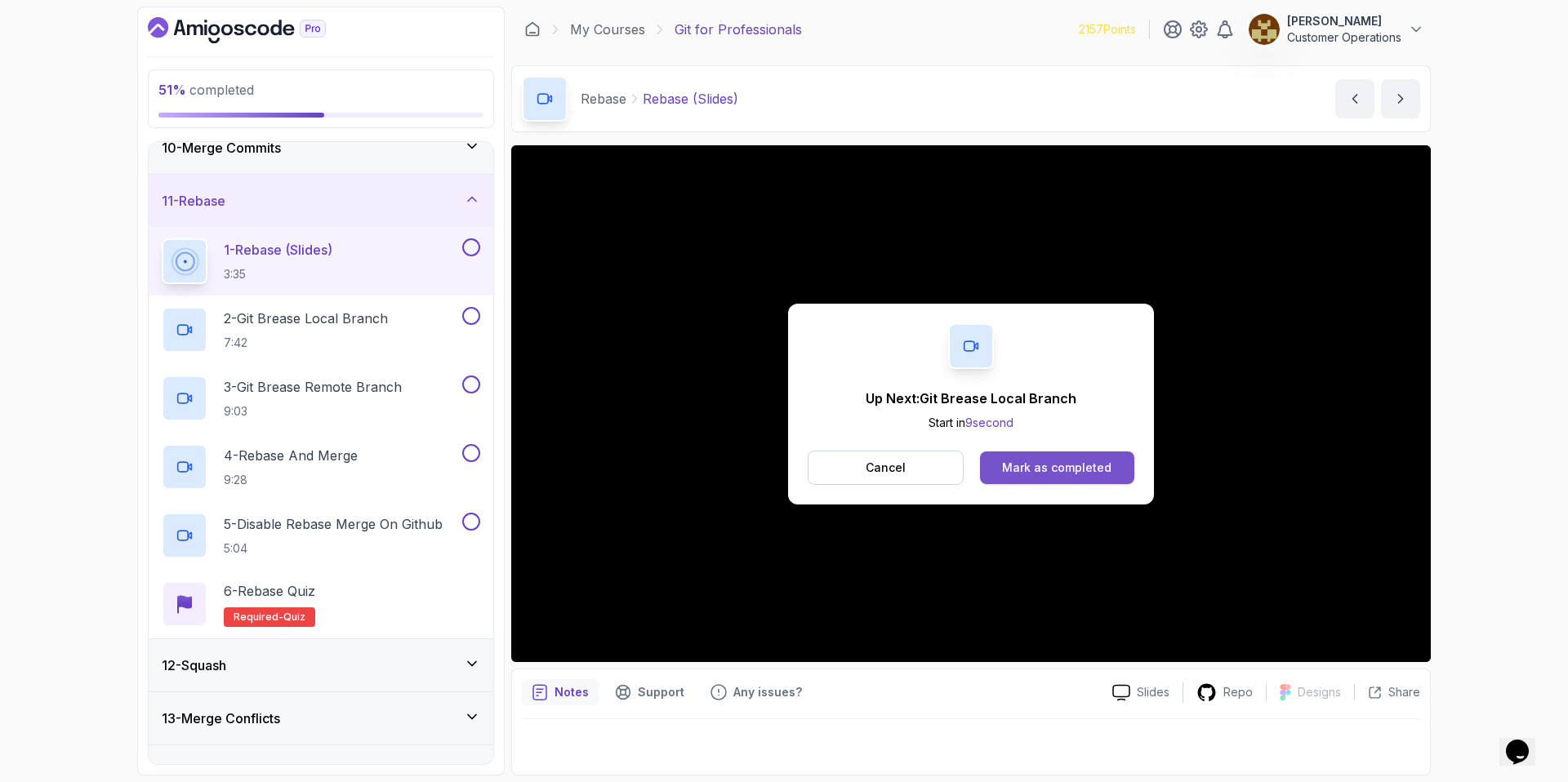
click at [1069, 457] on button "Mark as completed" at bounding box center [1057, 468] width 154 height 33
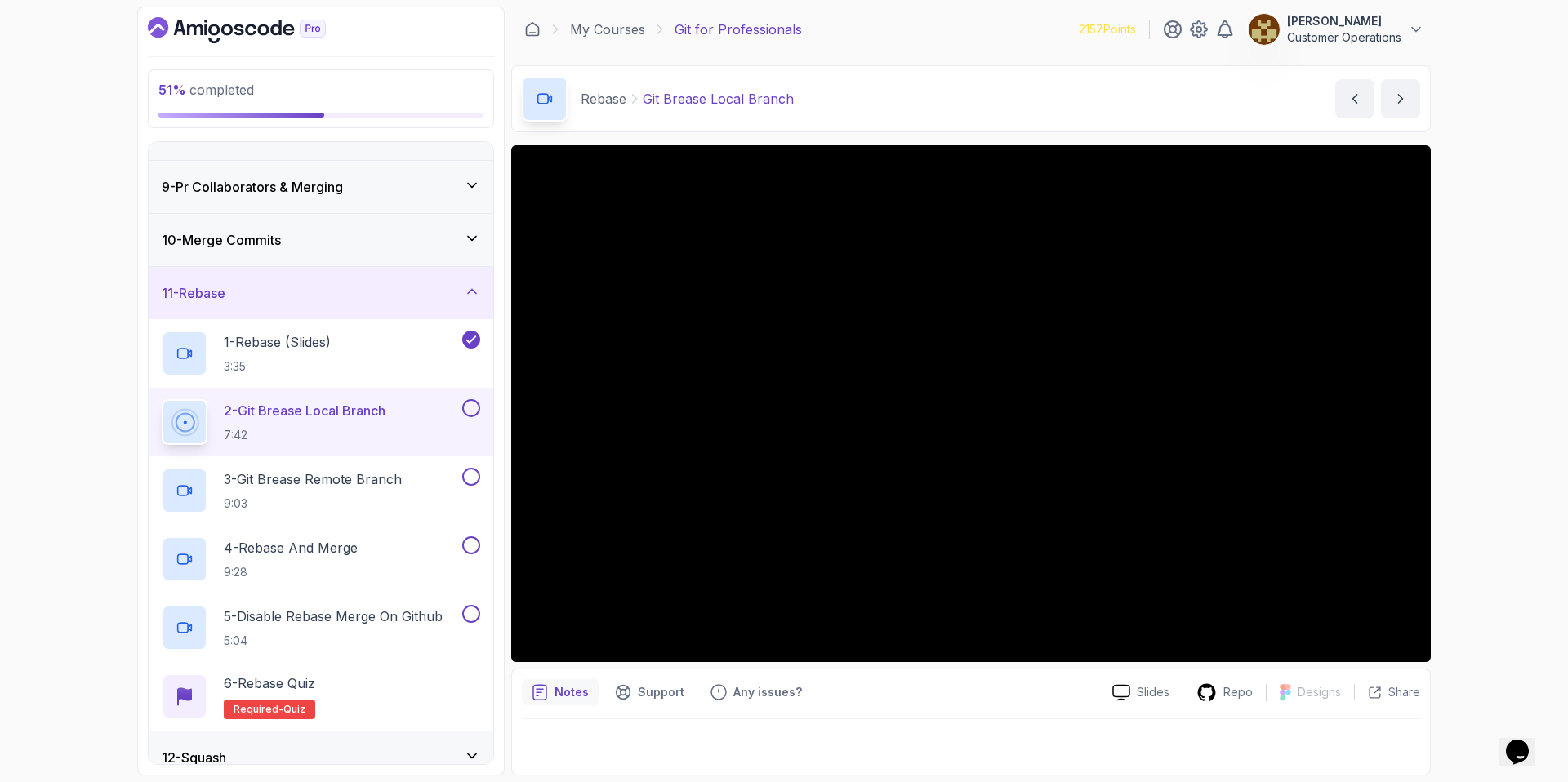
scroll to position [409, 0]
click at [1019, 101] on div "Rebase Git Brease Local Branch Git Brease Local Branch by [PERSON_NAME]" at bounding box center [970, 99] width 919 height 67
click at [1493, 330] on div "51 % completed 1 - Intro 2 - Excluding Files And Folders 3 - Taking Closer Look…" at bounding box center [784, 391] width 1568 height 782
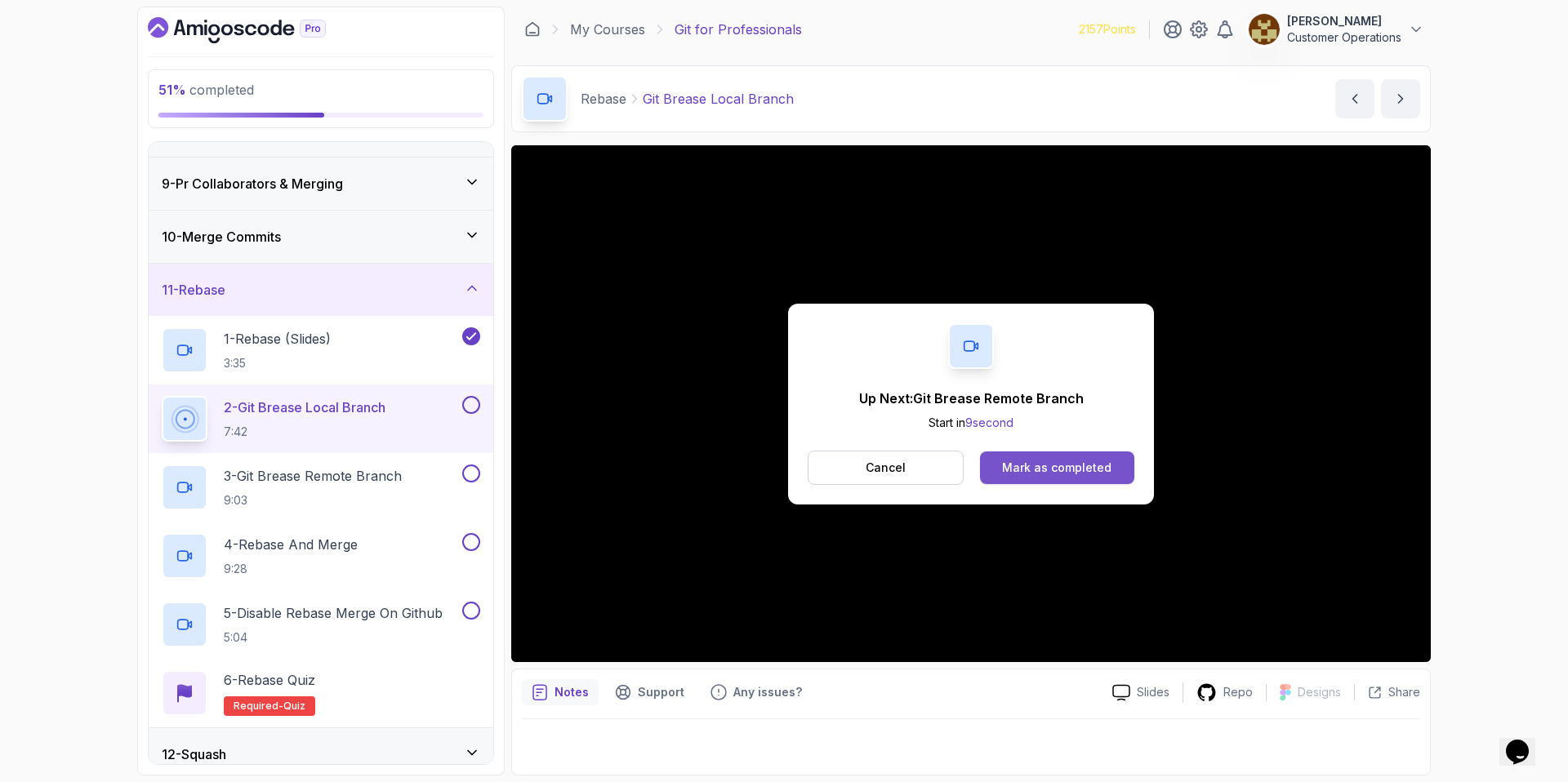
click at [1053, 477] on button "Mark as completed" at bounding box center [1057, 468] width 154 height 33
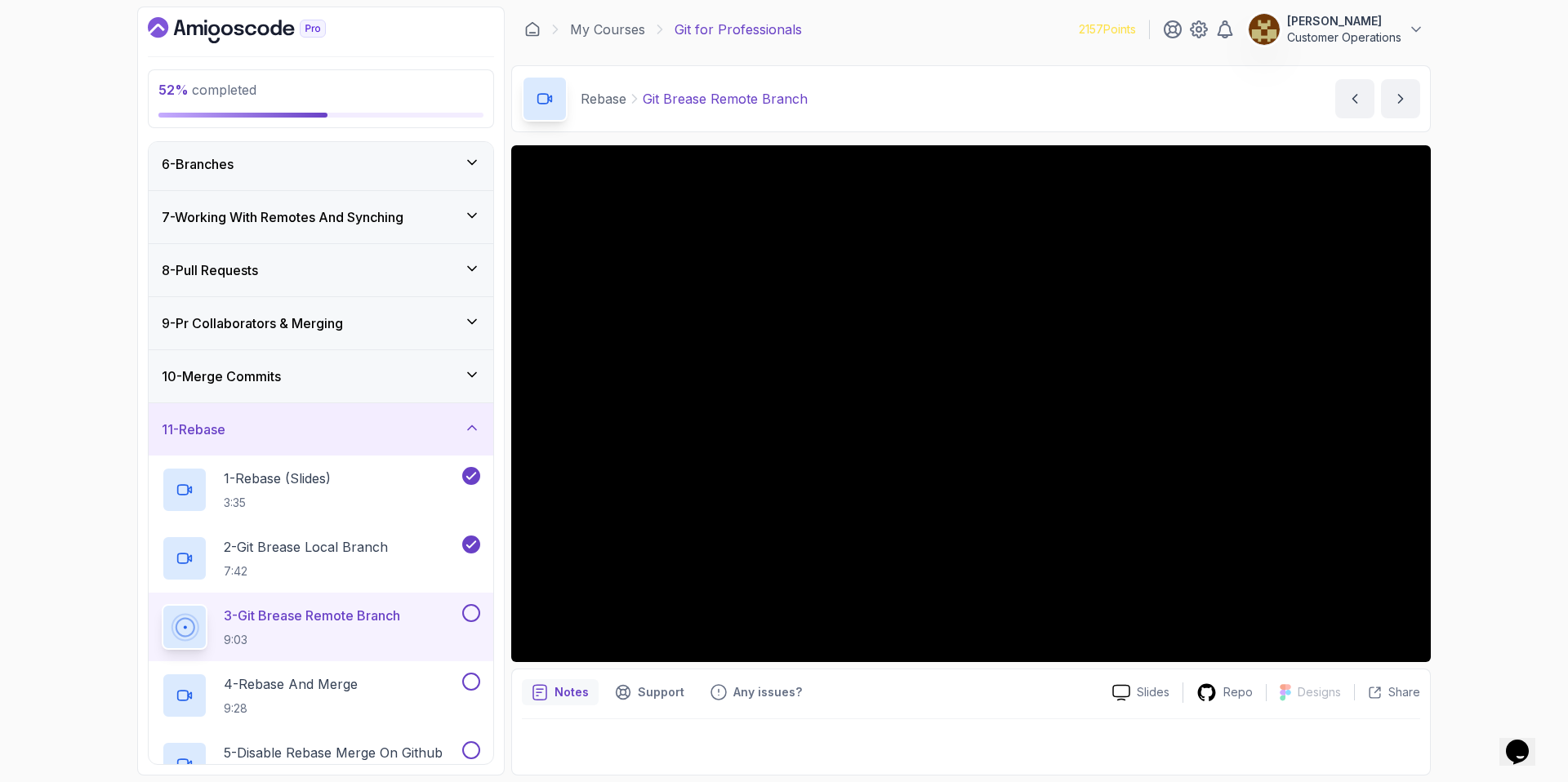
scroll to position [275, 0]
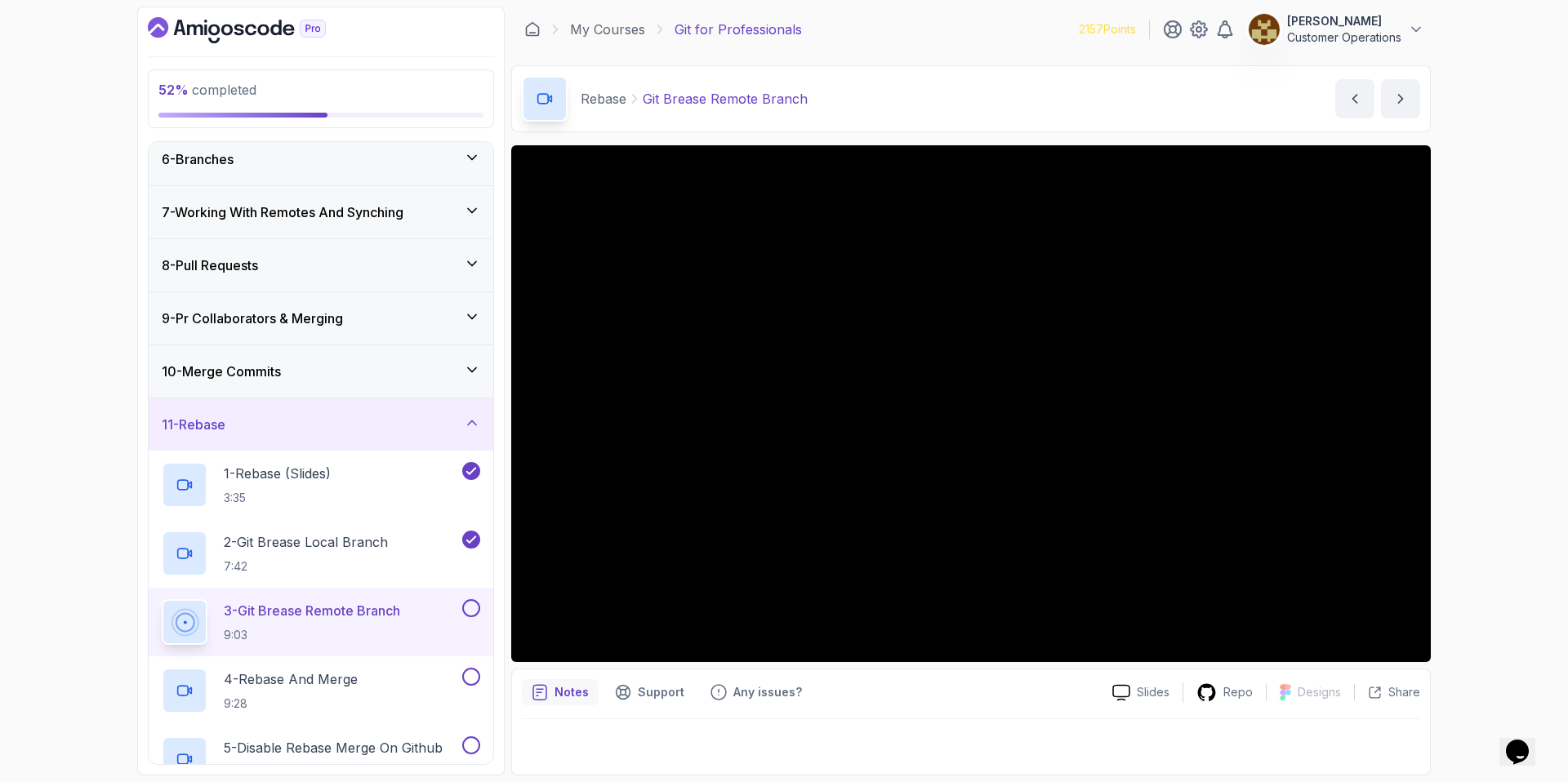
click at [1059, 78] on div "Rebase Git Brease Remote Branch Git Brease Remote Branch by [PERSON_NAME]" at bounding box center [970, 99] width 919 height 67
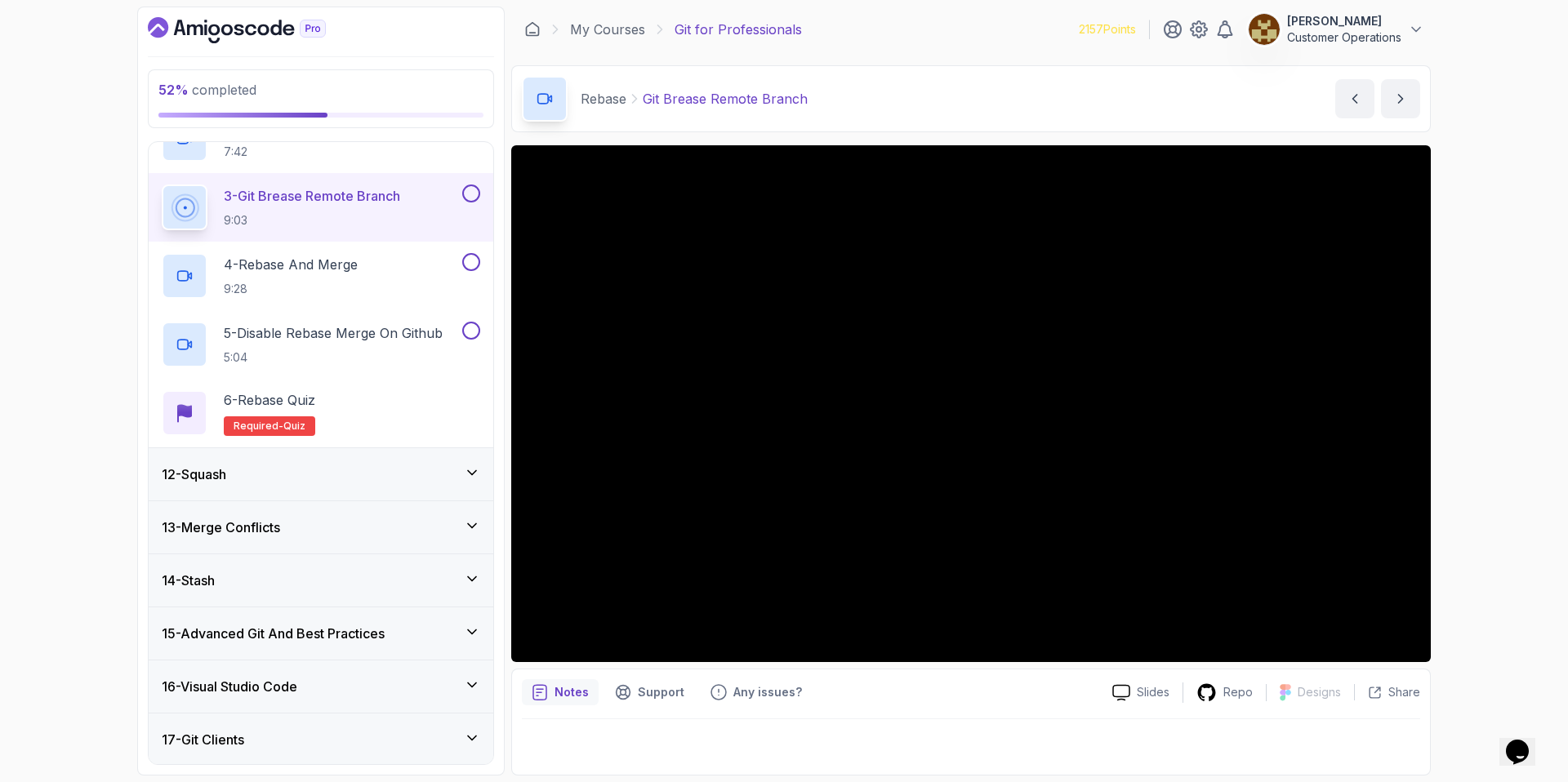
scroll to position [692, 0]
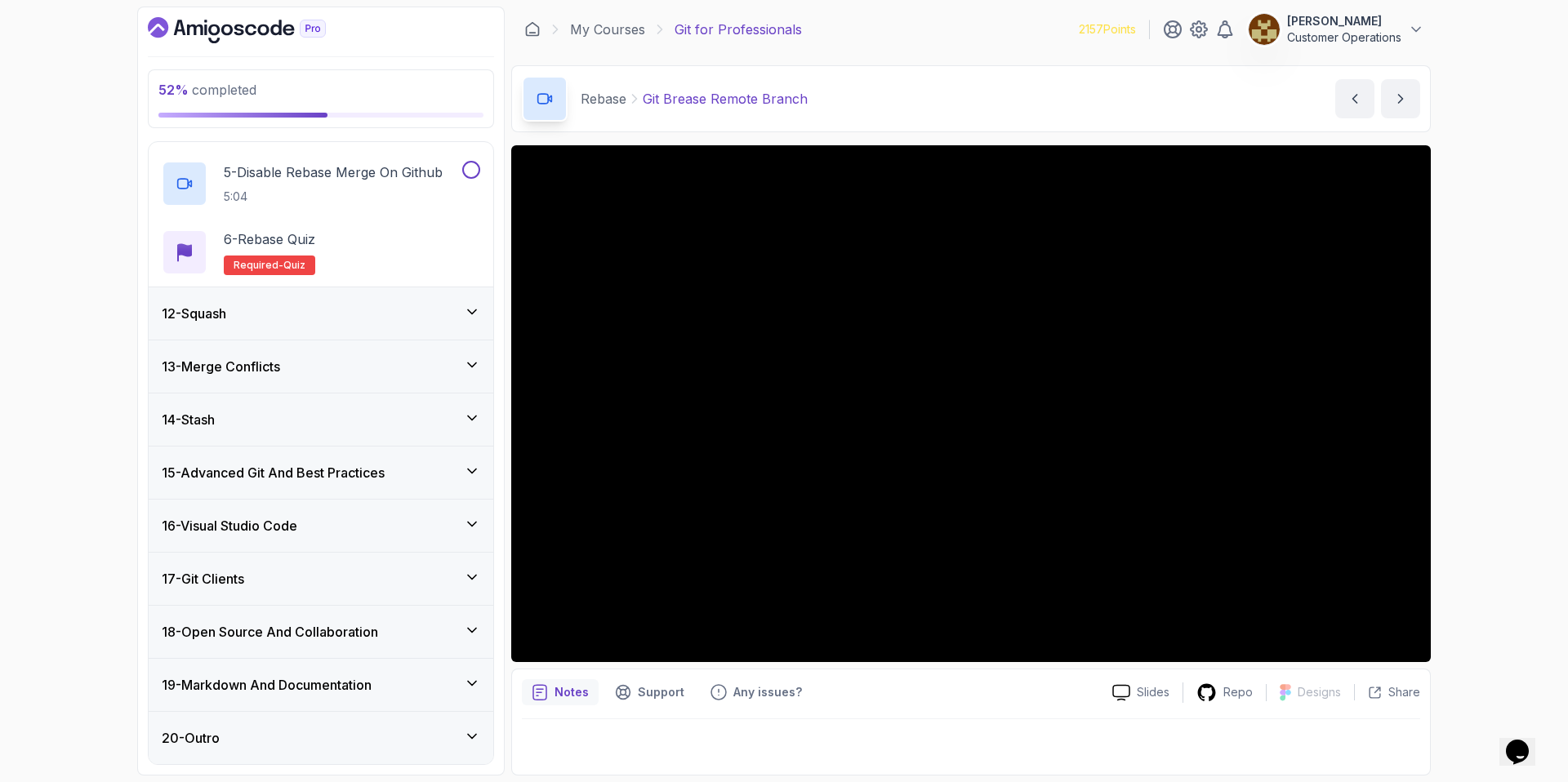
click at [336, 317] on div "12 - Squash" at bounding box center [321, 313] width 318 height 20
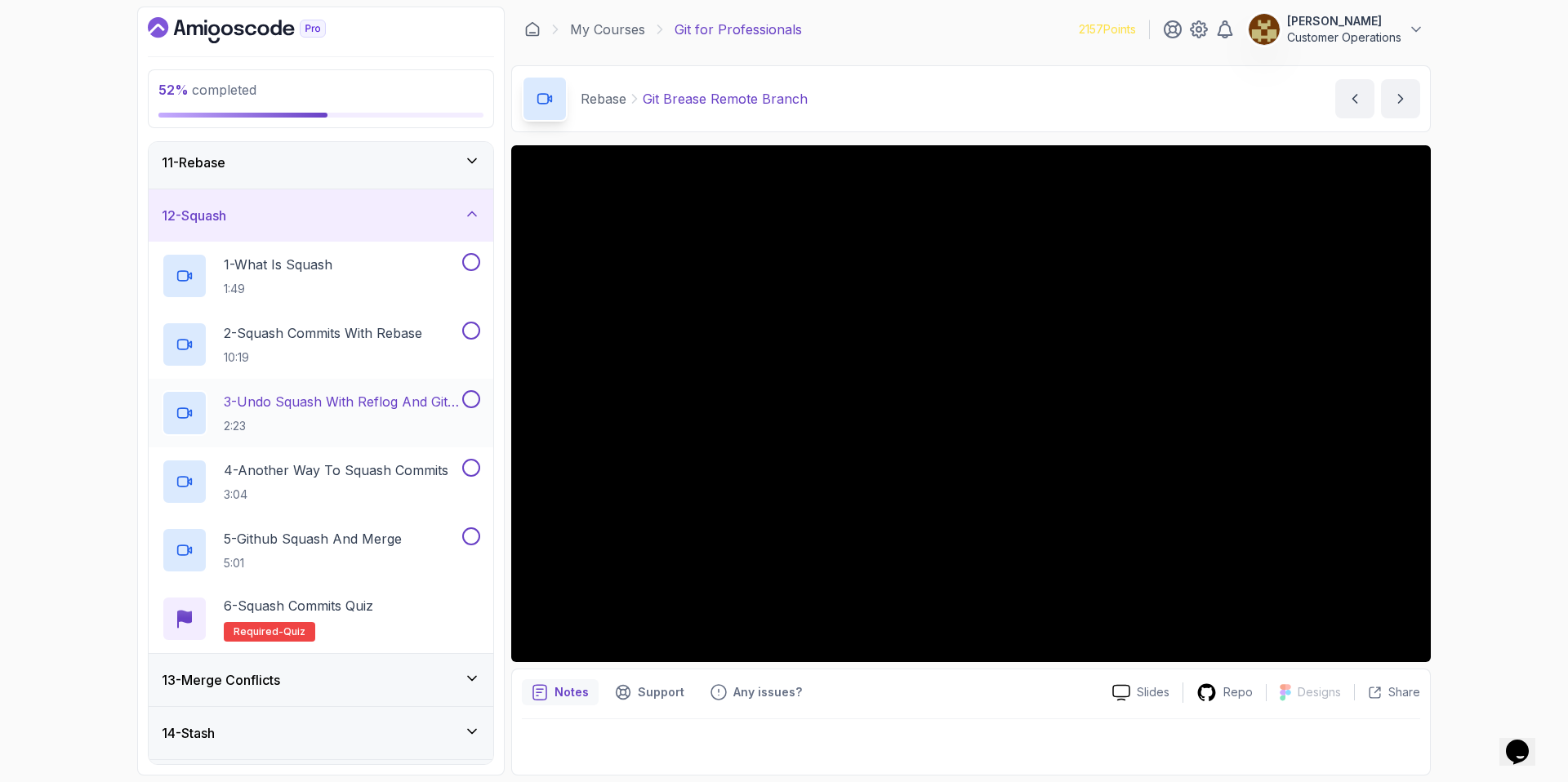
scroll to position [306, 0]
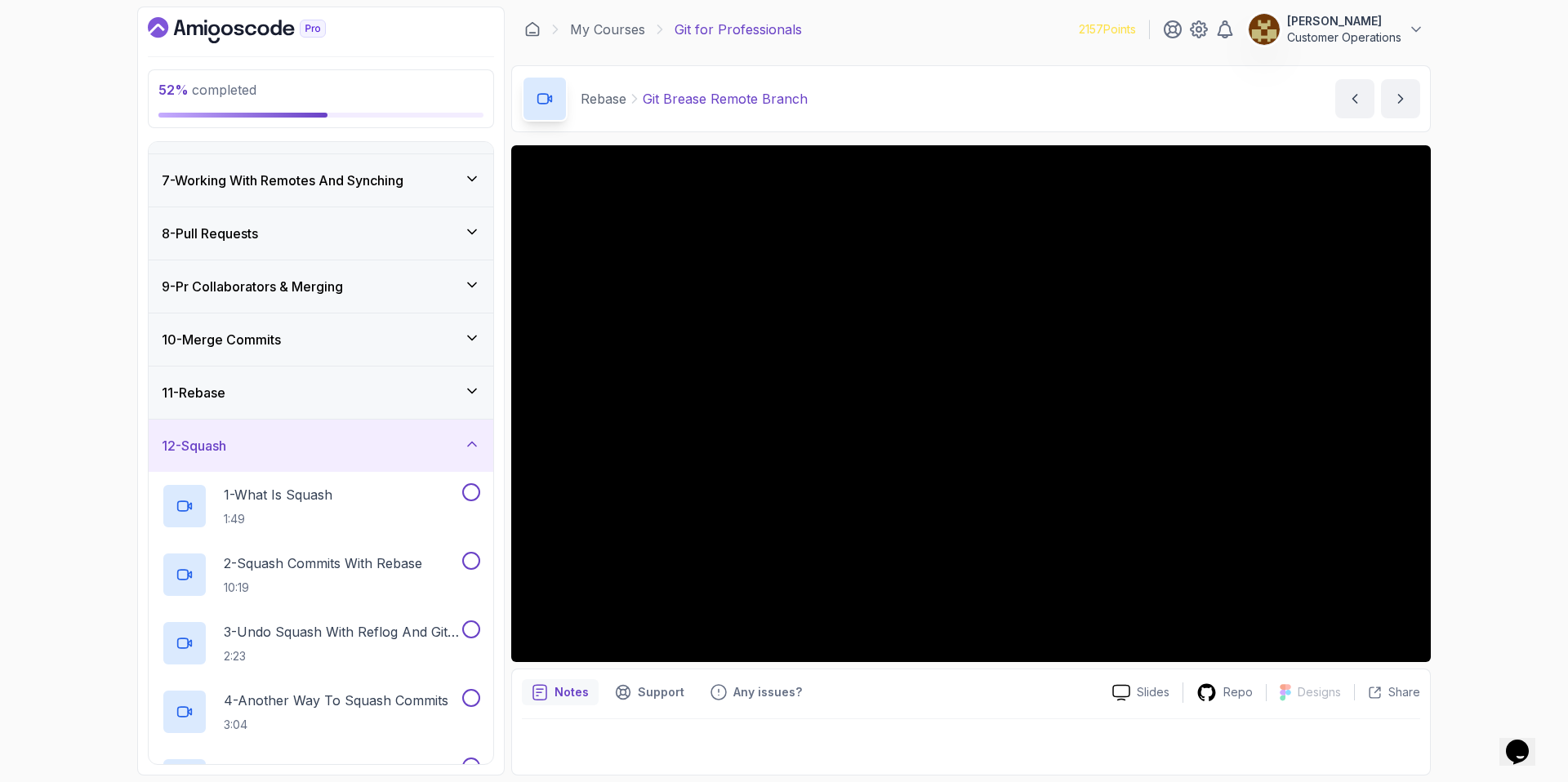
click at [323, 436] on div "12 - Squash" at bounding box center [321, 446] width 318 height 20
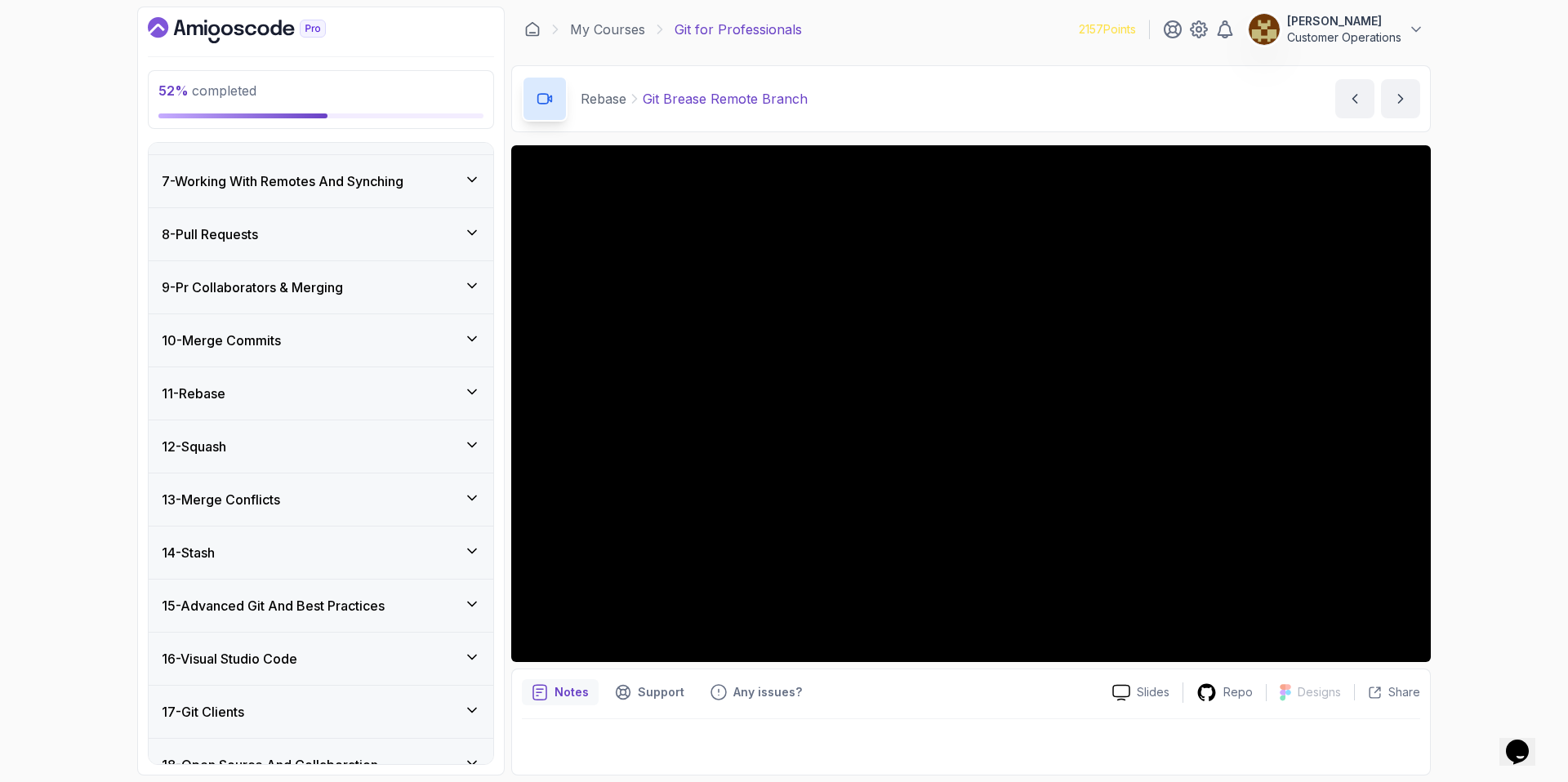
click at [308, 384] on div "11 - Rebase" at bounding box center [321, 393] width 318 height 20
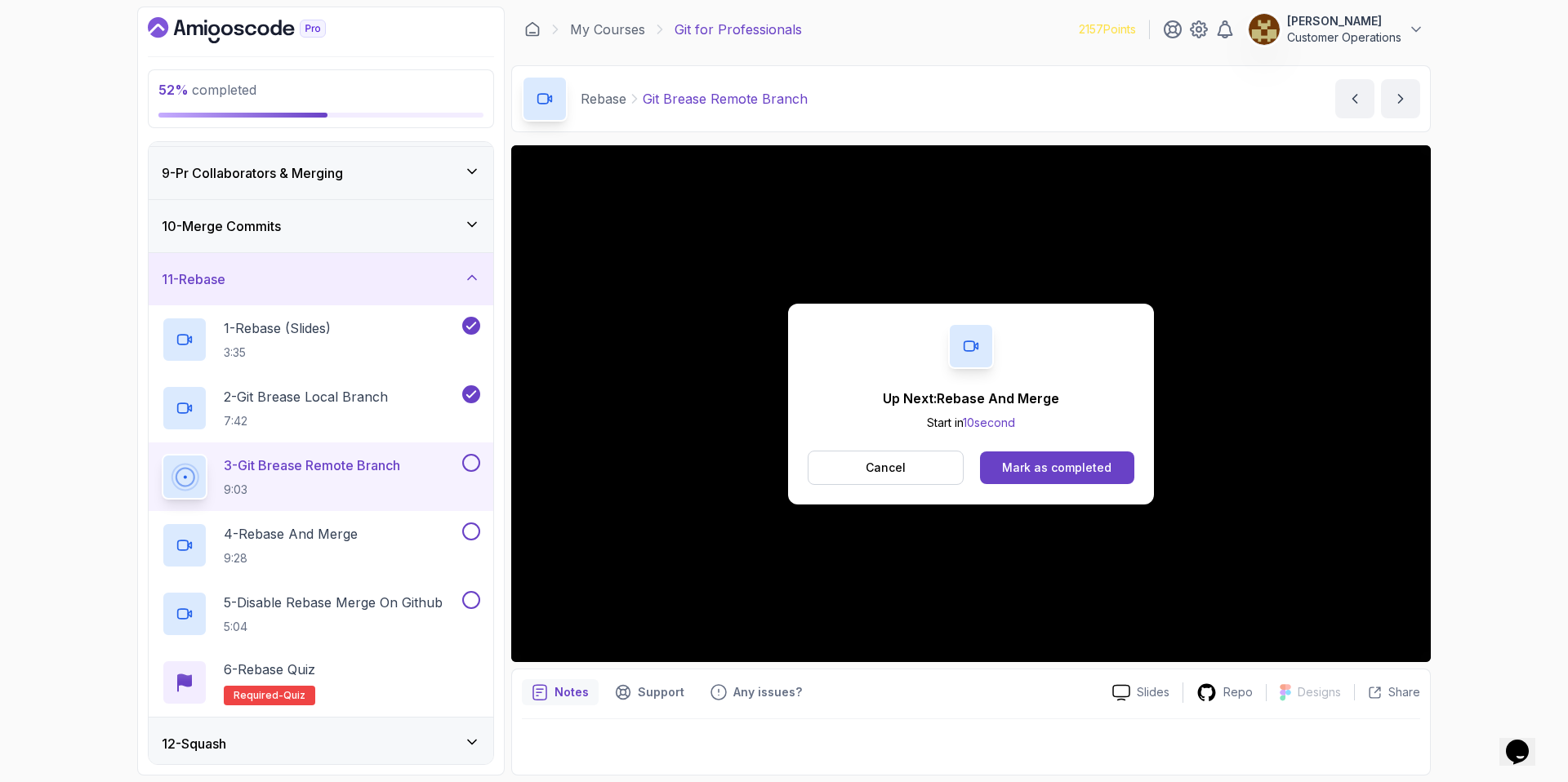
scroll to position [421, 0]
click at [1051, 469] on div "Mark as completed" at bounding box center [1056, 468] width 109 height 16
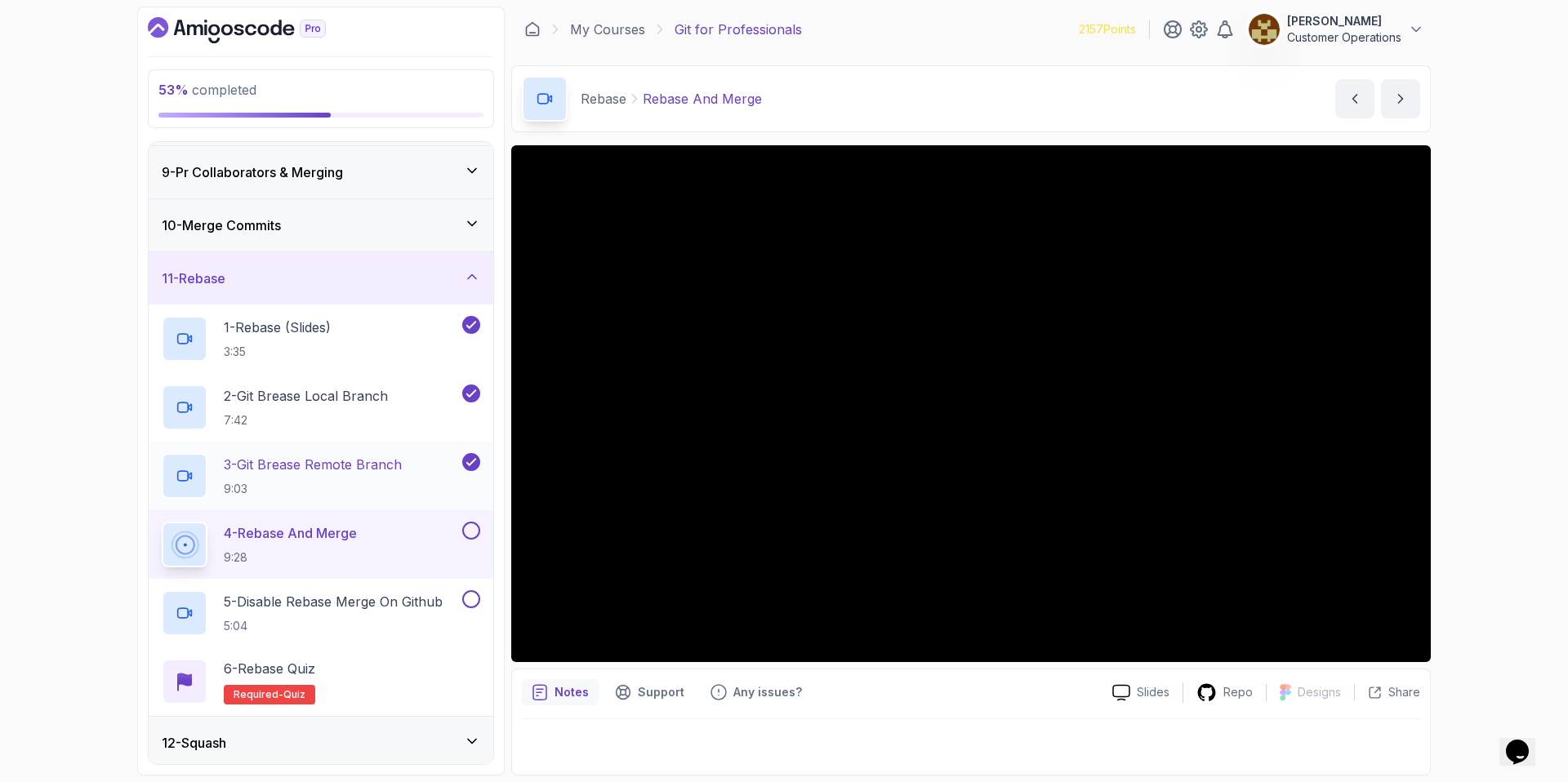
scroll to position [559, 0]
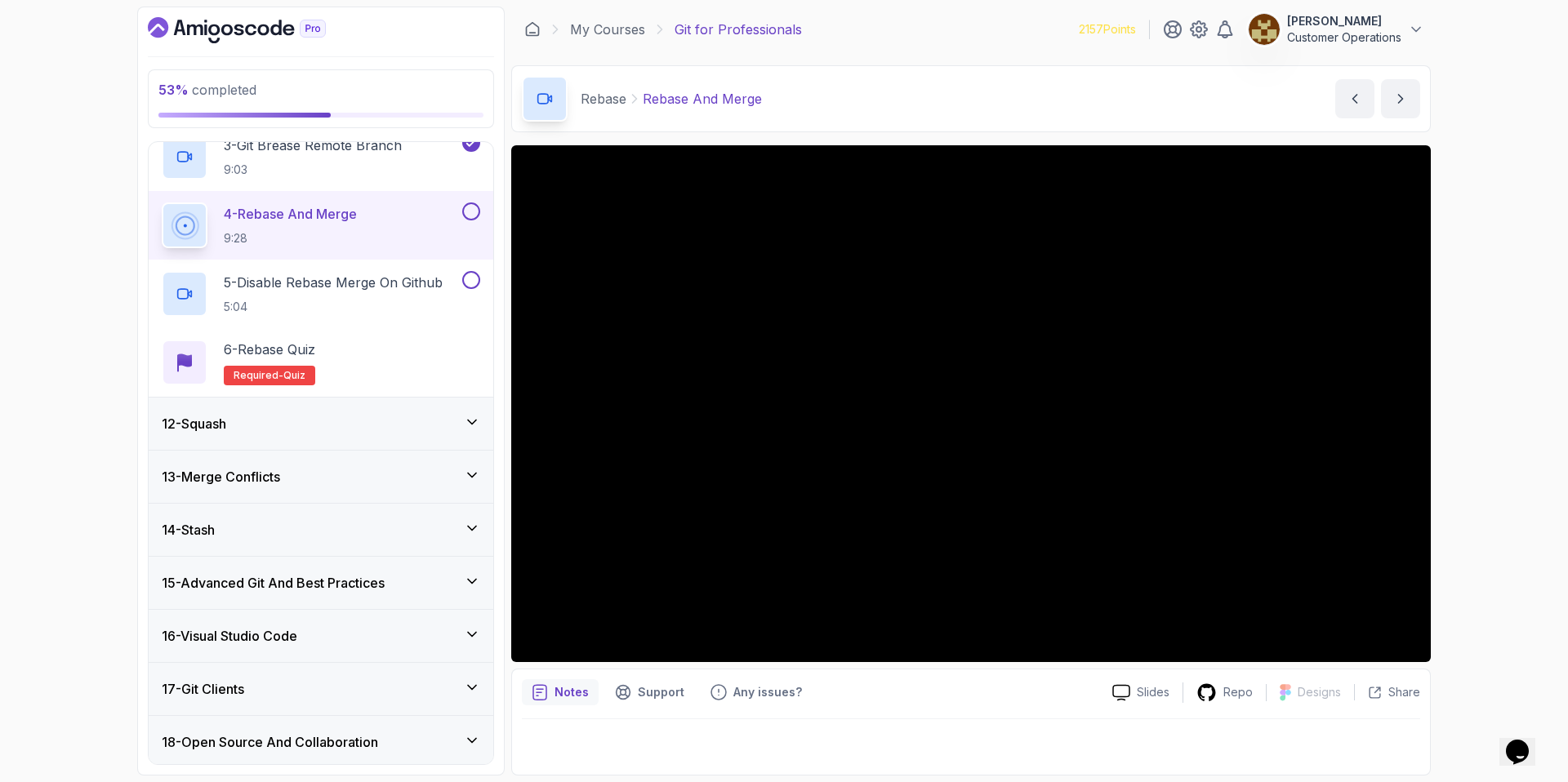
click at [307, 472] on div "13 - Merge Conflicts" at bounding box center [321, 477] width 318 height 20
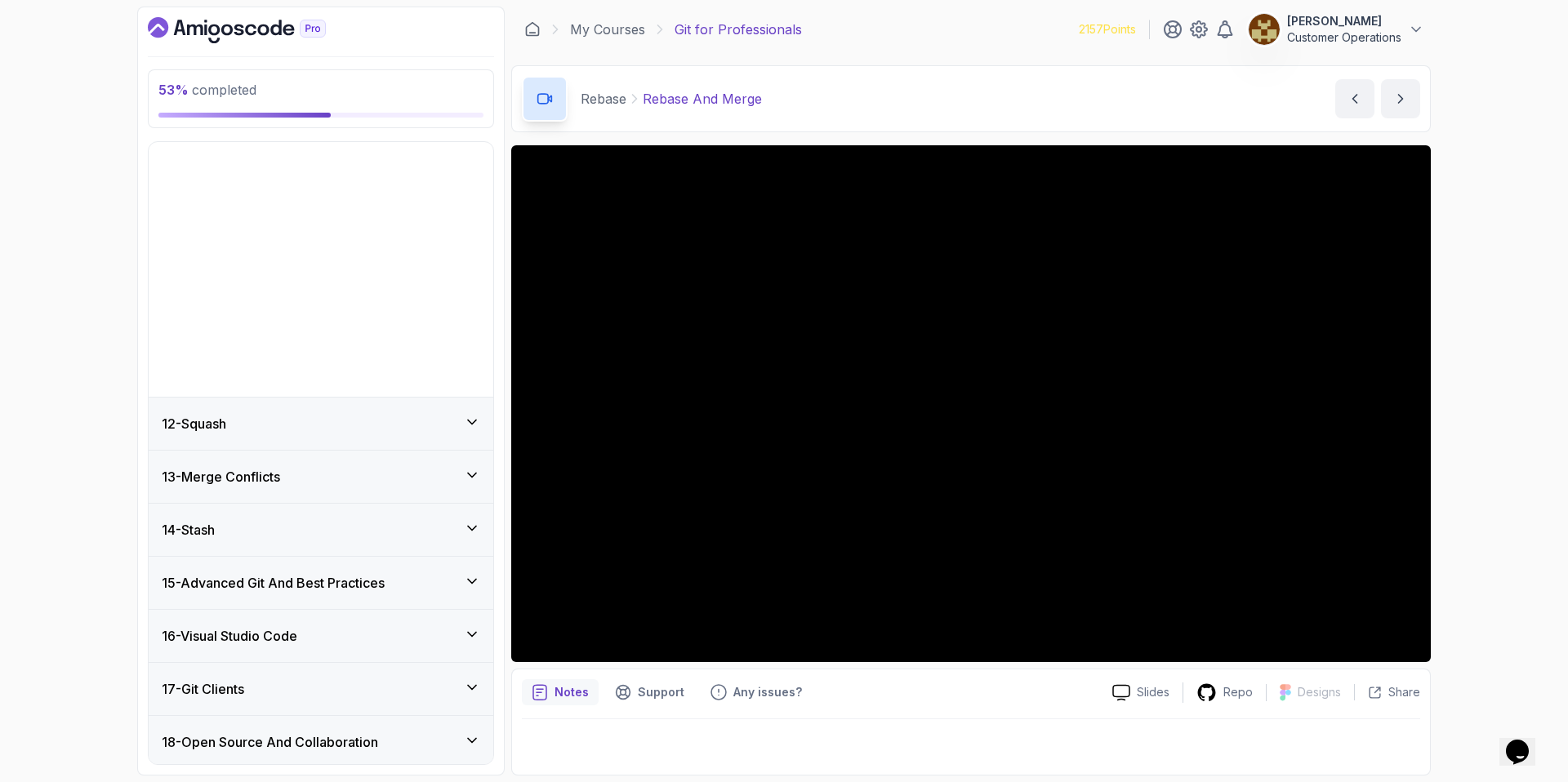
scroll to position [439, 0]
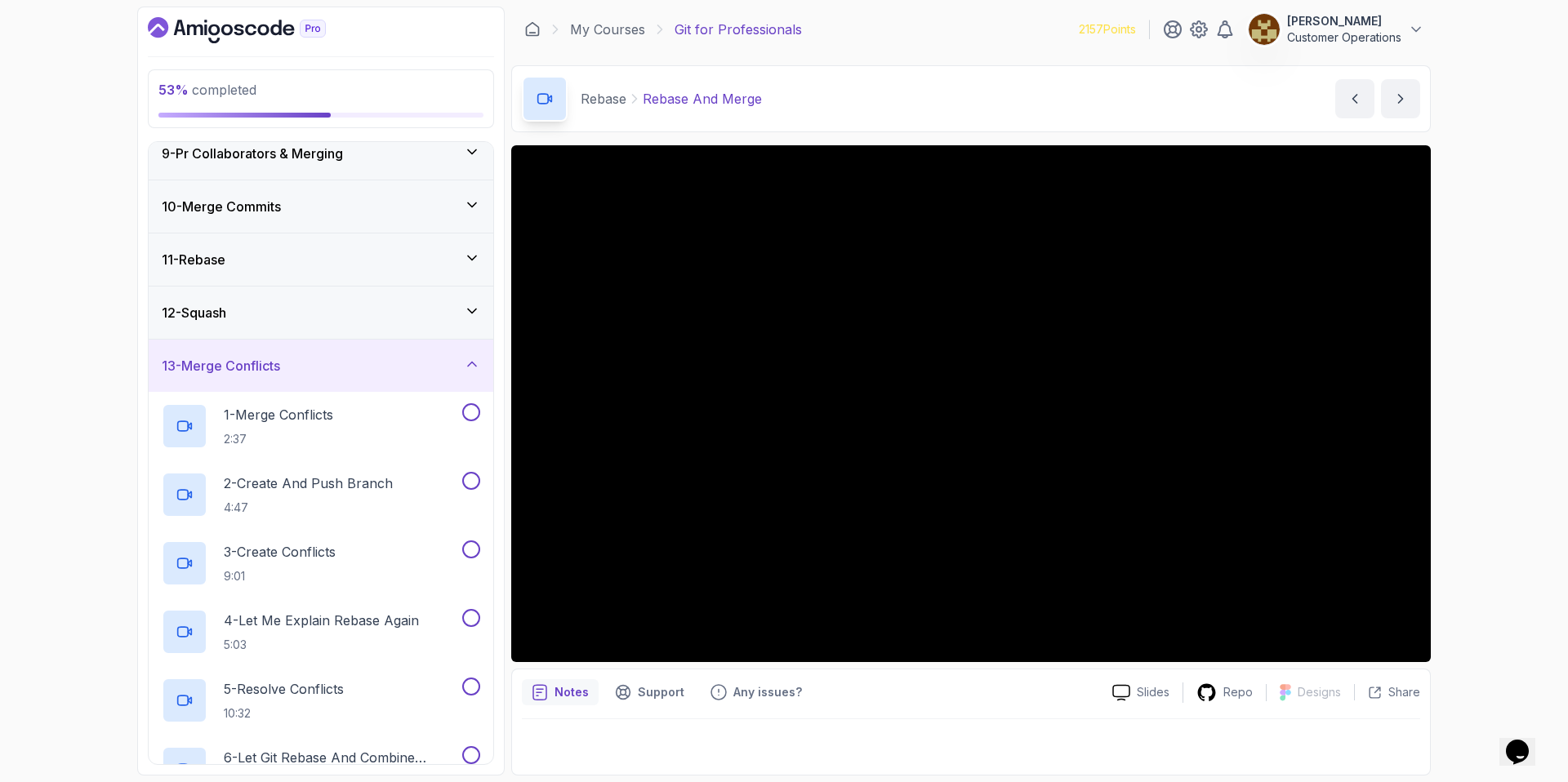
click at [331, 382] on div "13 - Merge Conflicts" at bounding box center [321, 366] width 344 height 52
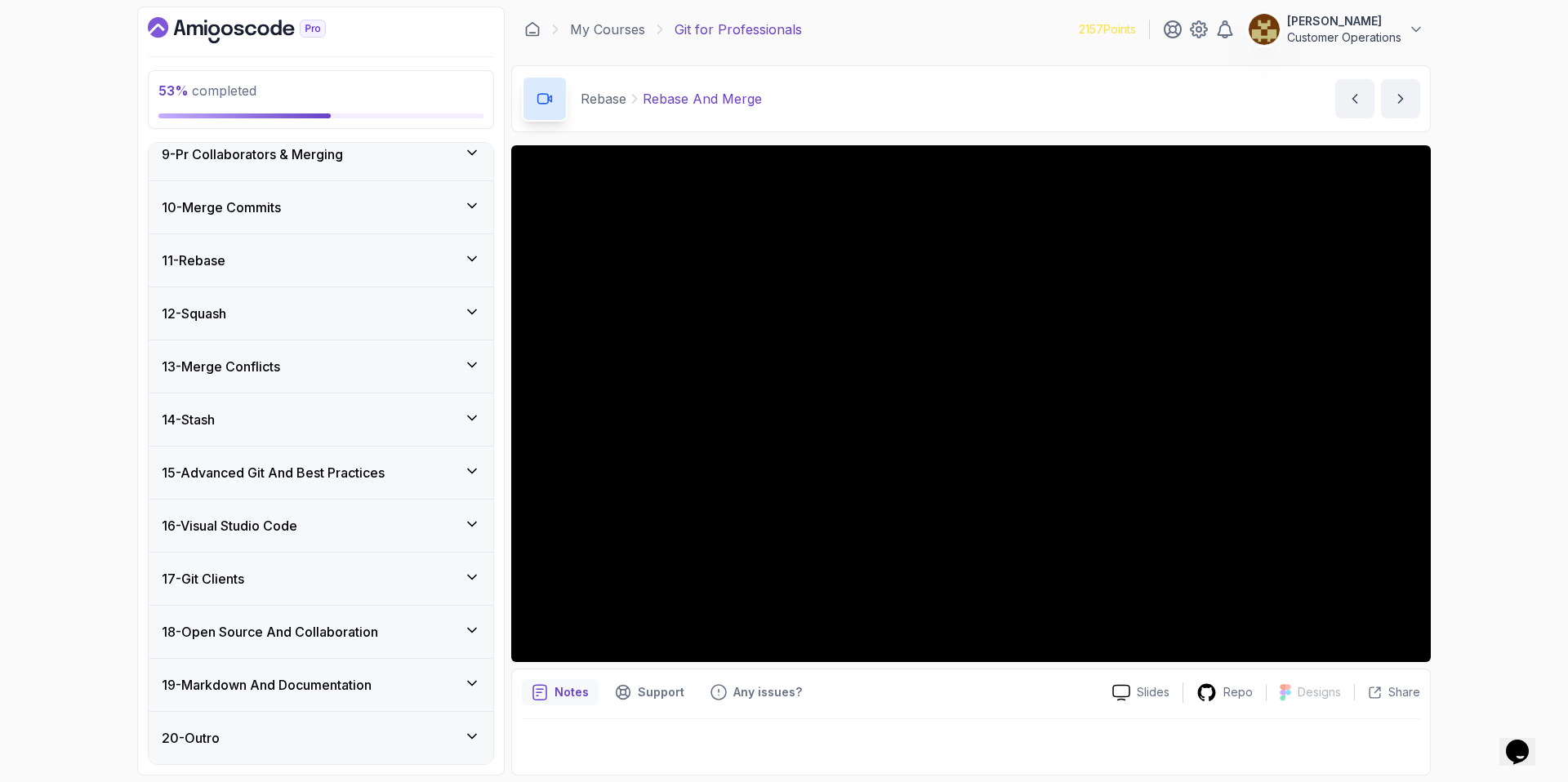
click at [290, 254] on div "11 - Rebase" at bounding box center [321, 261] width 318 height 20
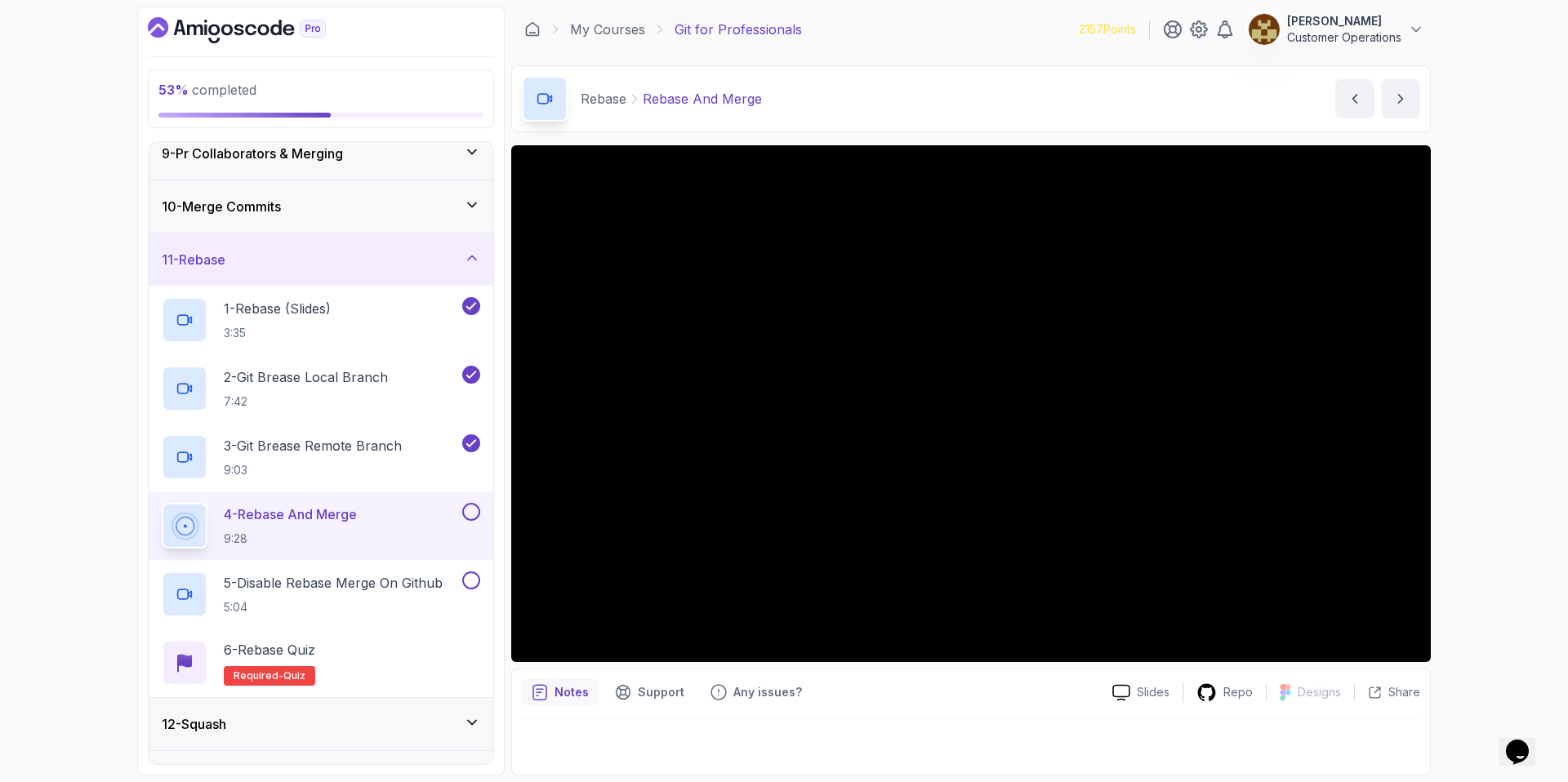
click at [289, 257] on div "11 - Rebase" at bounding box center [321, 260] width 318 height 20
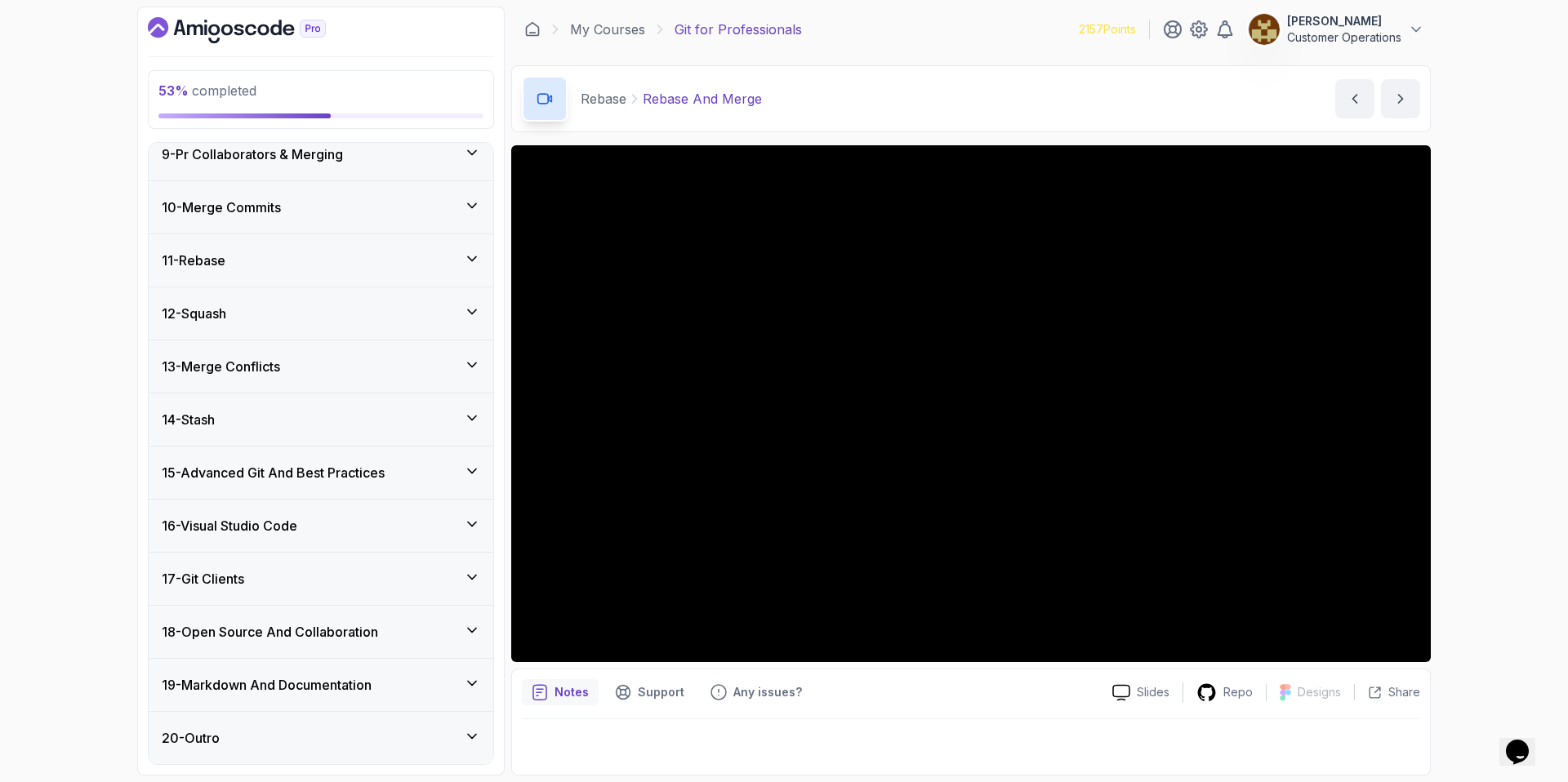
click at [266, 325] on div "12 - Squash" at bounding box center [321, 314] width 344 height 52
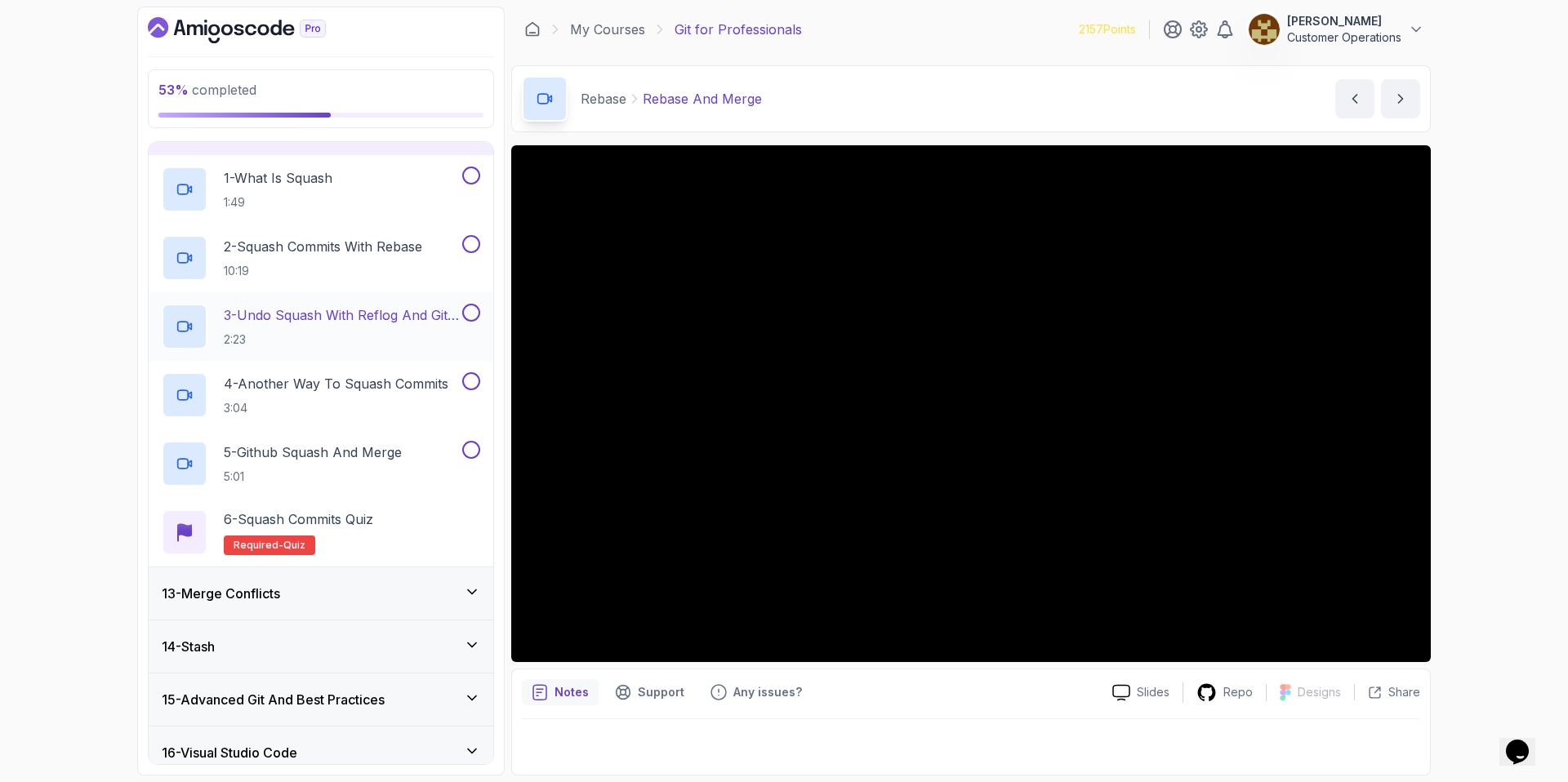
scroll to position [314, 0]
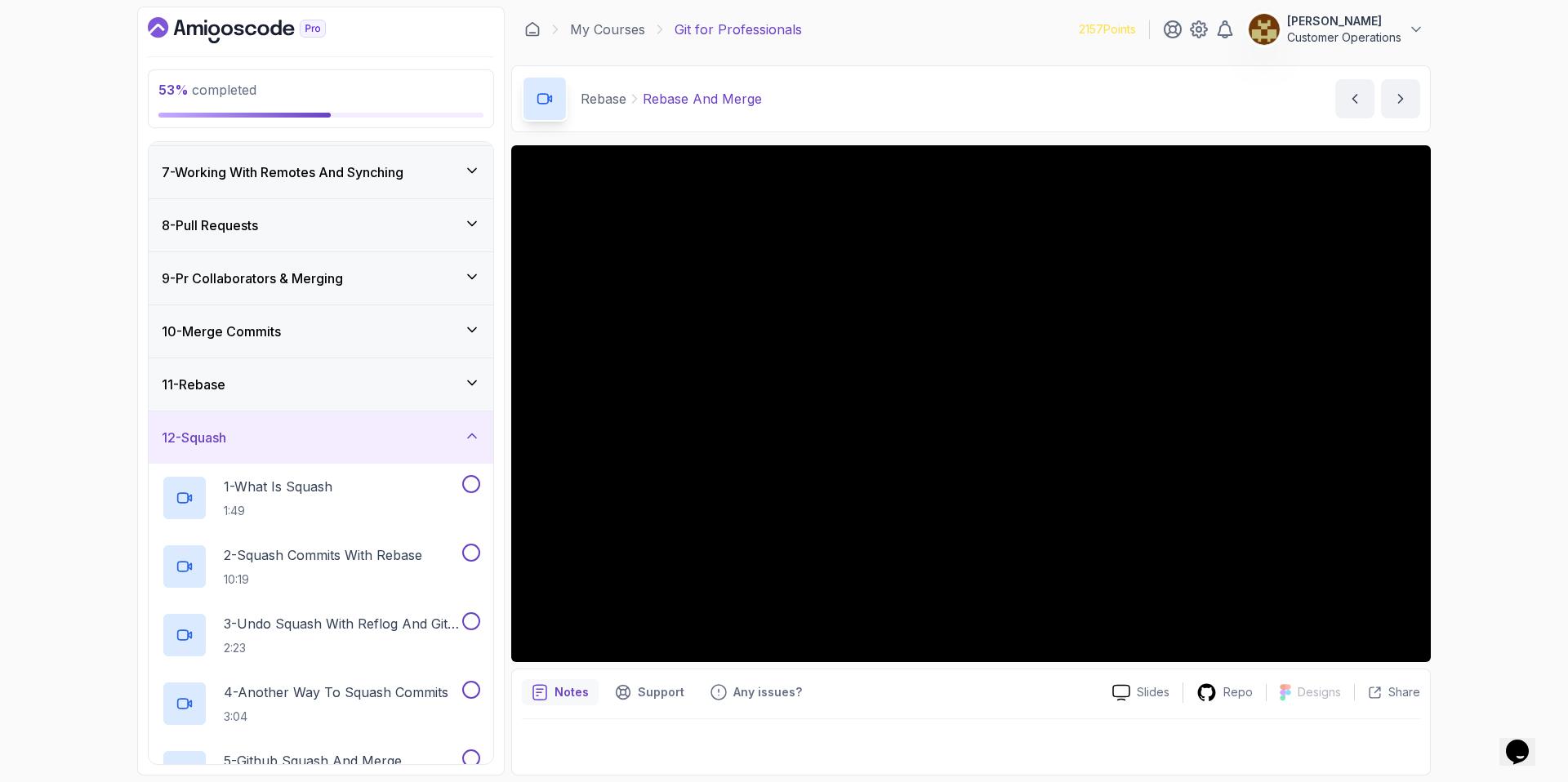
click at [356, 459] on div "12 - Squash" at bounding box center [321, 438] width 344 height 52
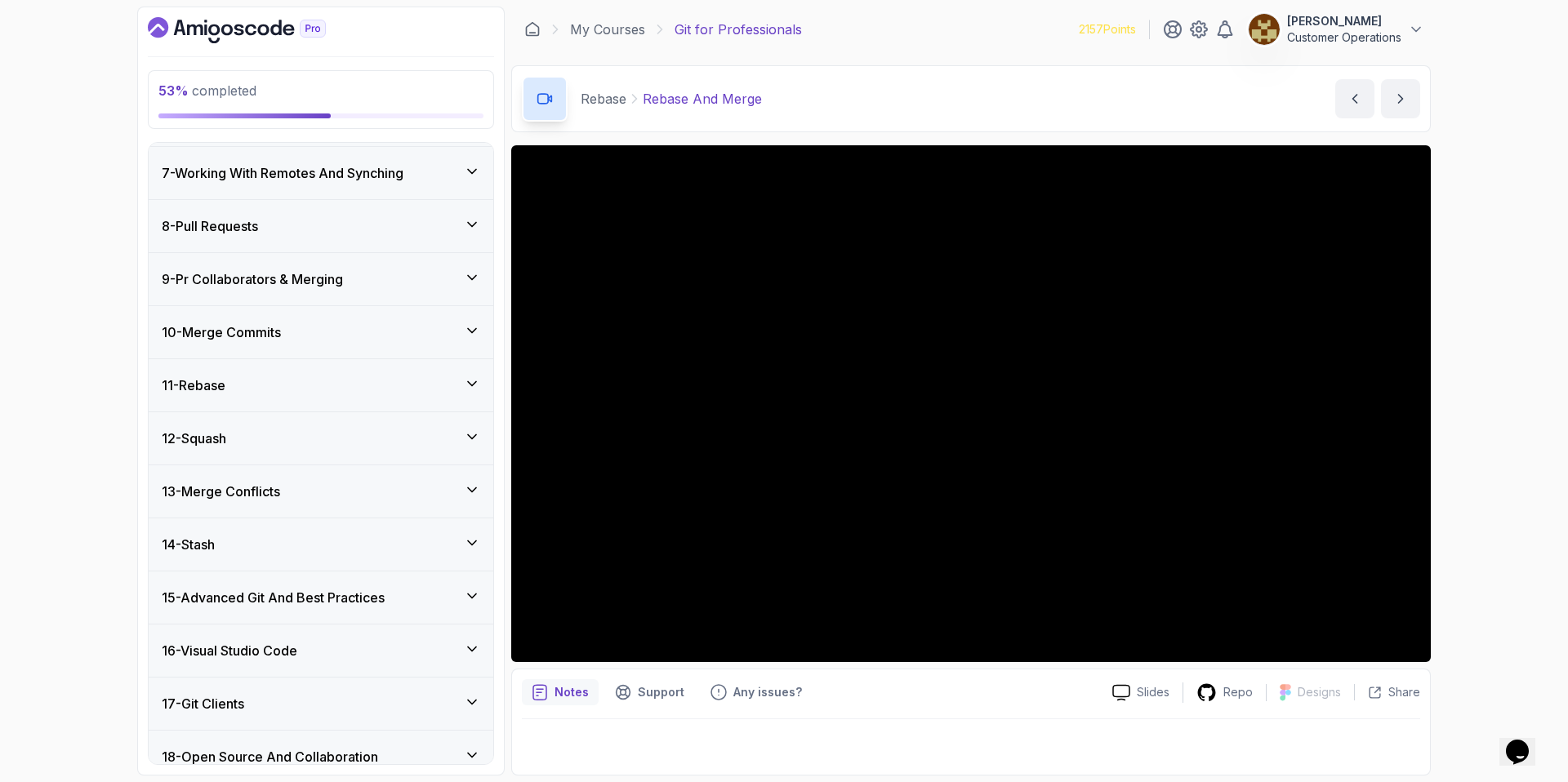
click at [362, 402] on div "11 - Rebase" at bounding box center [321, 385] width 344 height 52
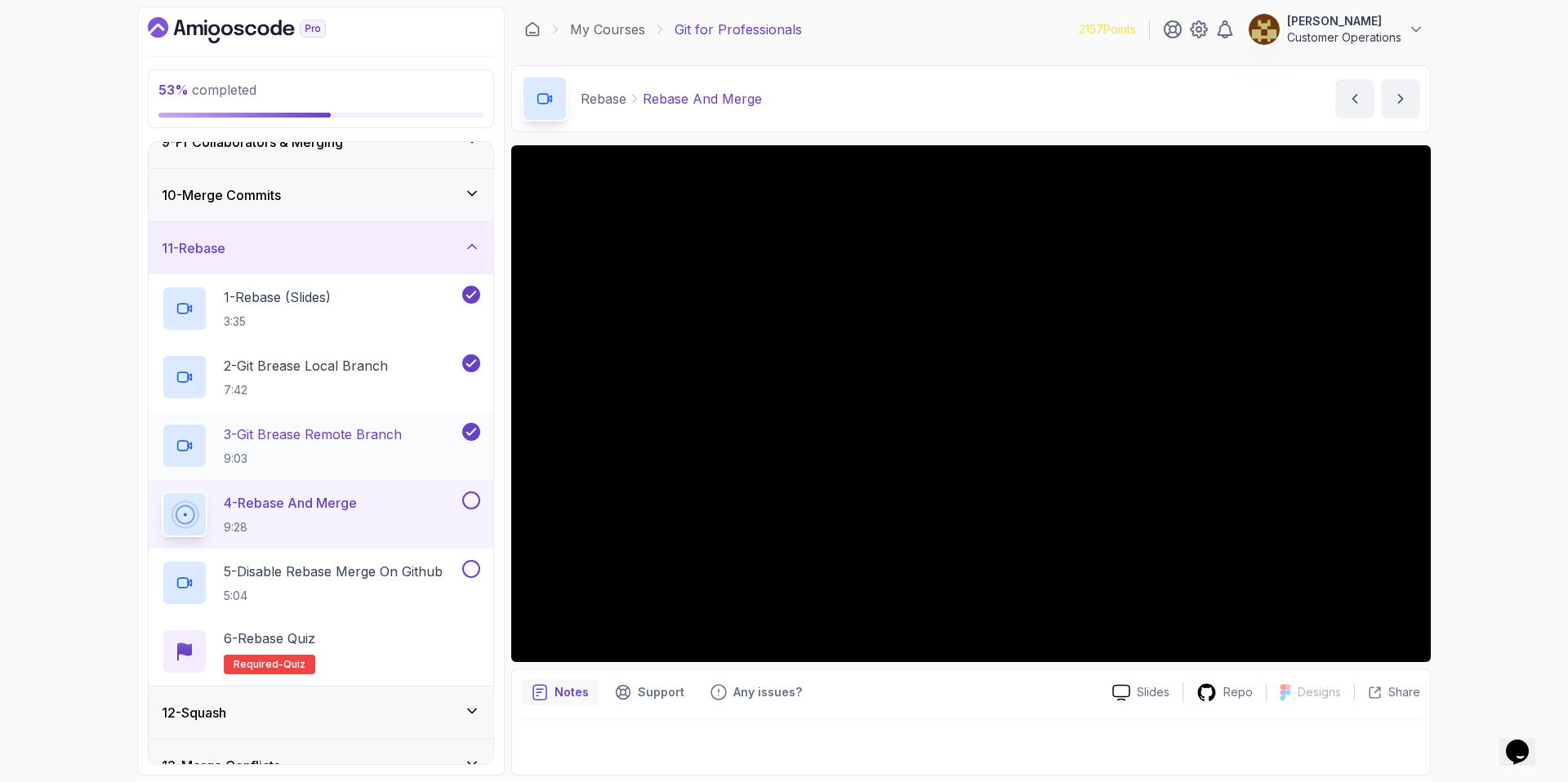
scroll to position [452, 0]
click at [1487, 393] on div "53 % completed 1 - Intro 2 - Excluding Files And Folders 3 - Taking Closer Look…" at bounding box center [784, 391] width 1568 height 782
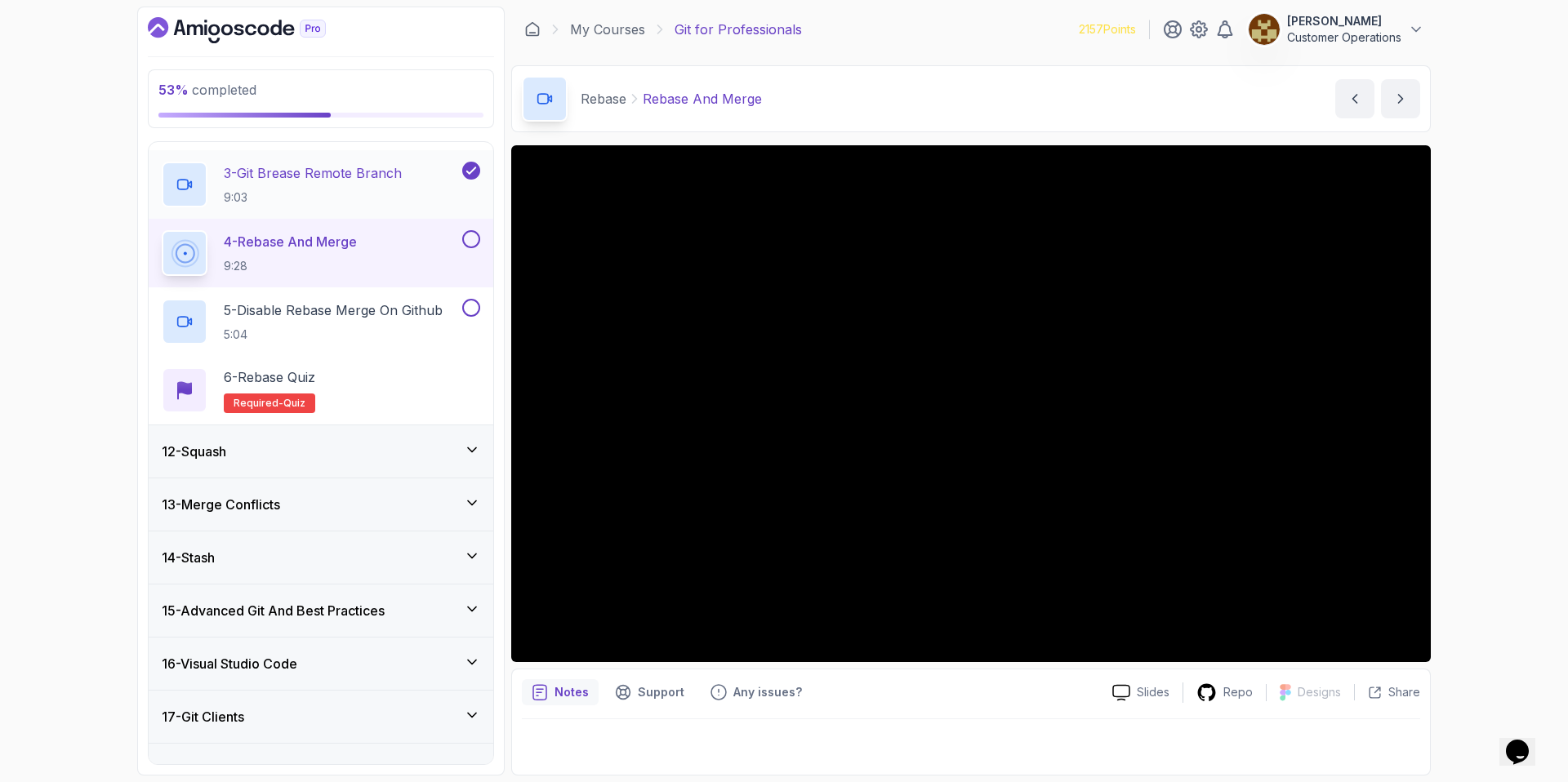
click at [276, 449] on div "12 - Squash" at bounding box center [321, 452] width 318 height 20
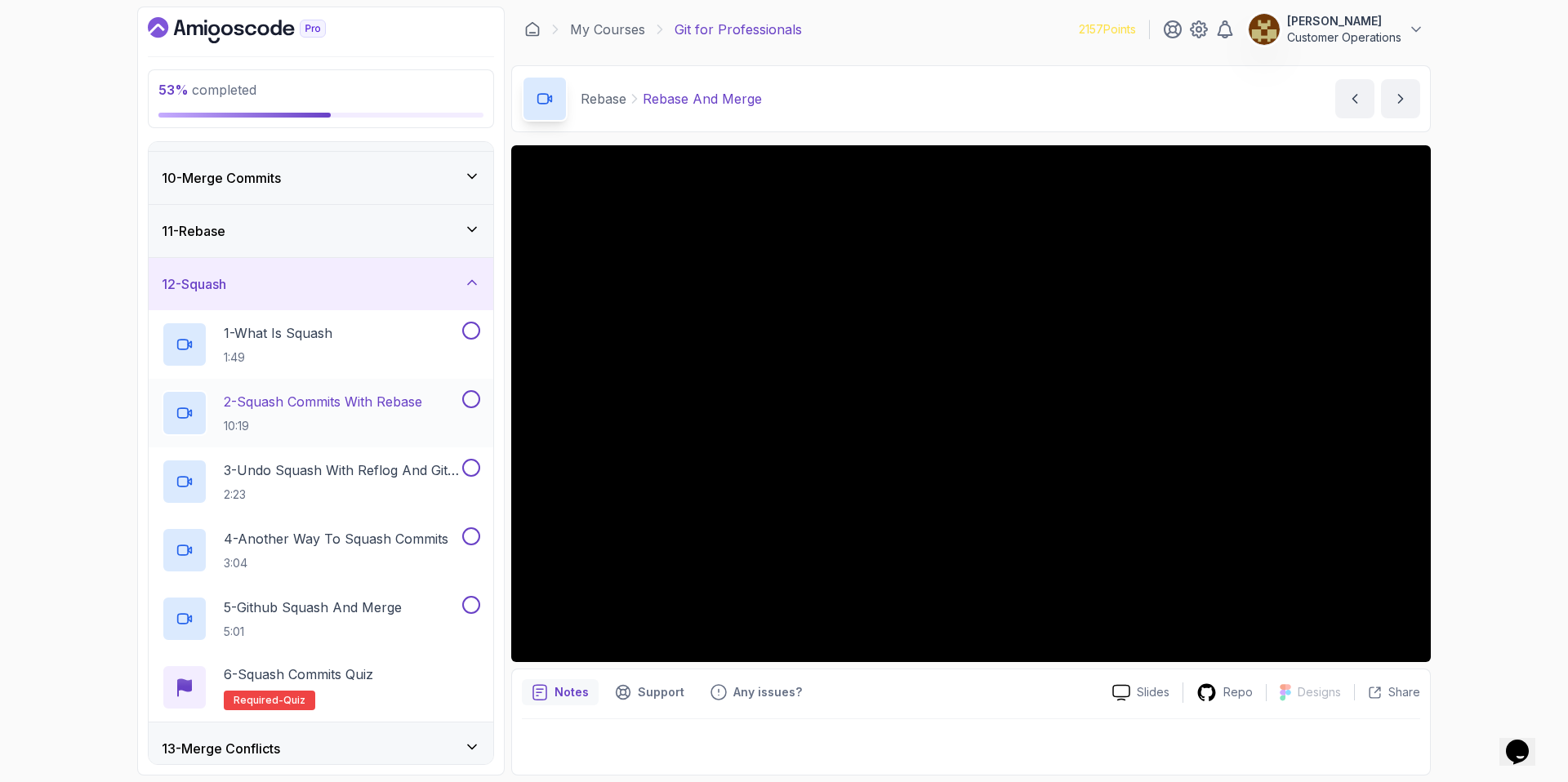
scroll to position [465, 0]
click at [321, 295] on div "12 - Squash" at bounding box center [321, 288] width 318 height 20
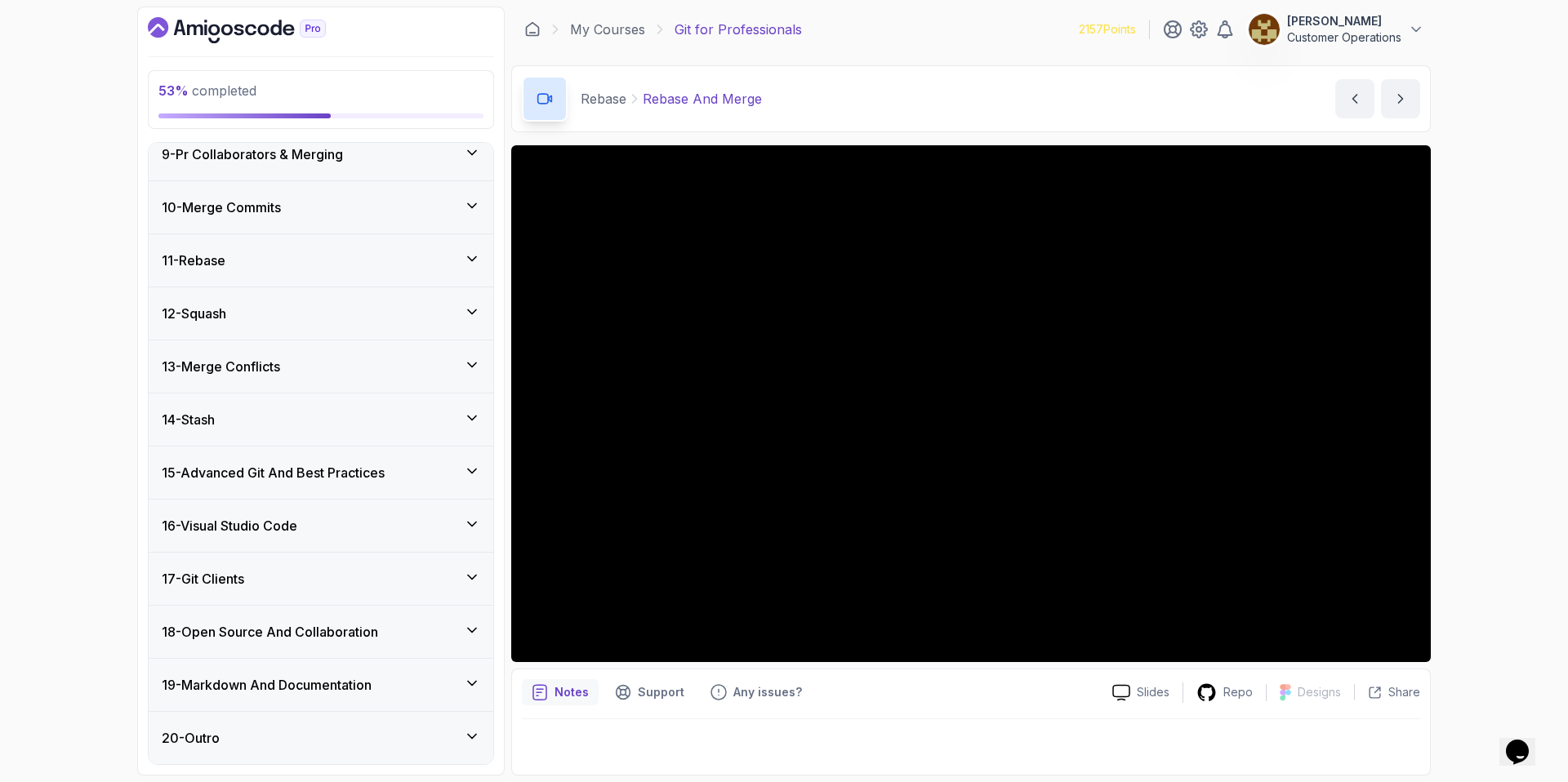
scroll to position [439, 0]
click at [321, 374] on div "13 - Merge Conflicts" at bounding box center [321, 366] width 318 height 20
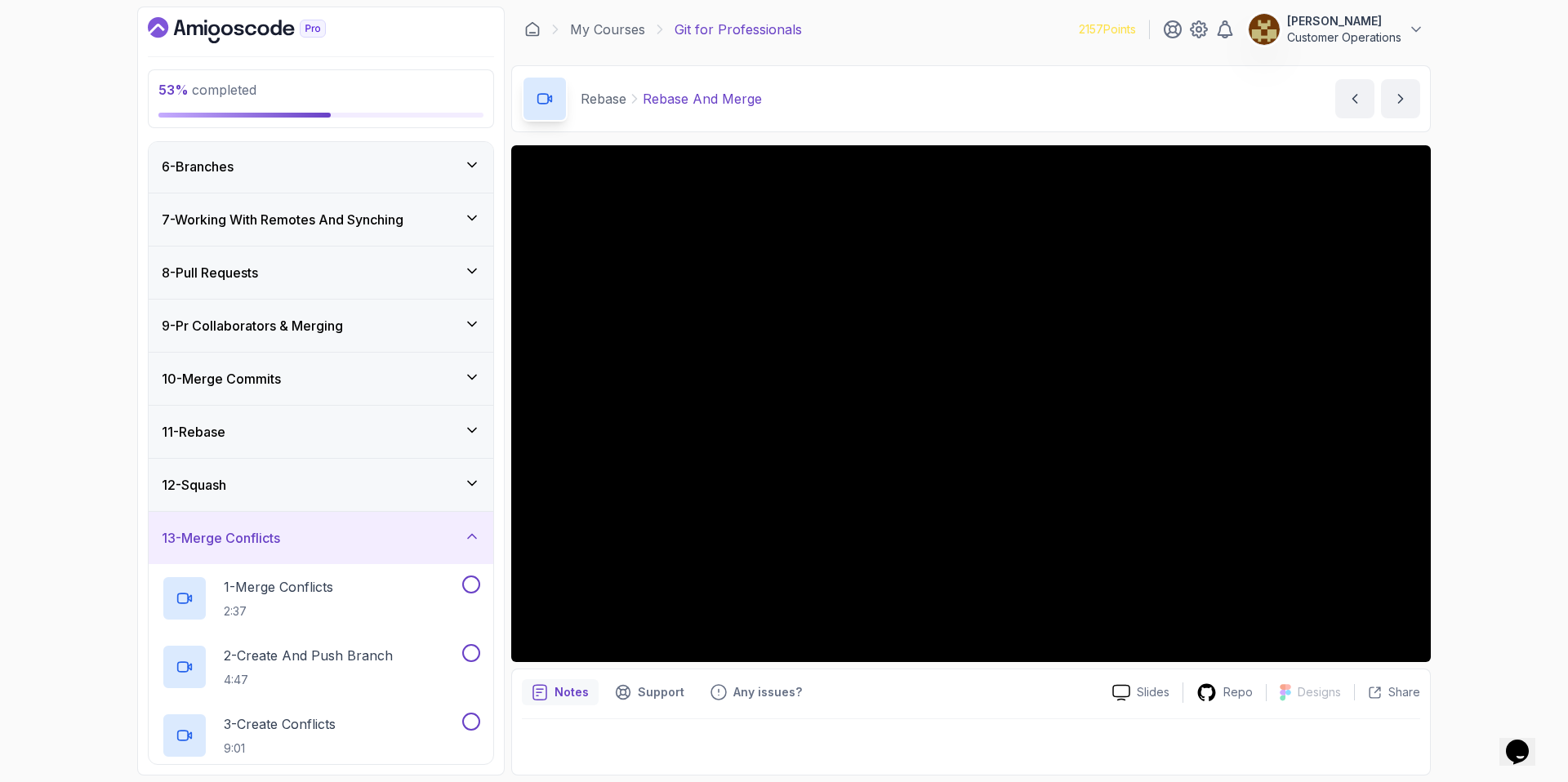
scroll to position [258, 0]
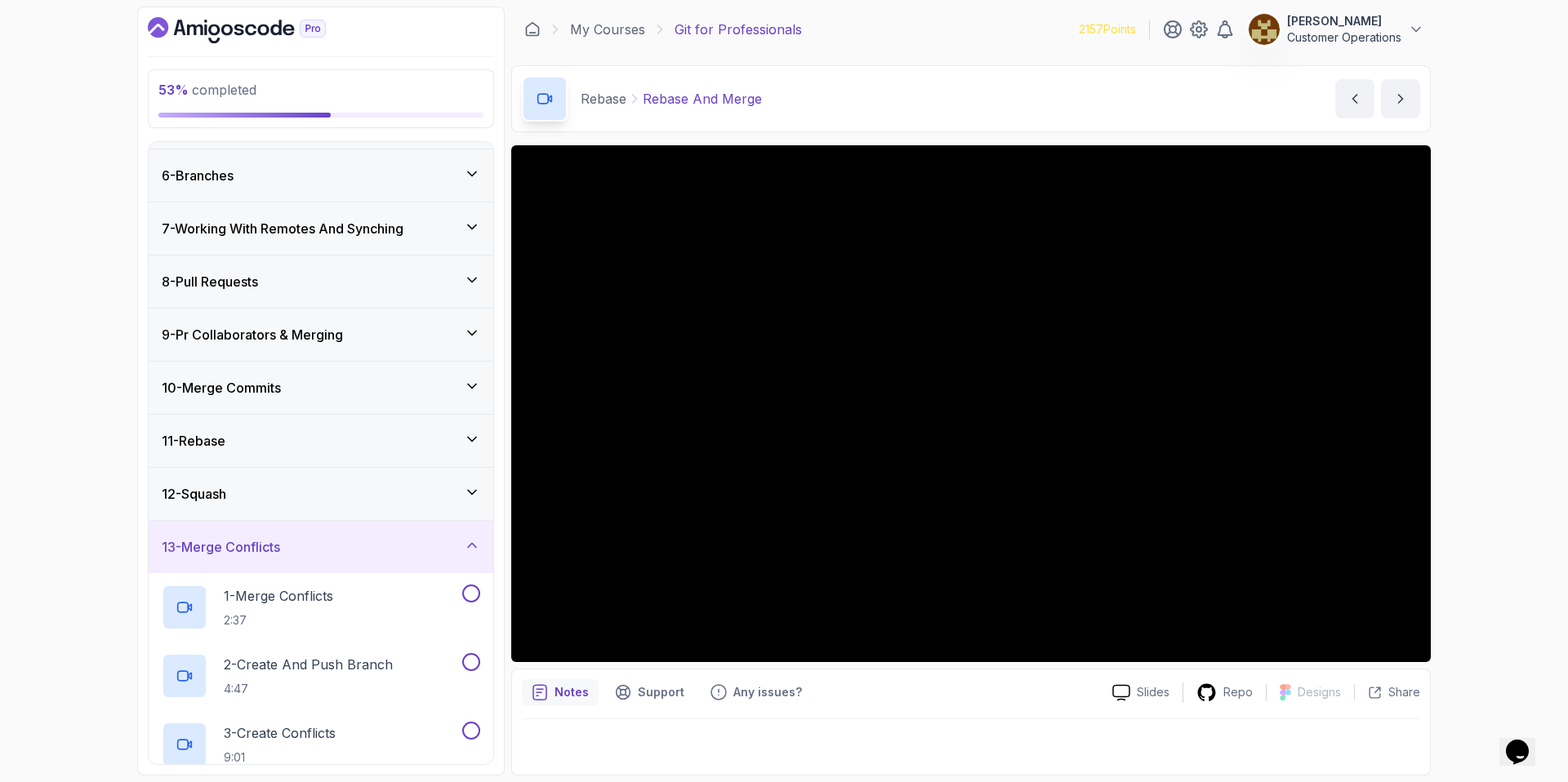
click at [293, 542] on div "13 - Merge Conflicts" at bounding box center [321, 547] width 318 height 20
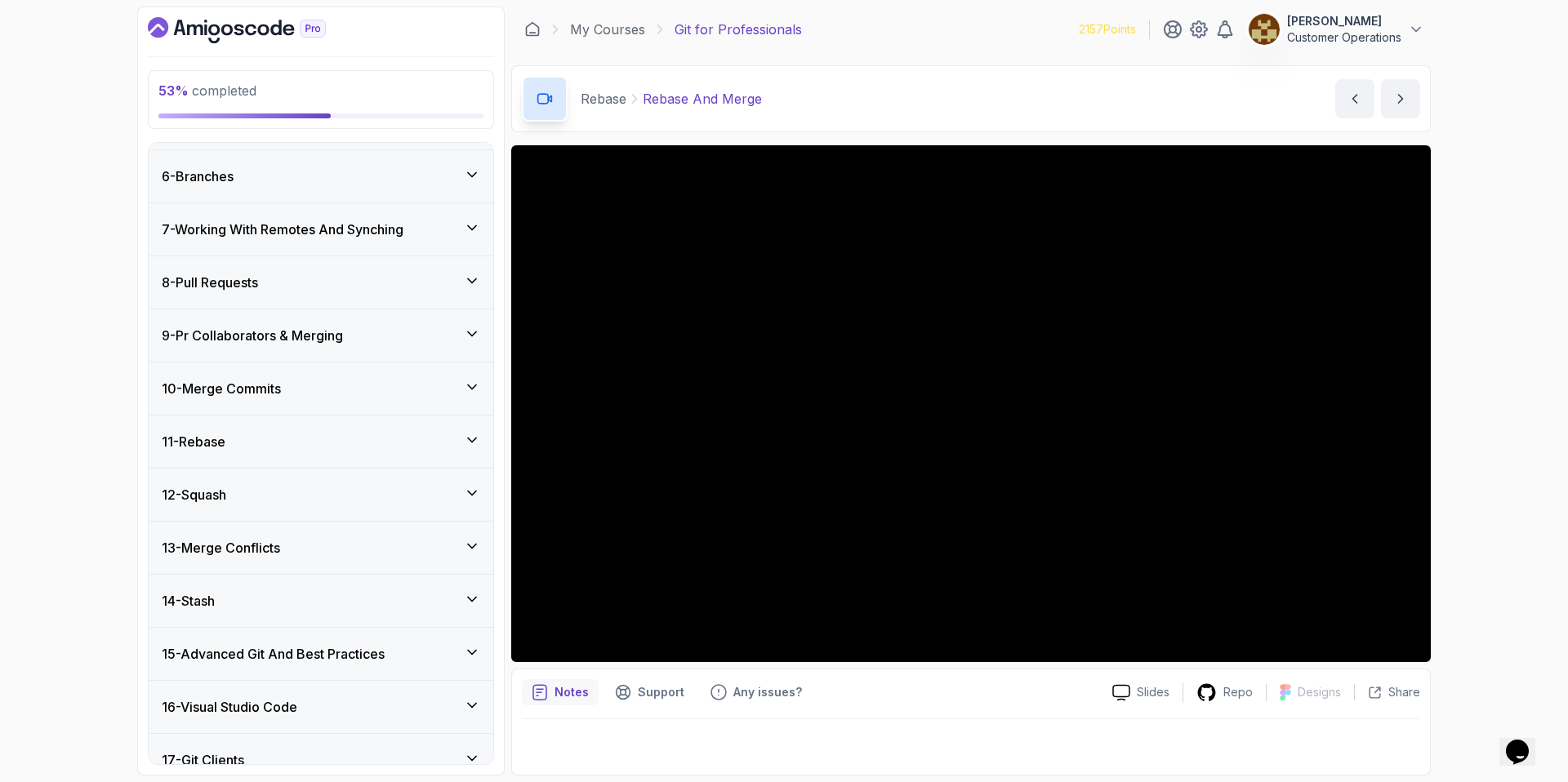
click at [277, 498] on div "12 - Squash" at bounding box center [321, 494] width 318 height 20
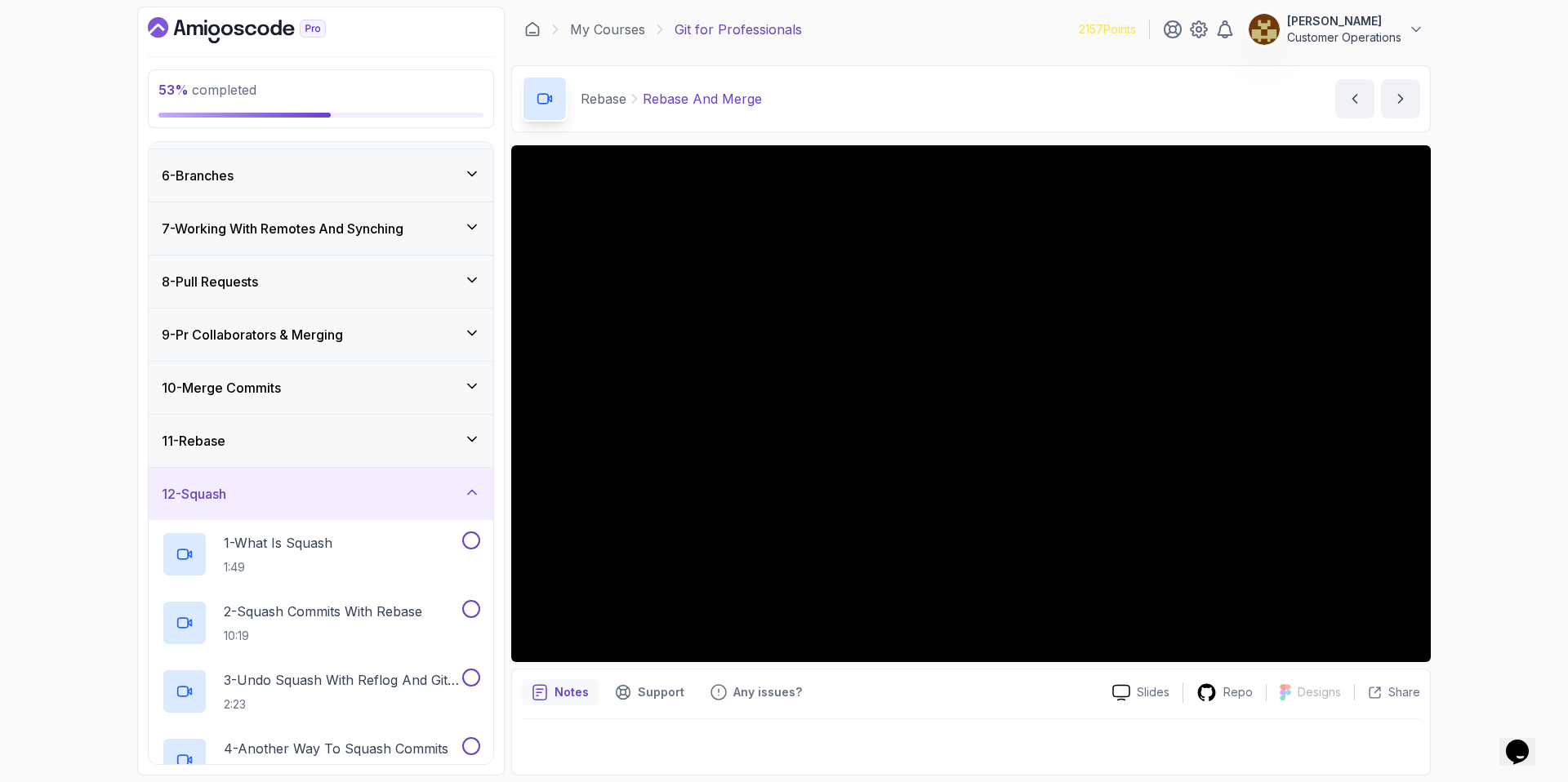
click at [277, 497] on div "12 - Squash" at bounding box center [321, 493] width 318 height 20
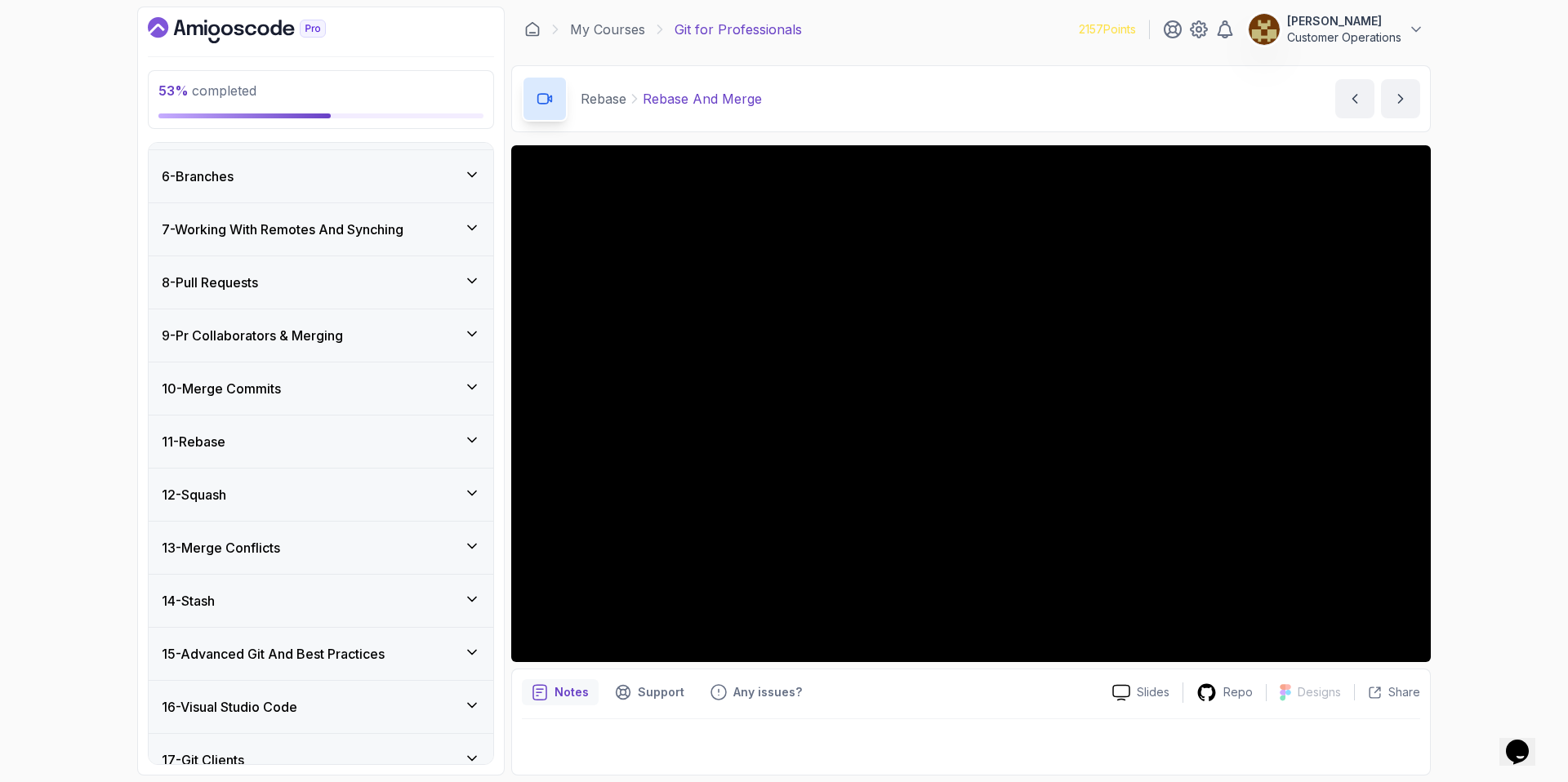
click at [277, 447] on div "11 - Rebase" at bounding box center [321, 442] width 318 height 20
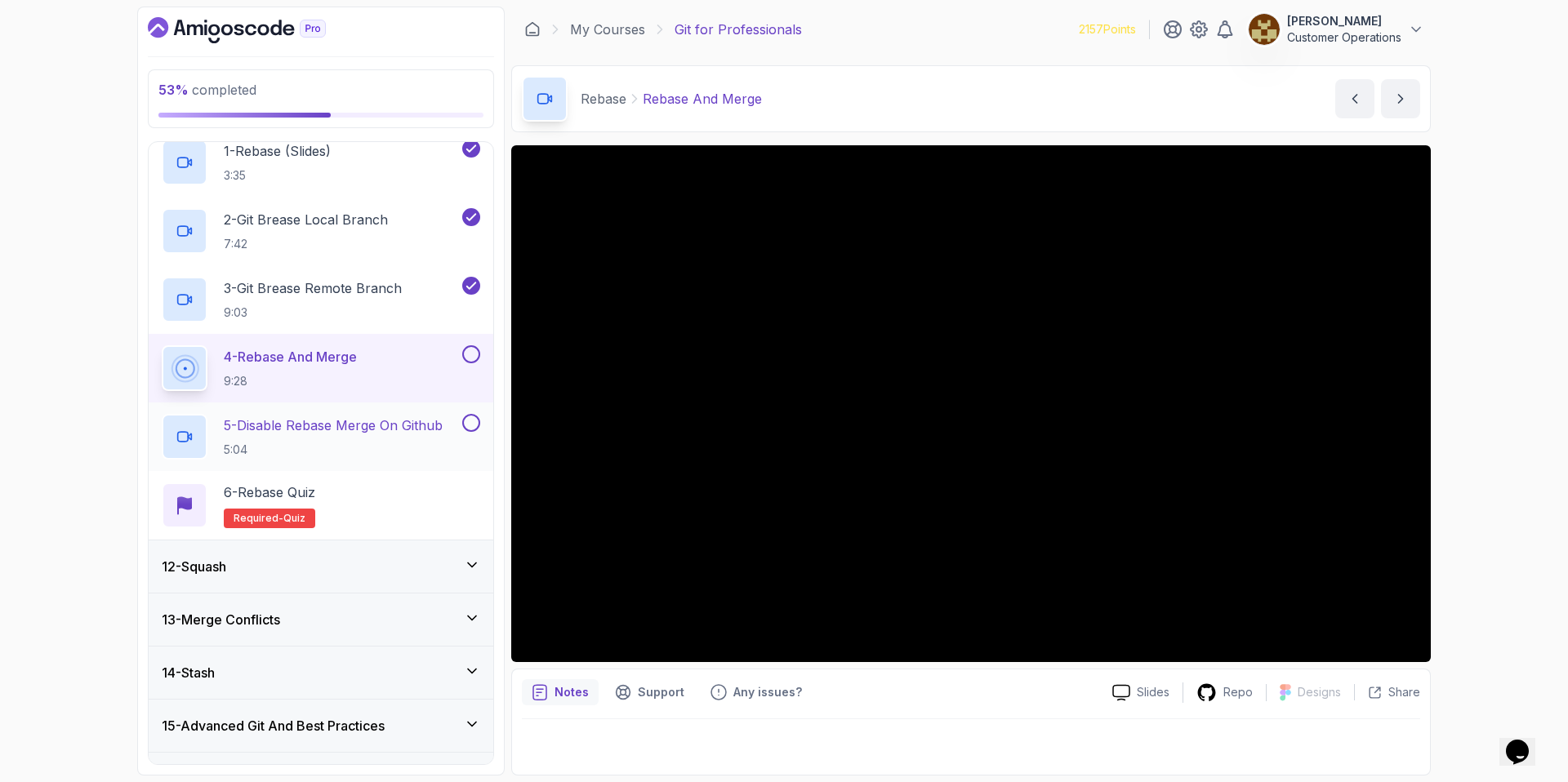
scroll to position [593, 0]
click at [1071, 114] on div "Rebase Rebase And Merge Rebase And Merge by [PERSON_NAME]" at bounding box center [970, 99] width 919 height 67
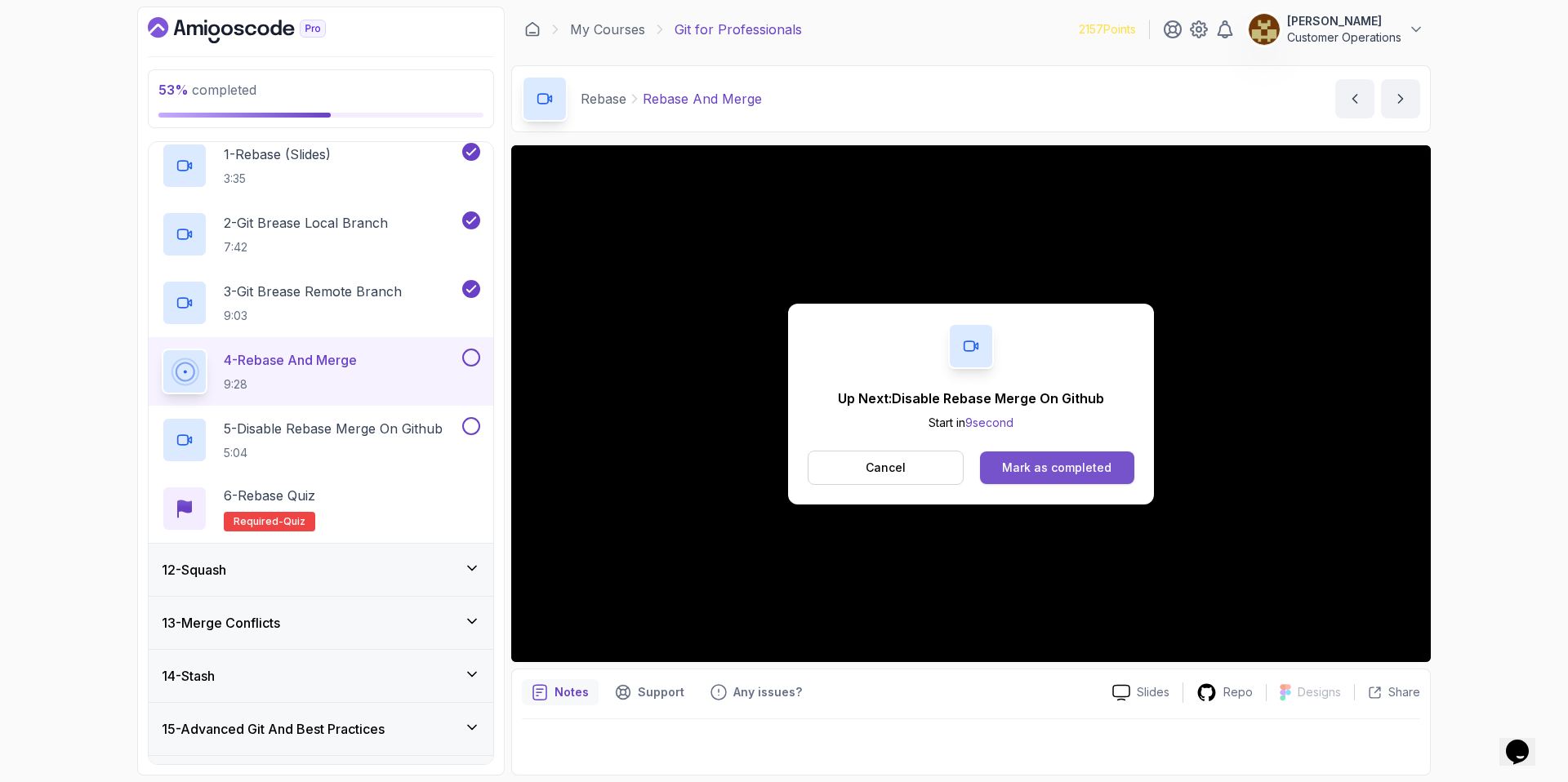
click at [1072, 468] on div "Mark as completed" at bounding box center [1056, 468] width 109 height 16
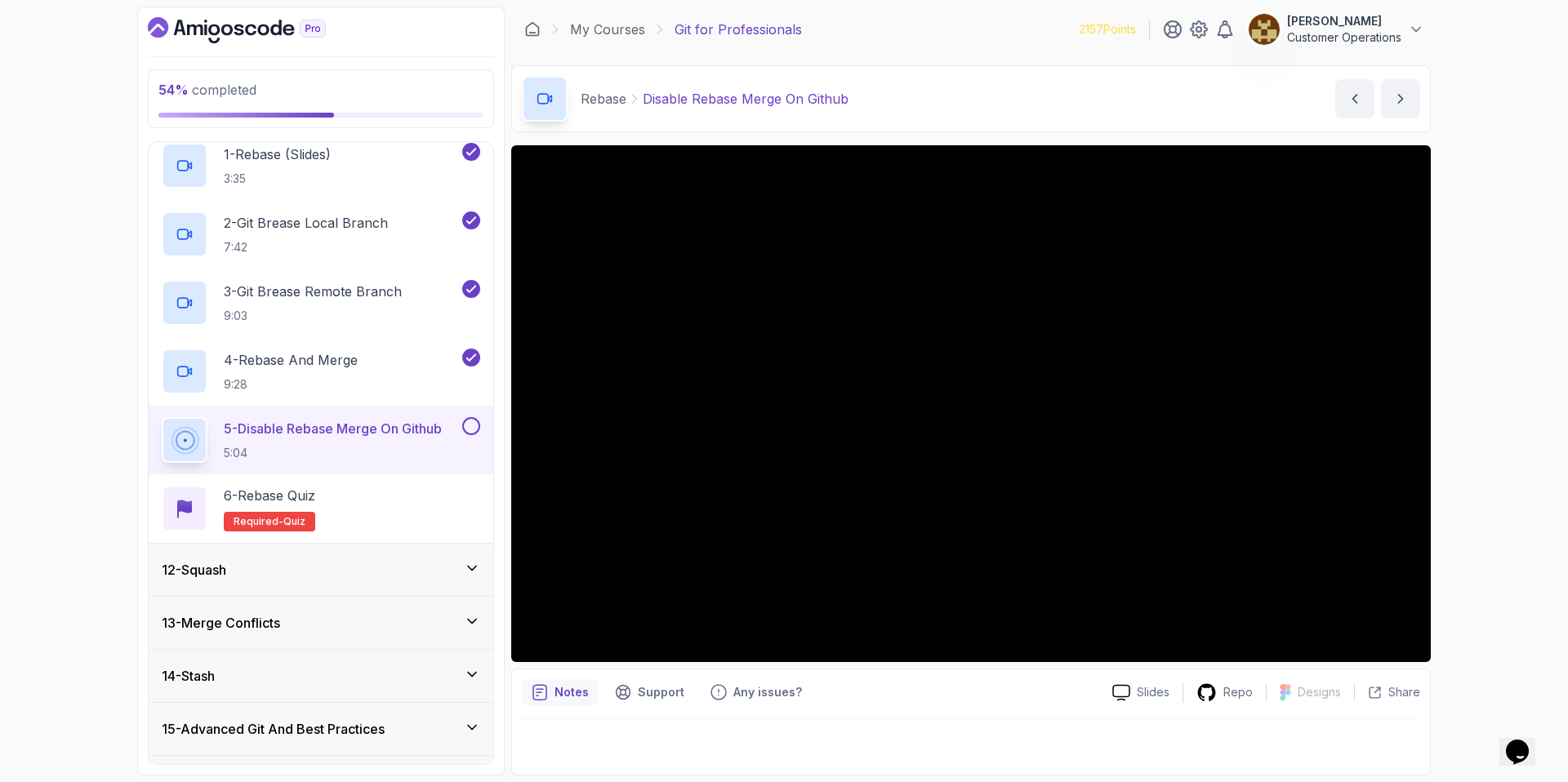
click at [945, 102] on div "Rebase Disable Rebase Merge On Github Disable Rebase Merge On Github by [PERSON…" at bounding box center [970, 99] width 919 height 67
click at [995, 94] on div "Rebase Disable Rebase Merge On Github Disable Rebase Merge On Github by [PERSON…" at bounding box center [970, 99] width 919 height 67
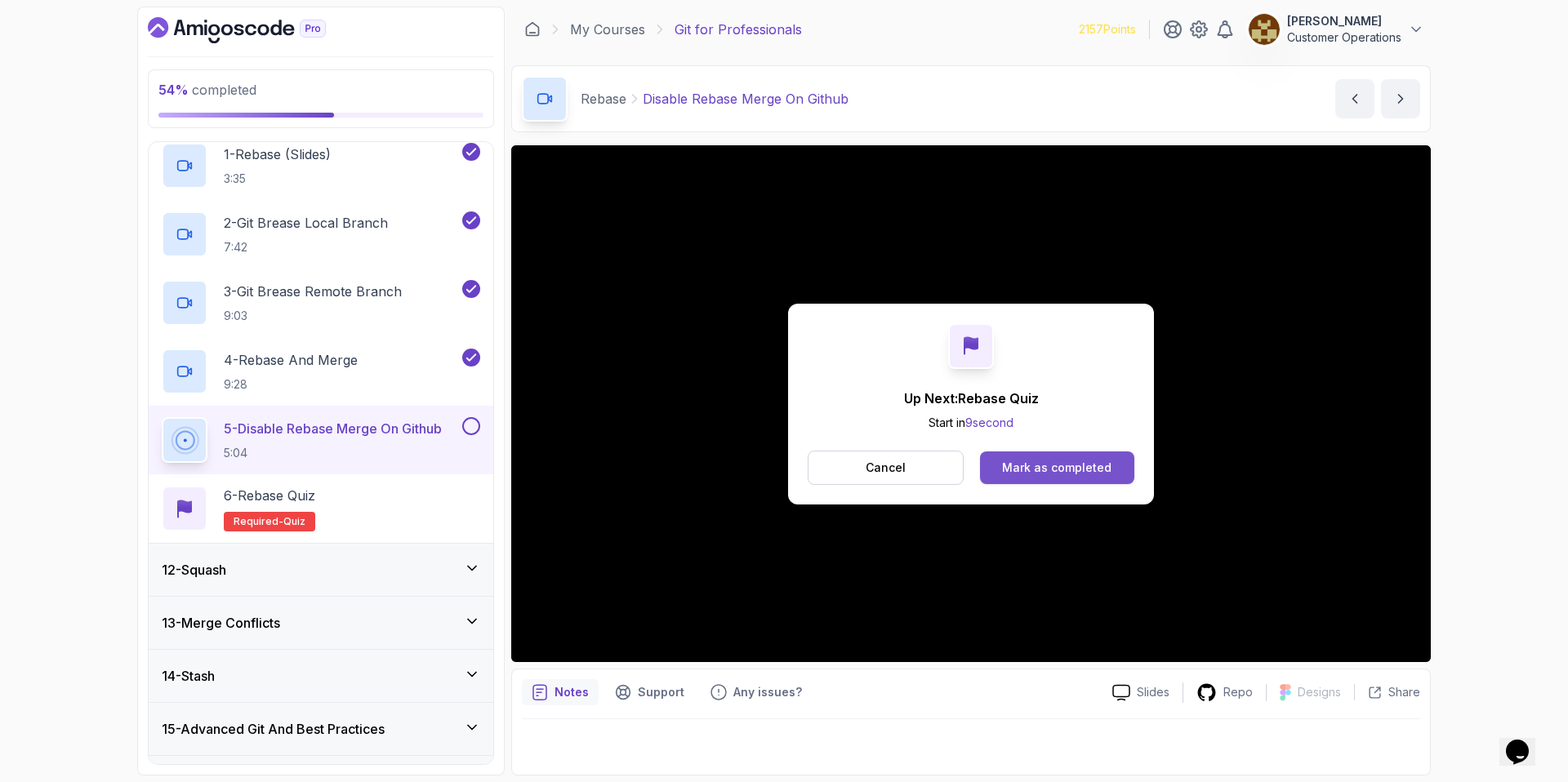
click at [1023, 471] on div "Mark as completed" at bounding box center [1056, 468] width 109 height 16
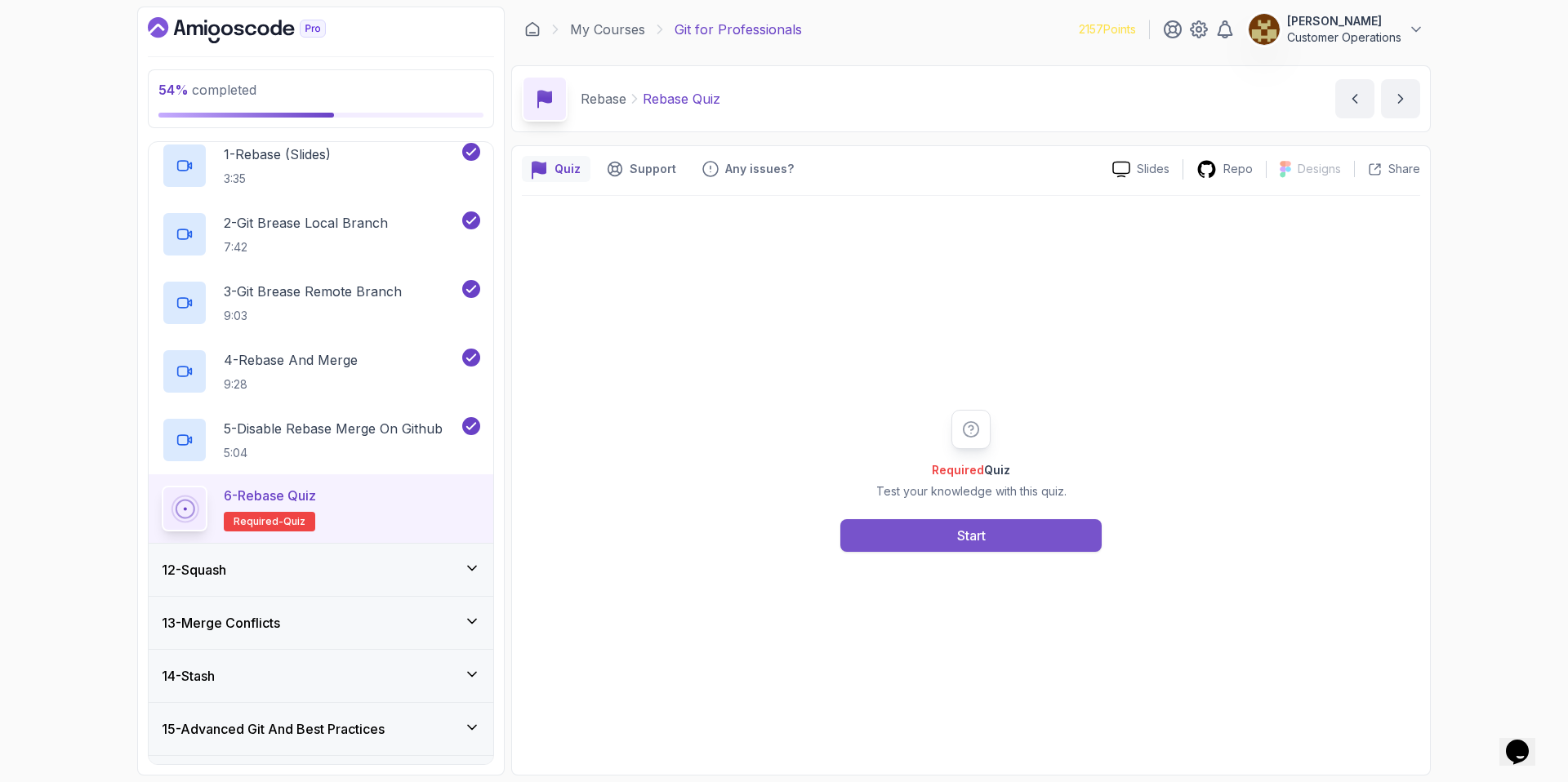
click at [992, 527] on button "Start" at bounding box center [971, 535] width 262 height 33
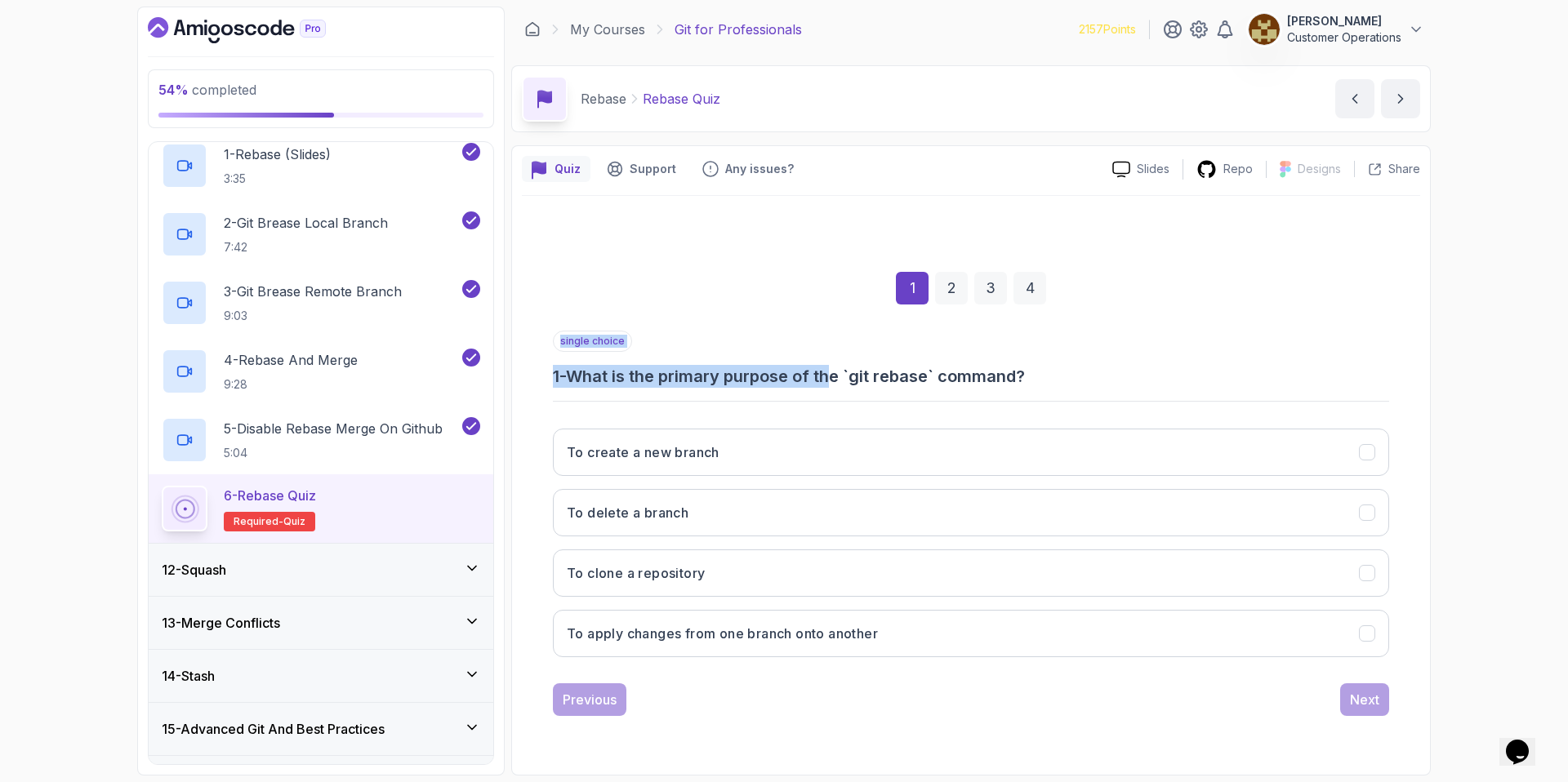
drag, startPoint x: 703, startPoint y: 394, endPoint x: 846, endPoint y: 366, distance: 145.7
click at [846, 366] on div "single choice 1 - What is the primary purpose of the `git rebase` command? To c…" at bounding box center [971, 500] width 836 height 339
click at [846, 366] on h3 "1 - What is the primary purpose of the `git rebase` command?" at bounding box center [971, 376] width 836 height 23
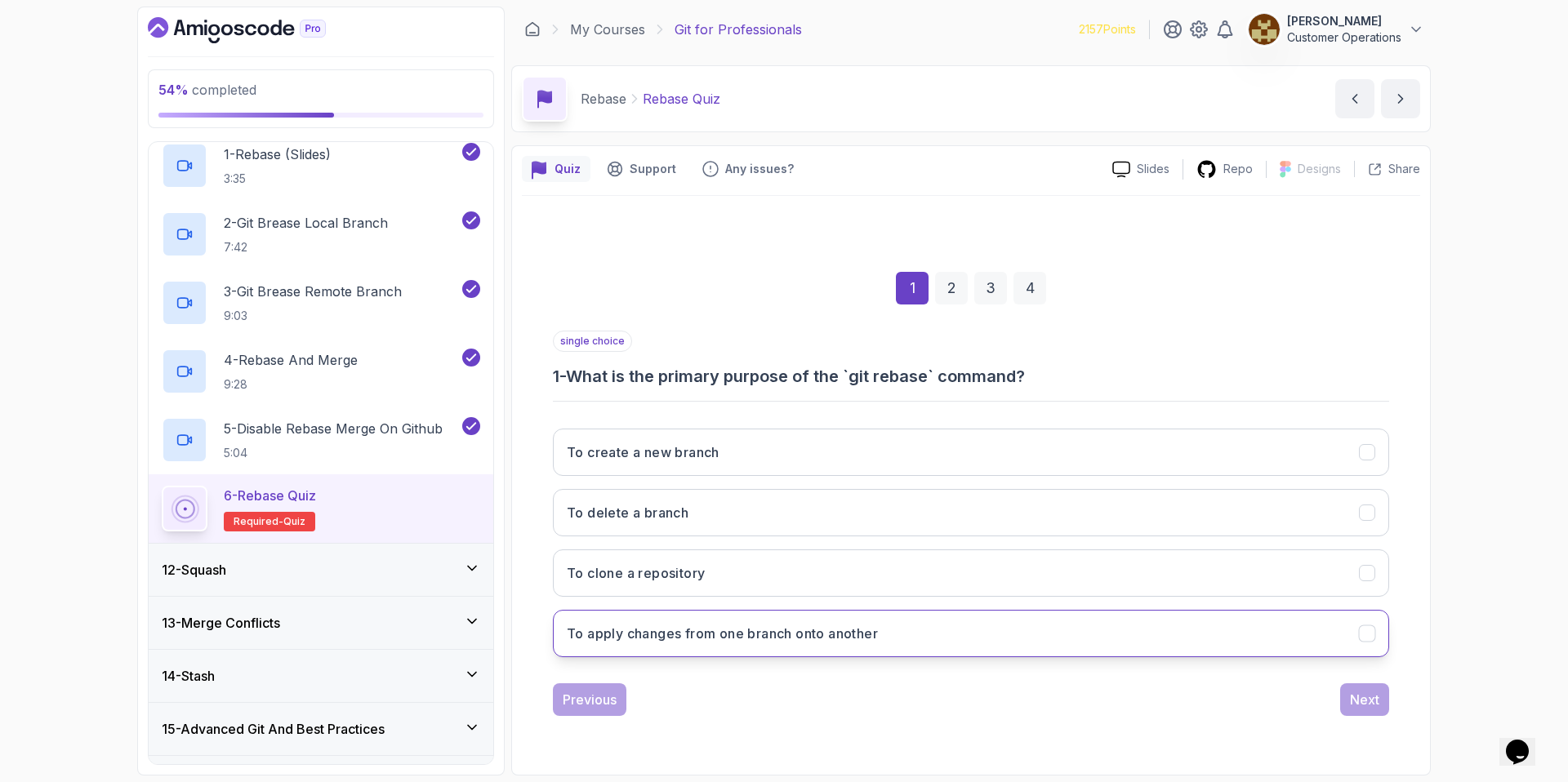
click at [812, 639] on h3 "To apply changes from one branch onto another" at bounding box center [722, 634] width 311 height 20
click at [1355, 693] on div "Next" at bounding box center [1365, 699] width 30 height 20
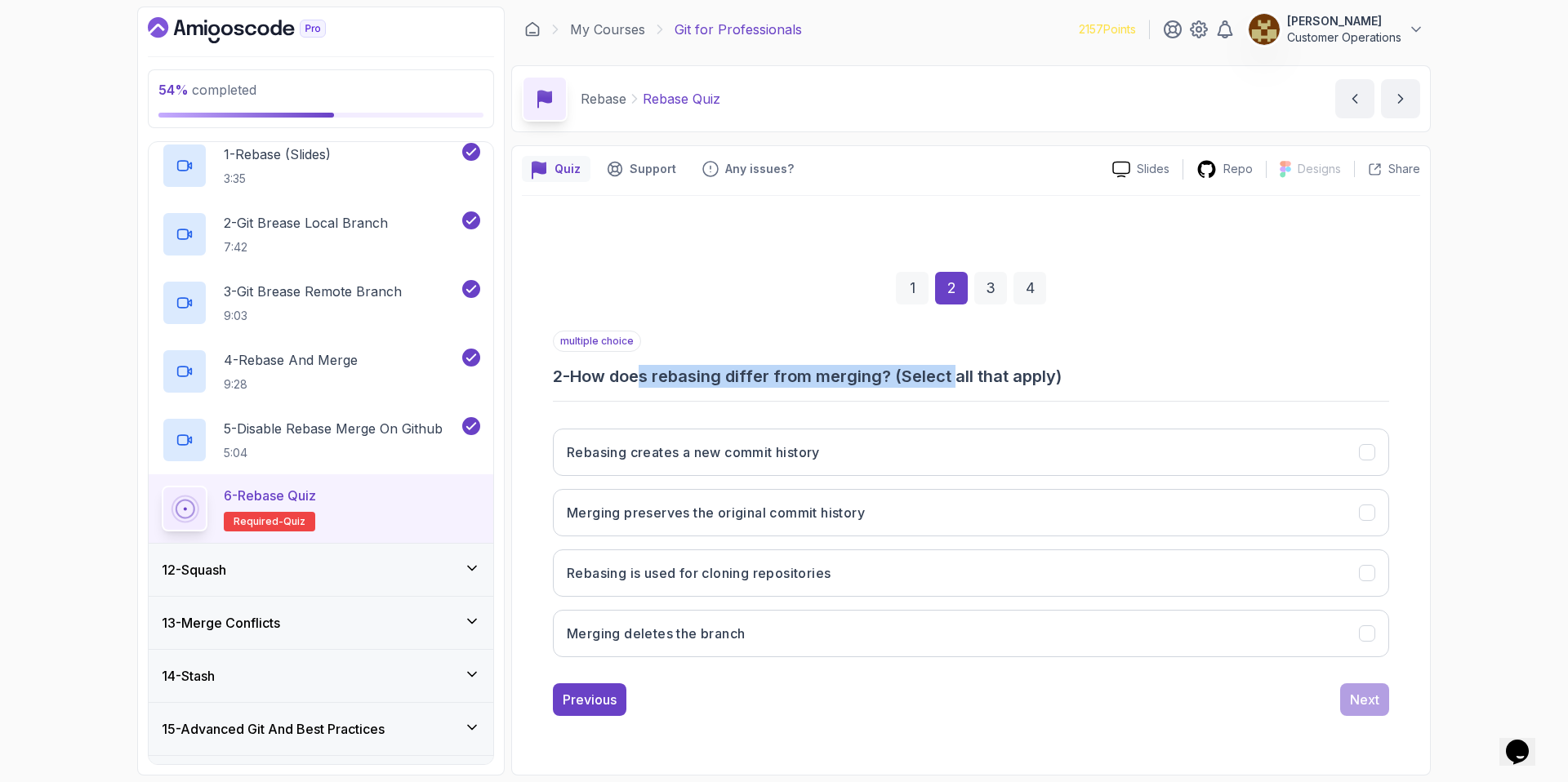
drag, startPoint x: 649, startPoint y: 377, endPoint x: 964, endPoint y: 379, distance: 315.0
click at [964, 379] on h3 "2 - How does rebasing differ from merging? (Select all that apply)" at bounding box center [971, 376] width 836 height 23
drag, startPoint x: 1096, startPoint y: 383, endPoint x: 843, endPoint y: 349, distance: 255.3
click at [847, 350] on div "multiple choice 2 - How does rebasing differ from merging? (Select all that app…" at bounding box center [971, 359] width 836 height 57
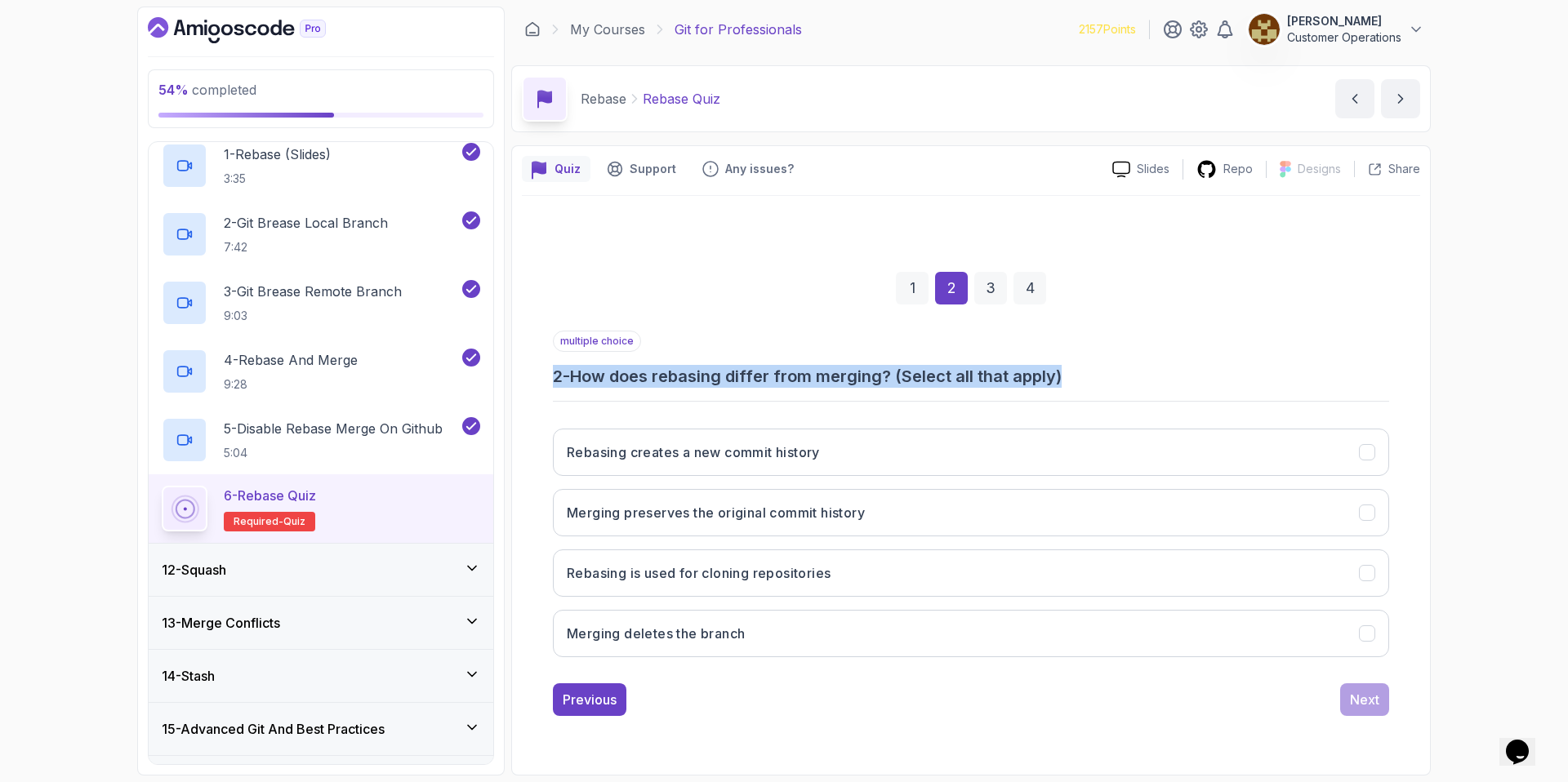
click at [843, 349] on div "multiple choice 2 - How does rebasing differ from merging? (Select all that app…" at bounding box center [971, 359] width 836 height 57
drag, startPoint x: 744, startPoint y: 378, endPoint x: 917, endPoint y: 371, distance: 173.1
click at [917, 371] on h3 "2 - How does rebasing differ from merging? (Select all that apply)" at bounding box center [971, 376] width 836 height 23
drag, startPoint x: 879, startPoint y: 378, endPoint x: 763, endPoint y: 389, distance: 116.5
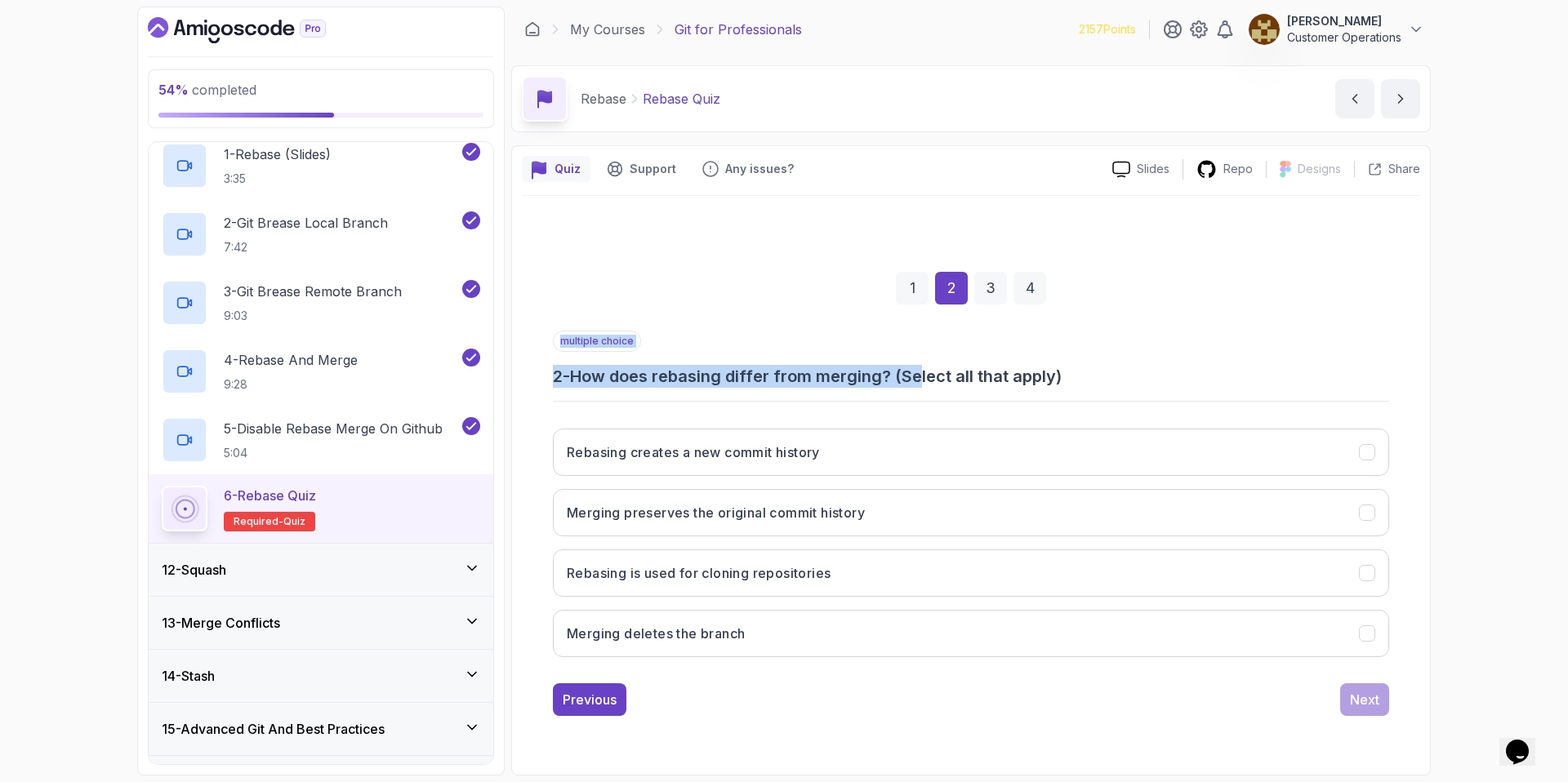
click at [763, 389] on div "multiple choice 2 - How does rebasing differ from merging? (Select all that app…" at bounding box center [971, 500] width 836 height 339
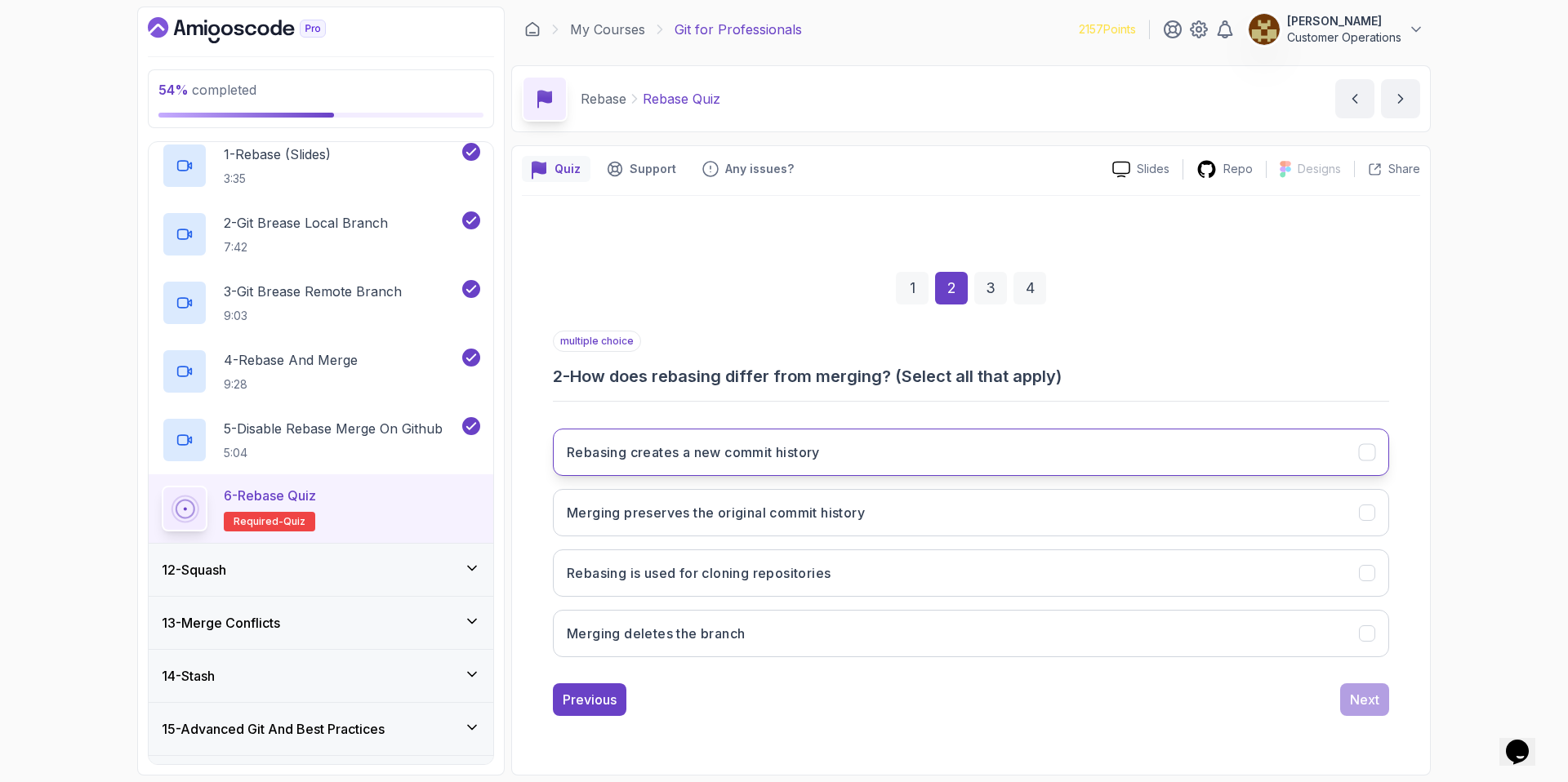
click at [795, 461] on h3 "Rebasing creates a new commit history" at bounding box center [693, 452] width 253 height 20
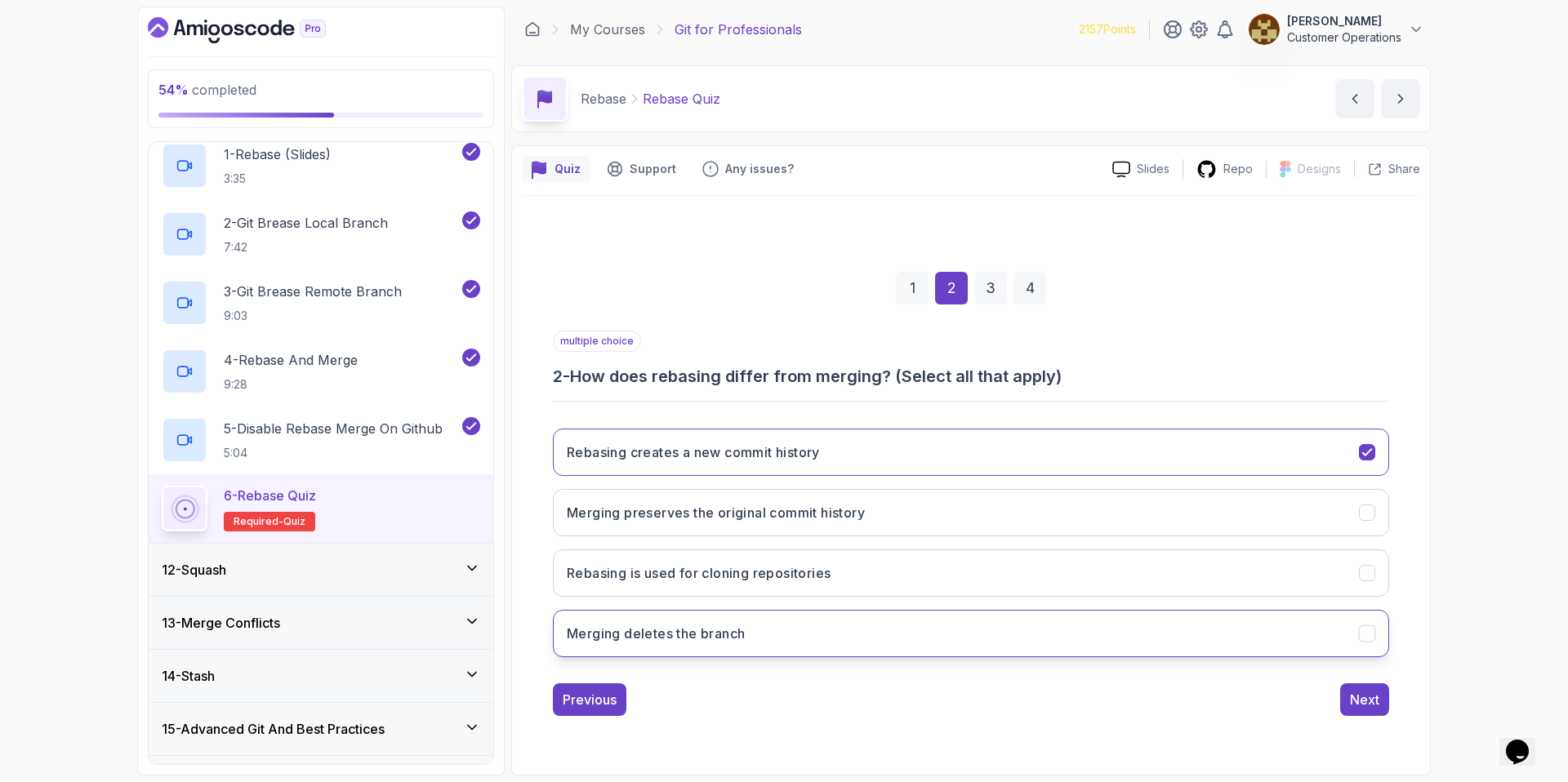
click at [774, 639] on button "Merging deletes the branch" at bounding box center [971, 634] width 836 height 48
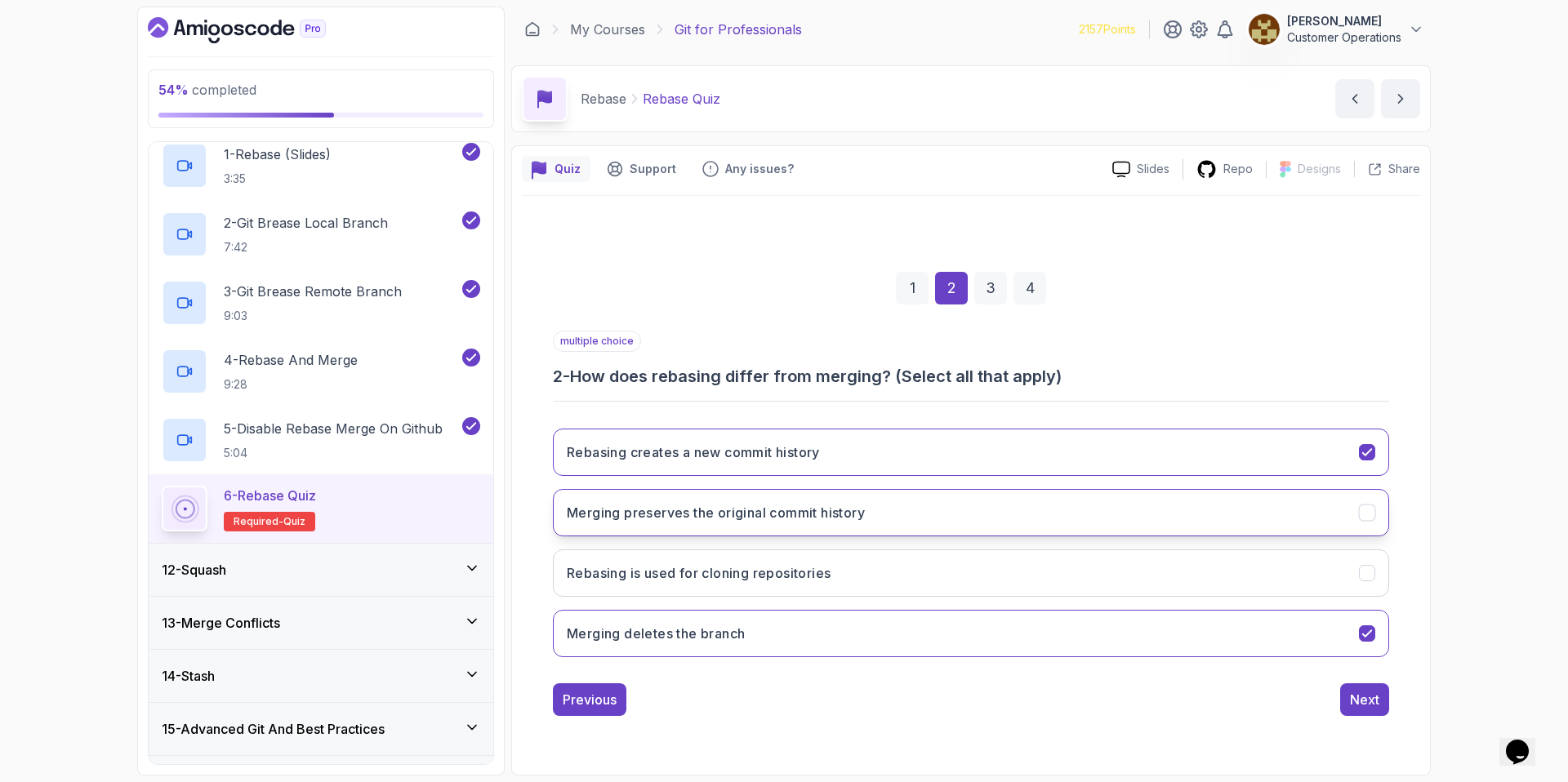
click at [752, 521] on h3 "Merging preserves the original commit history" at bounding box center [715, 512] width 298 height 20
click at [1365, 704] on div "Next" at bounding box center [1365, 699] width 30 height 20
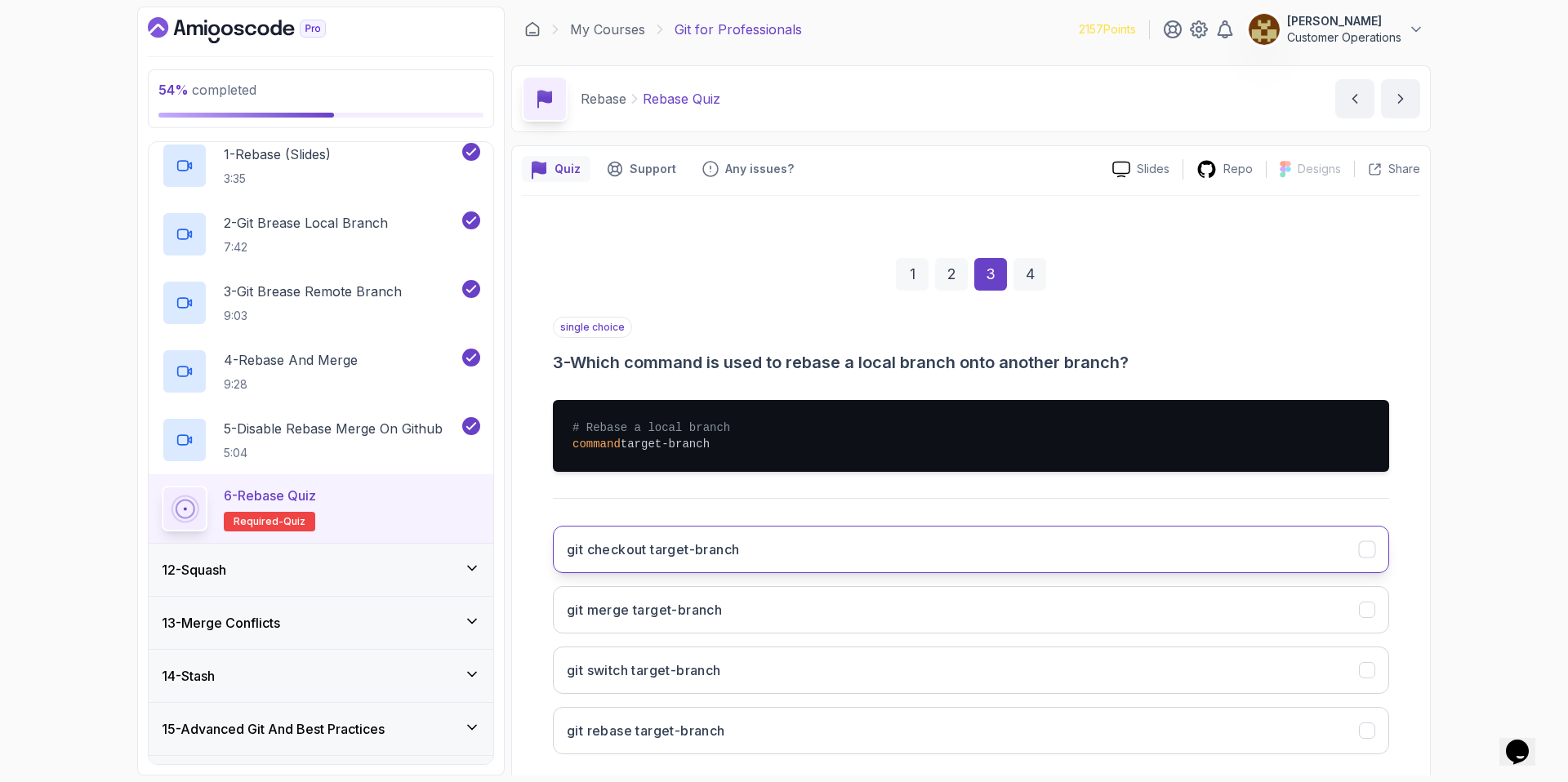
scroll to position [84, 0]
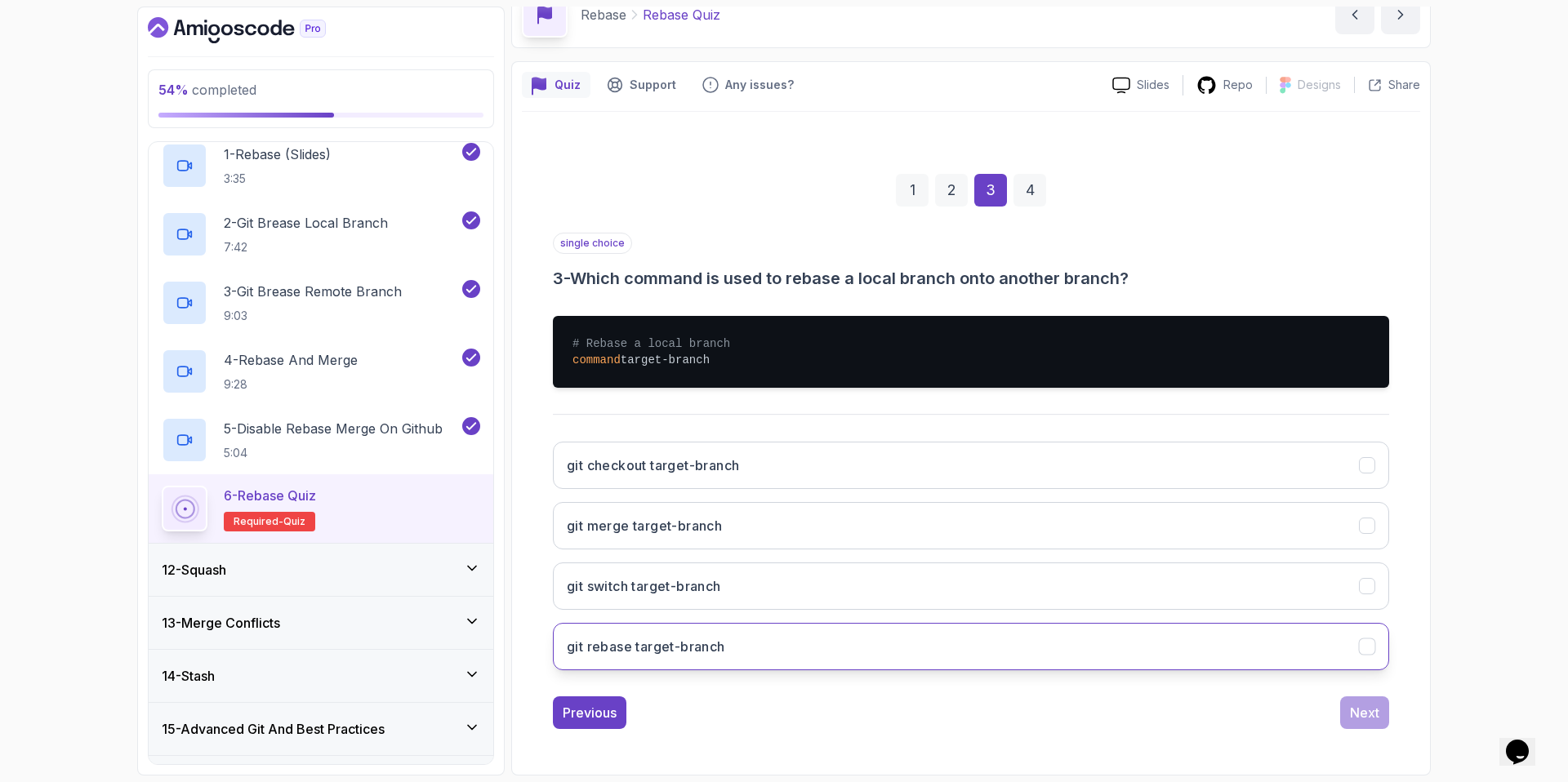
click at [793, 647] on button "git rebase target-branch" at bounding box center [971, 647] width 836 height 48
click at [1385, 712] on button "Next" at bounding box center [1365, 712] width 49 height 33
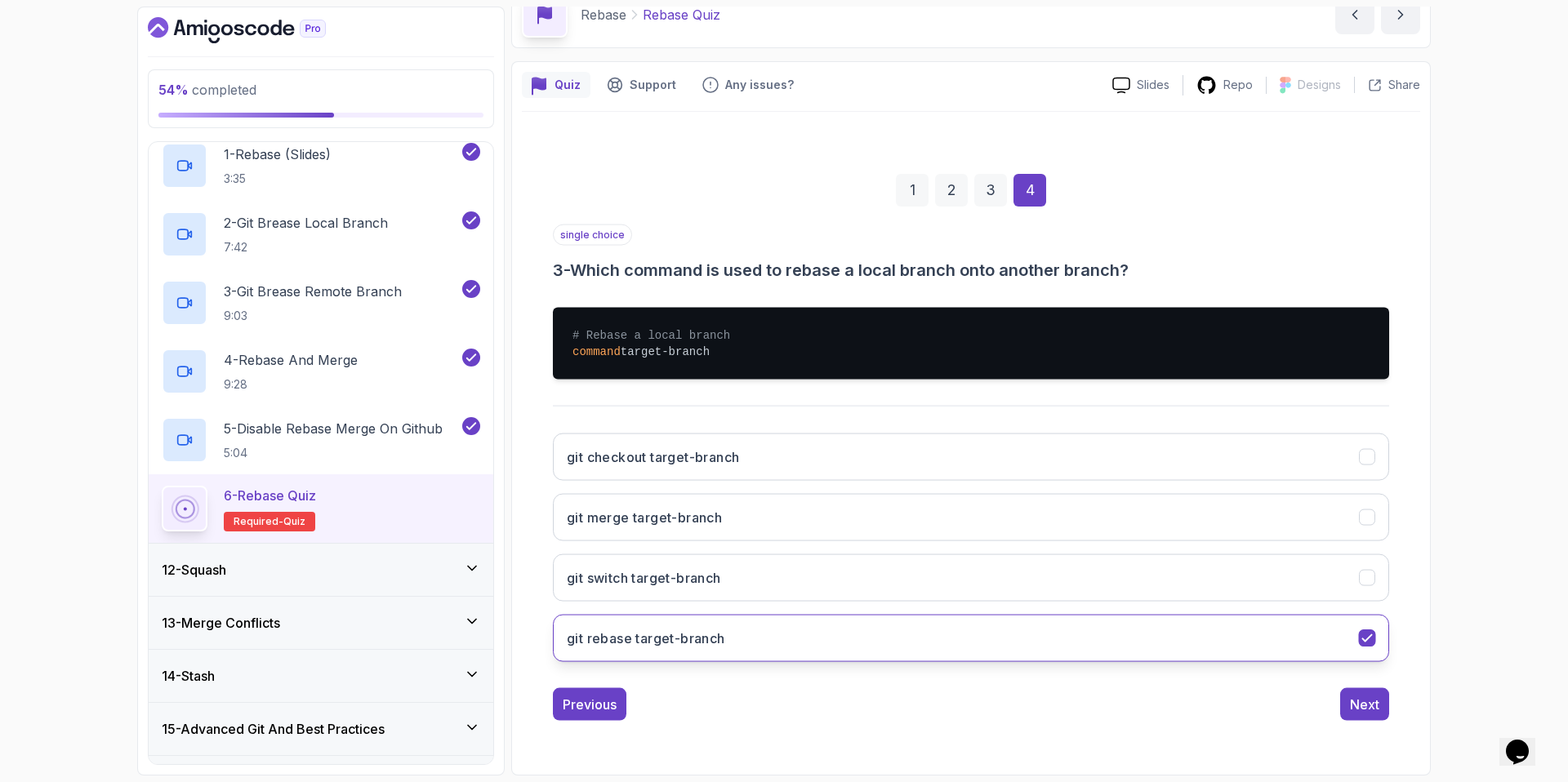
scroll to position [0, 0]
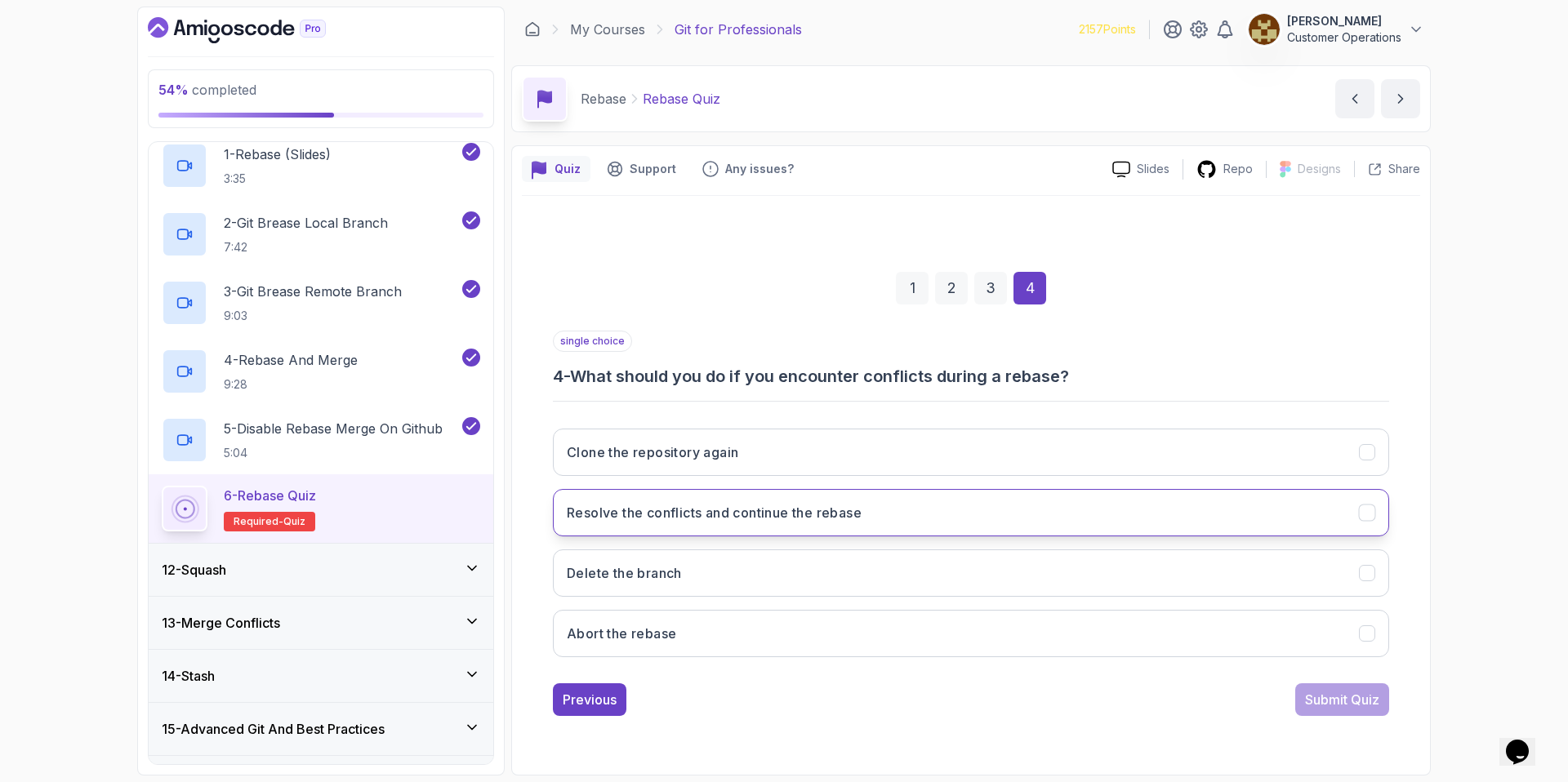
click at [822, 515] on h3 "Resolve the conflicts and continue the rebase" at bounding box center [713, 512] width 294 height 20
click at [1306, 702] on div "Submit Quiz" at bounding box center [1342, 699] width 75 height 20
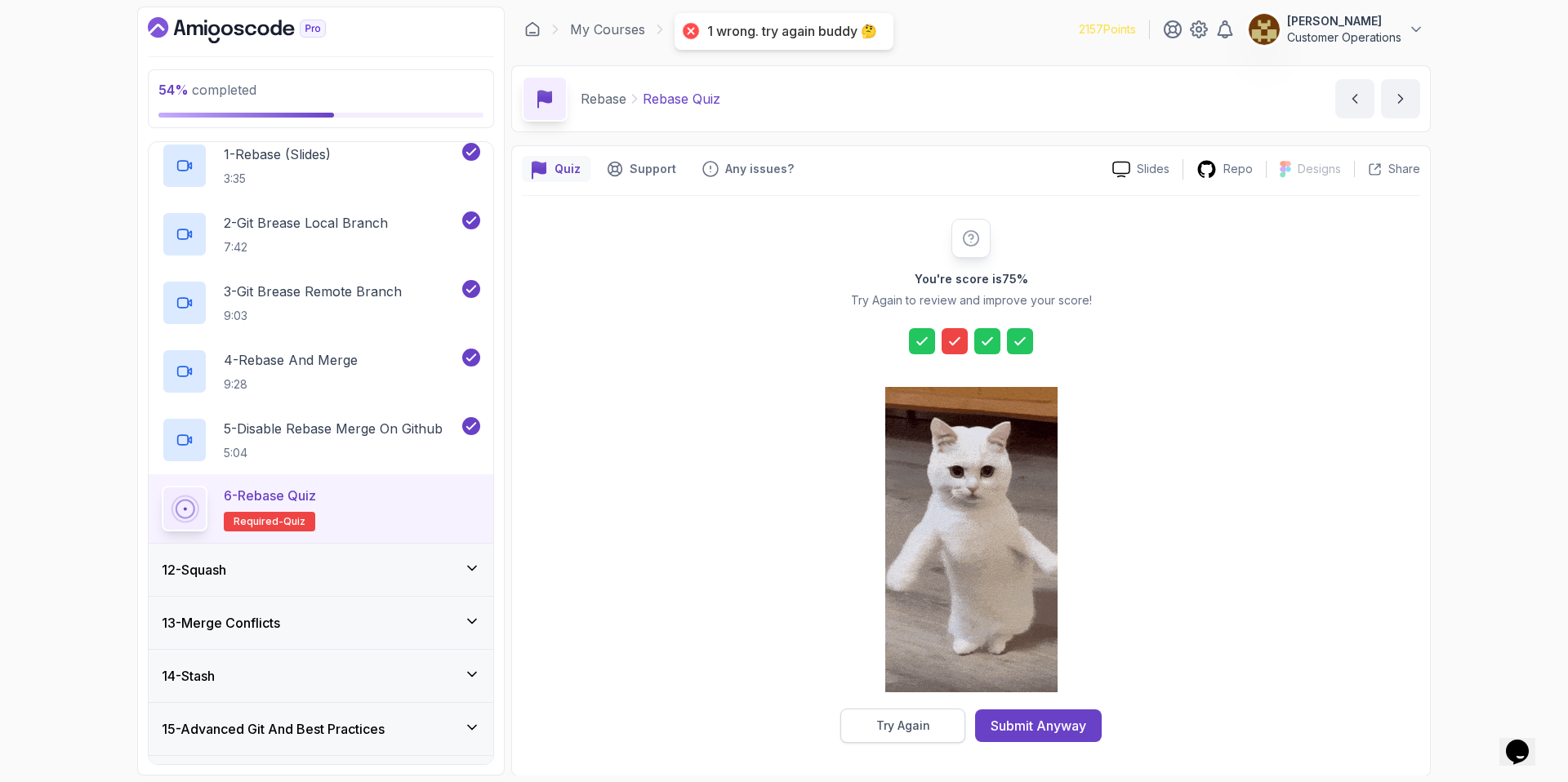
click at [917, 716] on button "Try Again" at bounding box center [903, 725] width 125 height 34
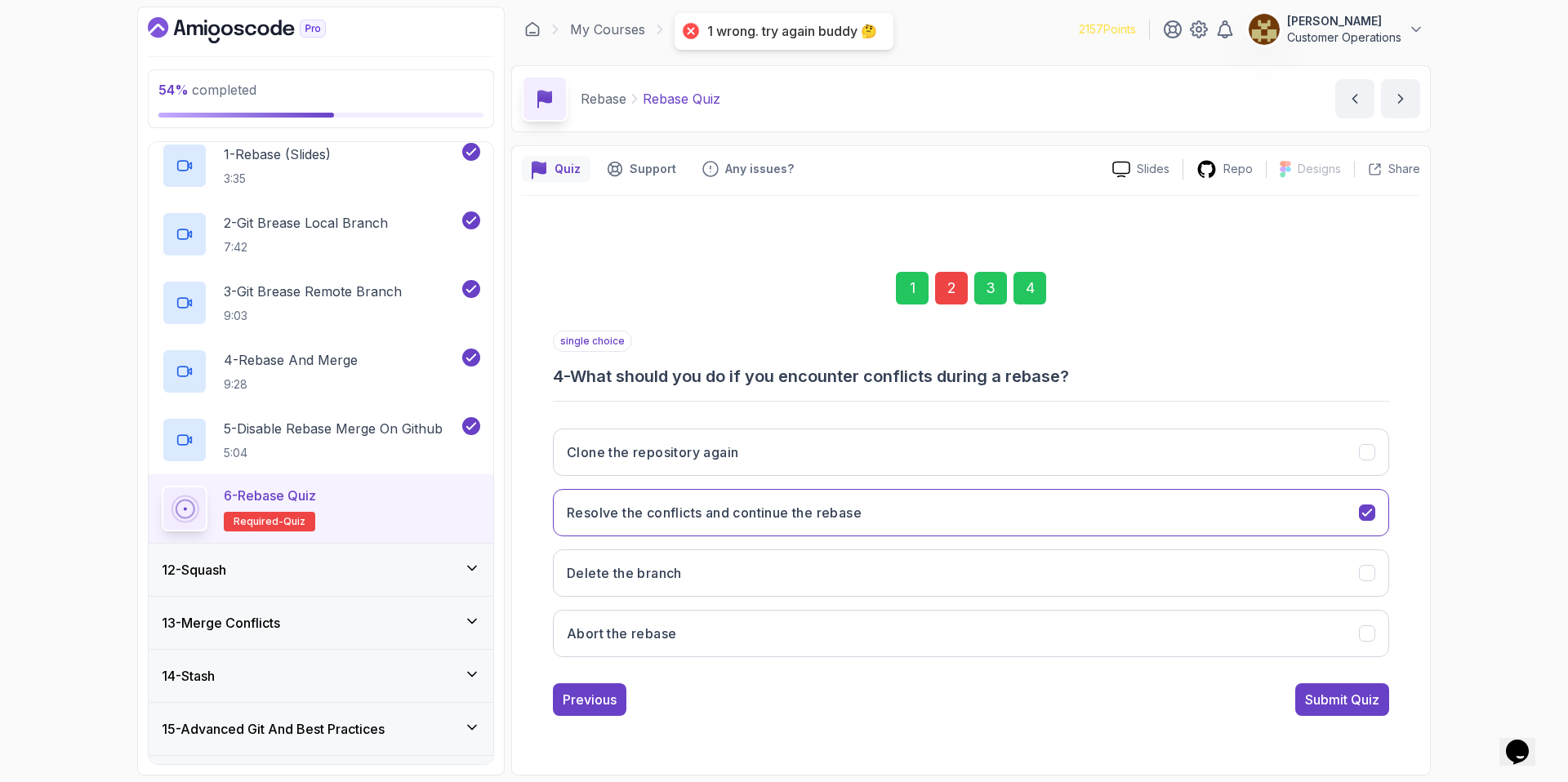
click at [950, 285] on div "2" at bounding box center [951, 289] width 33 height 33
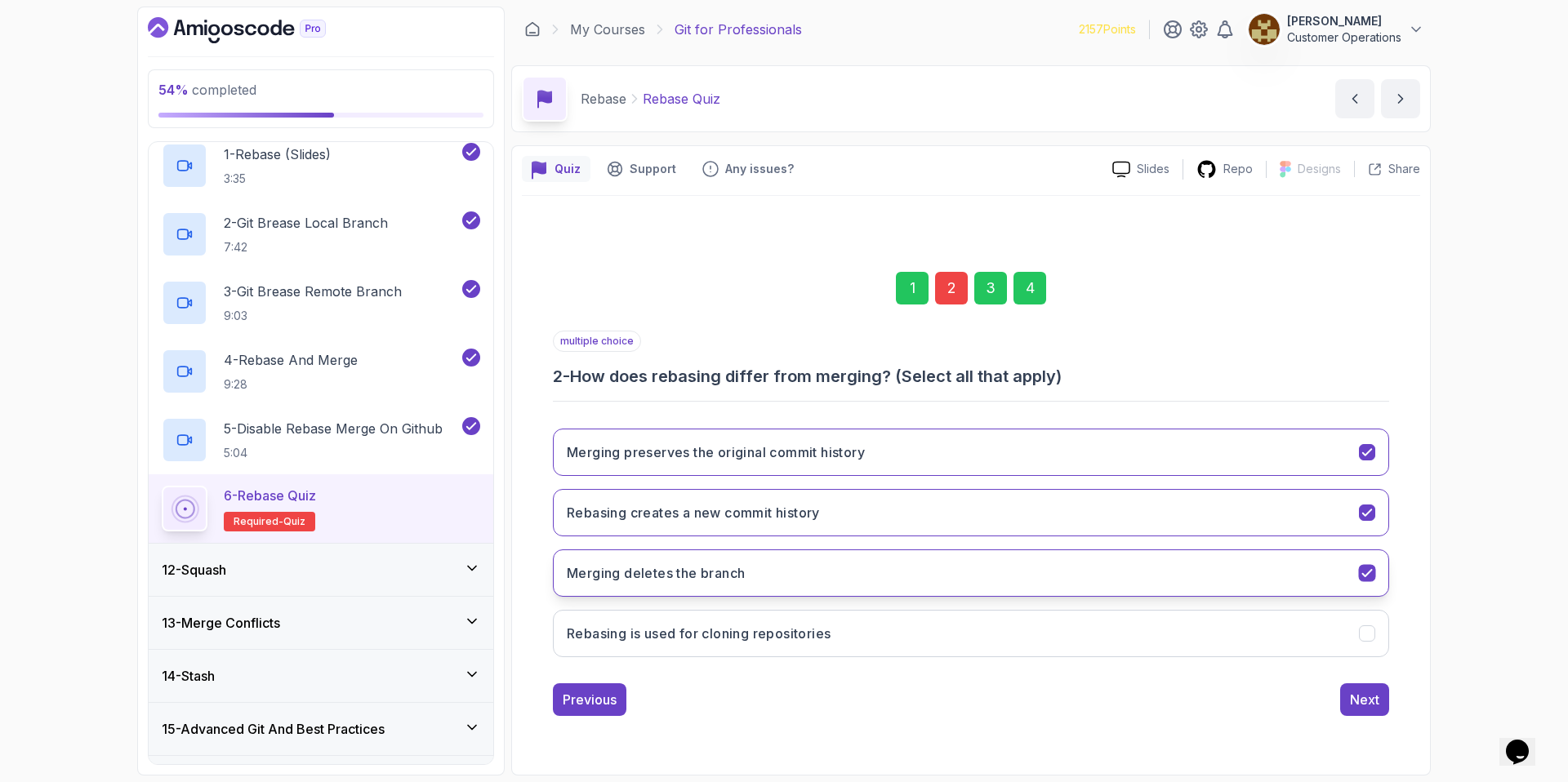
click at [745, 584] on button "Merging deletes the branch" at bounding box center [971, 573] width 836 height 48
click at [1342, 704] on button "Next" at bounding box center [1365, 699] width 49 height 33
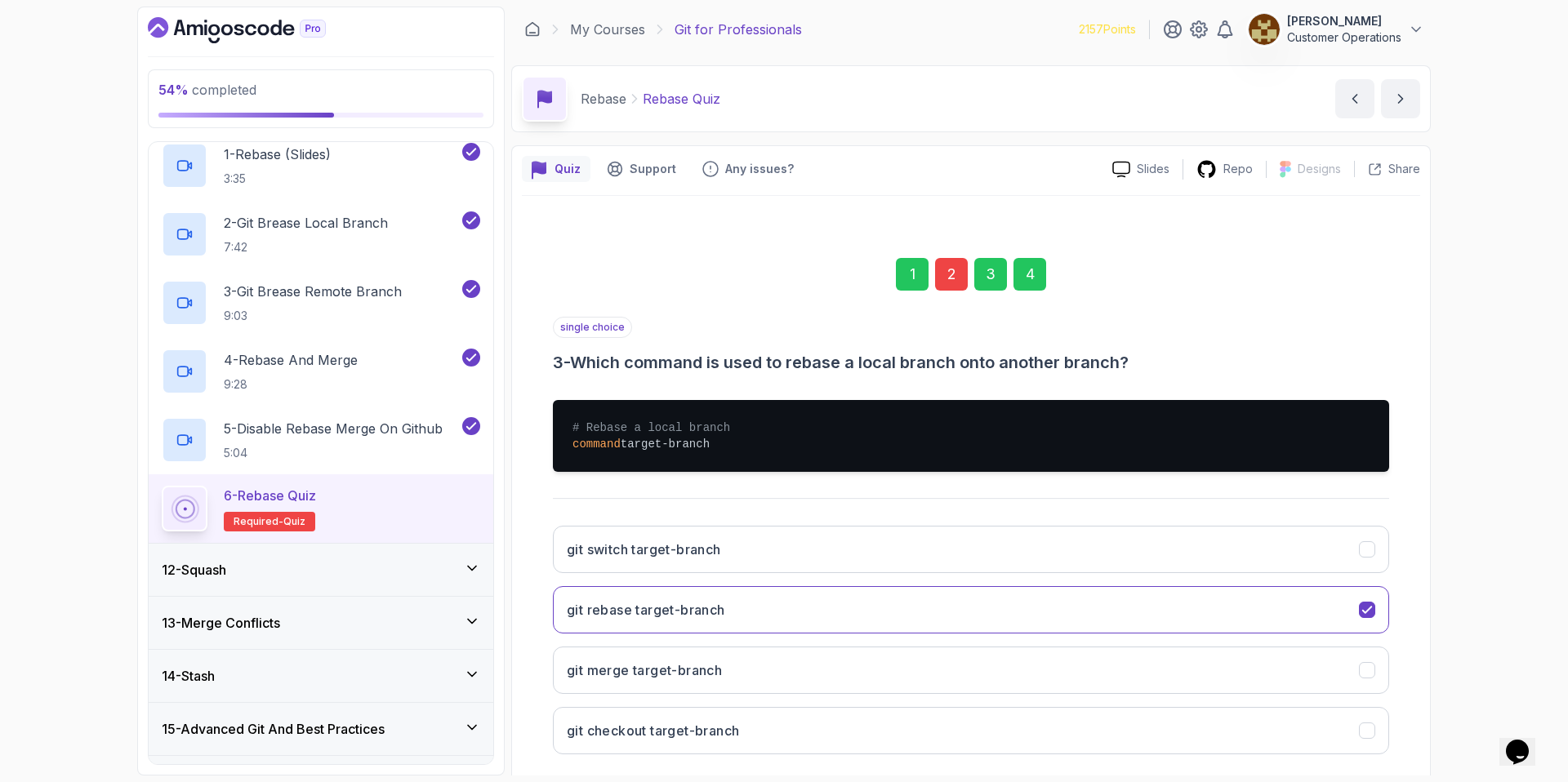
click at [1039, 280] on div "4" at bounding box center [1030, 275] width 33 height 33
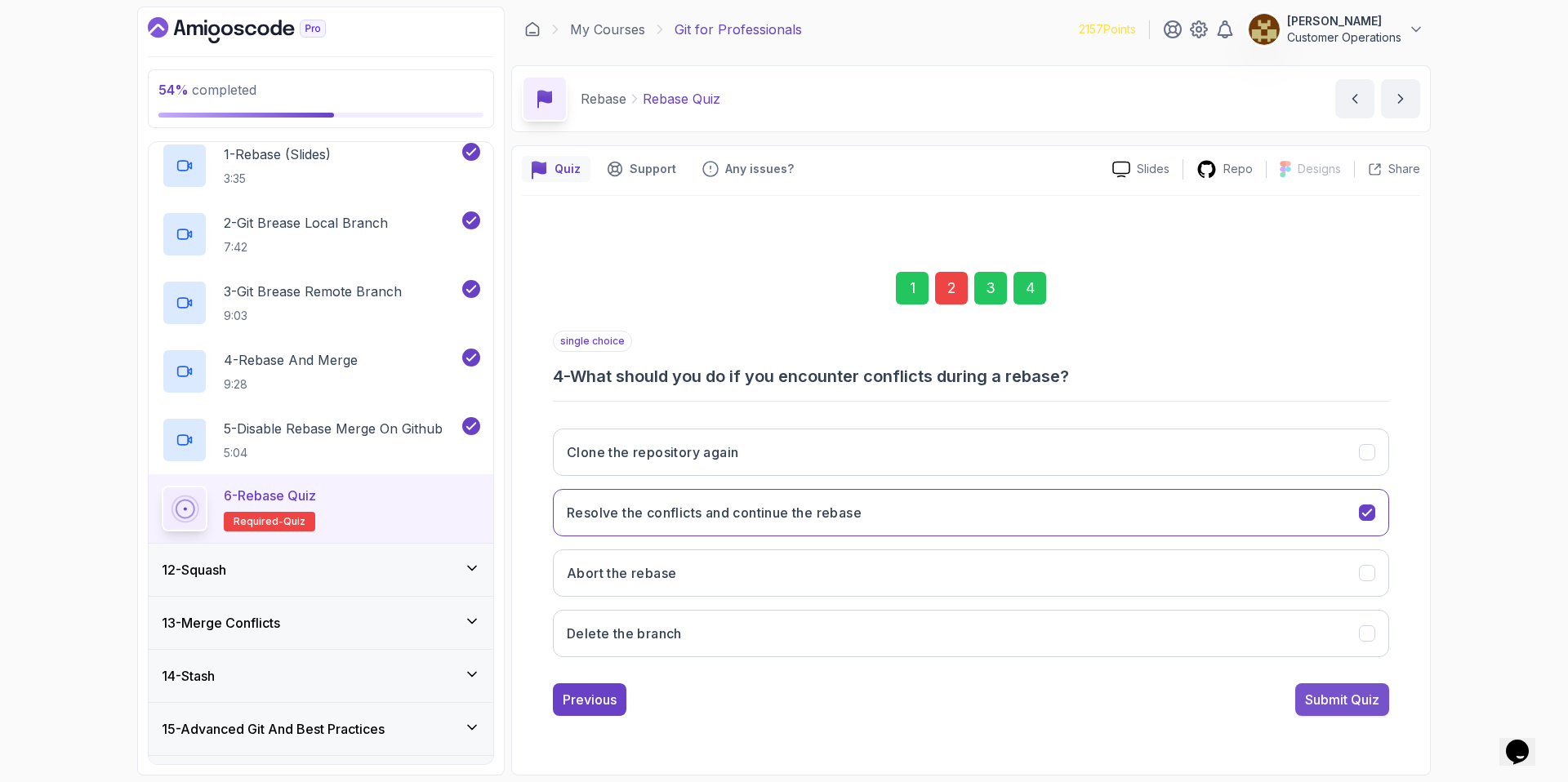
click at [1345, 702] on div "Submit Quiz" at bounding box center [1342, 699] width 75 height 20
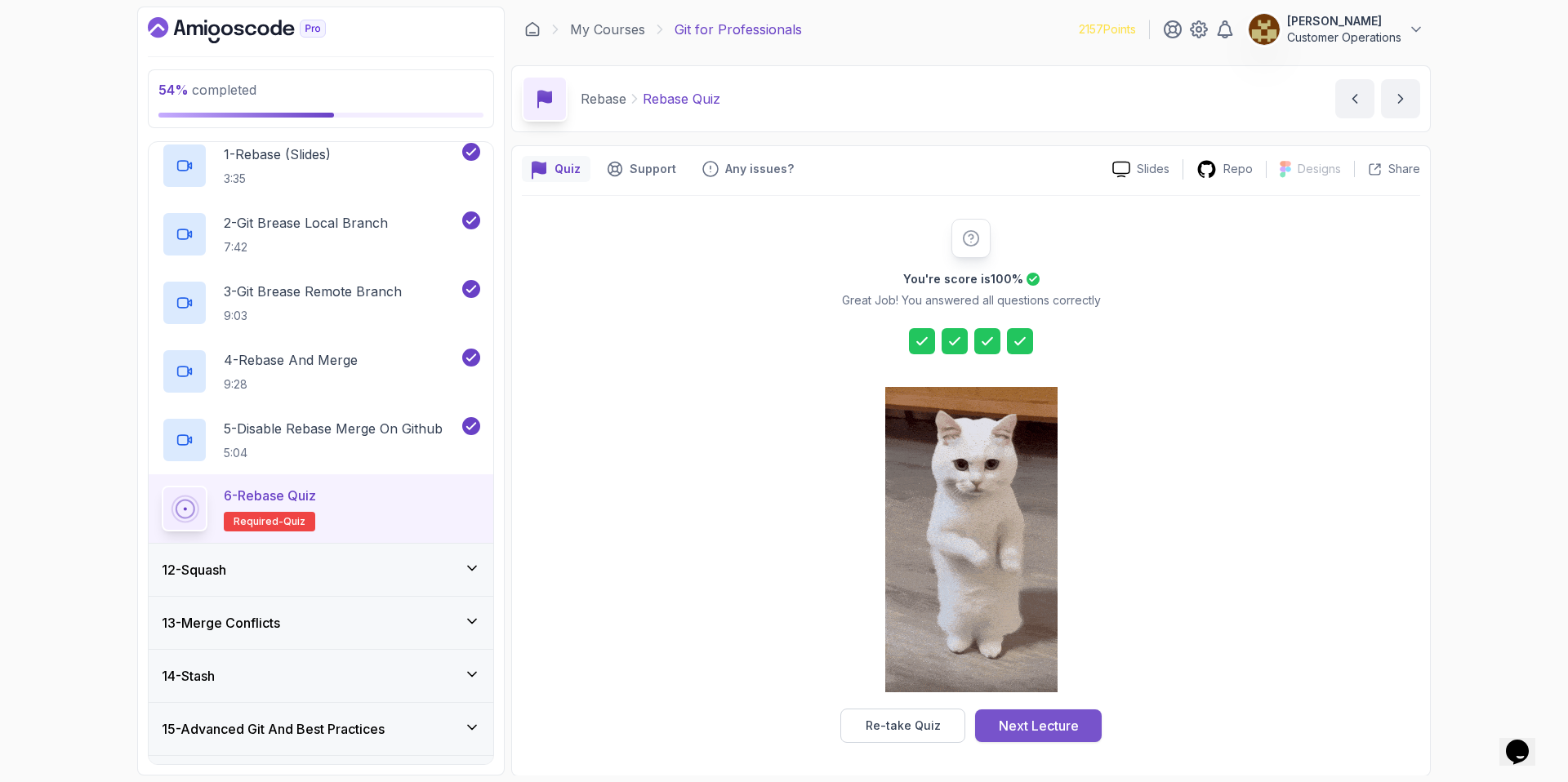
click at [1040, 728] on div "Next Lecture" at bounding box center [1039, 725] width 80 height 20
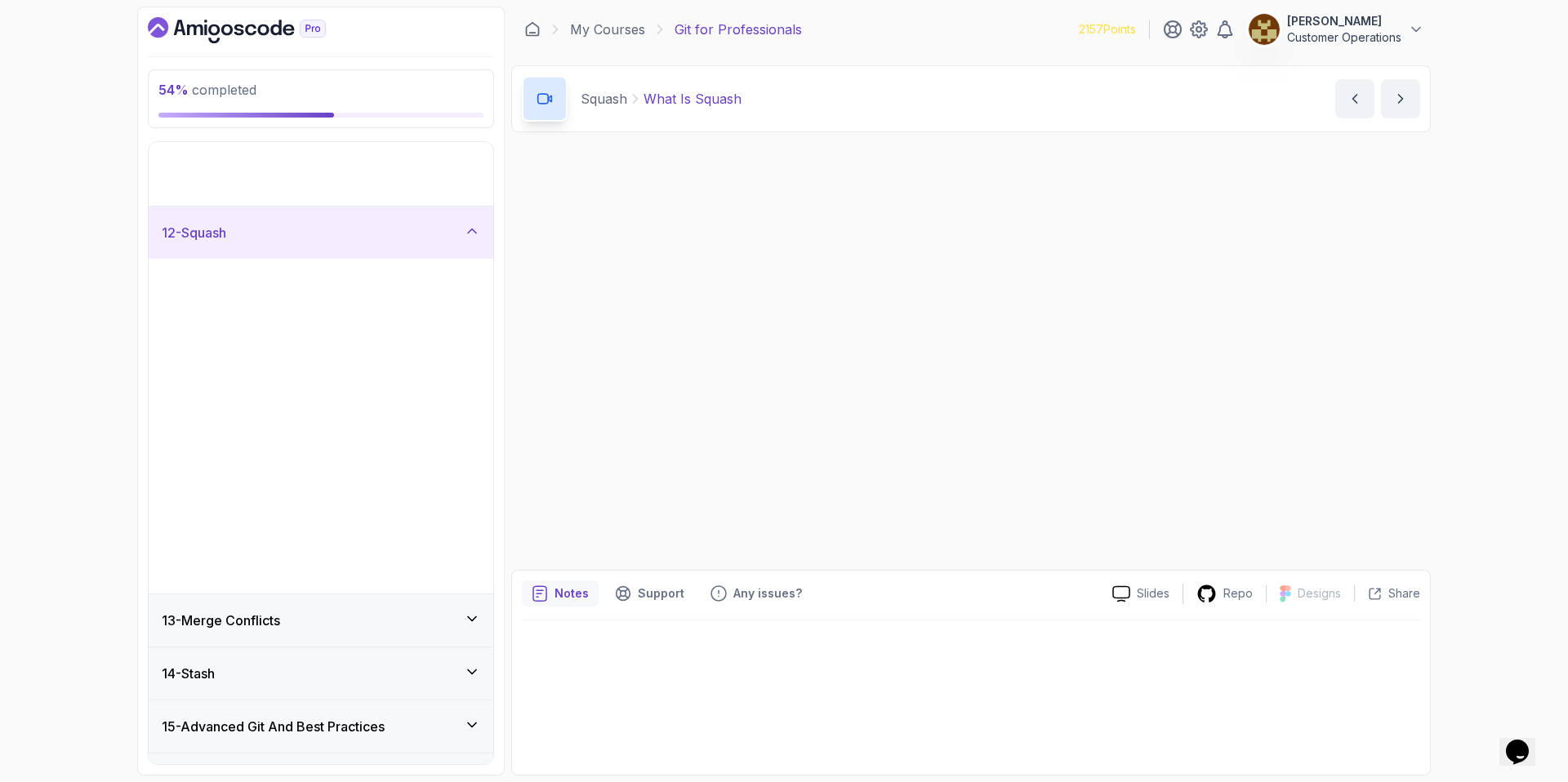
scroll to position [439, 0]
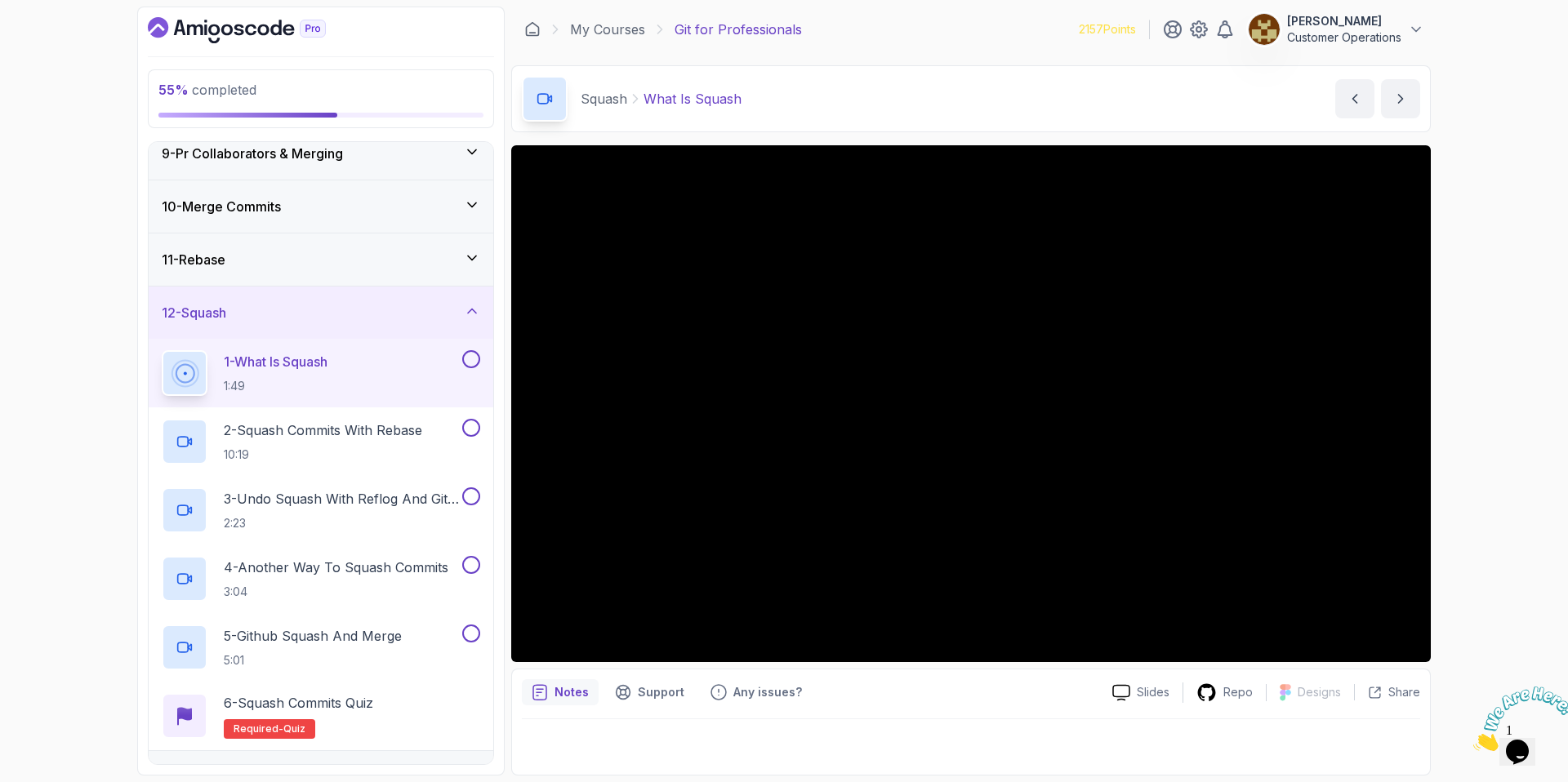
click at [1523, 744] on img at bounding box center [1523, 718] width 101 height 65
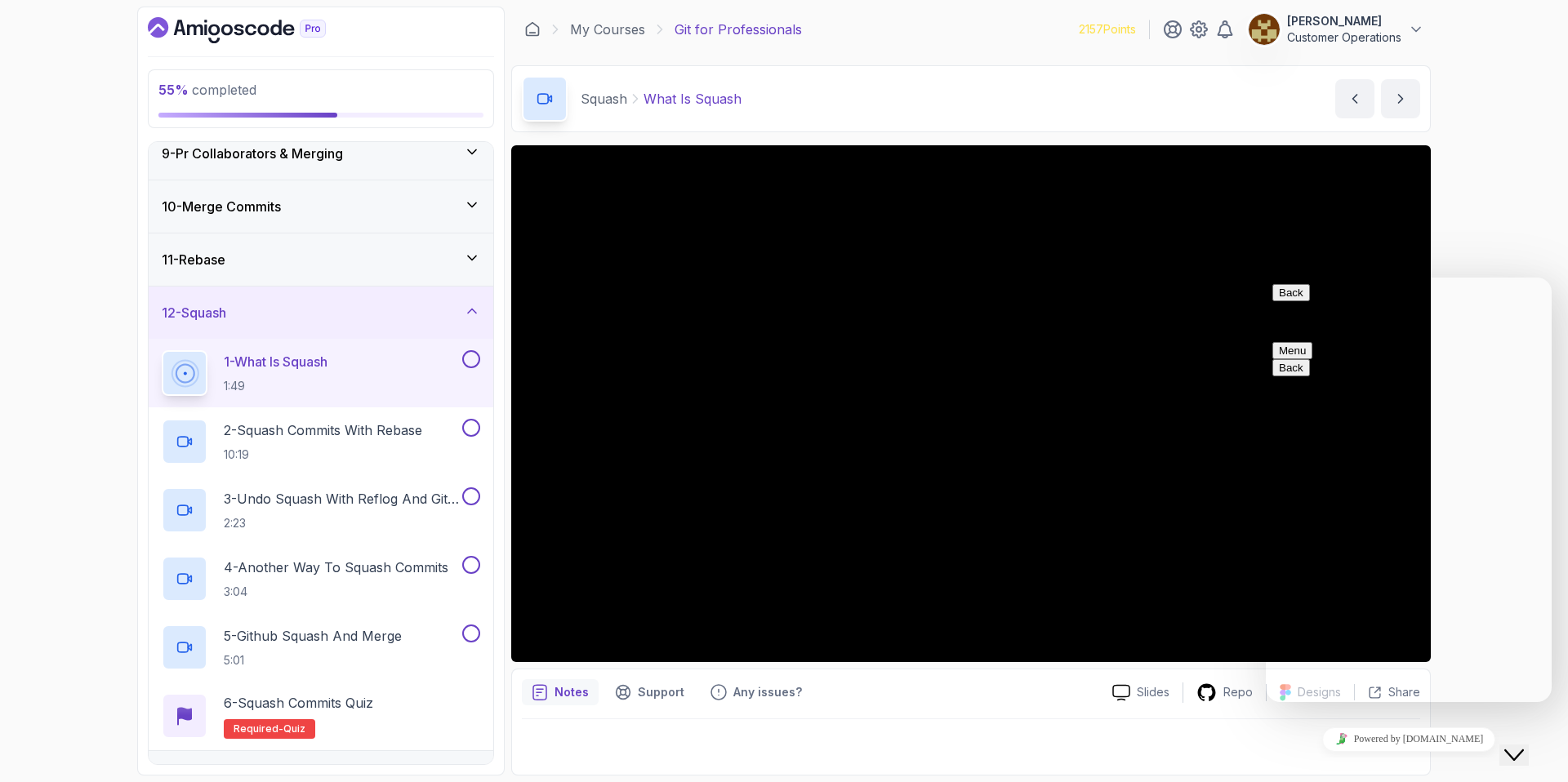
click at [1524, 745] on icon "Close Chat This icon closes the chat window." at bounding box center [1514, 755] width 20 height 20
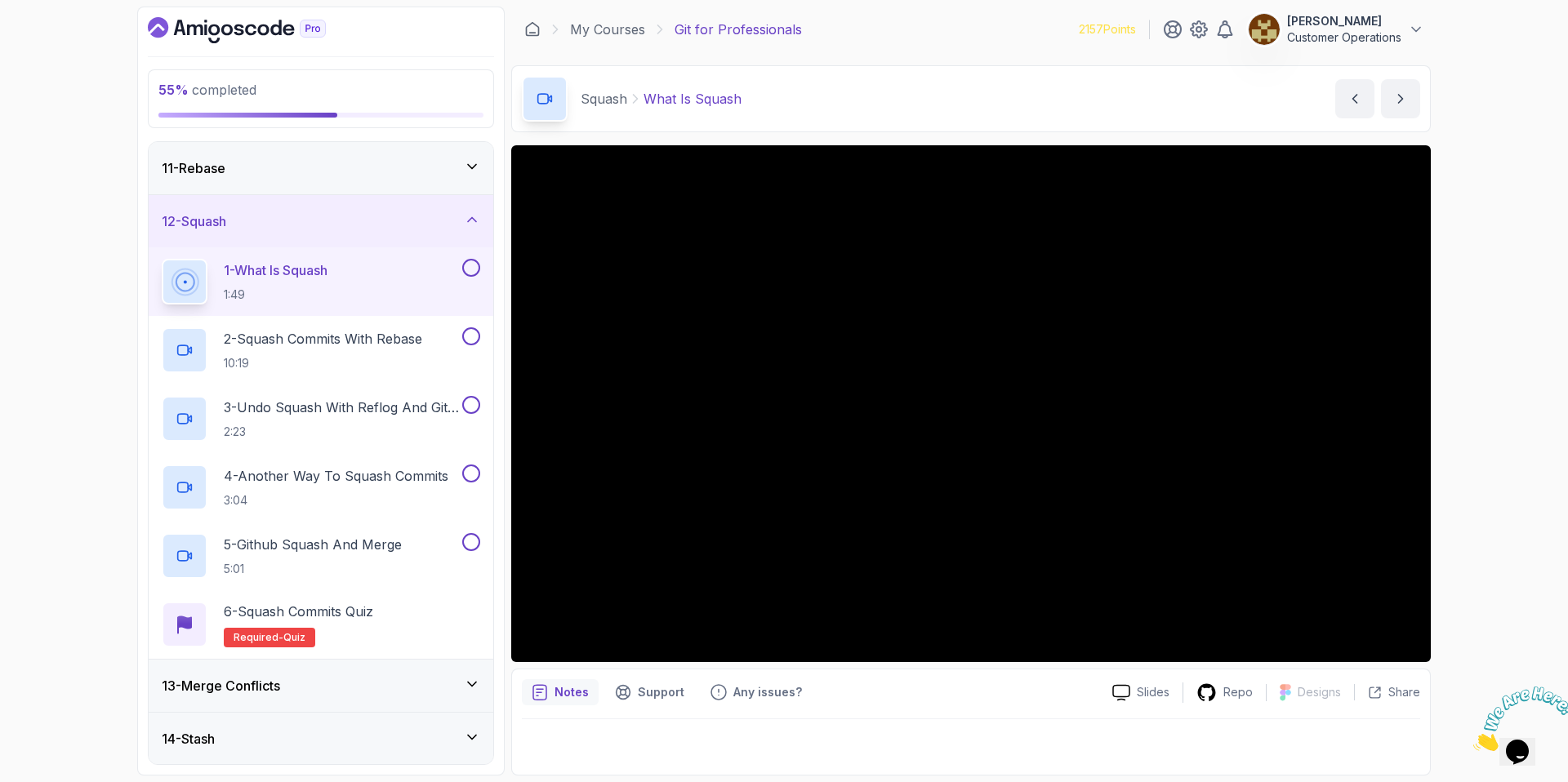
scroll to position [566, 0]
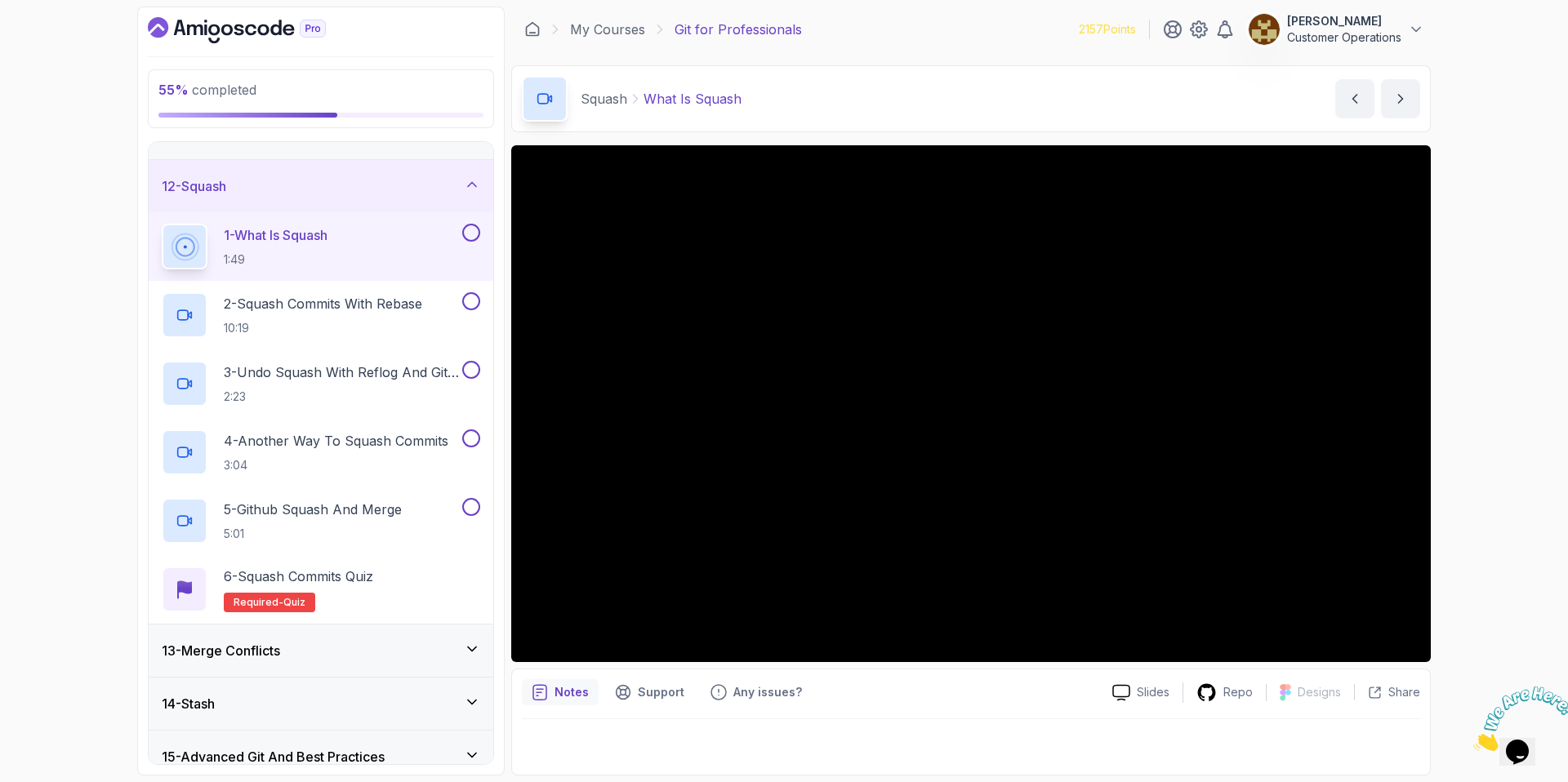
click at [1515, 401] on div "55 % completed 1 - Intro 2 - Excluding Files And Folders 3 - Taking Closer Look…" at bounding box center [784, 391] width 1568 height 782
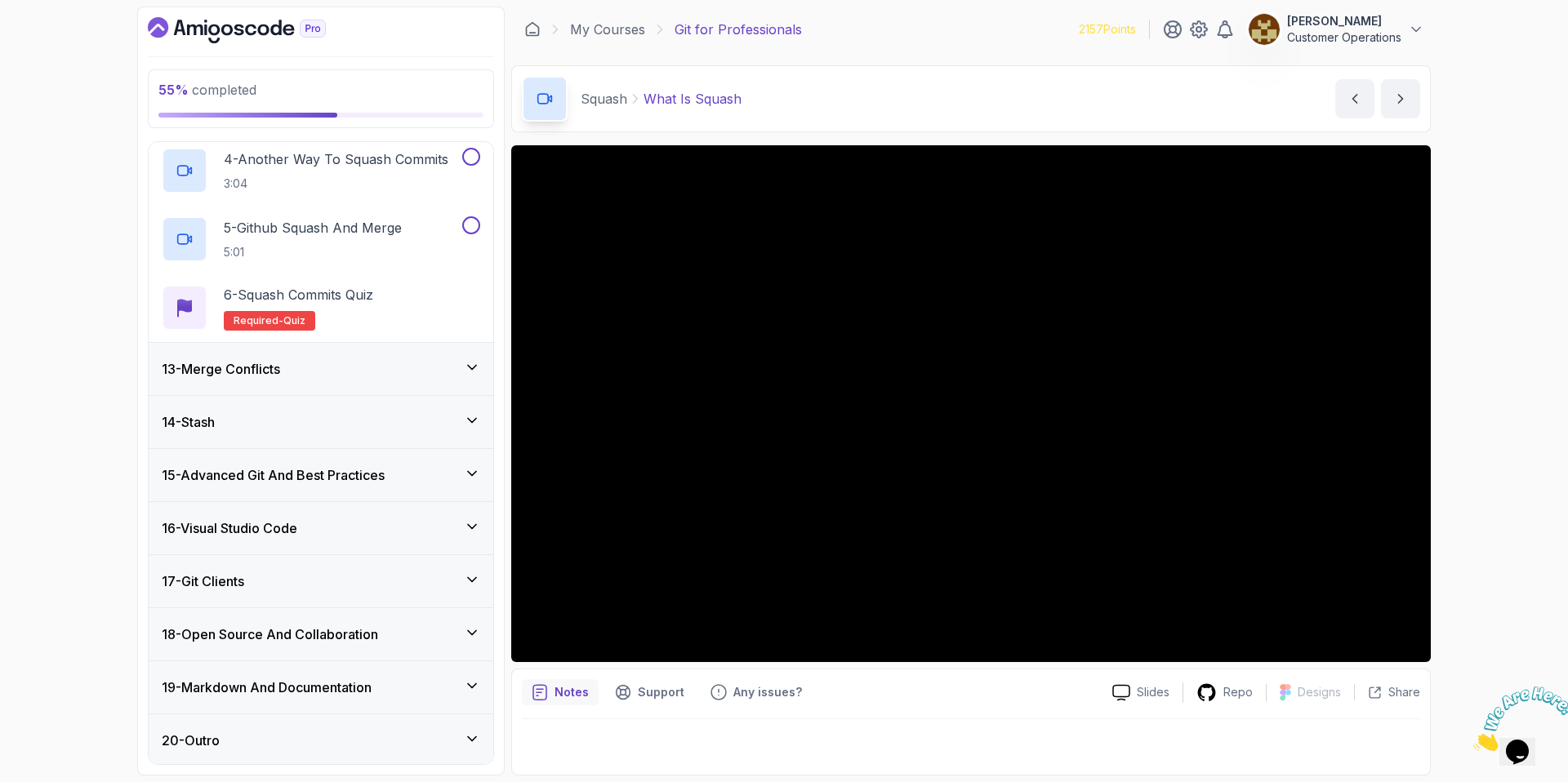
scroll to position [850, 0]
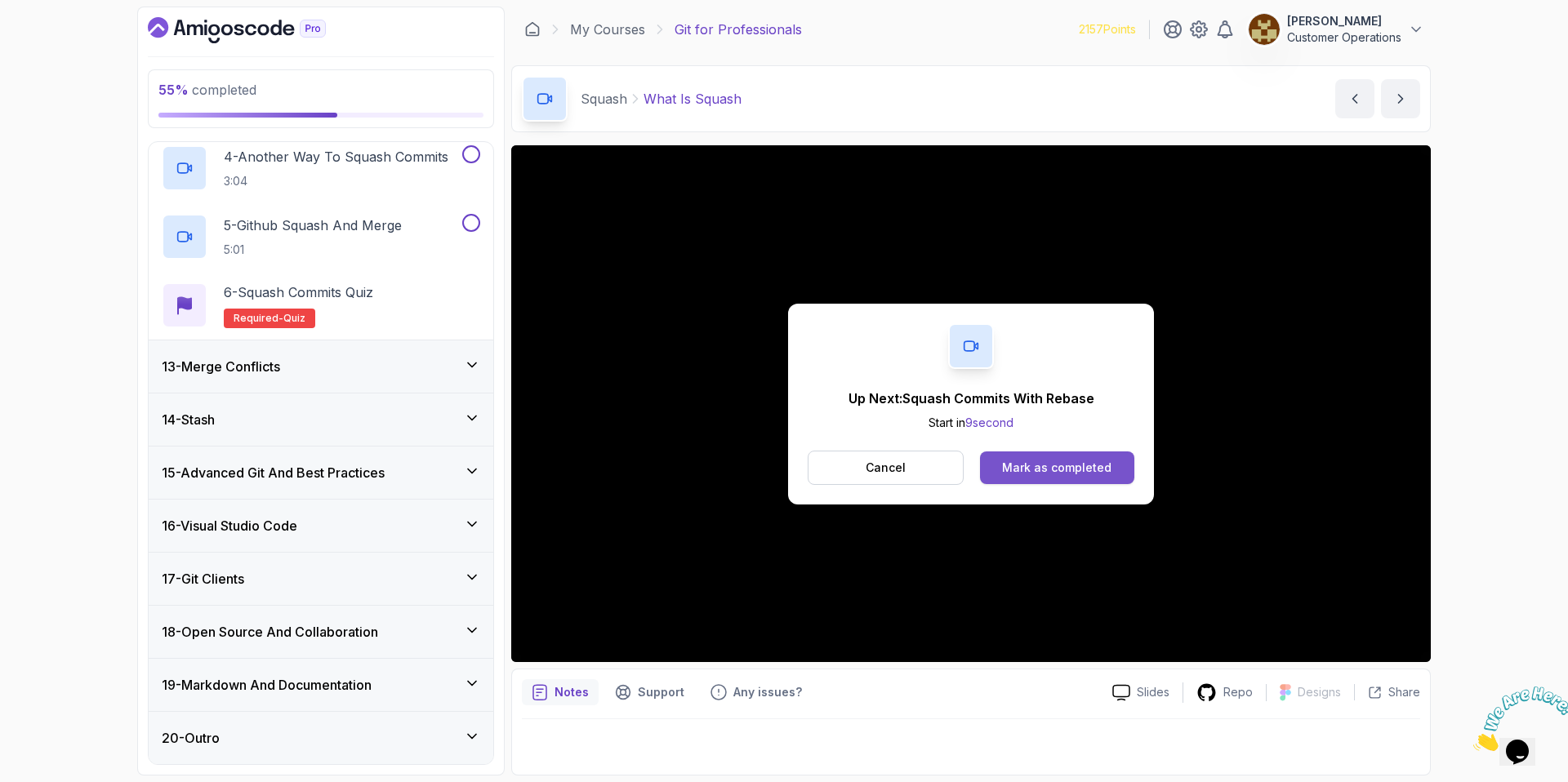
click at [1033, 471] on div "Mark as completed" at bounding box center [1056, 468] width 109 height 16
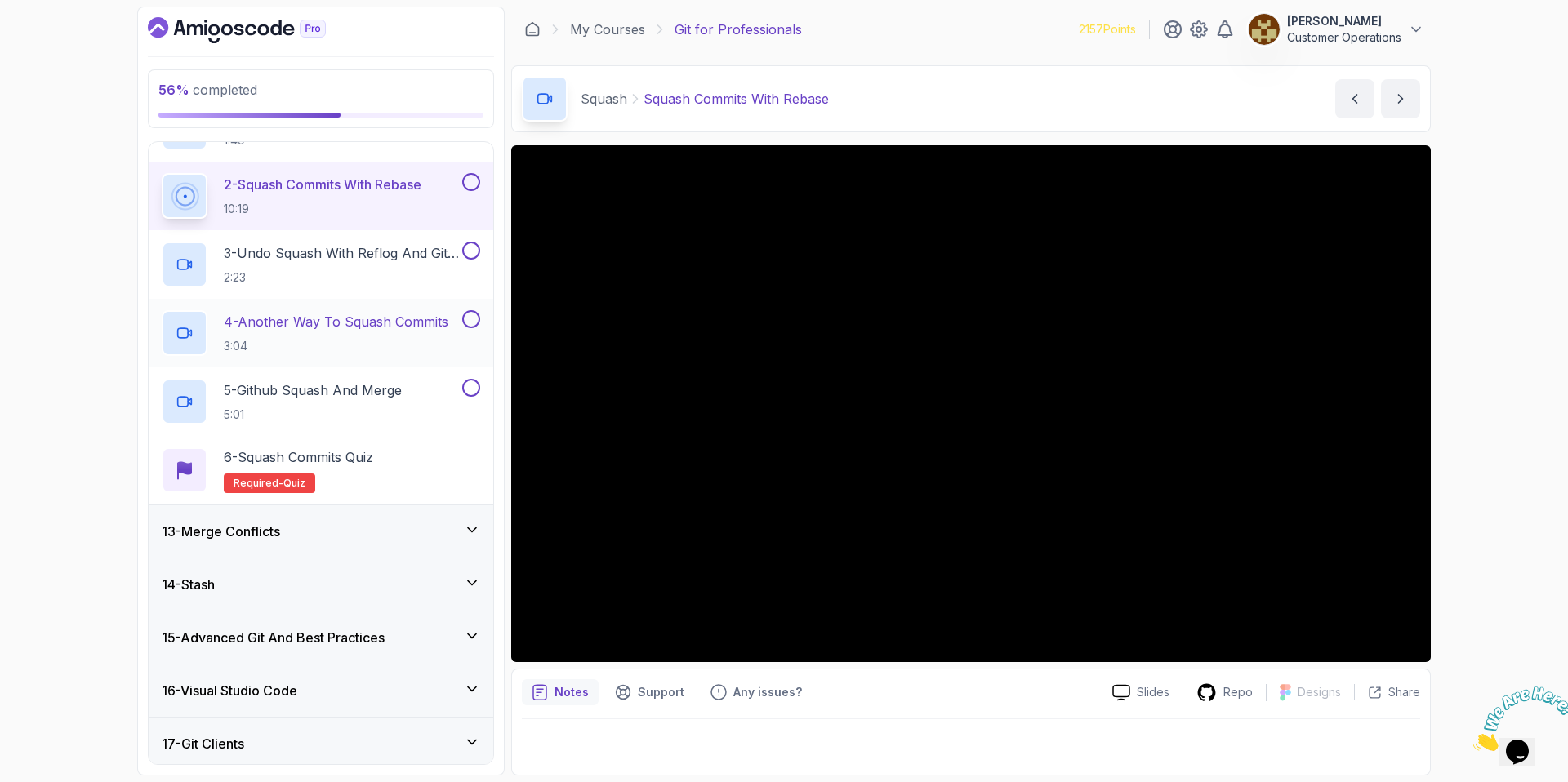
scroll to position [663, 0]
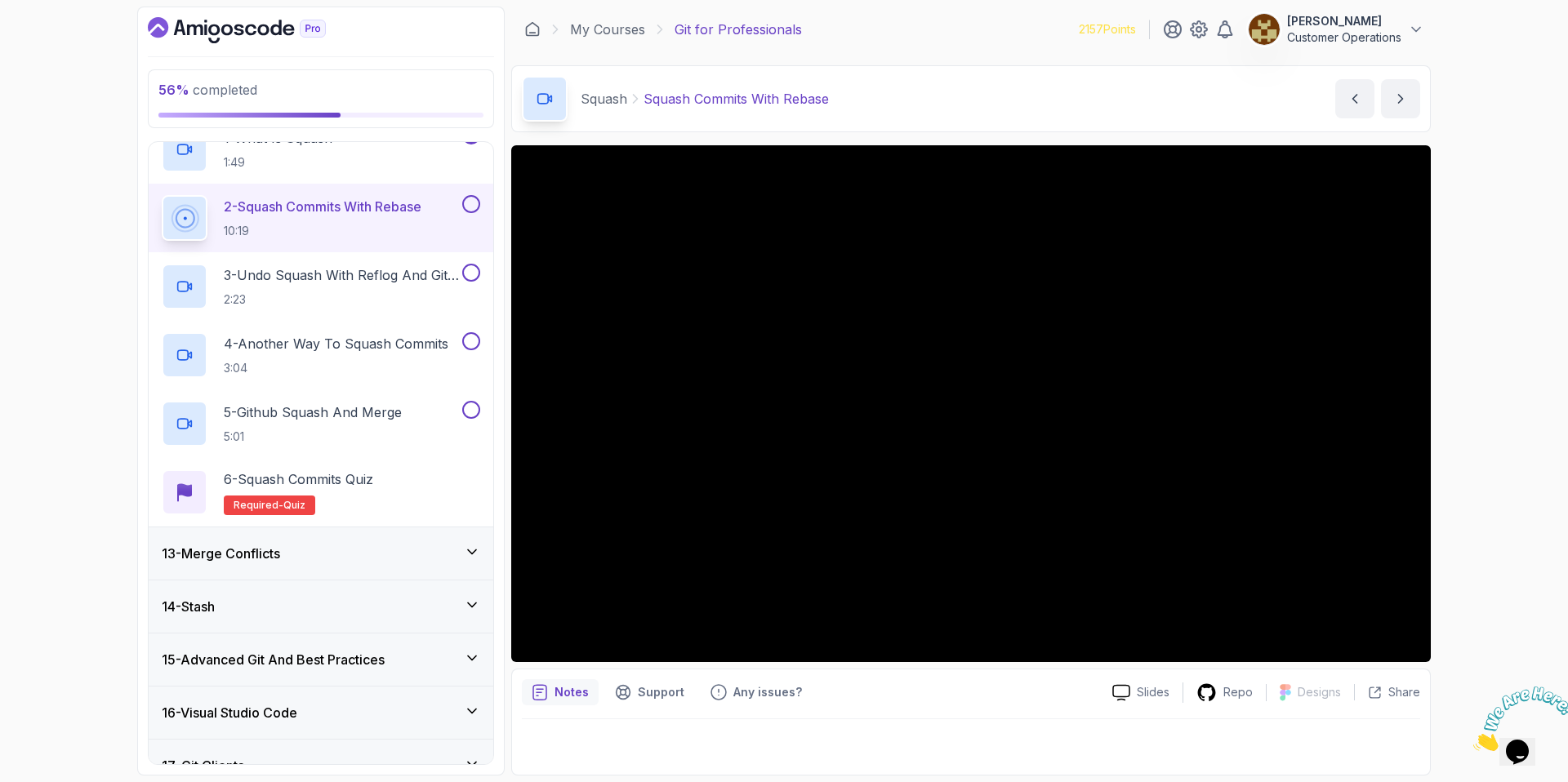
click at [941, 131] on div "Squash Squash Commits With Rebase Squash Commits With Rebase by [PERSON_NAME]" at bounding box center [970, 99] width 919 height 67
click at [1481, 175] on div "56 % completed 1 - Intro 2 - Excluding Files And Folders 3 - Taking Closer Look…" at bounding box center [784, 391] width 1568 height 782
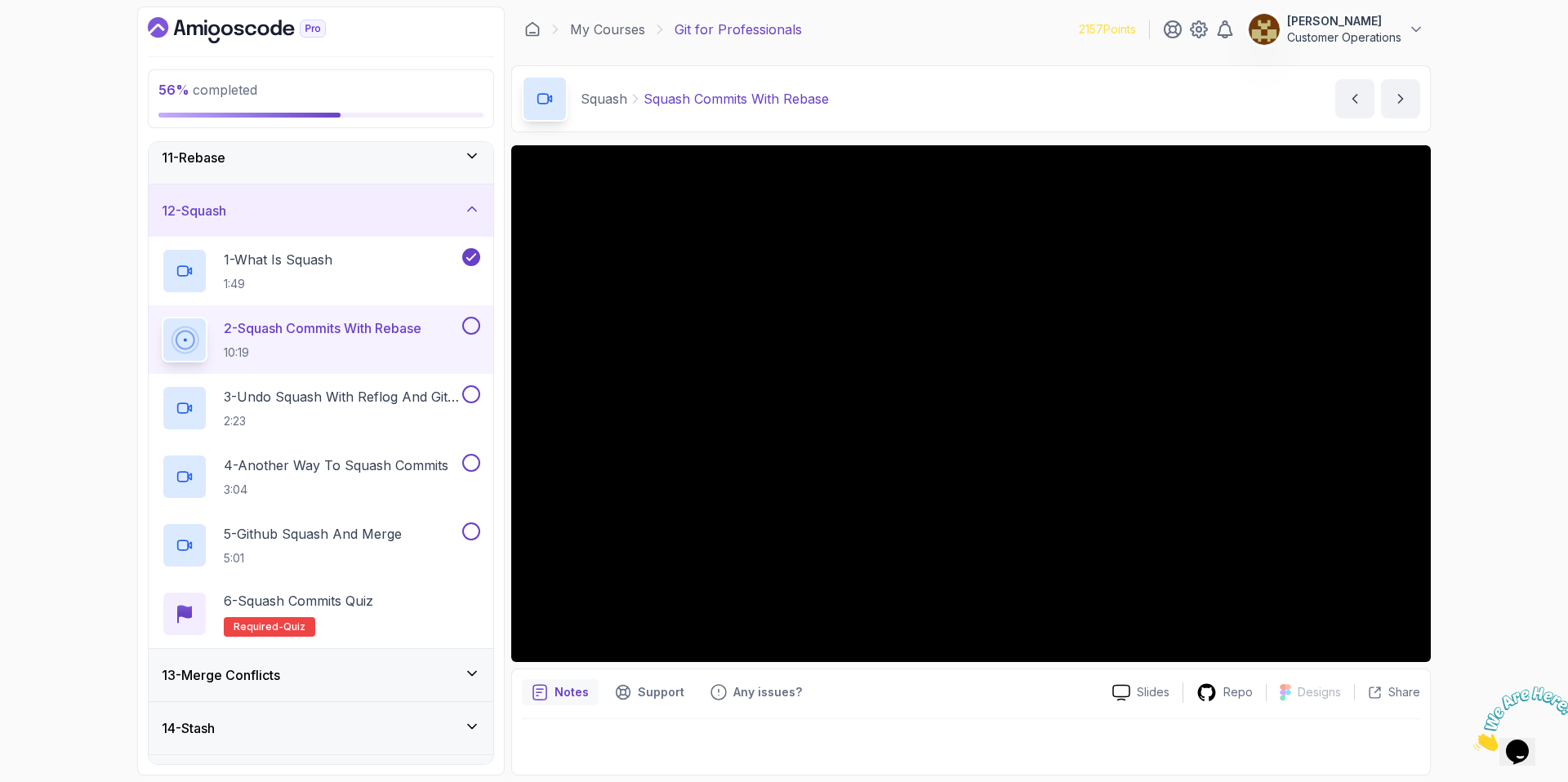
scroll to position [548, 0]
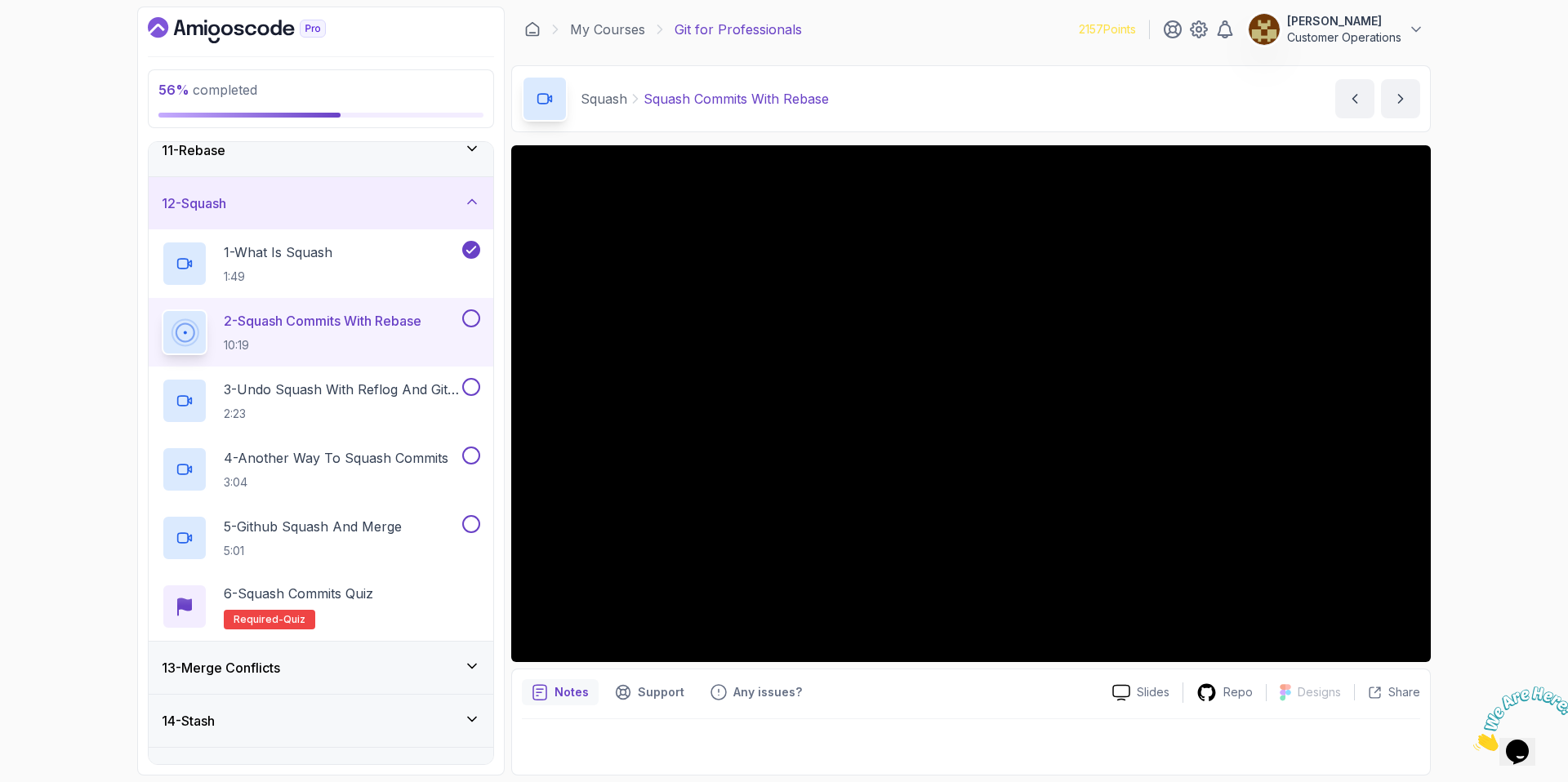
click at [955, 89] on div "Squash Squash Commits With Rebase Squash Commits With Rebase by [PERSON_NAME]" at bounding box center [970, 99] width 919 height 67
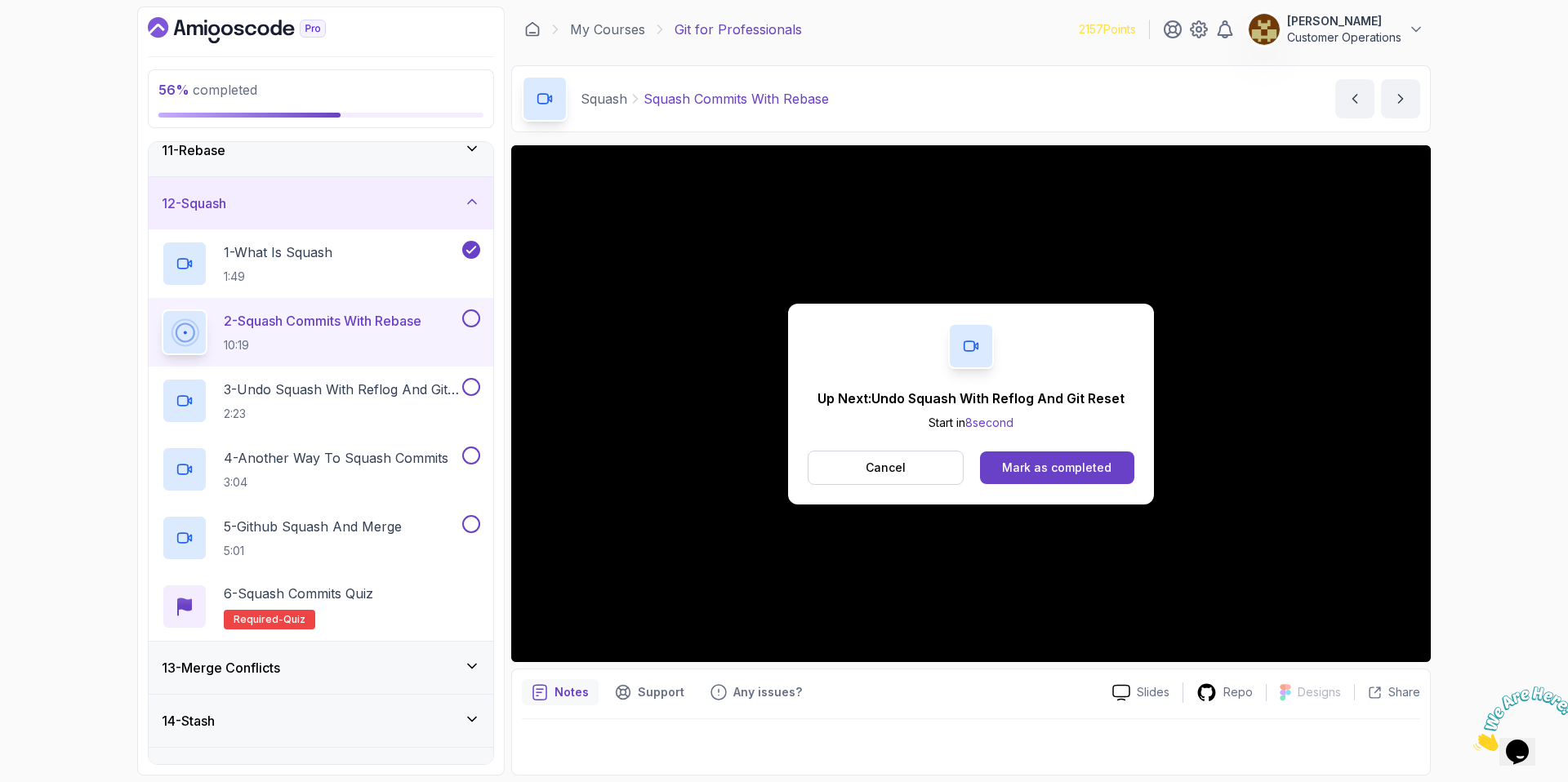
click at [1033, 488] on div "Up Next: Undo Squash With Reflog And Git Reset Start in 8 second Cancel Mark as…" at bounding box center [971, 403] width 366 height 201
click at [1027, 466] on div "Mark as completed" at bounding box center [1056, 468] width 109 height 16
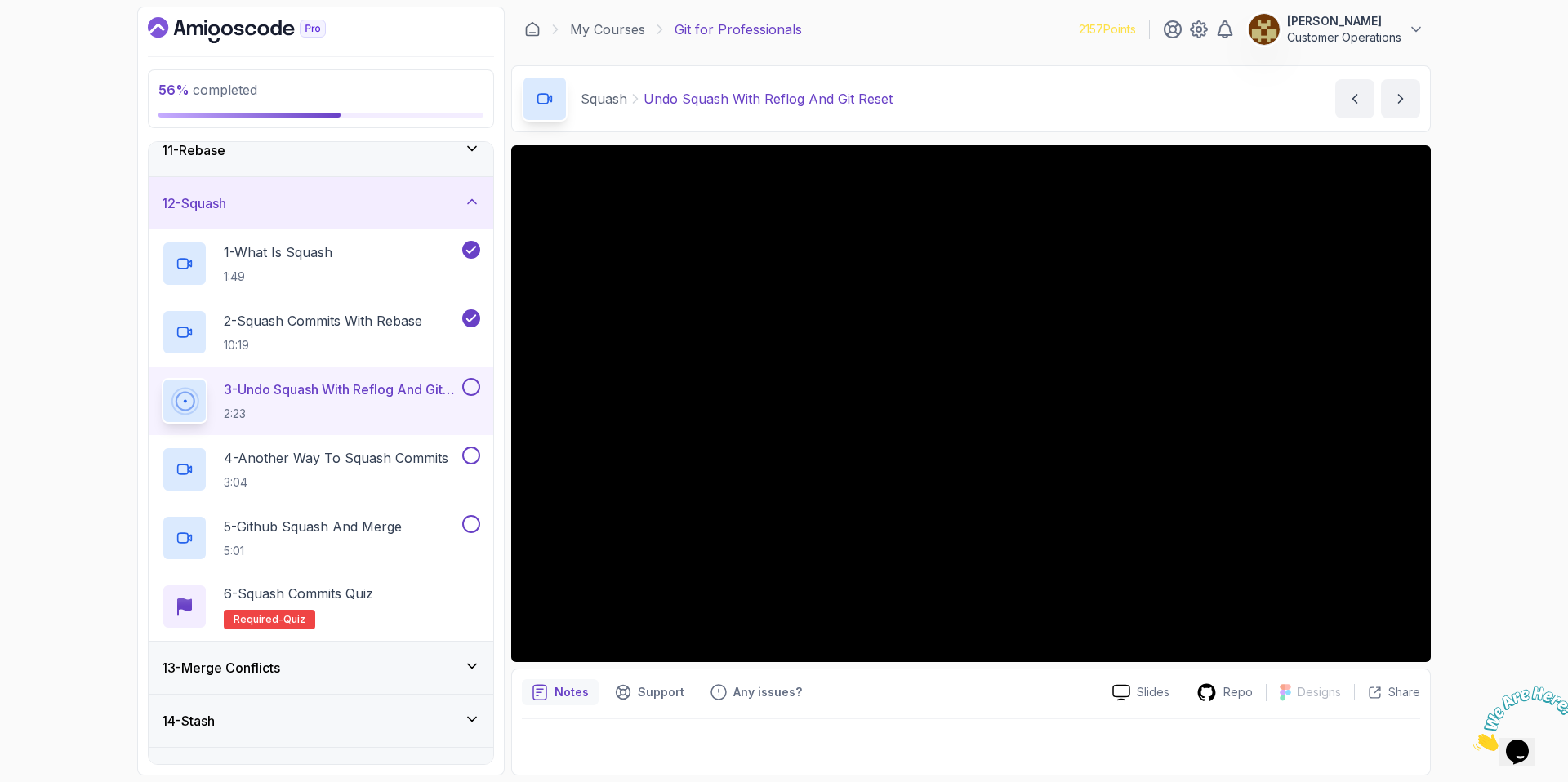
click at [1004, 108] on div "Squash Undo Squash With Reflog And Git Reset Undo Squash With Reflog And Git Re…" at bounding box center [970, 99] width 919 height 67
click at [984, 96] on div "Squash Undo Squash With Reflog And Git Reset Undo Squash With Reflog And Git Re…" at bounding box center [970, 99] width 919 height 67
click at [983, 91] on div "Squash Undo Squash With Reflog And Git Reset Undo Squash With Reflog And Git Re…" at bounding box center [970, 99] width 919 height 67
drag, startPoint x: 434, startPoint y: 462, endPoint x: 989, endPoint y: 92, distance: 667.0
click at [989, 92] on div "56 % completed 1 - Intro 2 - Excluding Files And Folders 3 - Taking Closer Look…" at bounding box center [783, 391] width 1293 height 769
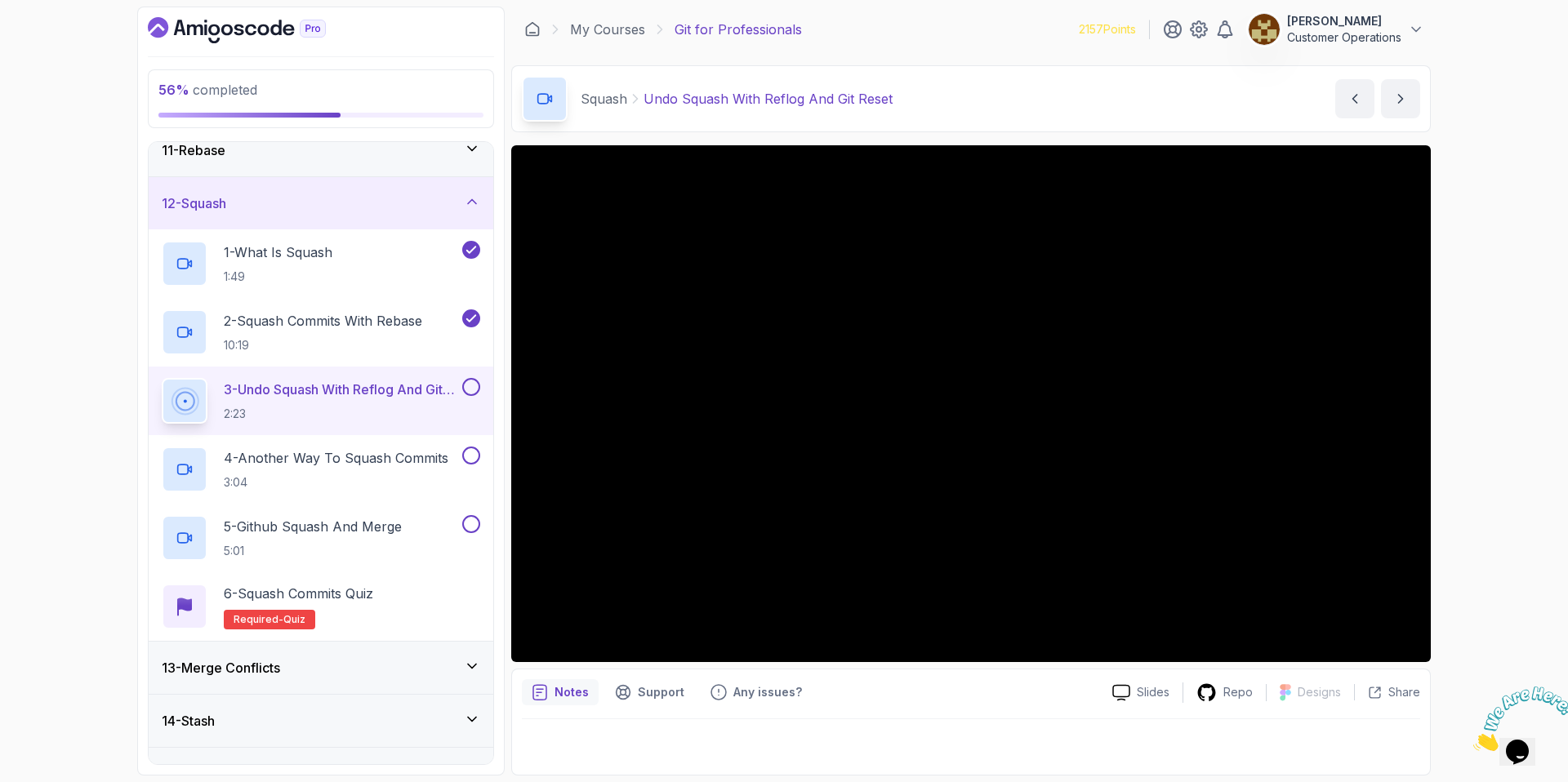
click at [989, 92] on div "Squash Undo Squash With Reflog And Git Reset Undo Squash With Reflog And Git Re…" at bounding box center [970, 99] width 919 height 67
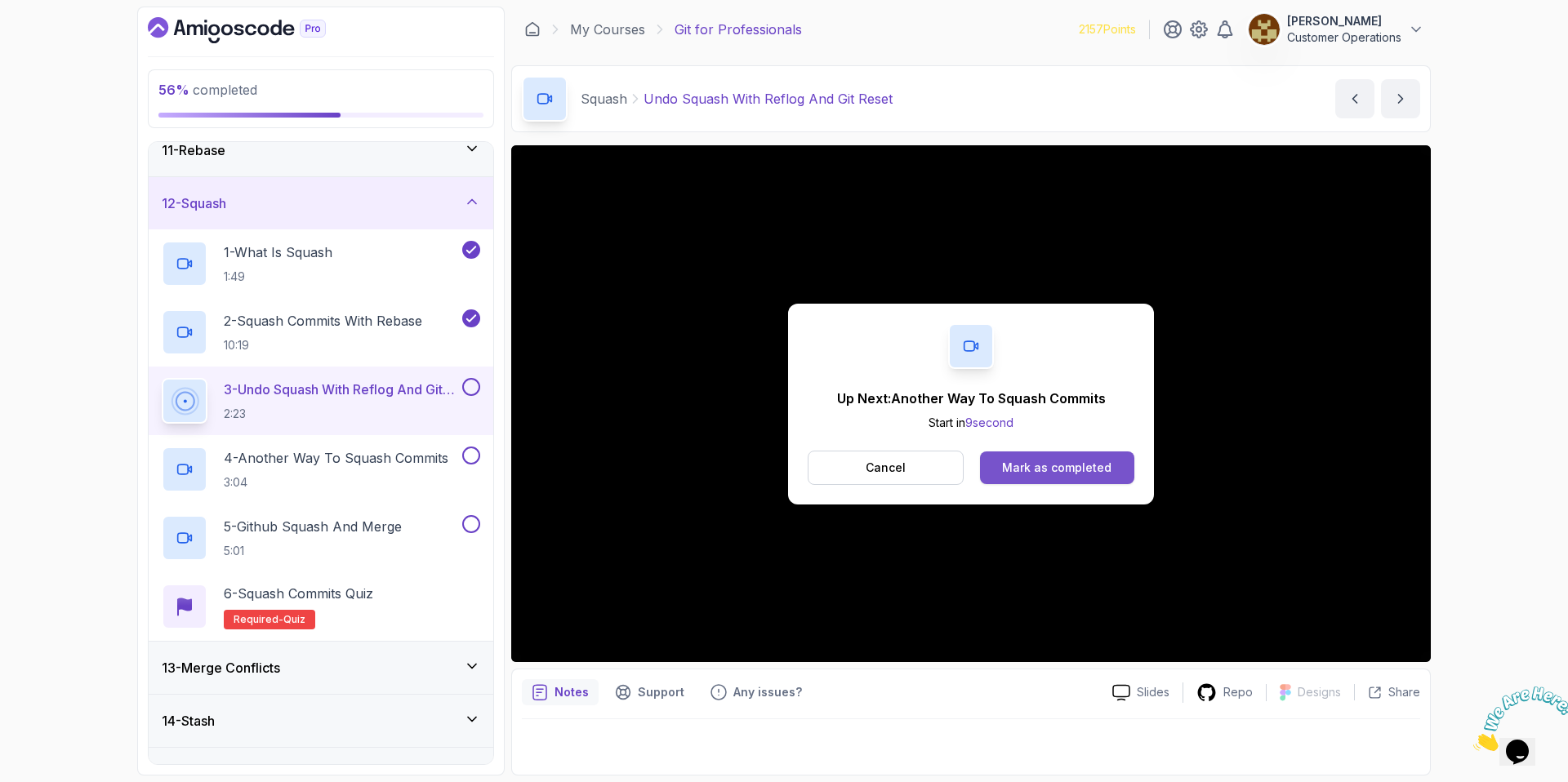
click at [1032, 453] on button "Mark as completed" at bounding box center [1057, 468] width 154 height 33
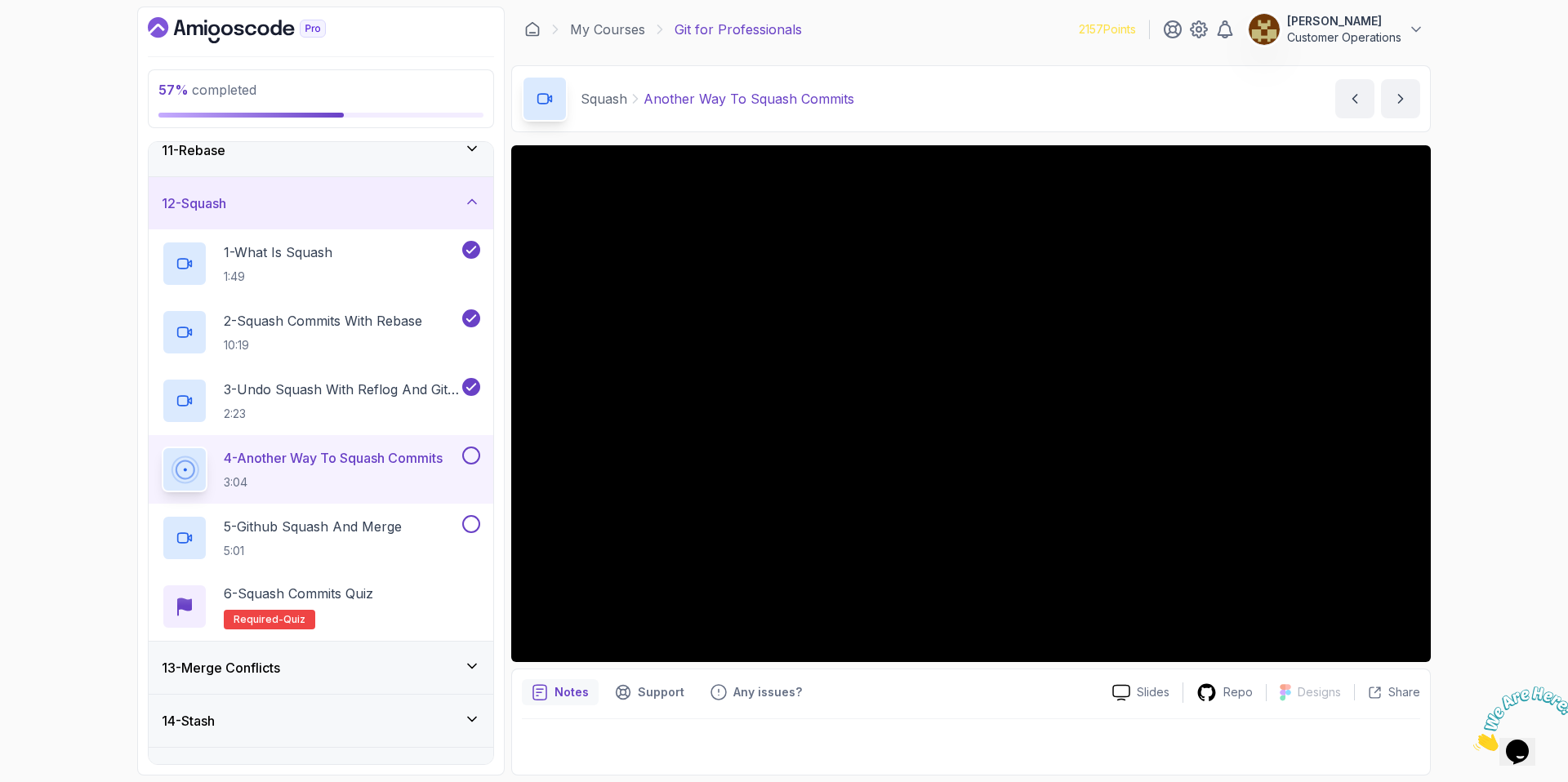
click at [1053, 89] on div "Squash Another Way To Squash Commits Another Way To Squash Commits by [PERSON_N…" at bounding box center [970, 99] width 919 height 67
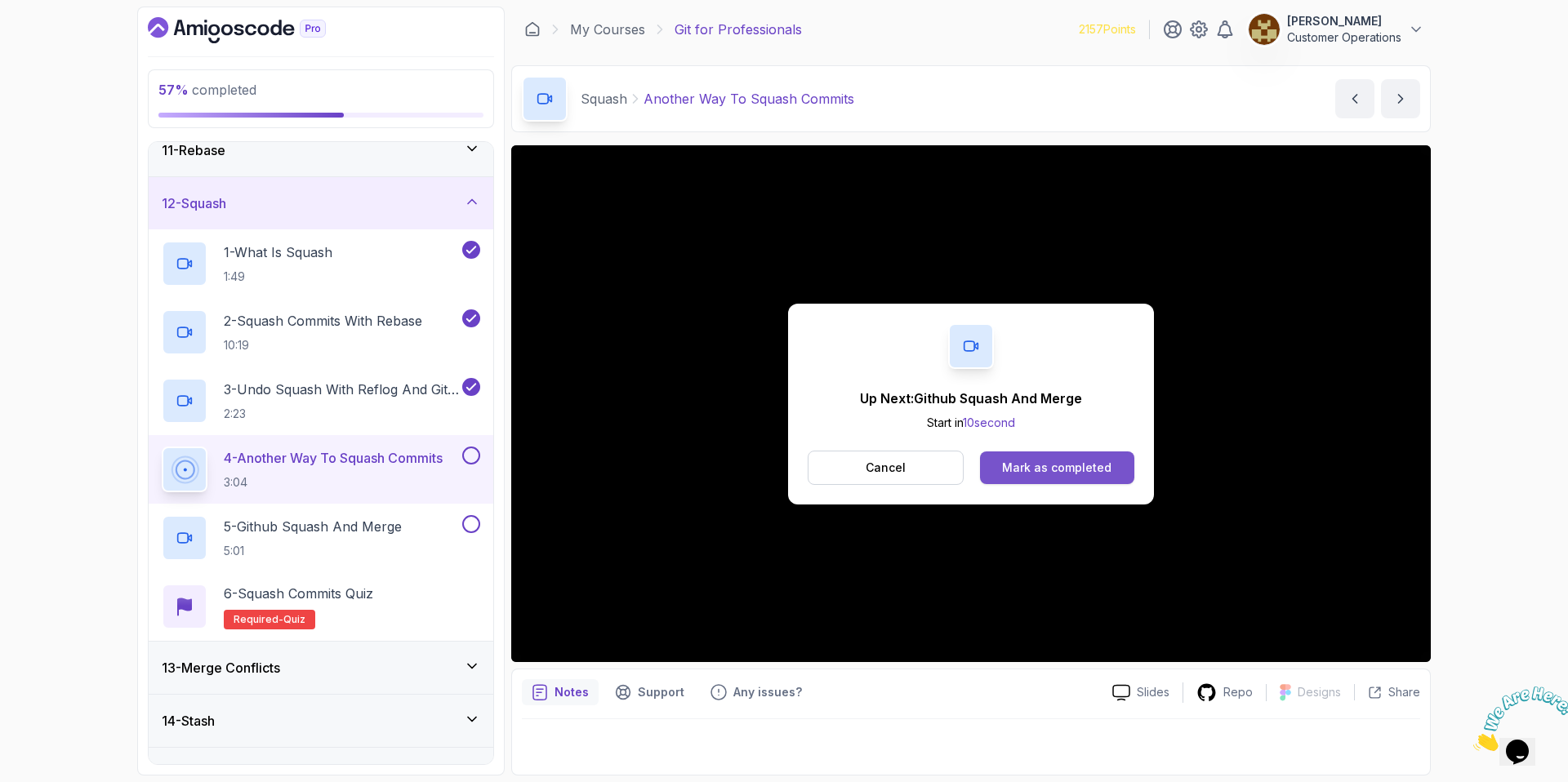
click at [1033, 457] on button "Mark as completed" at bounding box center [1057, 468] width 154 height 33
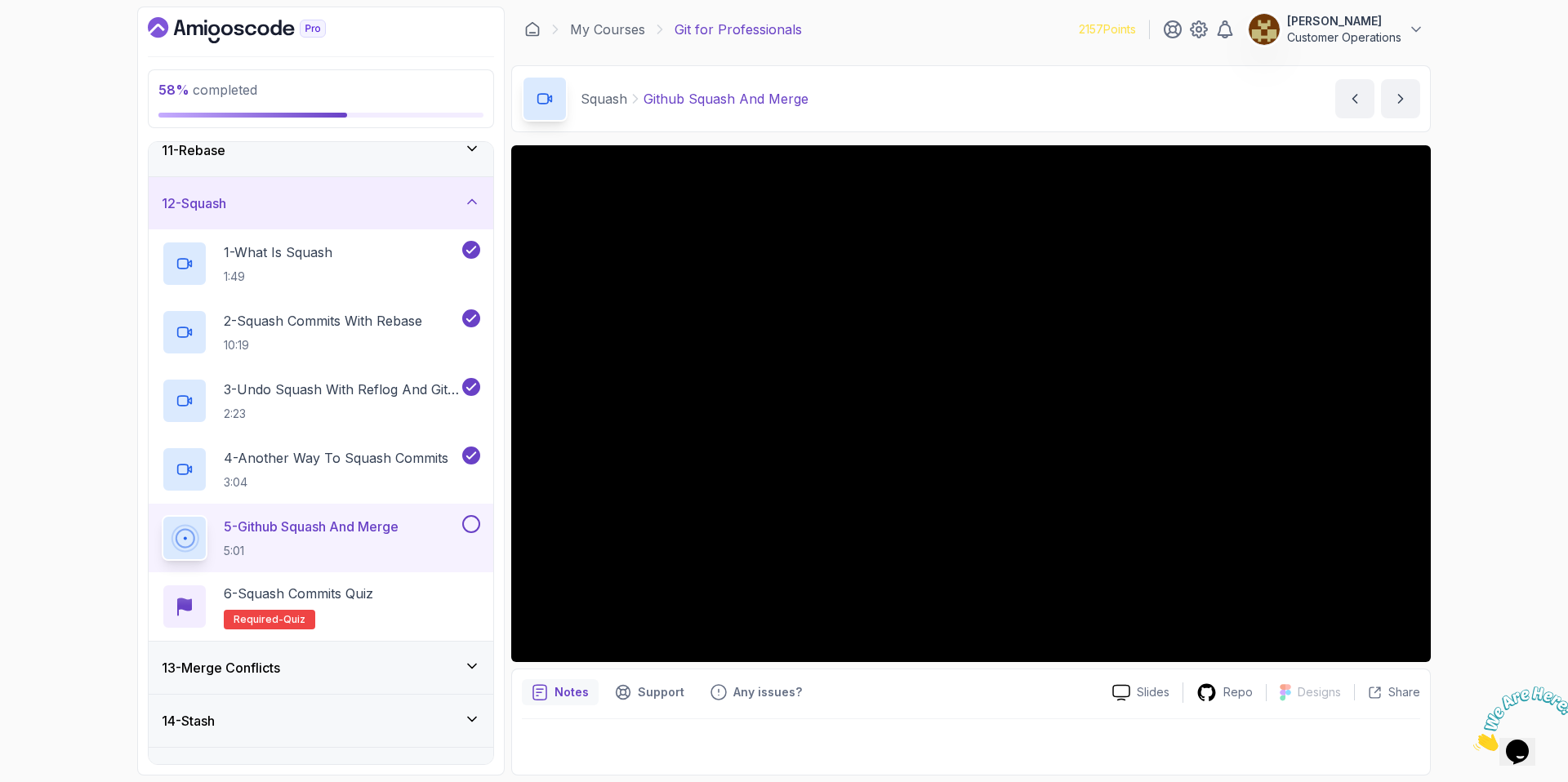
click at [1055, 81] on div "[PERSON_NAME] Squash And Merge Github Squash And Merge by [PERSON_NAME]" at bounding box center [970, 99] width 919 height 67
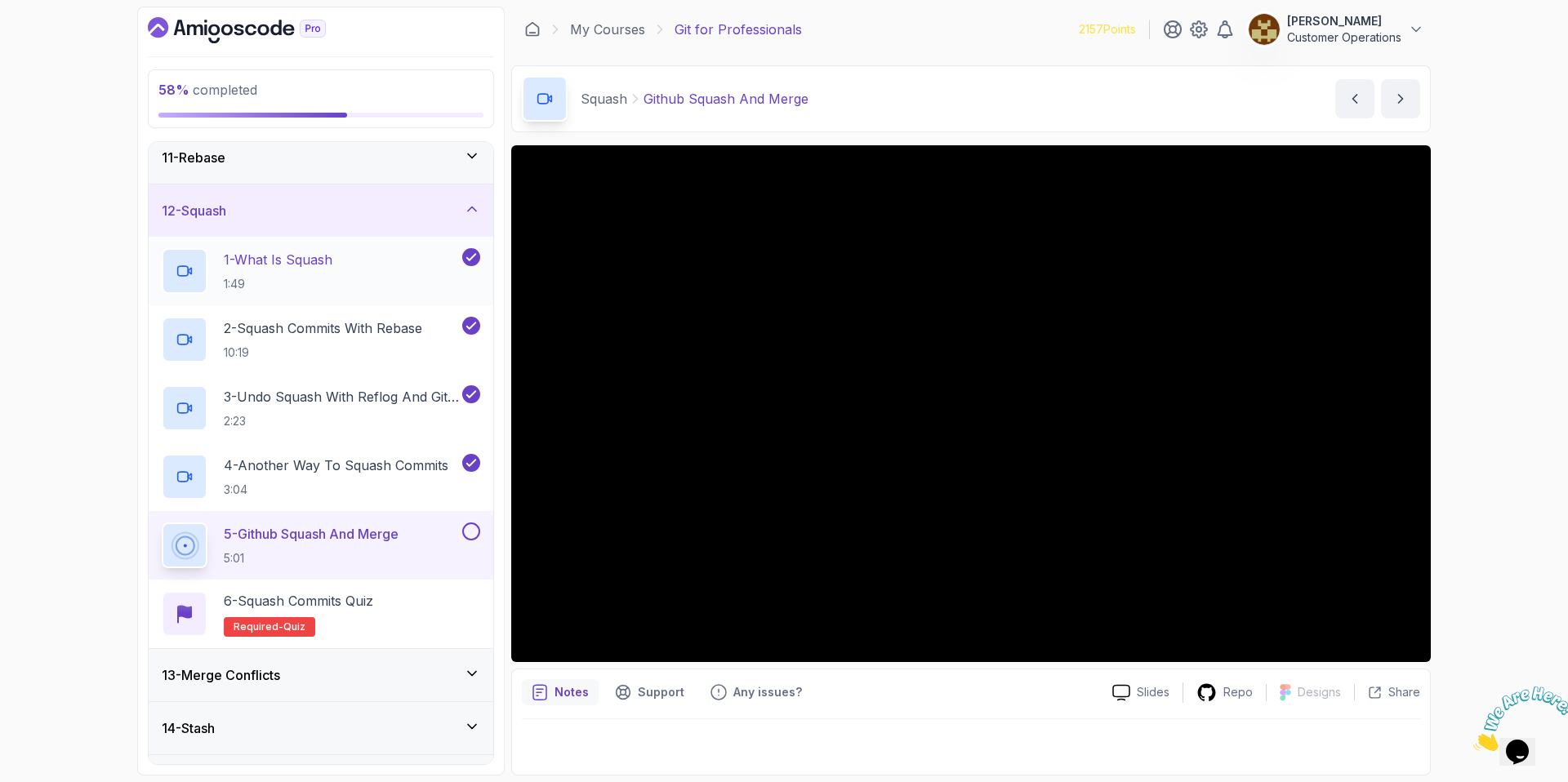
scroll to position [439, 0]
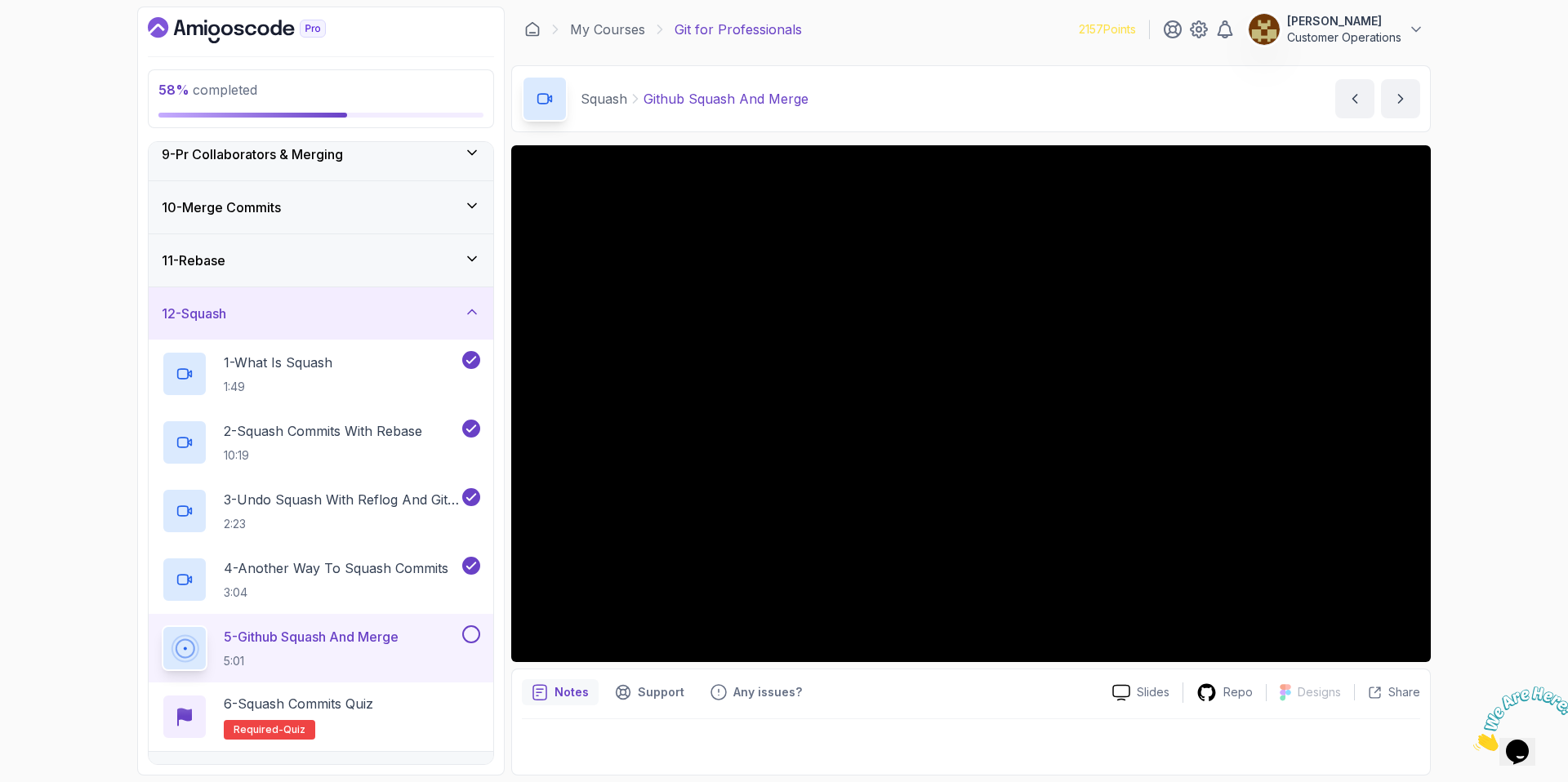
click at [299, 329] on div "12 - Squash" at bounding box center [321, 314] width 344 height 52
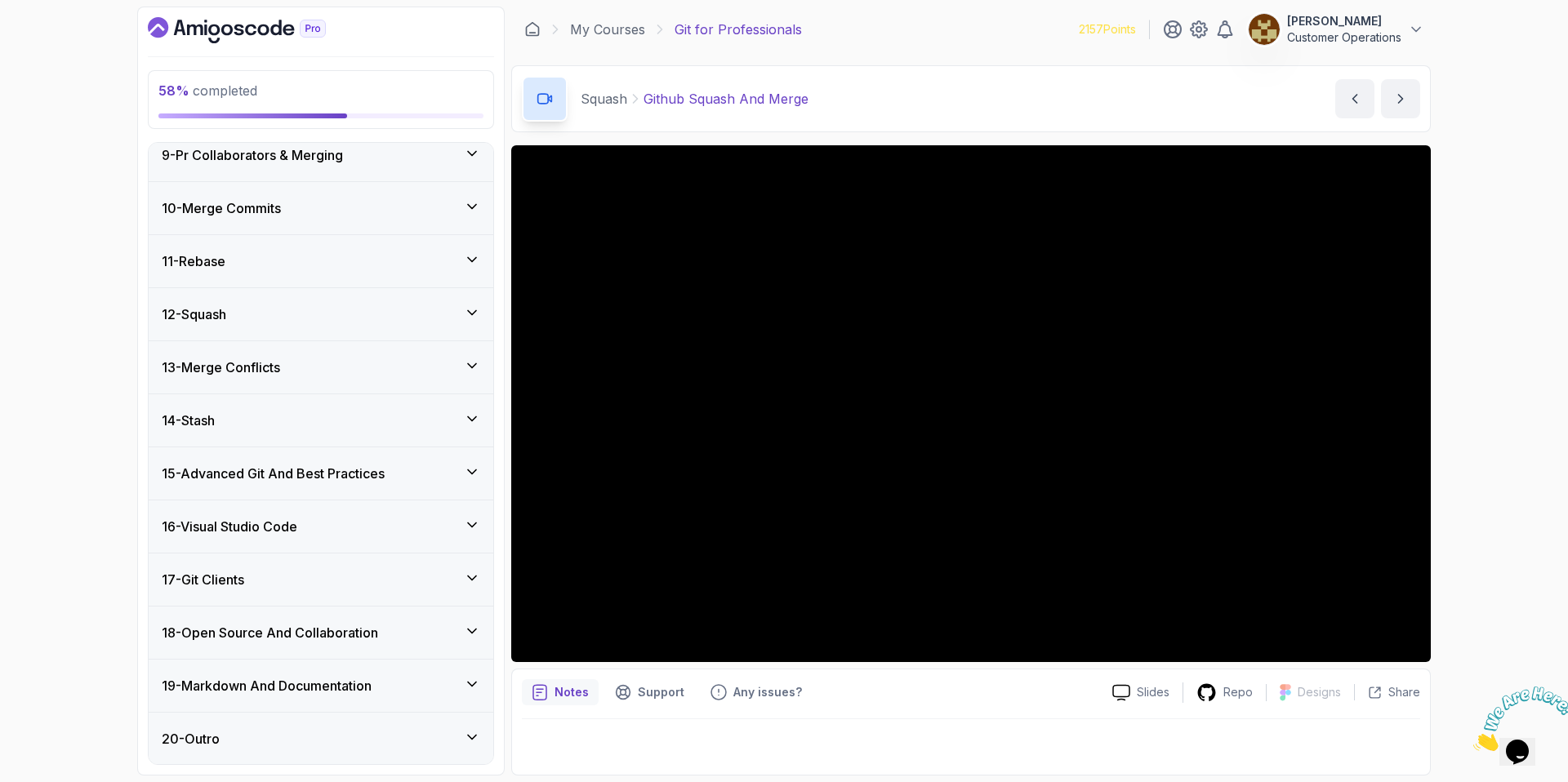
scroll to position [439, 0]
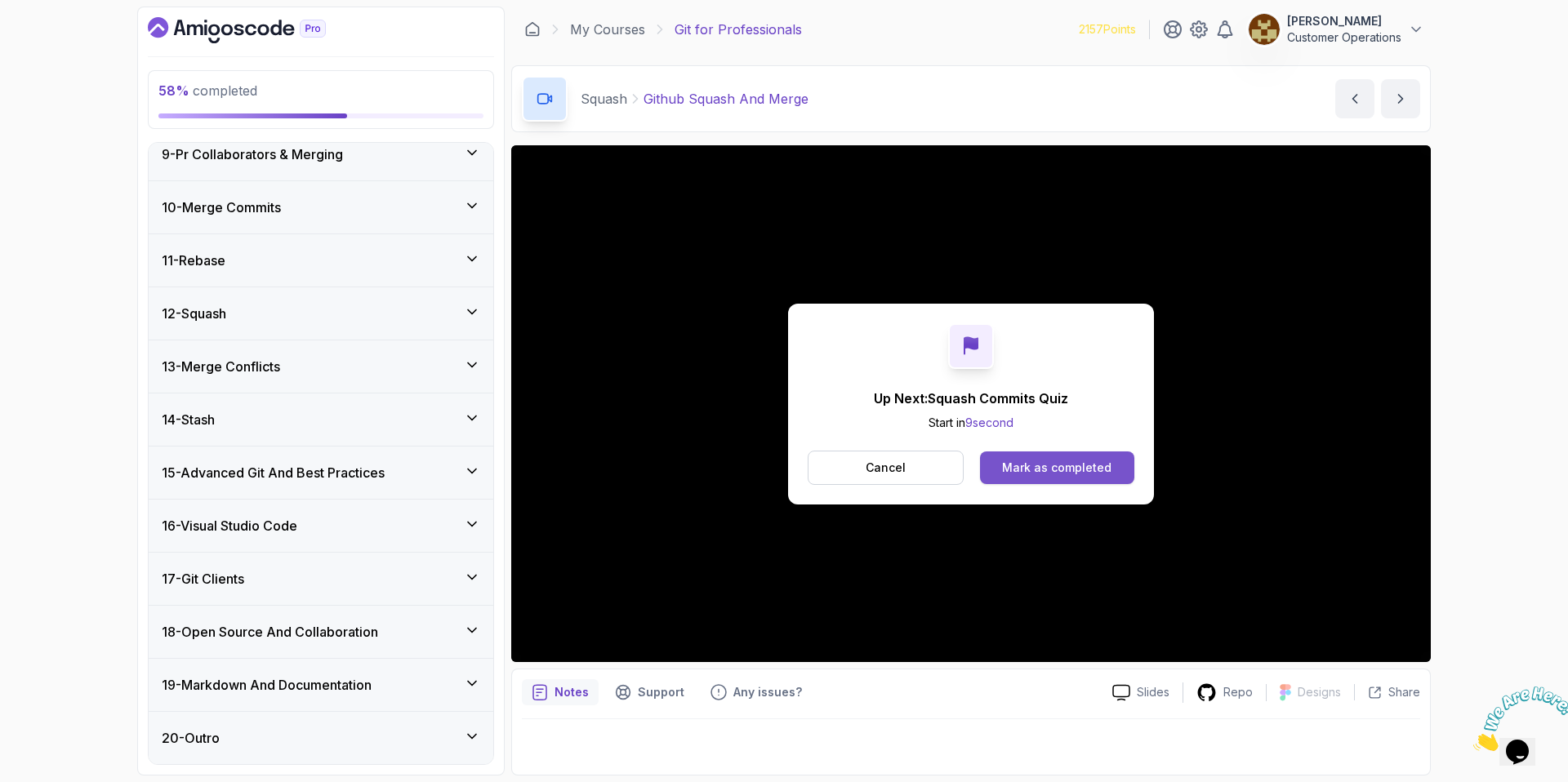
click at [1083, 479] on button "Mark as completed" at bounding box center [1057, 468] width 154 height 33
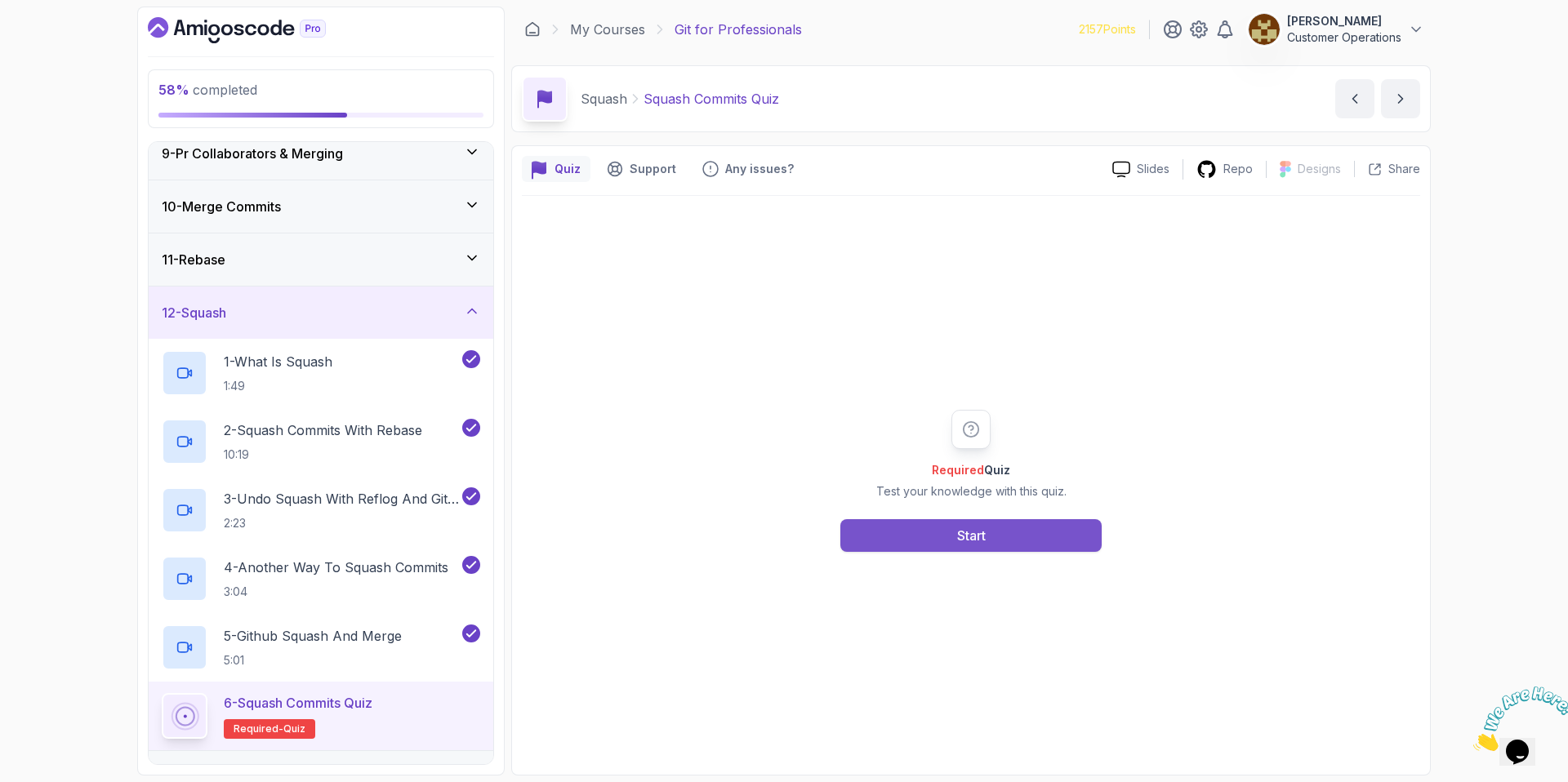
click at [969, 544] on div "Start" at bounding box center [971, 535] width 29 height 20
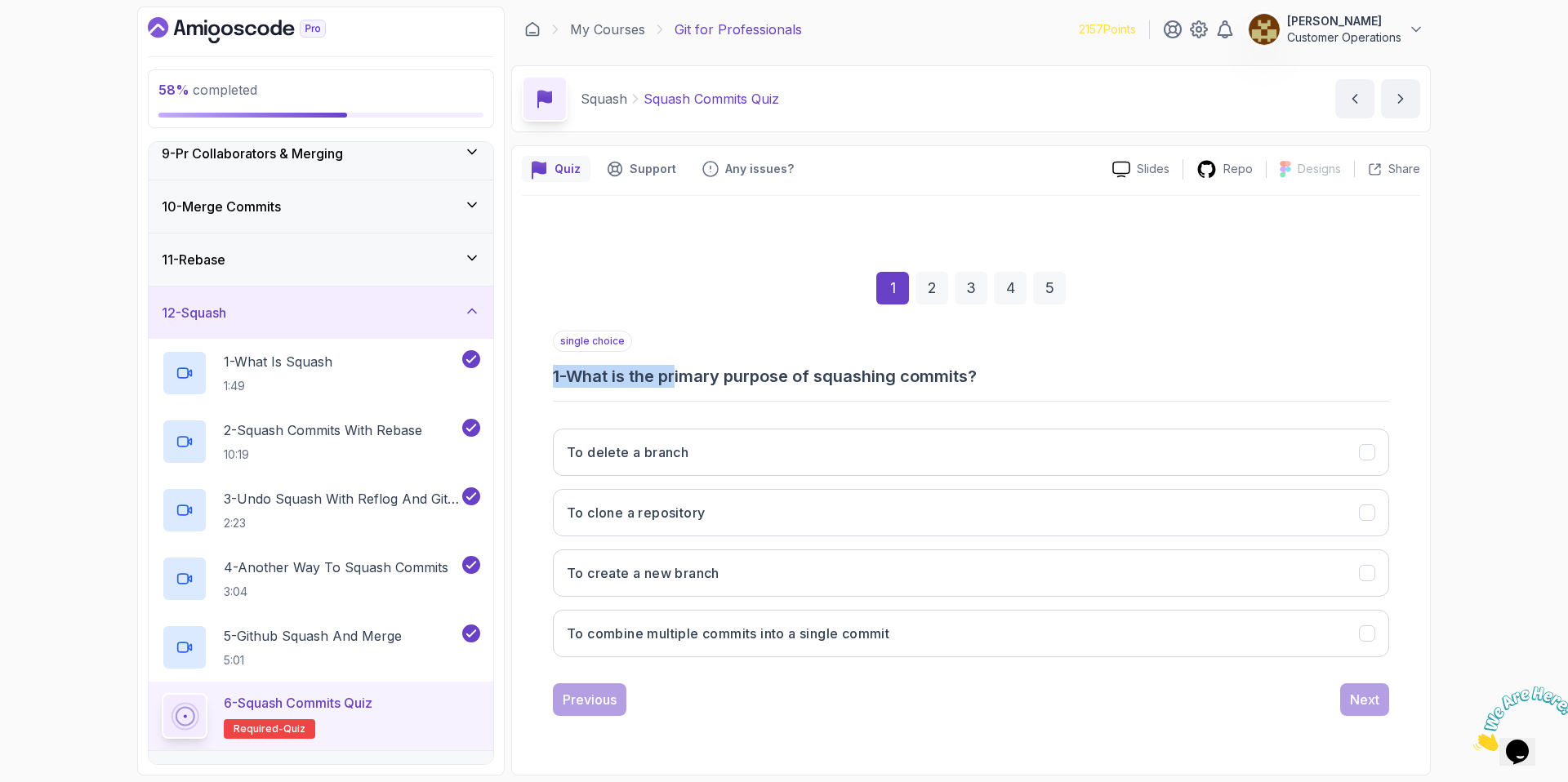
drag, startPoint x: 682, startPoint y: 380, endPoint x: 978, endPoint y: 365, distance: 296.4
click at [977, 365] on h3 "1 - What is the primary purpose of squashing commits?" at bounding box center [971, 376] width 836 height 23
drag, startPoint x: 978, startPoint y: 365, endPoint x: 896, endPoint y: 422, distance: 99.9
click at [978, 366] on h3 "1 - What is the primary purpose of squashing commits?" at bounding box center [971, 376] width 836 height 23
click at [809, 634] on h3 "To combine multiple commits into a single commit" at bounding box center [727, 634] width 322 height 20
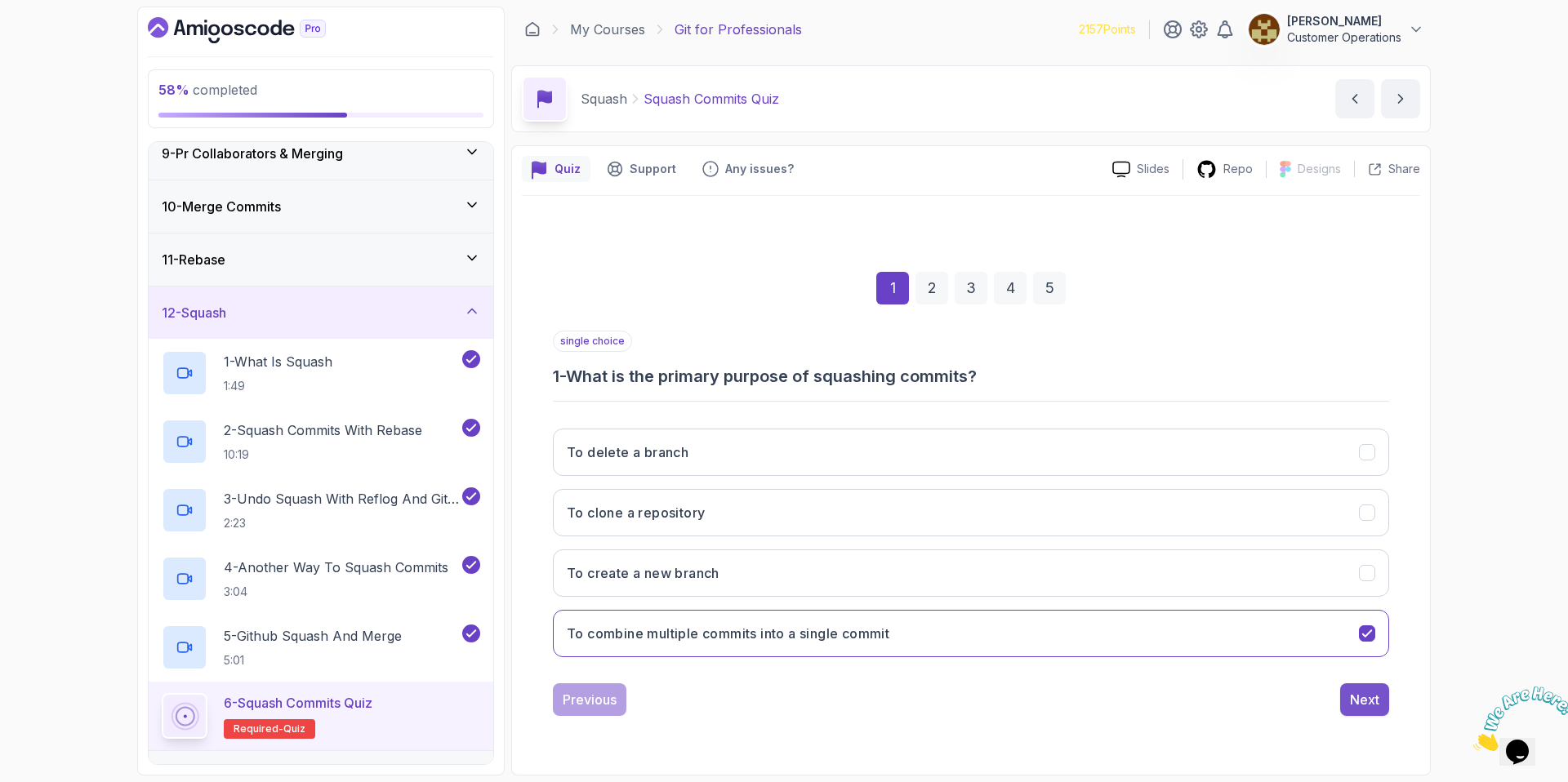
click at [1361, 706] on div "Next" at bounding box center [1365, 699] width 30 height 20
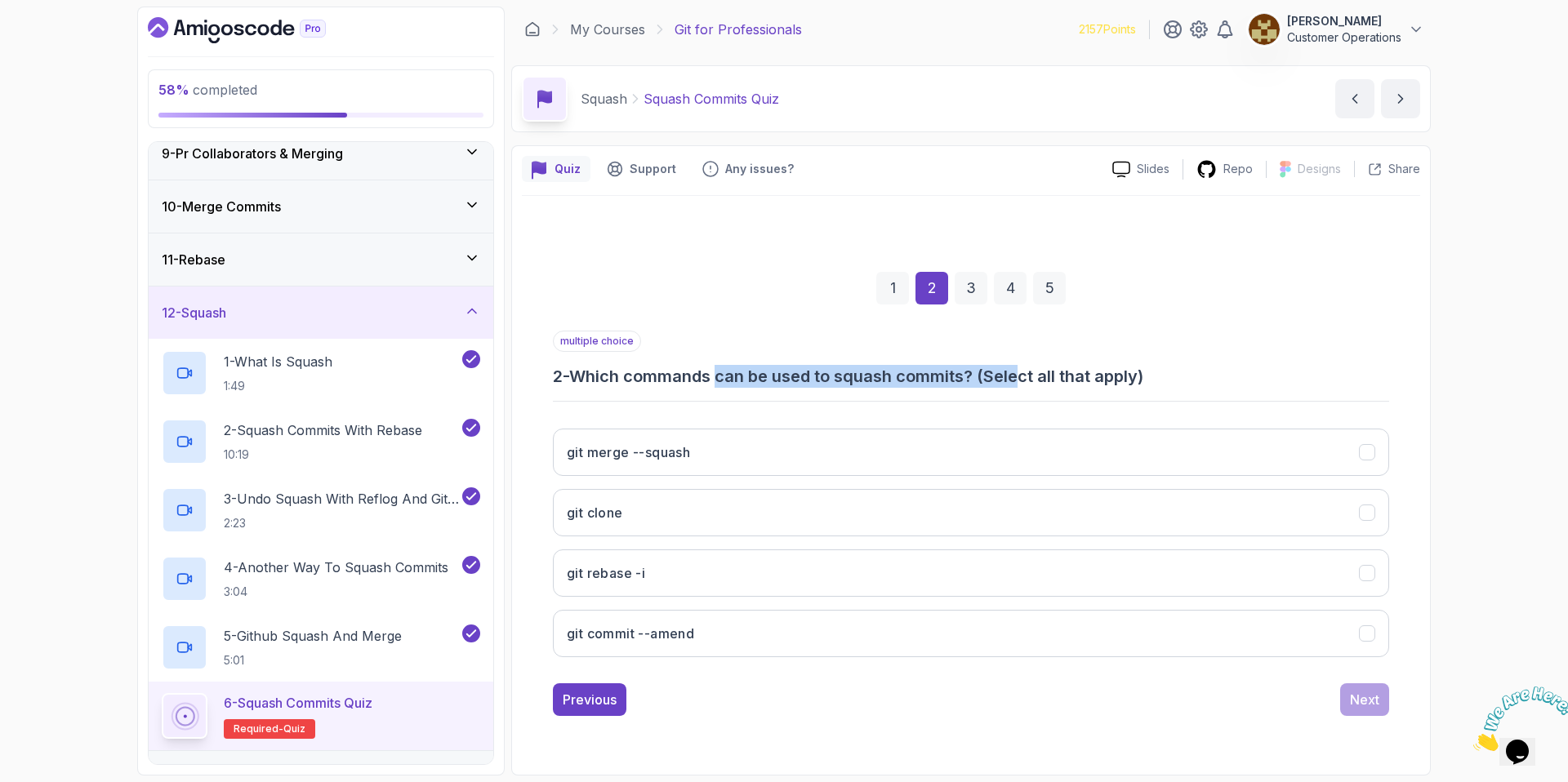
drag, startPoint x: 726, startPoint y: 371, endPoint x: 1025, endPoint y: 380, distance: 299.1
click at [1025, 380] on h3 "2 - Which commands can be used to squash commits? (Select all that apply)" at bounding box center [971, 376] width 836 height 23
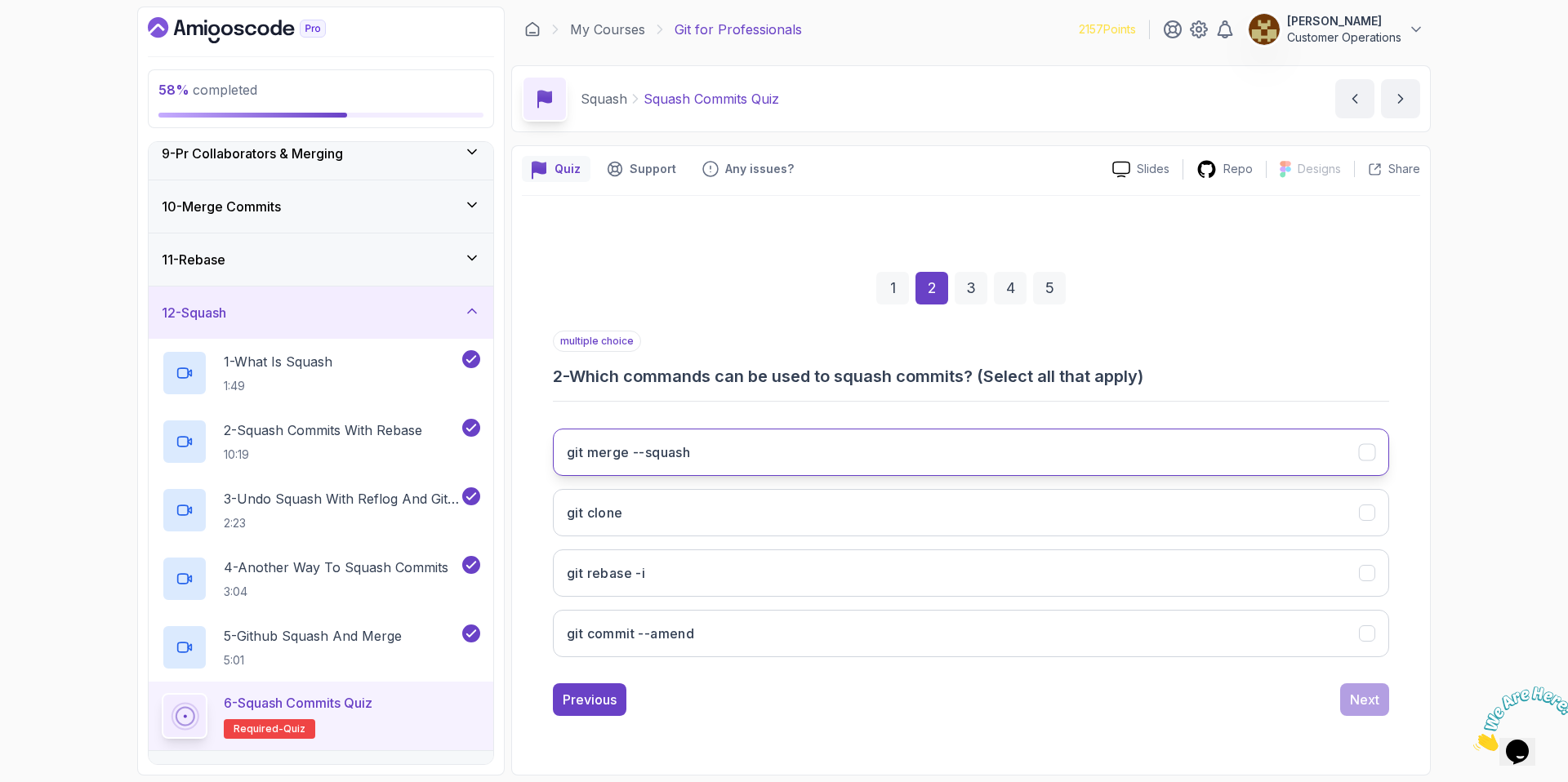
click at [743, 466] on button "git merge --squash" at bounding box center [971, 452] width 836 height 48
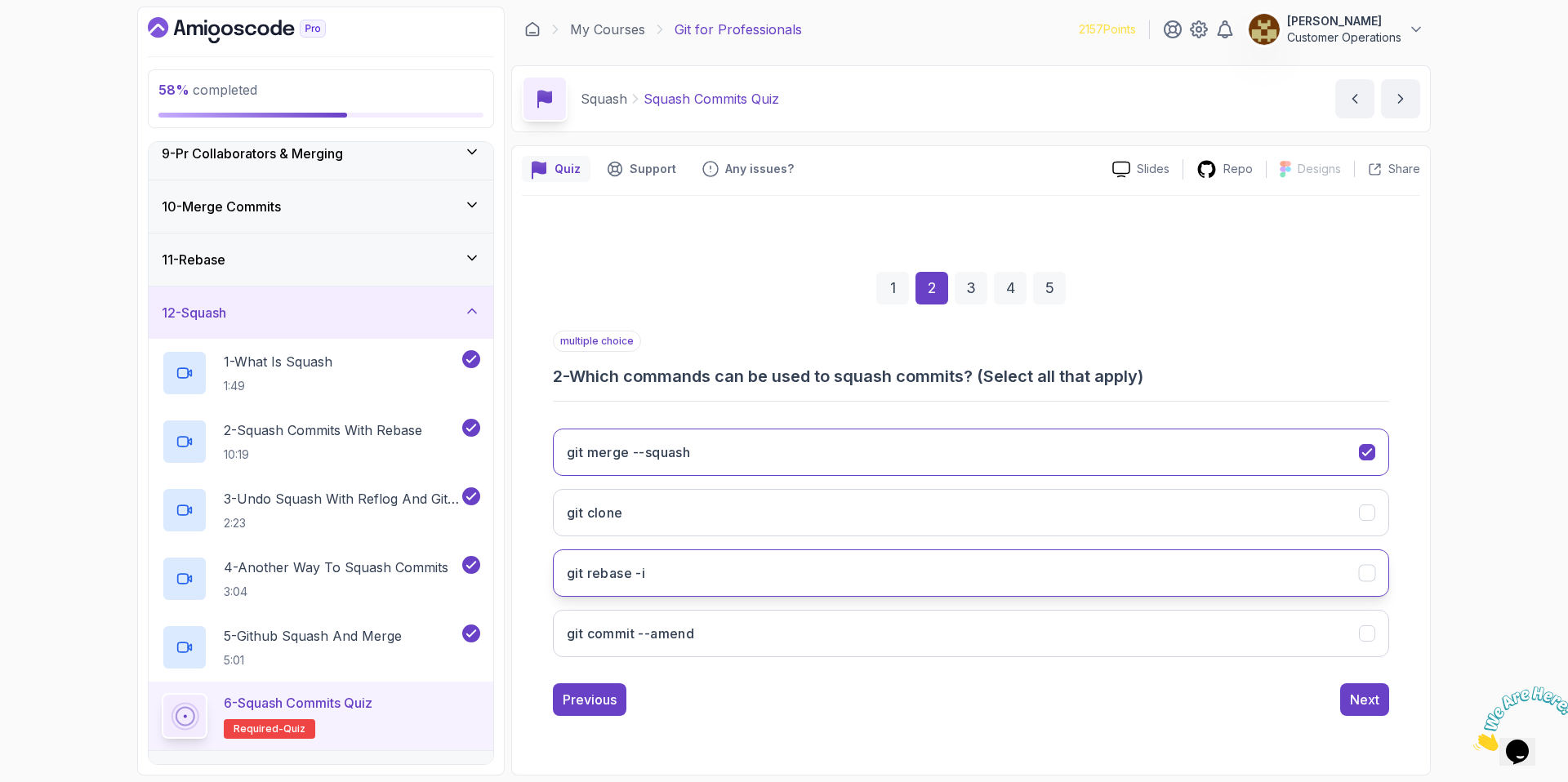
click at [727, 576] on button "git rebase -i" at bounding box center [971, 573] width 836 height 48
click at [753, 640] on button "git commit --amend" at bounding box center [971, 634] width 836 height 48
click at [1365, 698] on div "Next" at bounding box center [1365, 699] width 30 height 20
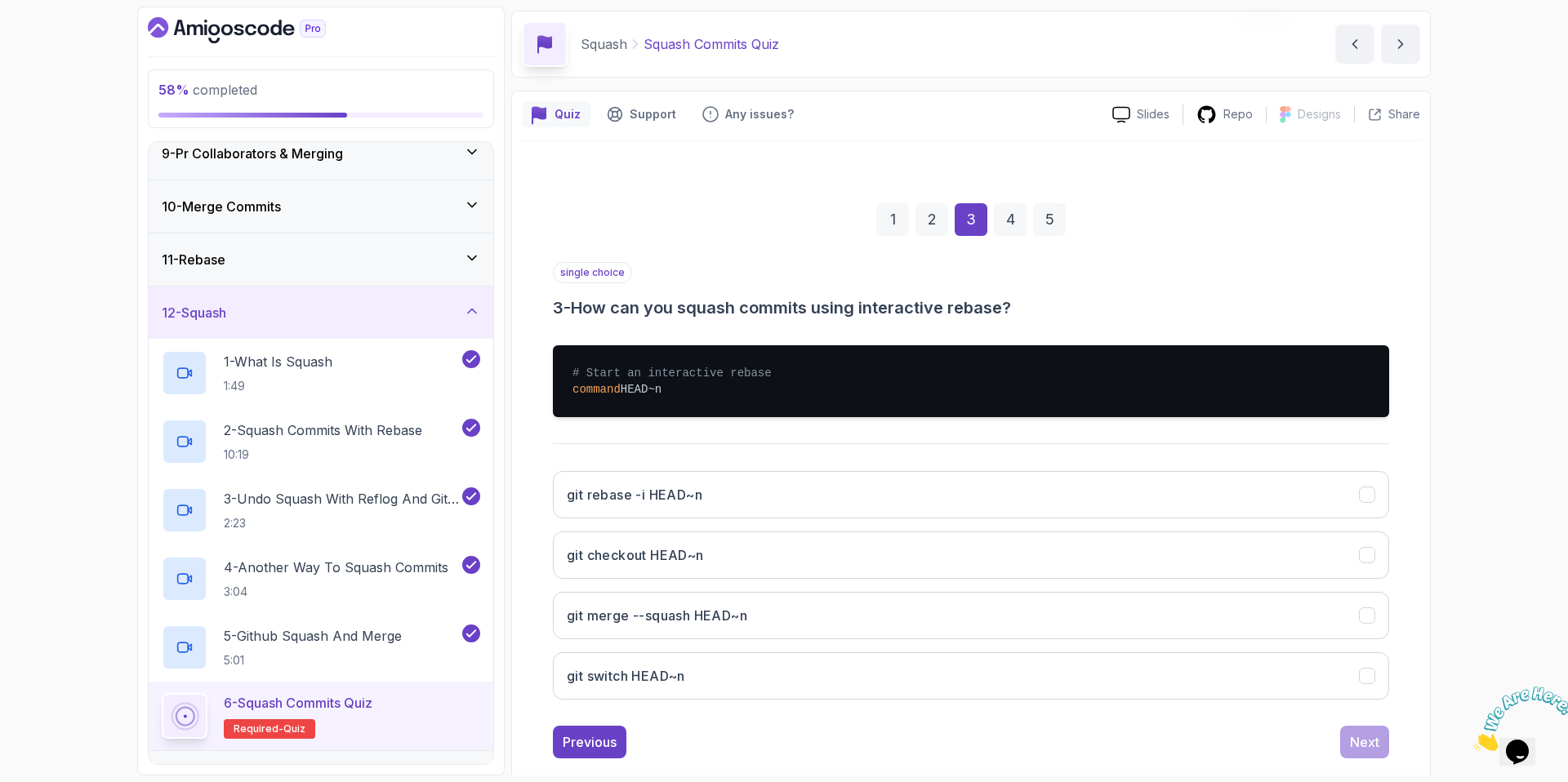
scroll to position [84, 0]
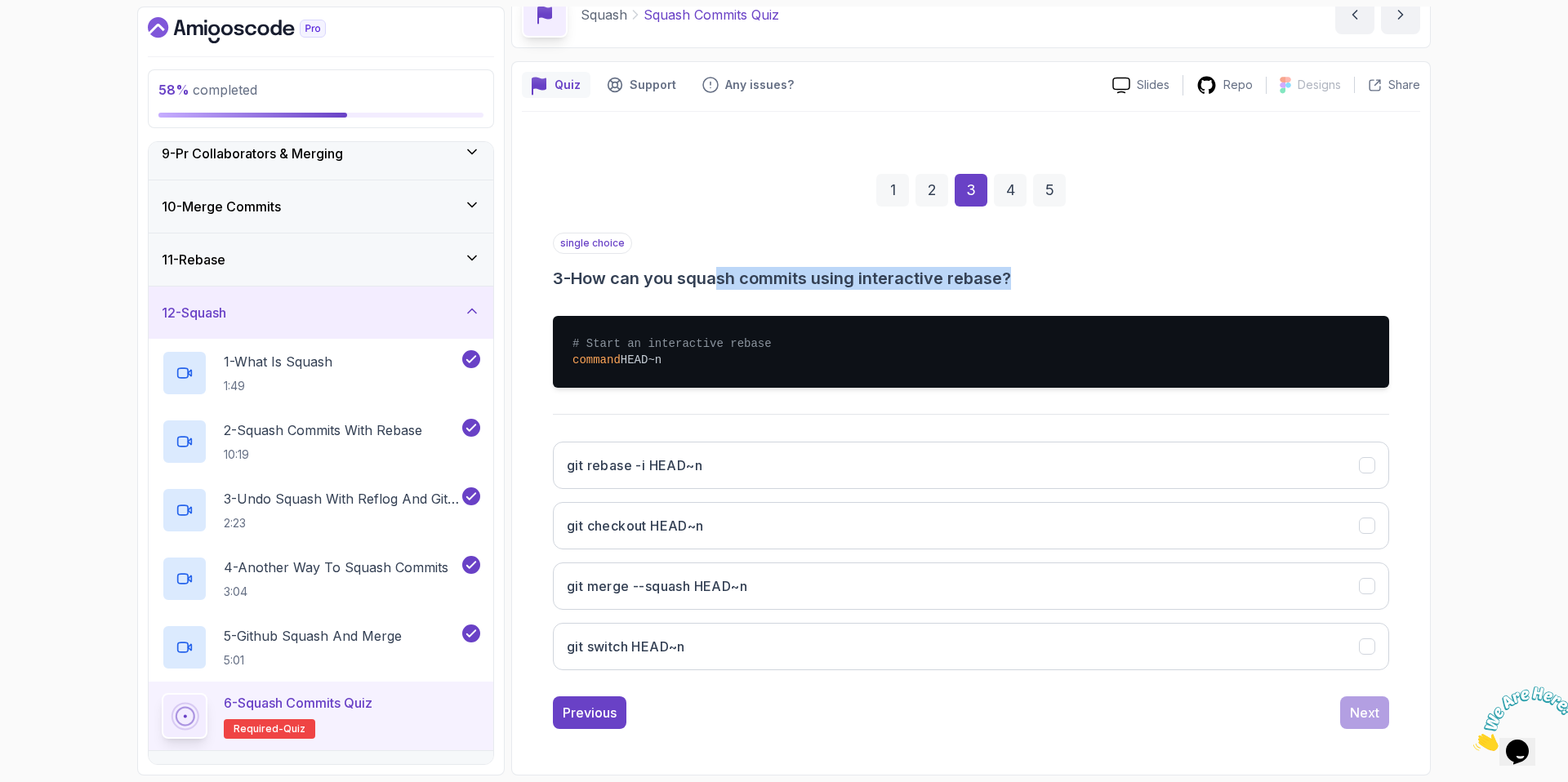
drag, startPoint x: 734, startPoint y: 275, endPoint x: 1038, endPoint y: 284, distance: 304.1
click at [1038, 284] on h3 "3 - How can you squash commits using interactive rebase?" at bounding box center [971, 279] width 836 height 23
drag, startPoint x: 1039, startPoint y: 282, endPoint x: 757, endPoint y: 276, distance: 282.1
click at [758, 276] on h3 "3 - How can you squash commits using interactive rebase?" at bounding box center [971, 279] width 836 height 23
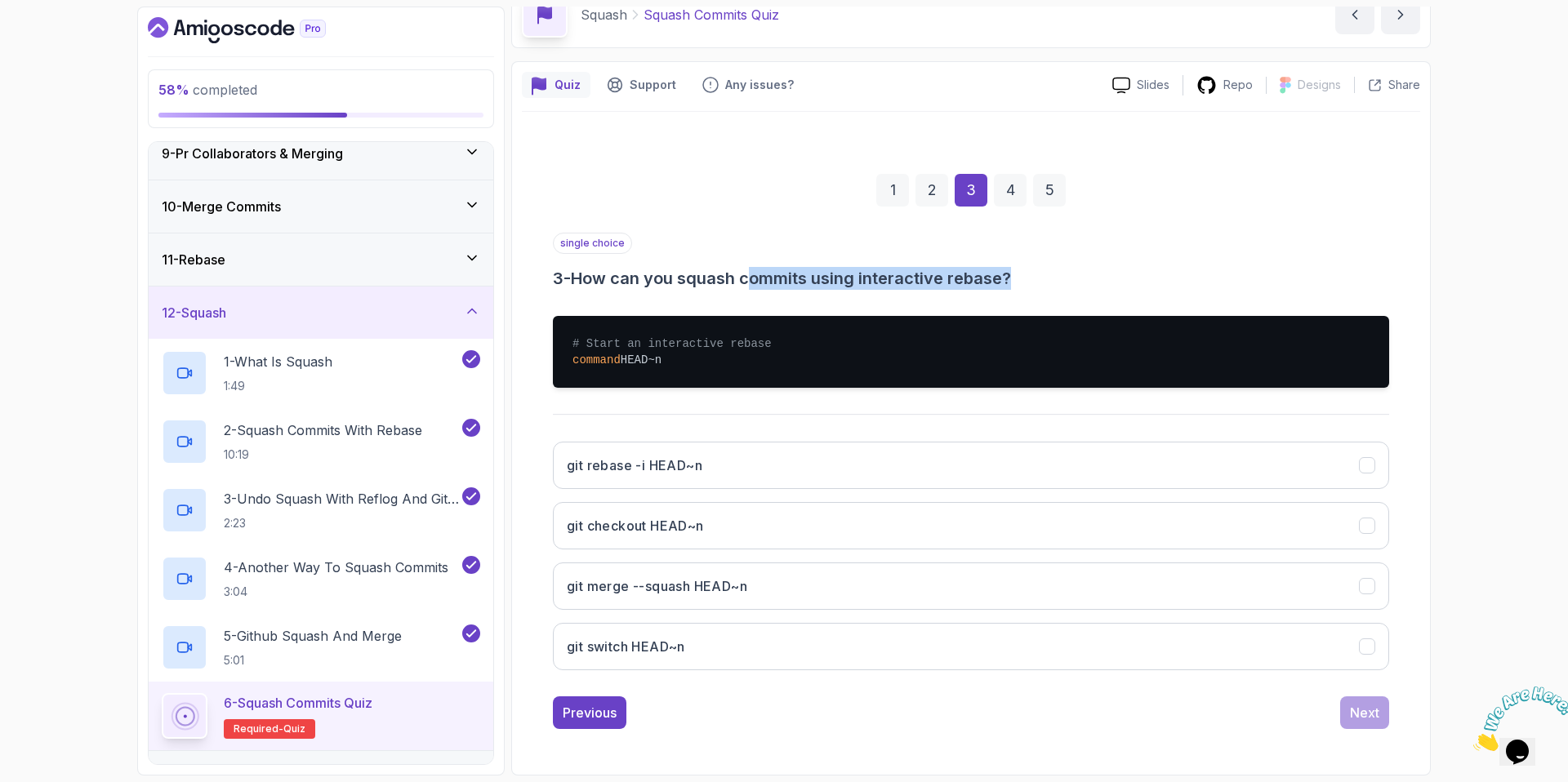
click at [757, 276] on h3 "3 - How can you squash commits using interactive rebase?" at bounding box center [971, 279] width 836 height 23
drag, startPoint x: 676, startPoint y: 277, endPoint x: 876, endPoint y: 276, distance: 200.0
click at [876, 276] on h3 "3 - How can you squash commits using interactive rebase?" at bounding box center [971, 279] width 836 height 23
drag, startPoint x: 750, startPoint y: 275, endPoint x: 934, endPoint y: 278, distance: 184.0
click at [934, 278] on h3 "3 - How can you squash commits using interactive rebase?" at bounding box center [971, 279] width 836 height 23
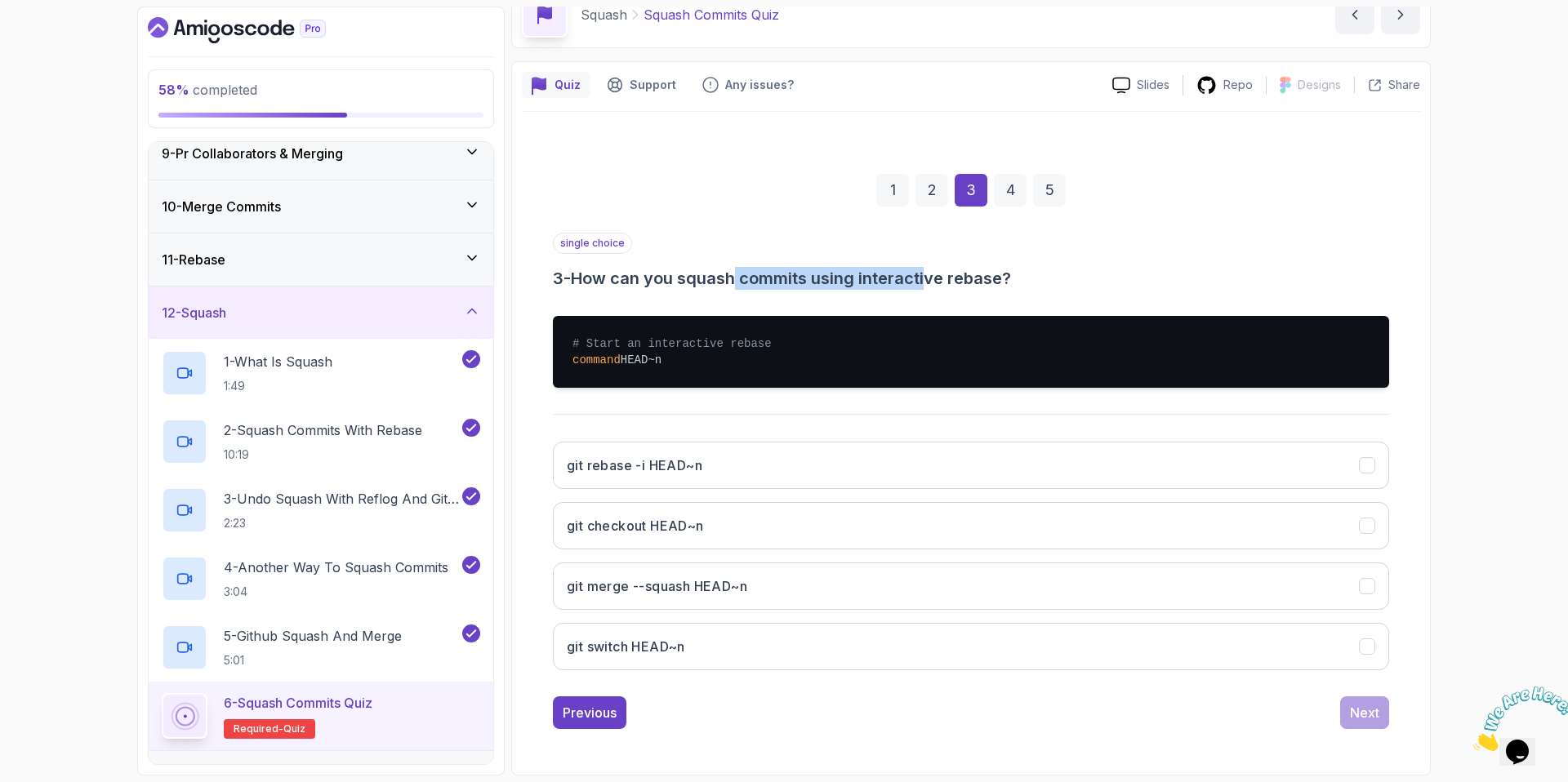
click at [934, 278] on h3 "3 - How can you squash commits using interactive rebase?" at bounding box center [971, 279] width 836 height 23
drag, startPoint x: 858, startPoint y: 275, endPoint x: 1049, endPoint y: 278, distance: 191.0
click at [1049, 278] on h3 "3 - How can you squash commits using interactive rebase?" at bounding box center [971, 279] width 836 height 23
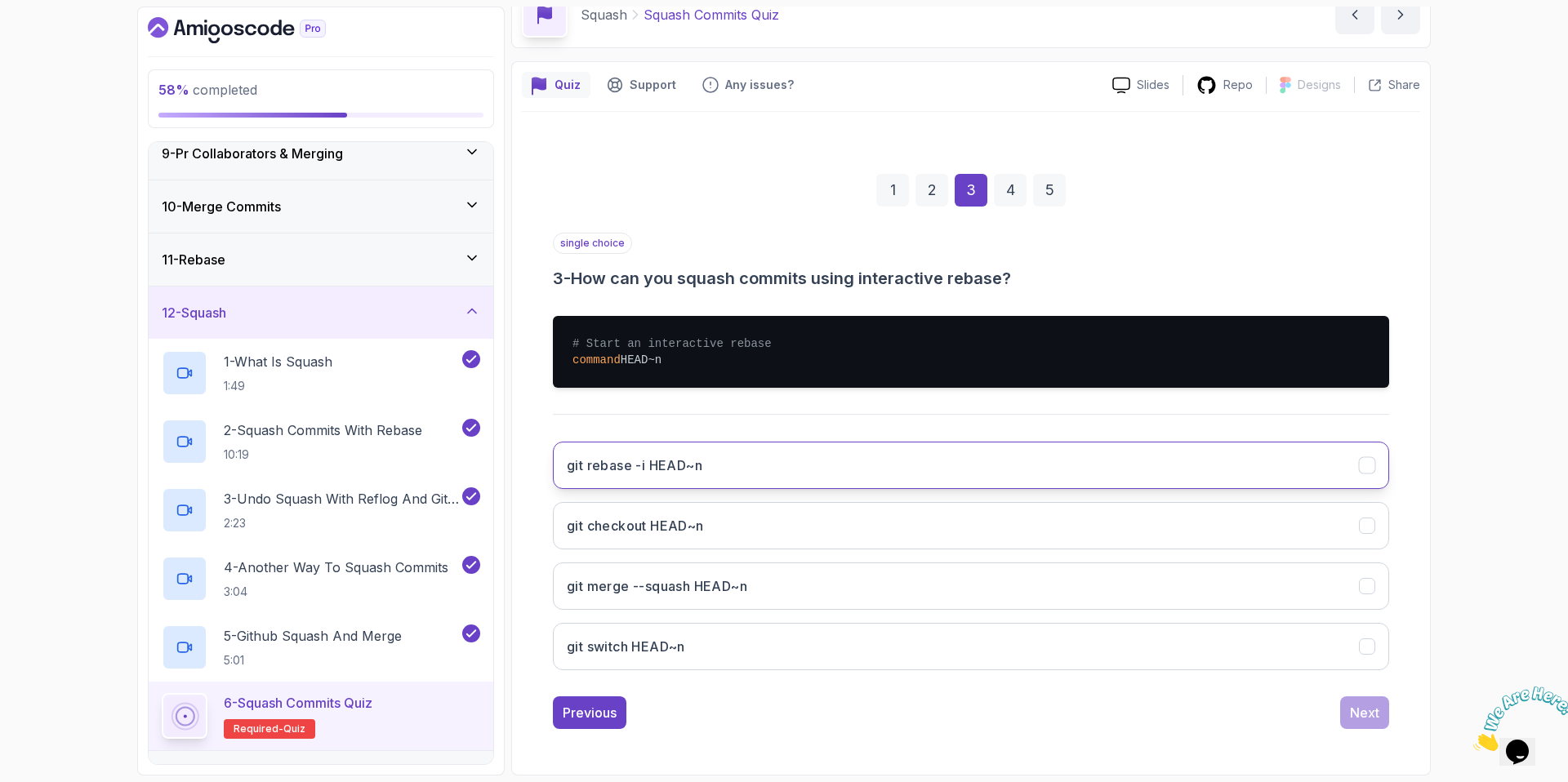
click at [758, 471] on button "git rebase -i HEAD~n" at bounding box center [971, 466] width 836 height 48
click at [1362, 712] on div "Next" at bounding box center [1365, 712] width 30 height 20
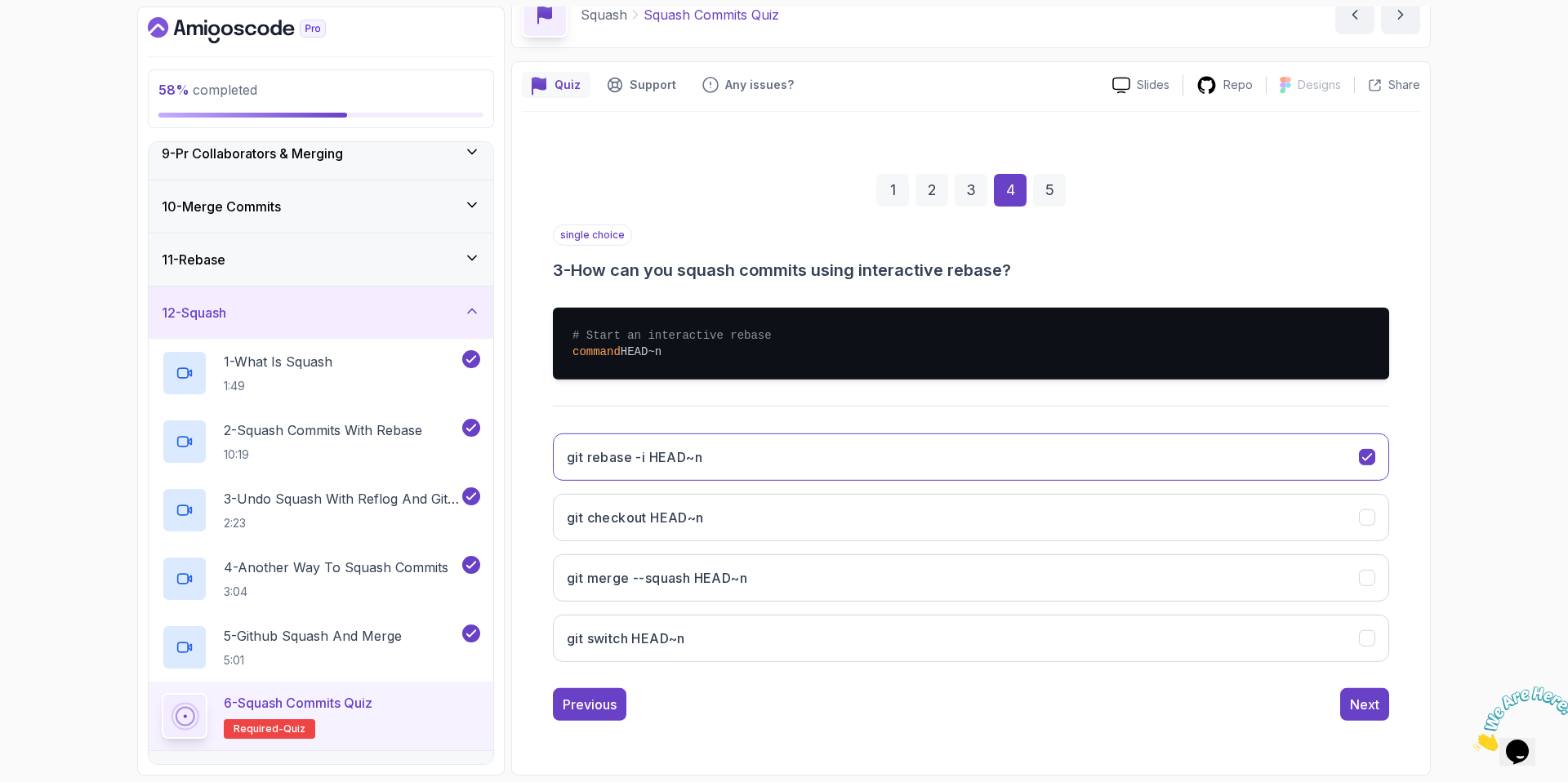
scroll to position [0, 0]
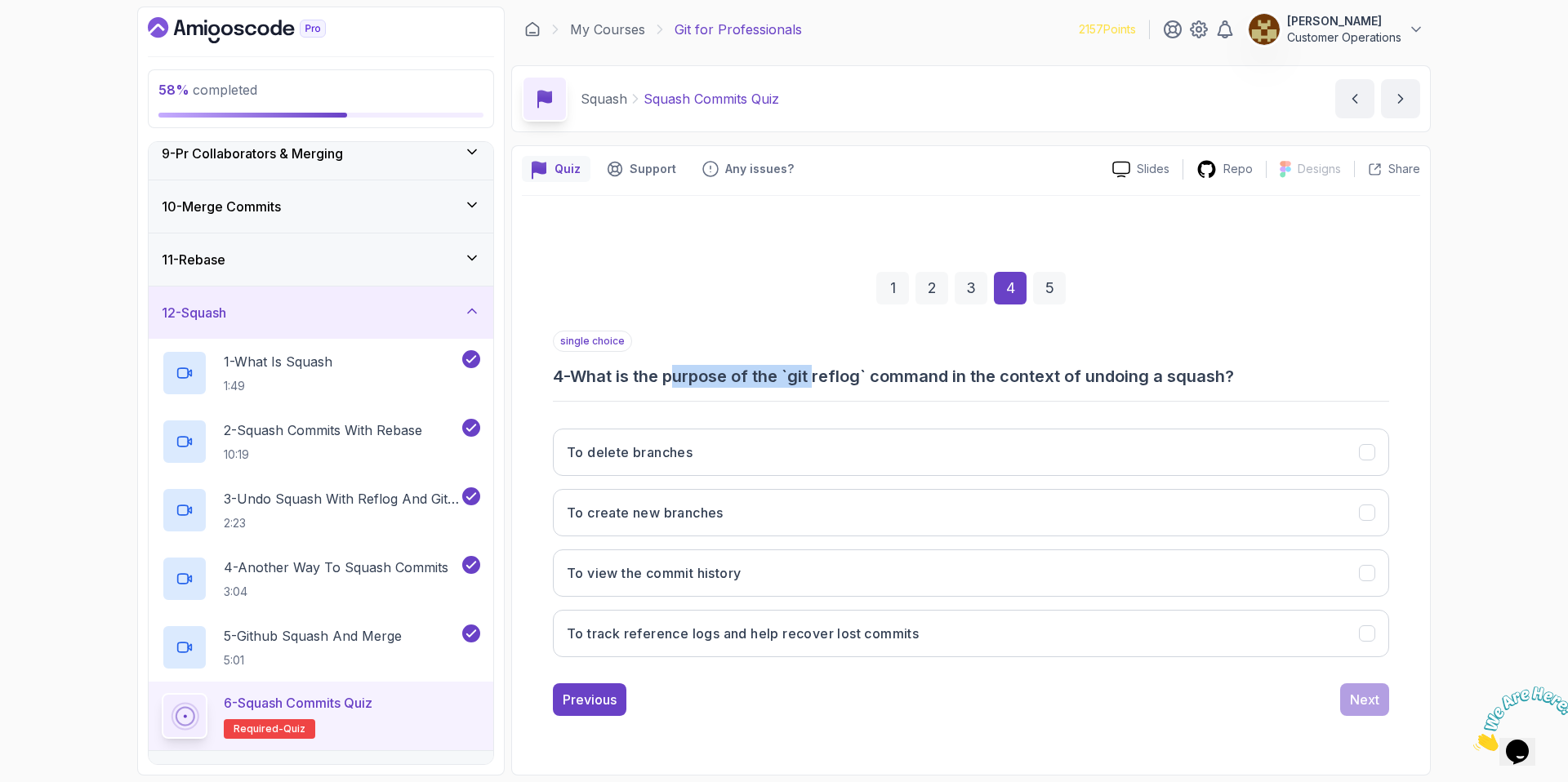
drag, startPoint x: 680, startPoint y: 378, endPoint x: 822, endPoint y: 375, distance: 142.0
click at [822, 375] on h3 "4 - What is the purpose of the `git reflog` command in the context of undoing a…" at bounding box center [971, 376] width 836 height 23
drag, startPoint x: 809, startPoint y: 377, endPoint x: 1009, endPoint y: 380, distance: 200.0
click at [1009, 380] on h3 "4 - What is the purpose of the `git reflog` command in the context of undoing a…" at bounding box center [971, 376] width 836 height 23
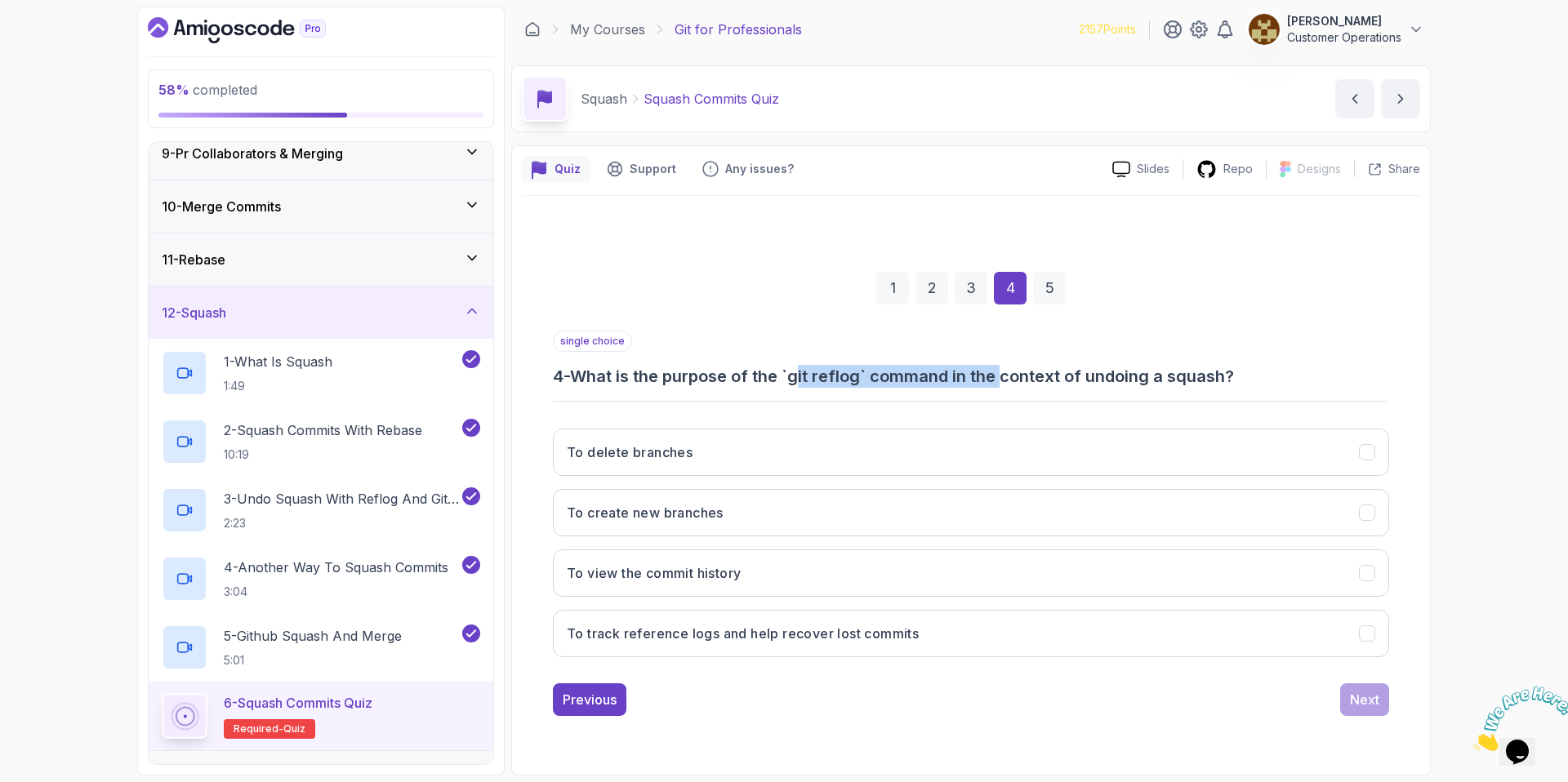
drag, startPoint x: 1009, startPoint y: 380, endPoint x: 1086, endPoint y: 375, distance: 77.2
click at [1010, 380] on h3 "4 - What is the purpose of the `git reflog` command in the context of undoing a…" at bounding box center [971, 376] width 836 height 23
drag, startPoint x: 1092, startPoint y: 374, endPoint x: 980, endPoint y: 378, distance: 112.1
click at [982, 378] on h3 "4 - What is the purpose of the `git reflog` command in the context of undoing a…" at bounding box center [971, 376] width 836 height 23
drag, startPoint x: 980, startPoint y: 378, endPoint x: 946, endPoint y: 379, distance: 34.0
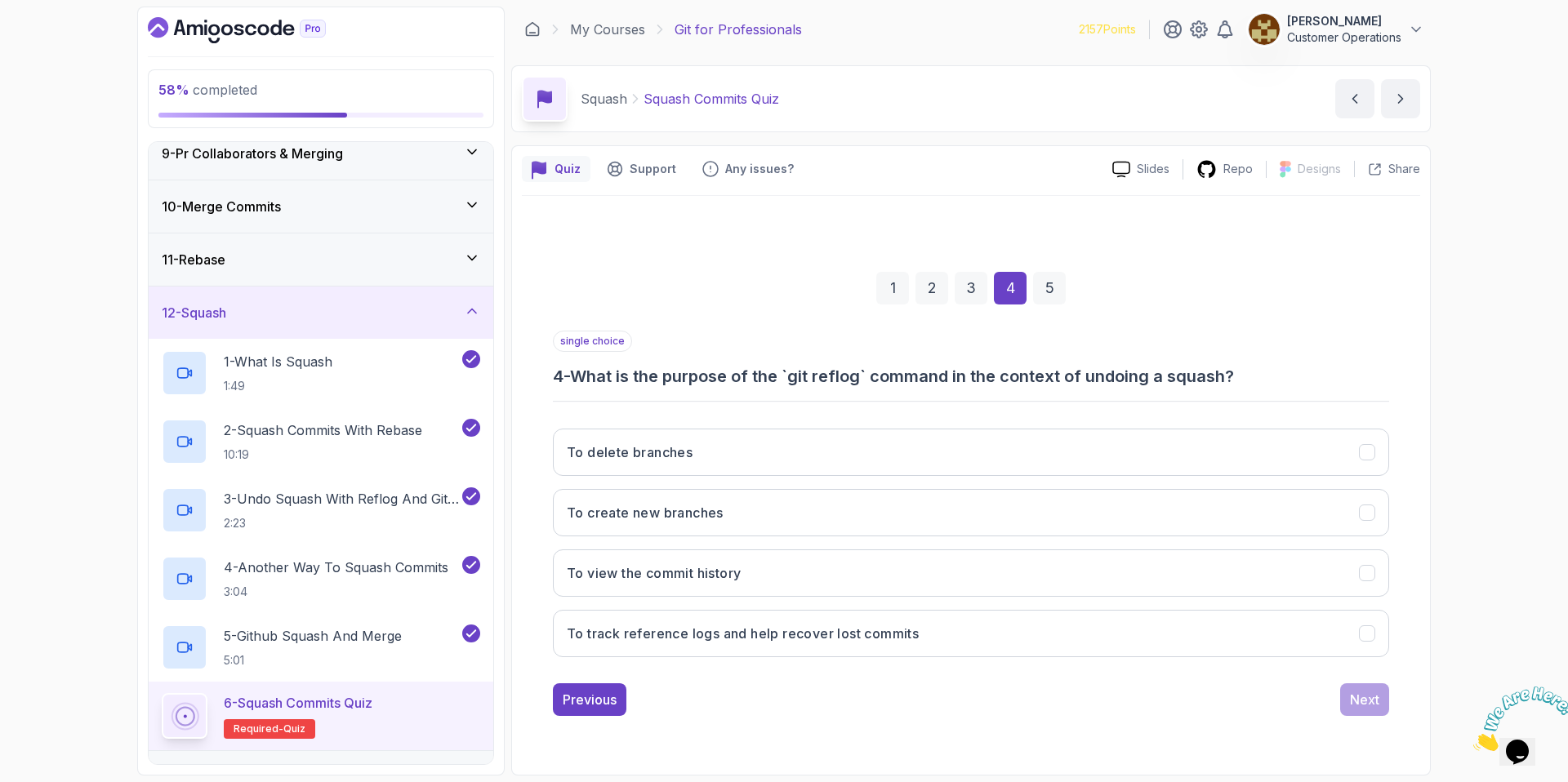
click at [979, 378] on h3 "4 - What is the purpose of the `git reflog` command in the context of undoing a…" at bounding box center [971, 376] width 836 height 23
drag, startPoint x: 946, startPoint y: 379, endPoint x: 1114, endPoint y: 384, distance: 168.1
click at [1114, 384] on h3 "4 - What is the purpose of the `git reflog` command in the context of undoing a…" at bounding box center [971, 376] width 836 height 23
drag, startPoint x: 1114, startPoint y: 384, endPoint x: 1174, endPoint y: 381, distance: 60.1
click at [1116, 384] on h3 "4 - What is the purpose of the `git reflog` command in the context of undoing a…" at bounding box center [971, 376] width 836 height 23
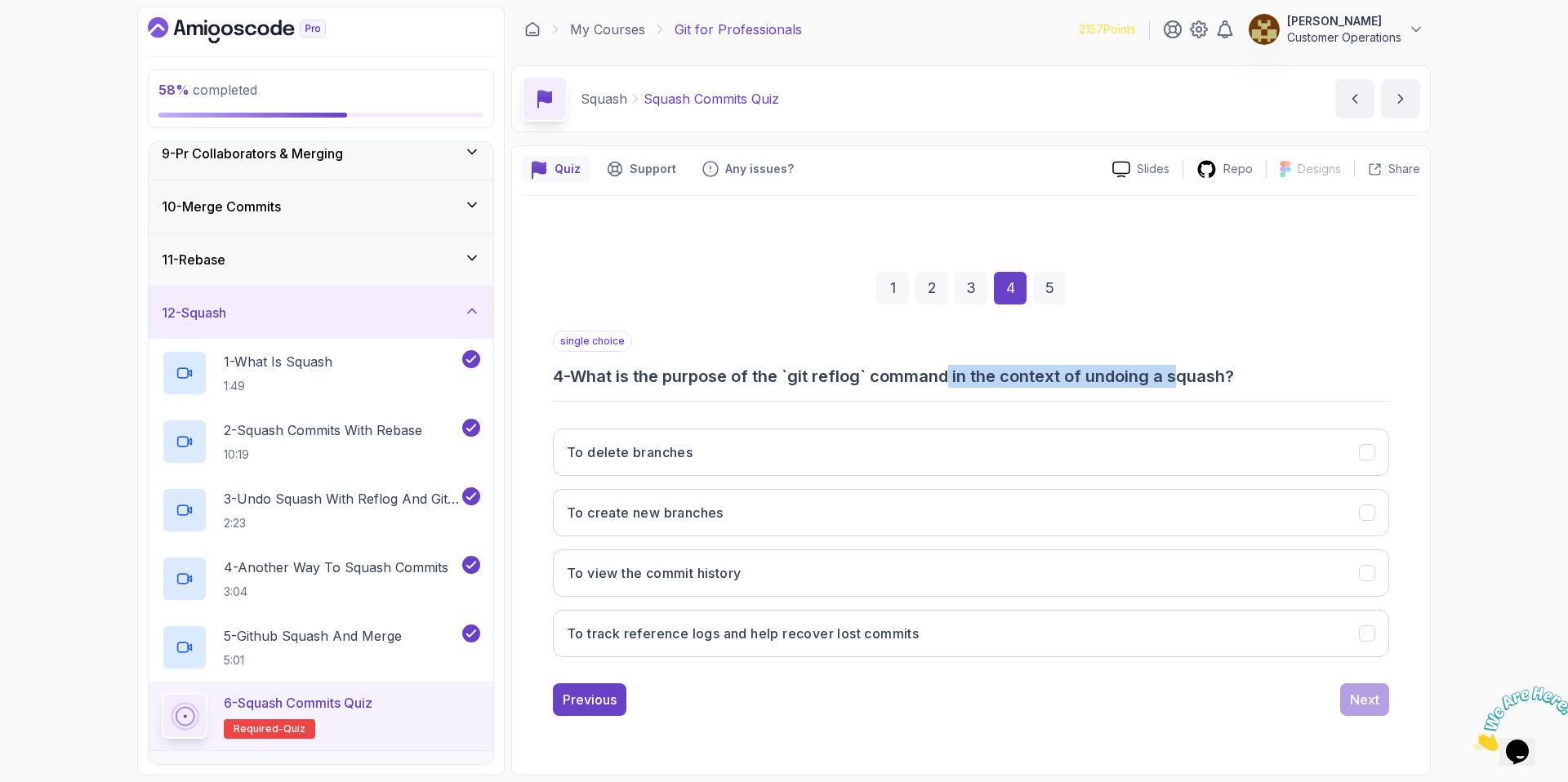
drag, startPoint x: 1183, startPoint y: 380, endPoint x: 955, endPoint y: 381, distance: 228.0
click at [955, 381] on h3 "4 - What is the purpose of the `git reflog` command in the context of undoing a…" at bounding box center [971, 376] width 836 height 23
drag, startPoint x: 955, startPoint y: 381, endPoint x: 1215, endPoint y: 380, distance: 260.0
click at [1214, 380] on h3 "4 - What is the purpose of the `git reflog` command in the context of undoing a…" at bounding box center [971, 376] width 836 height 23
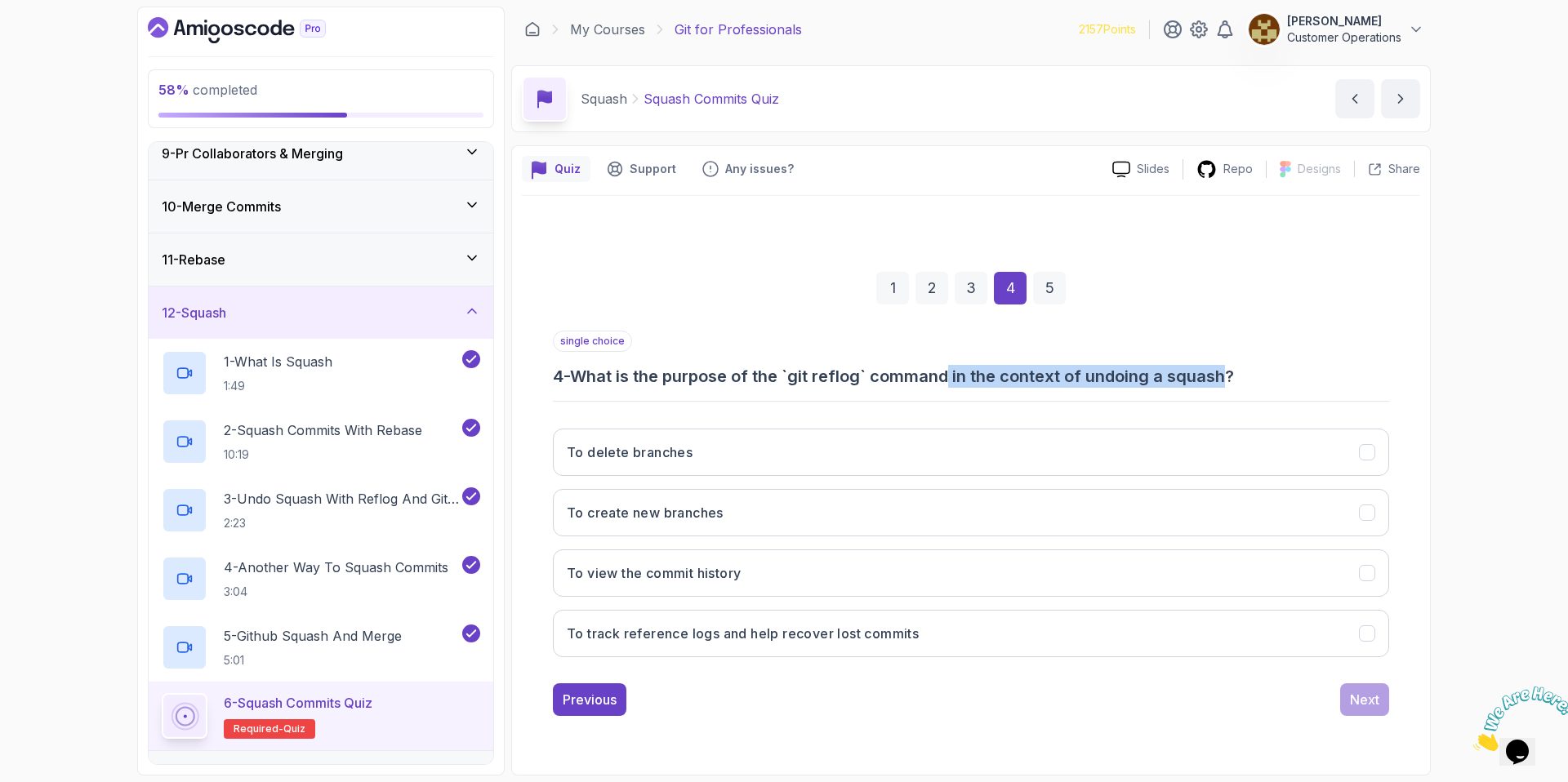
drag, startPoint x: 1215, startPoint y: 380, endPoint x: 1279, endPoint y: 377, distance: 64.1
click at [1215, 380] on h3 "4 - What is the purpose of the `git reflog` command in the context of undoing a…" at bounding box center [971, 376] width 836 height 23
drag, startPoint x: 1283, startPoint y: 376, endPoint x: 1036, endPoint y: 360, distance: 247.5
click at [1073, 361] on div "single choice 4 - What is the purpose of the `git reflog` command in the contex…" at bounding box center [971, 359] width 836 height 57
click at [1026, 359] on div "single choice 4 - What is the purpose of the `git reflog` command in the contex…" at bounding box center [971, 359] width 836 height 57
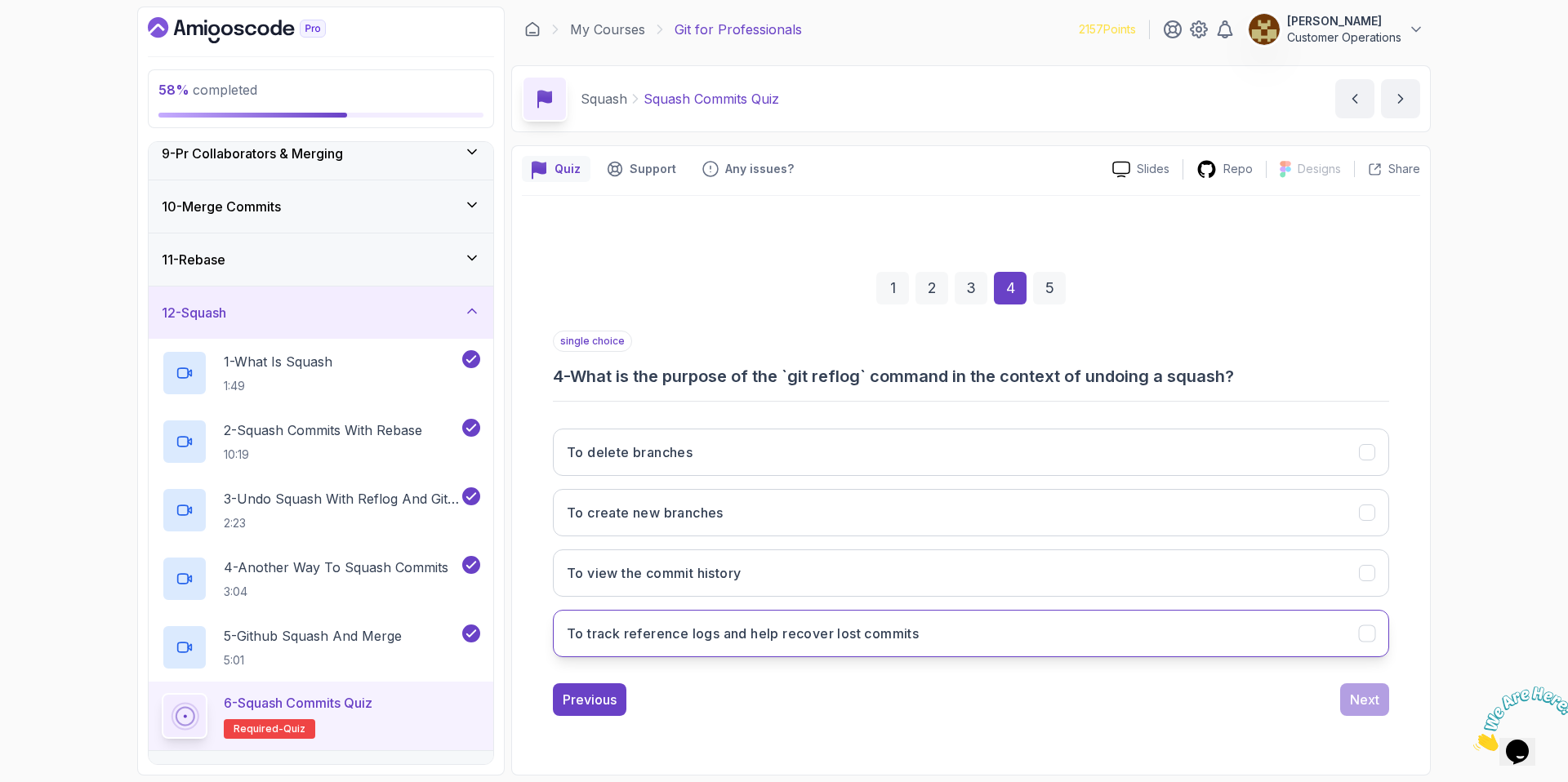
click at [754, 612] on button "To track reference logs and help recover lost commits" at bounding box center [971, 634] width 836 height 48
click at [1347, 702] on button "Next" at bounding box center [1365, 699] width 49 height 33
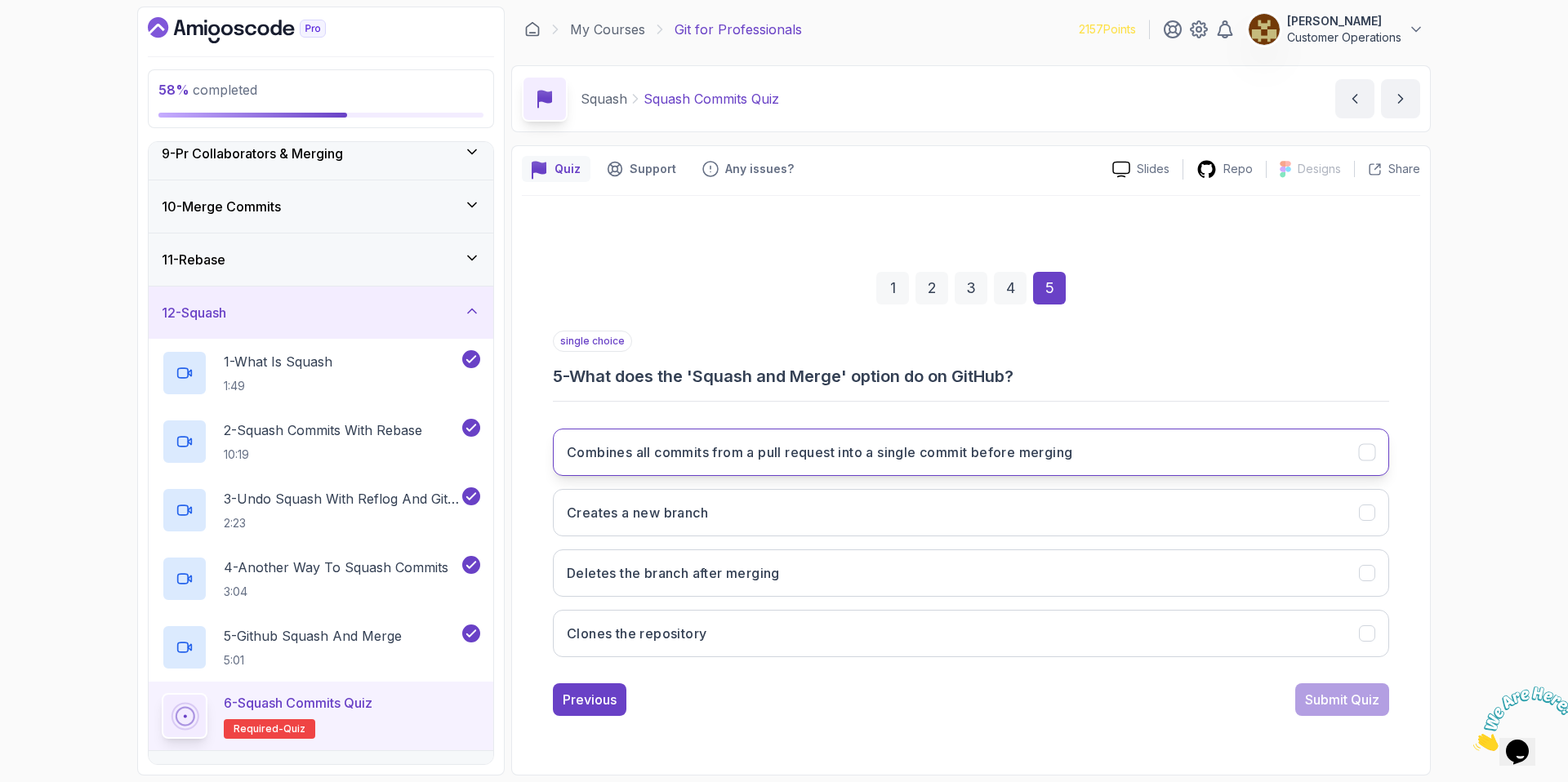
click at [774, 457] on h3 "Combines all commits from a pull request into a single commit before merging" at bounding box center [819, 452] width 505 height 20
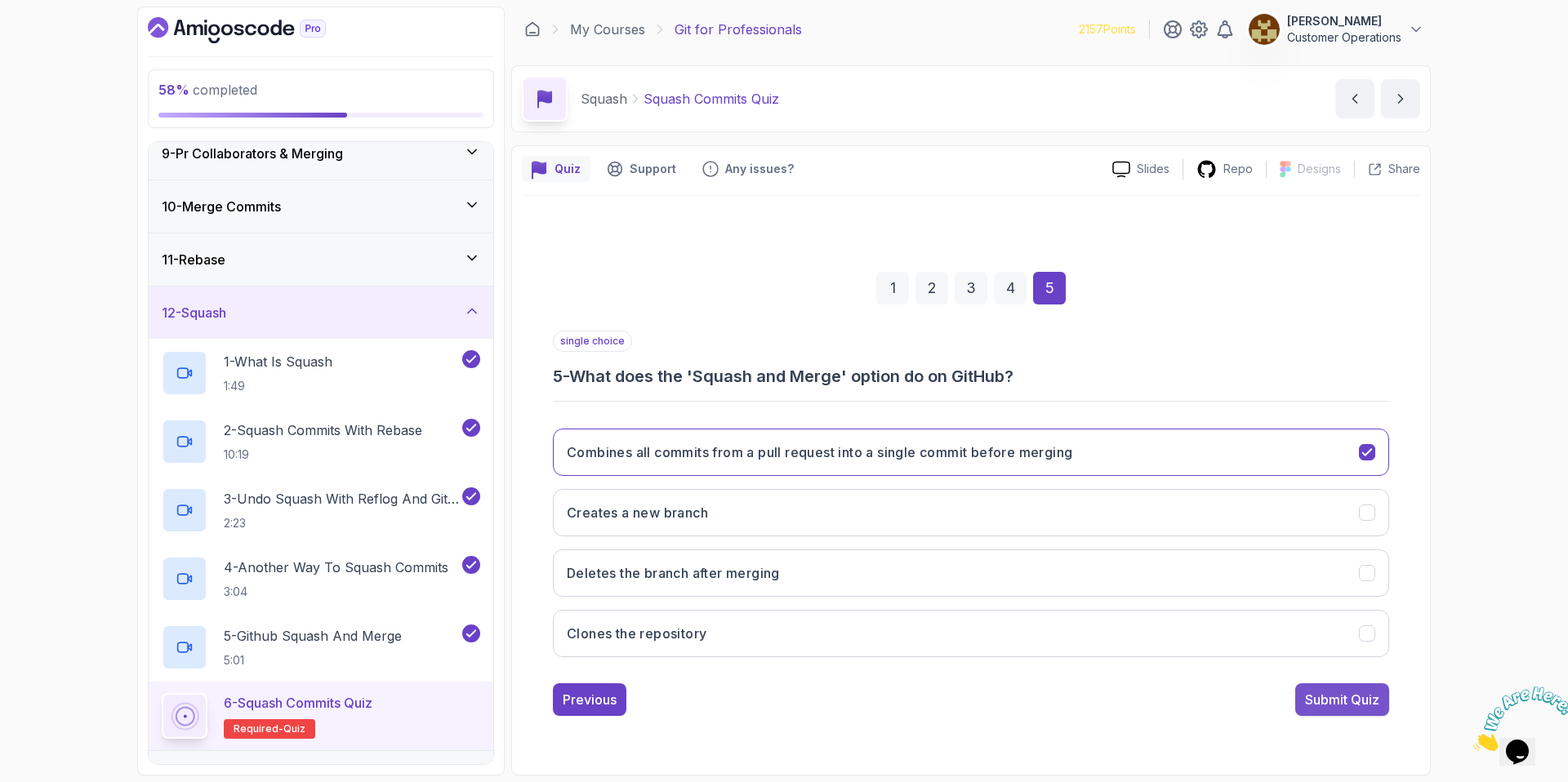
click at [1330, 709] on button "Submit Quiz" at bounding box center [1342, 699] width 94 height 33
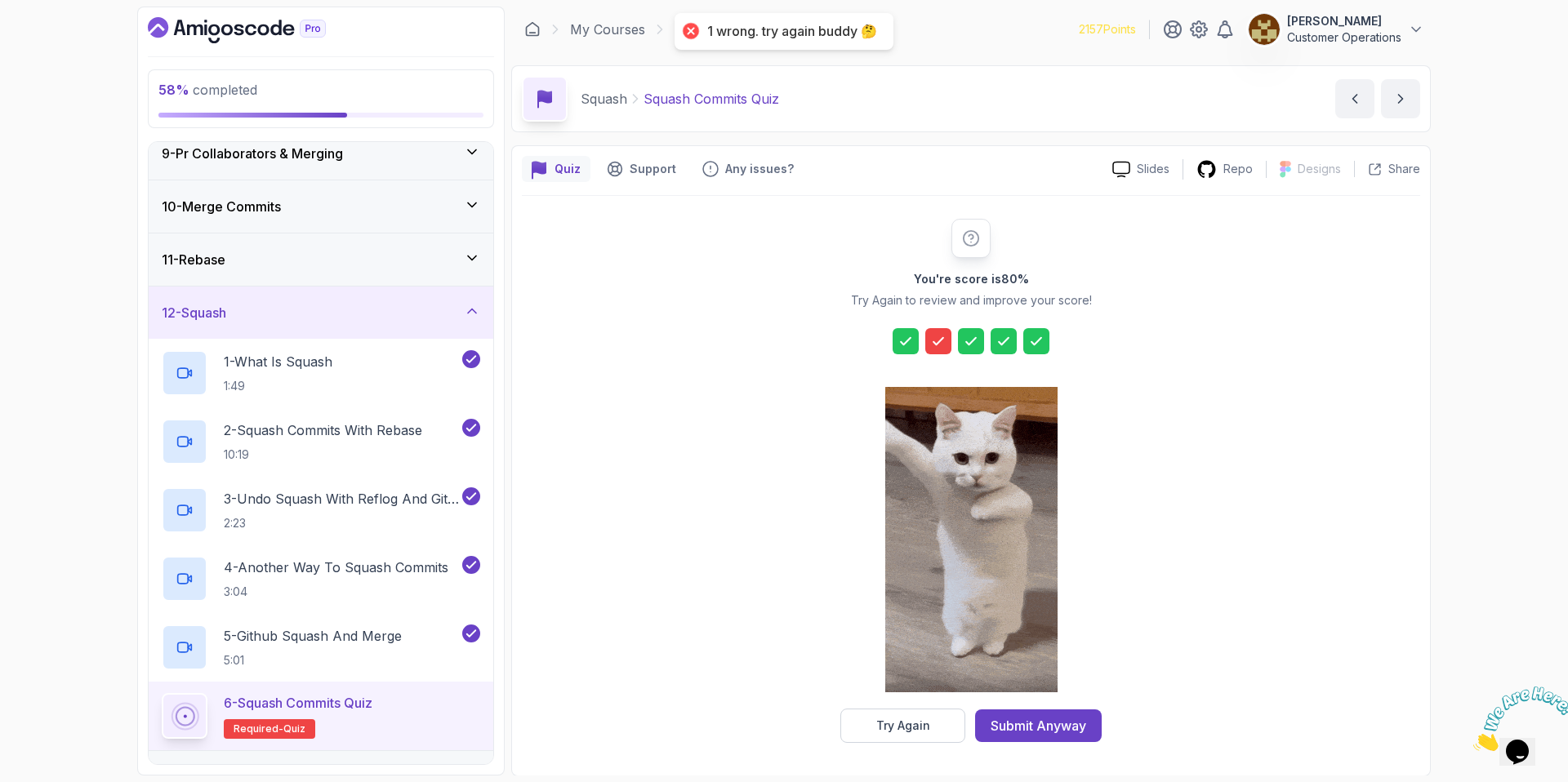
click at [933, 733] on button "Try Again" at bounding box center [903, 725] width 125 height 34
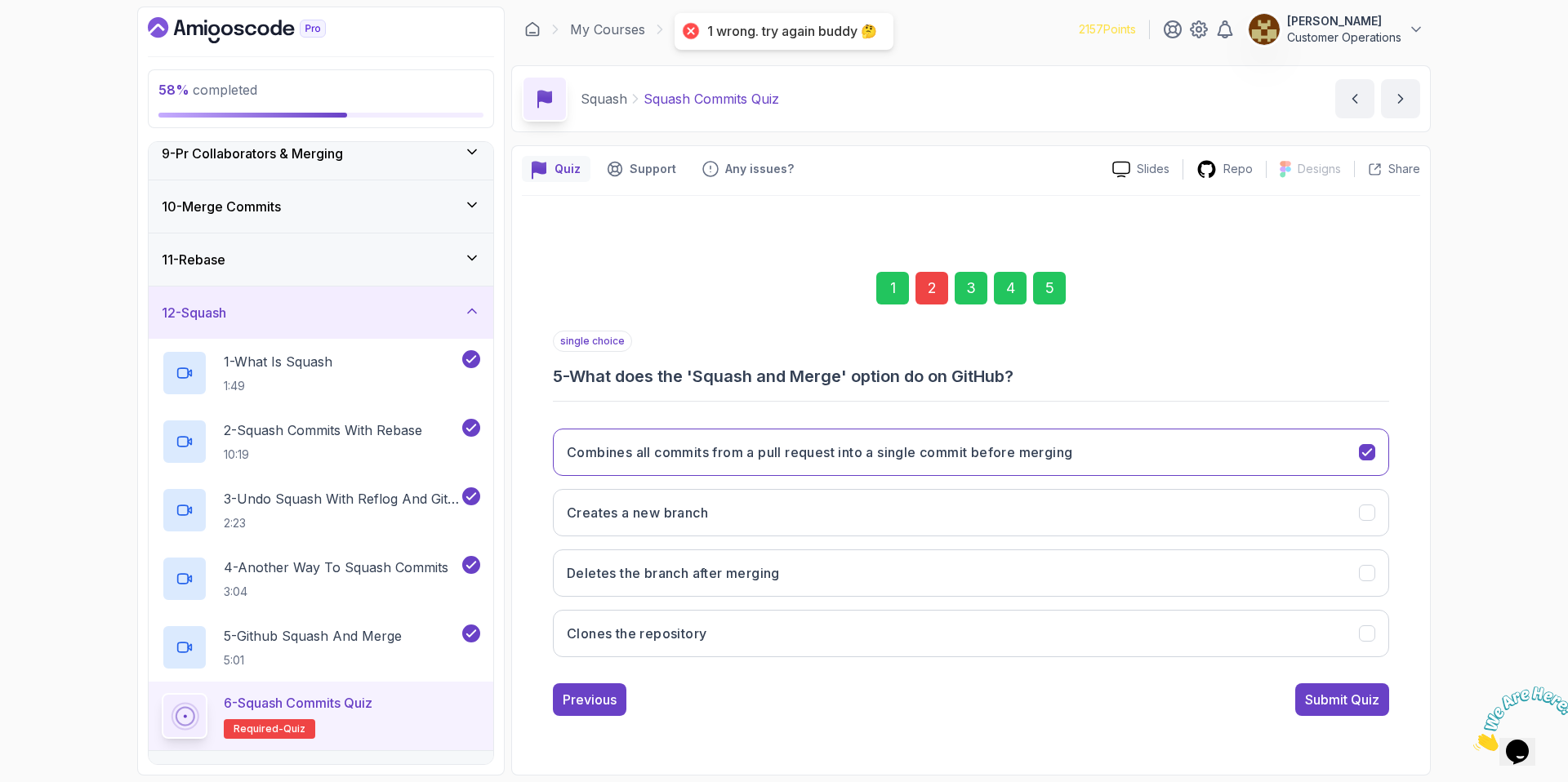
click at [938, 287] on div "2" at bounding box center [932, 289] width 33 height 33
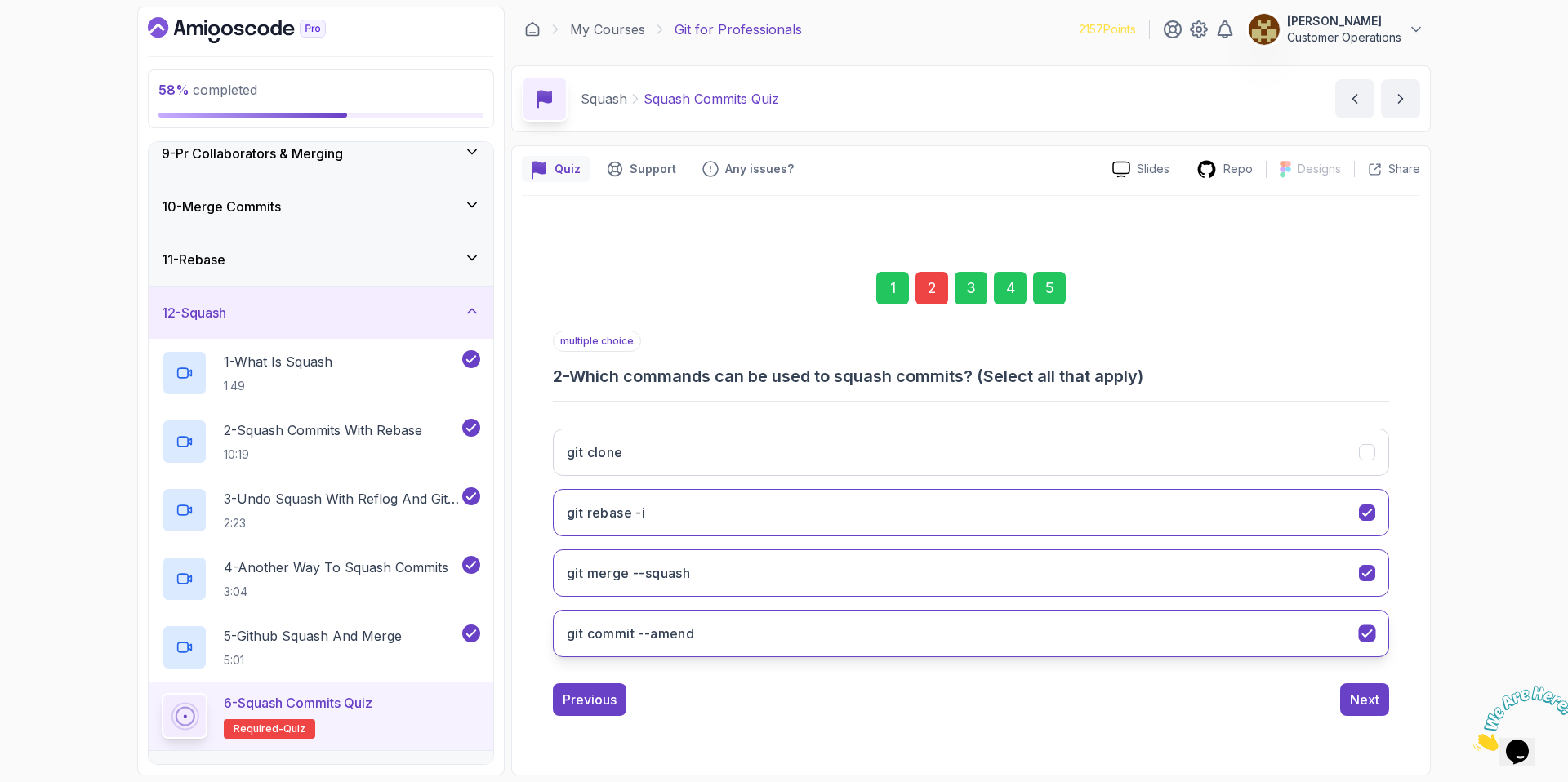
click at [801, 632] on button "git commit --amend" at bounding box center [971, 634] width 836 height 48
click at [1351, 698] on div "Next" at bounding box center [1365, 699] width 30 height 20
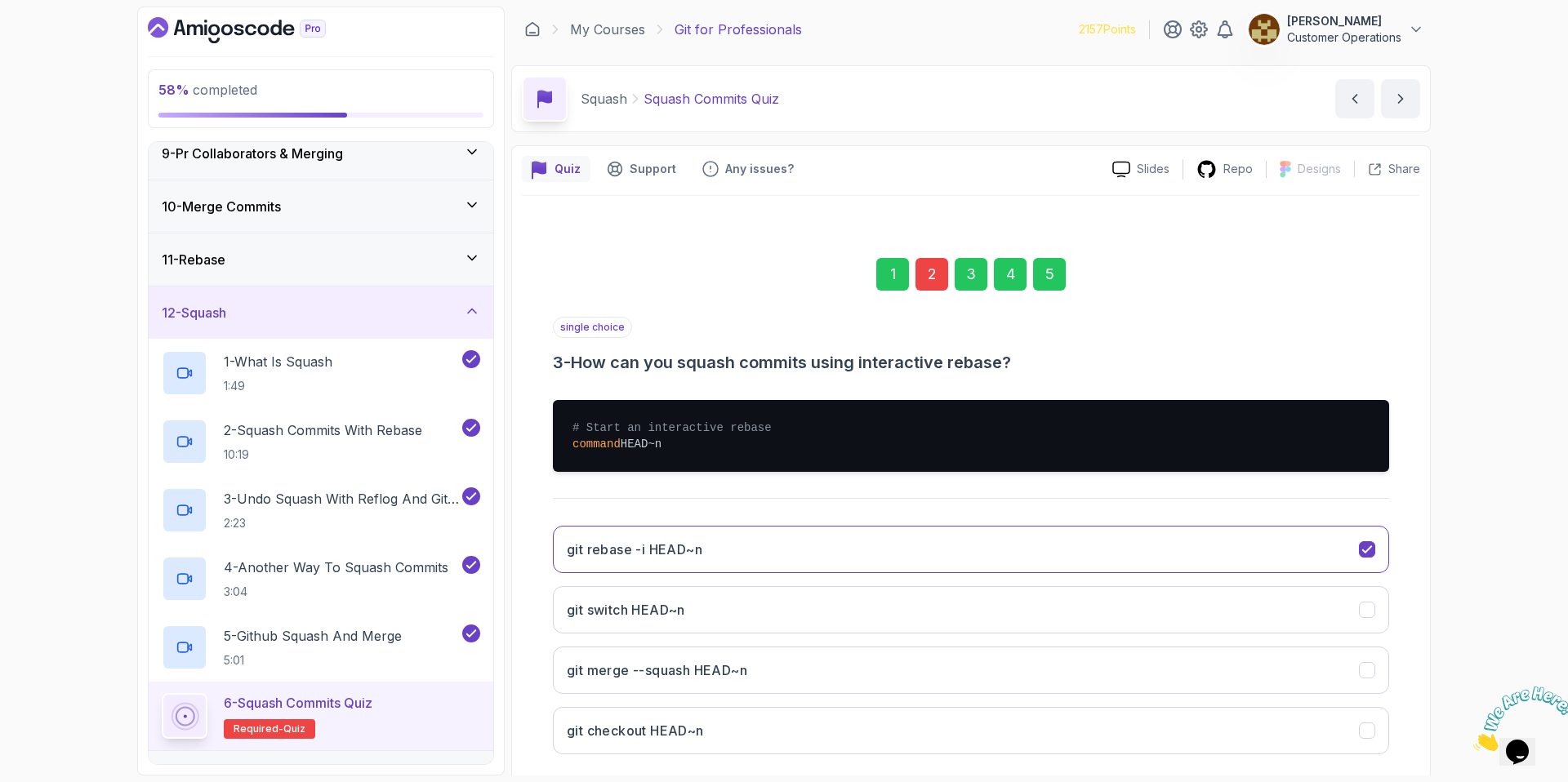
click at [1051, 283] on div "5" at bounding box center [1050, 275] width 33 height 33
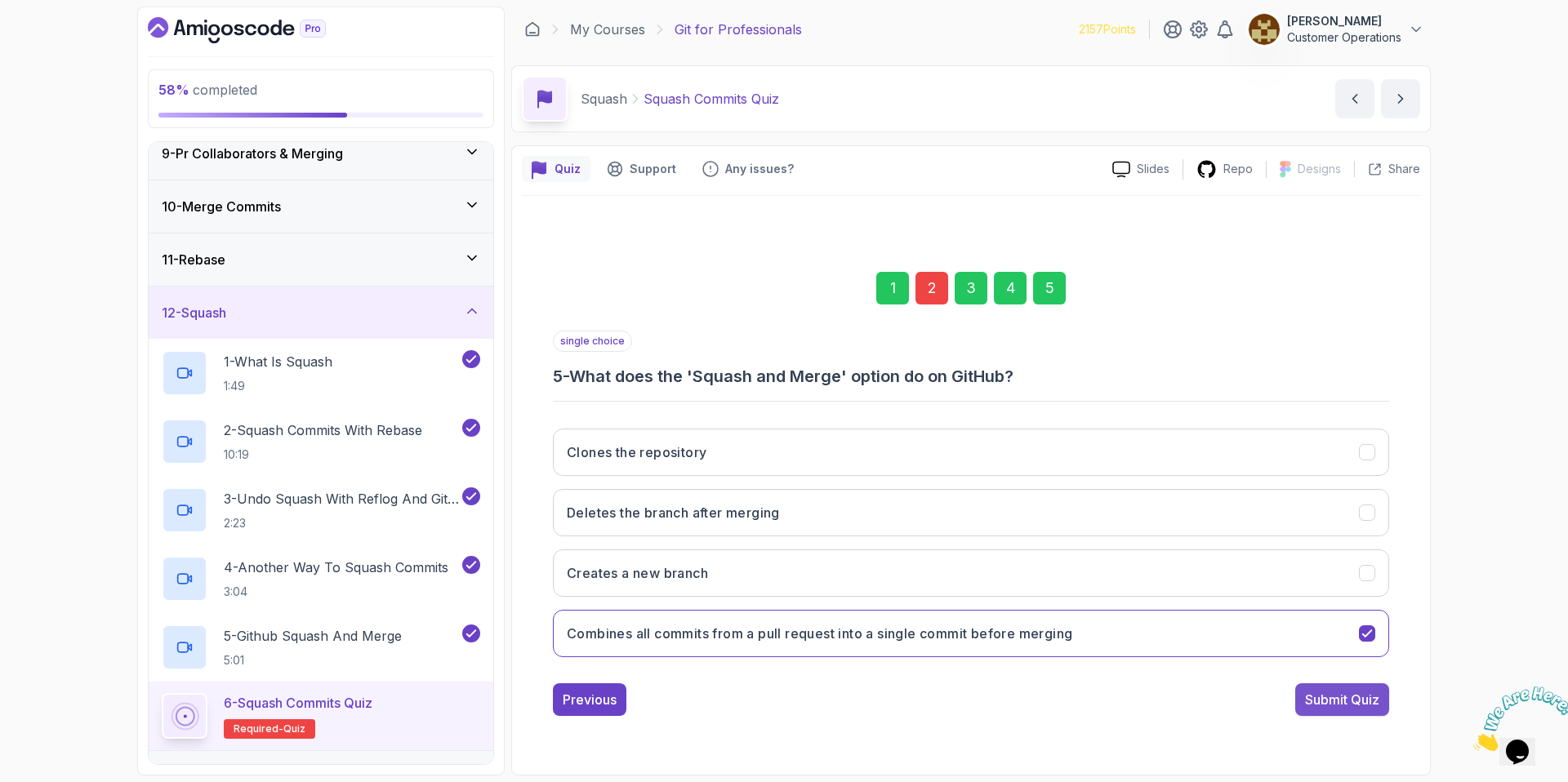
click at [1333, 701] on div "Submit Quiz" at bounding box center [1342, 699] width 75 height 20
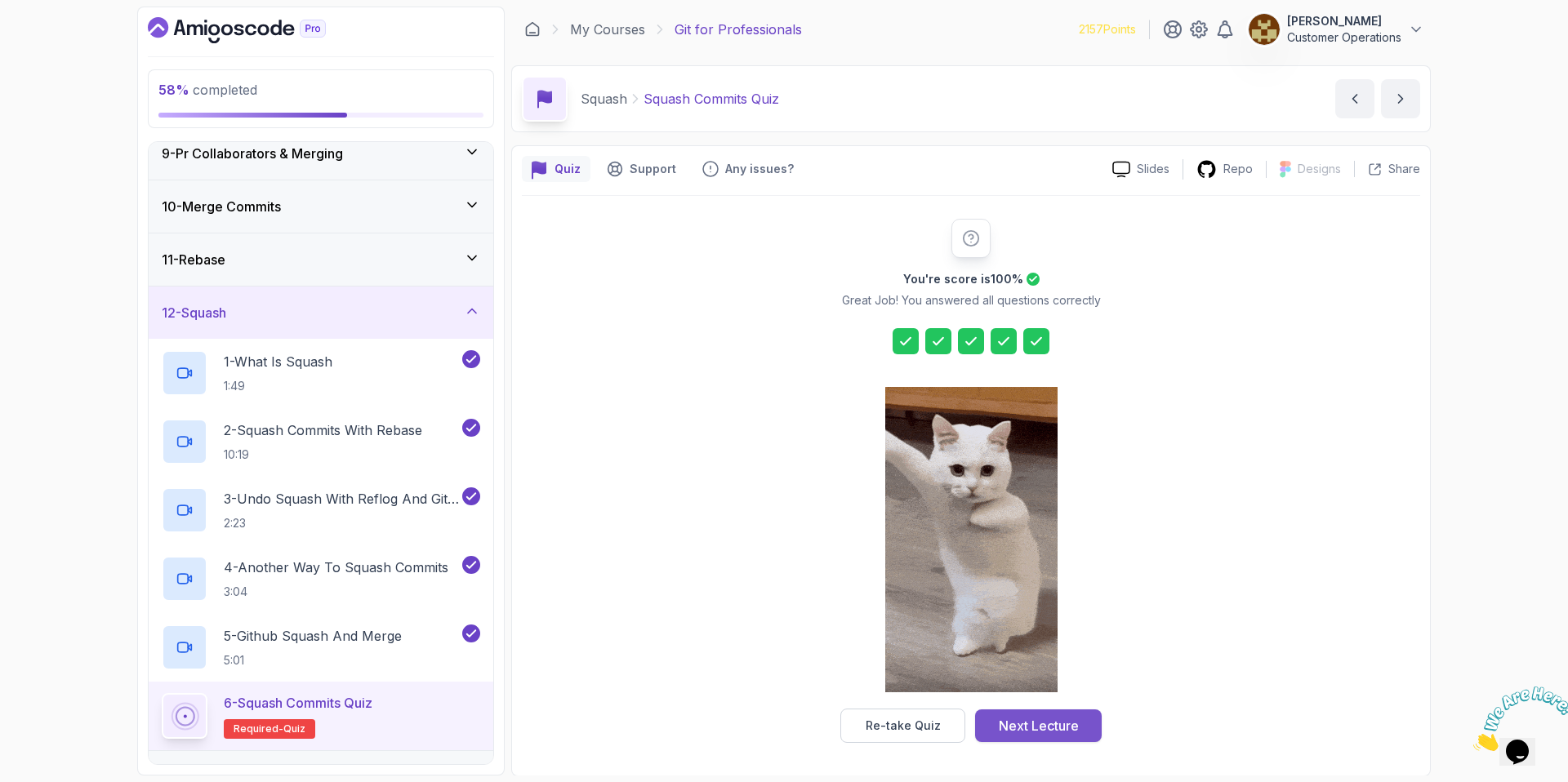
click at [1053, 722] on div "Next Lecture" at bounding box center [1039, 725] width 80 height 20
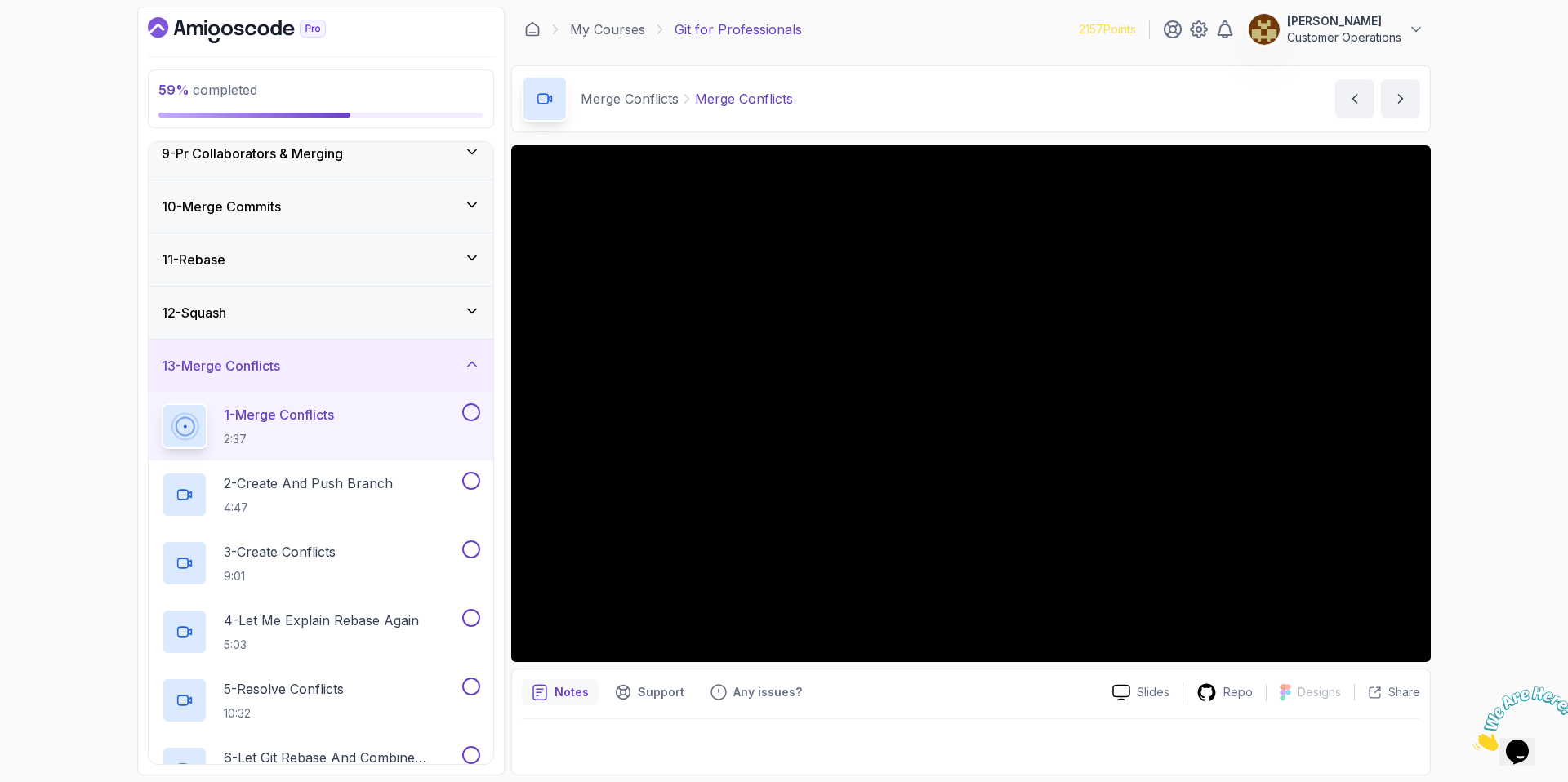
click at [301, 367] on div "13 - Merge Conflicts" at bounding box center [321, 366] width 318 height 20
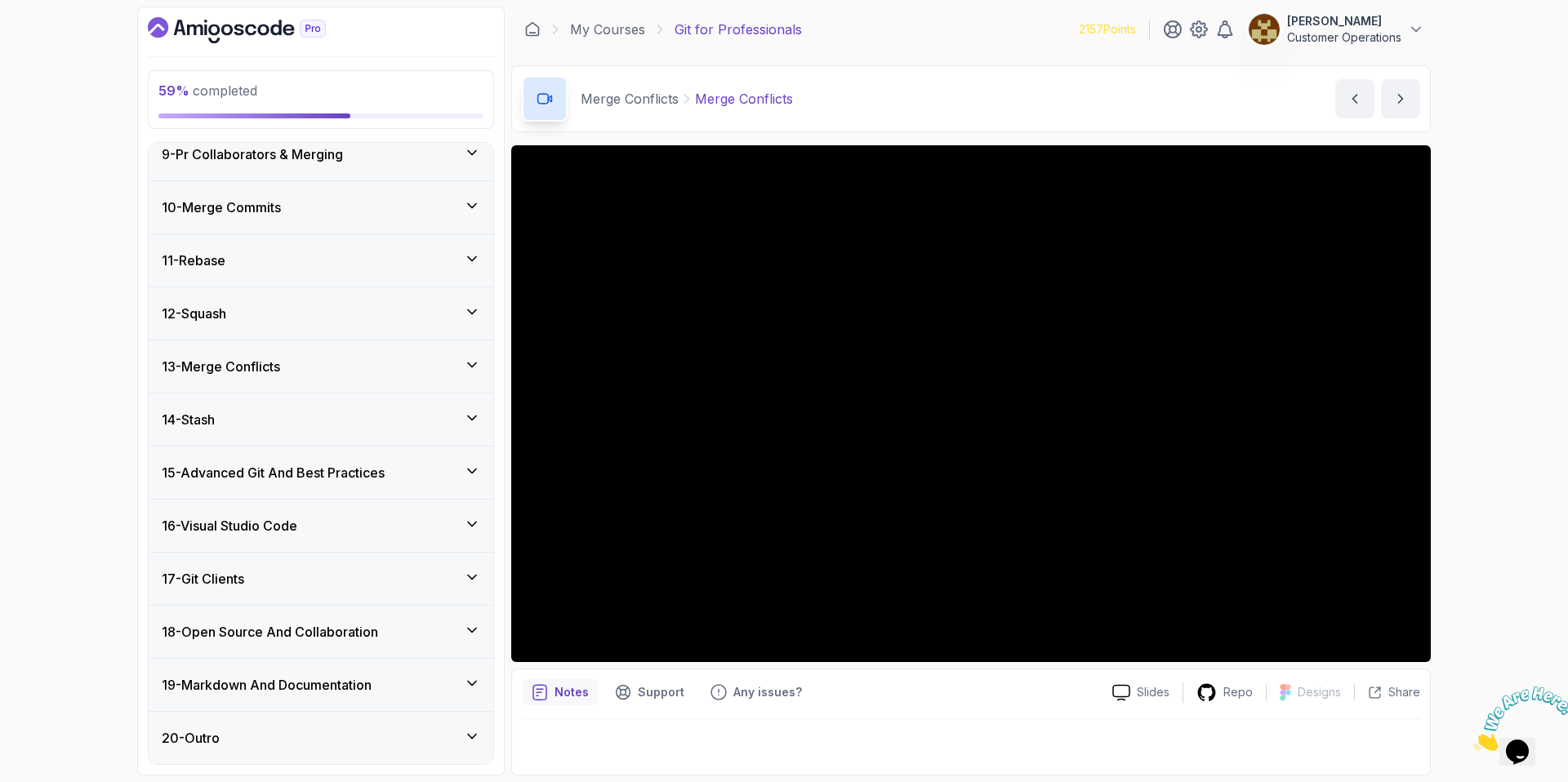
click at [360, 728] on div "20 - Outro" at bounding box center [321, 738] width 318 height 20
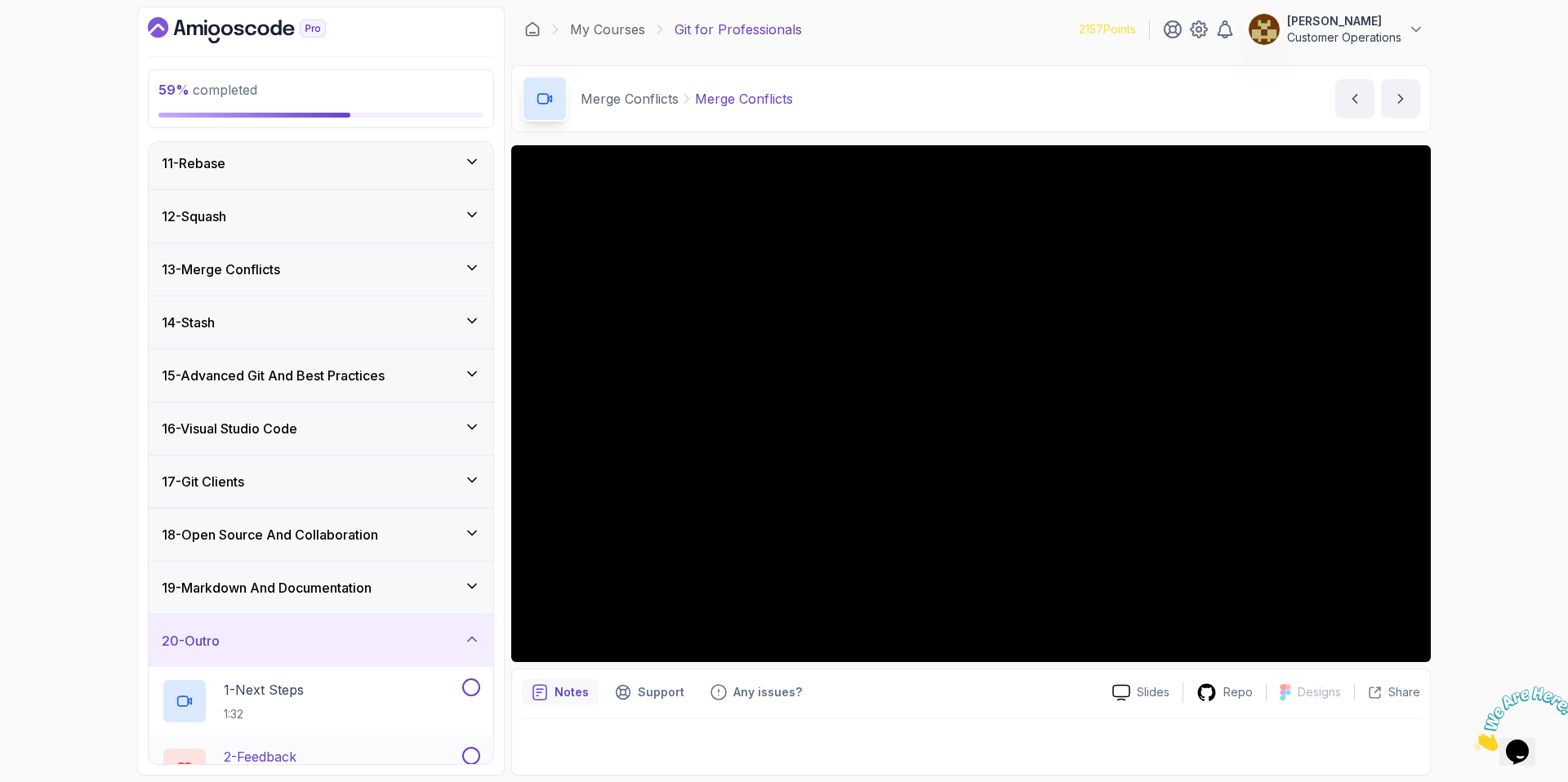
scroll to position [644, 0]
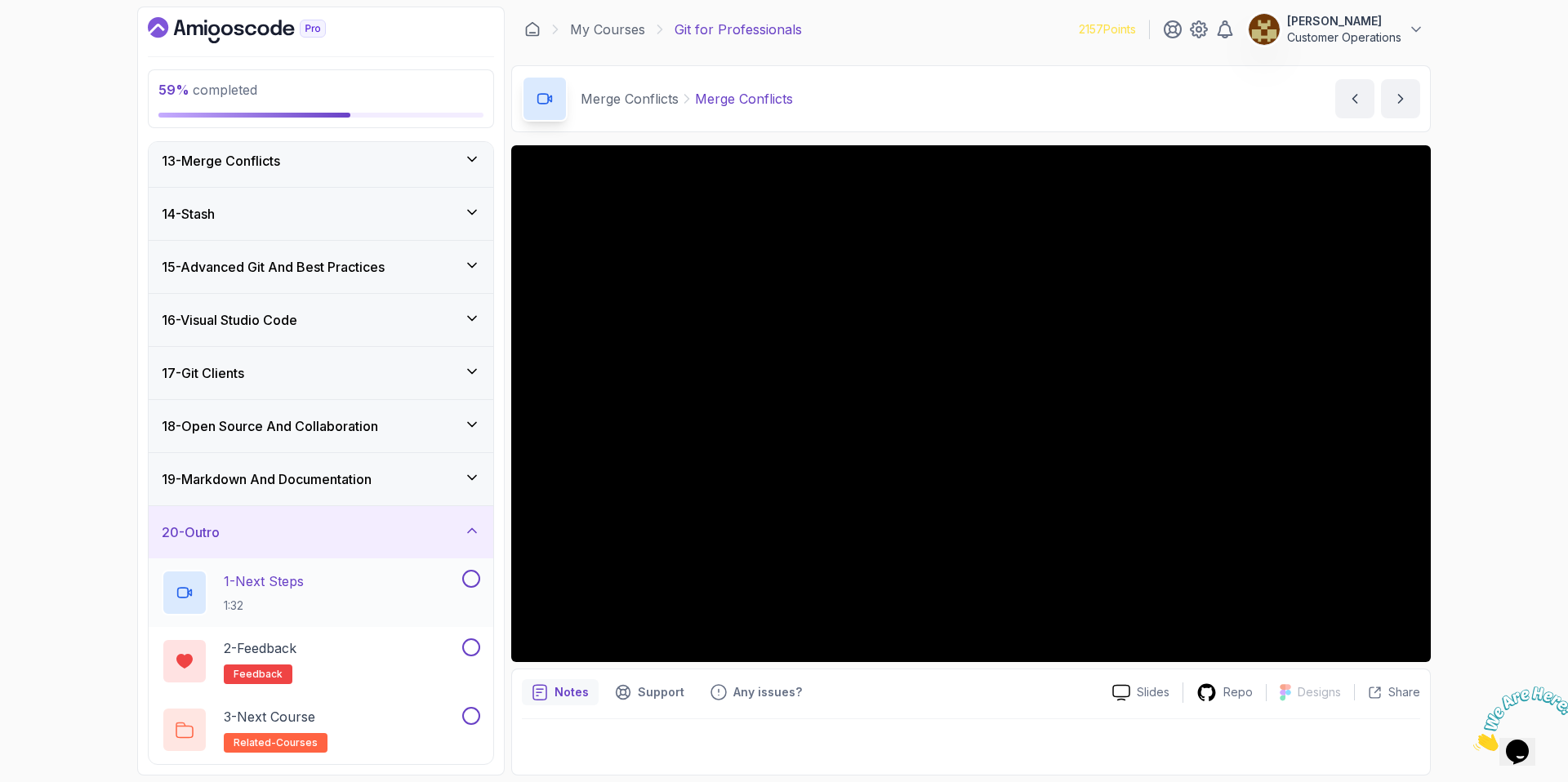
click at [353, 584] on div "1 - Next Steps 1:32" at bounding box center [310, 593] width 297 height 46
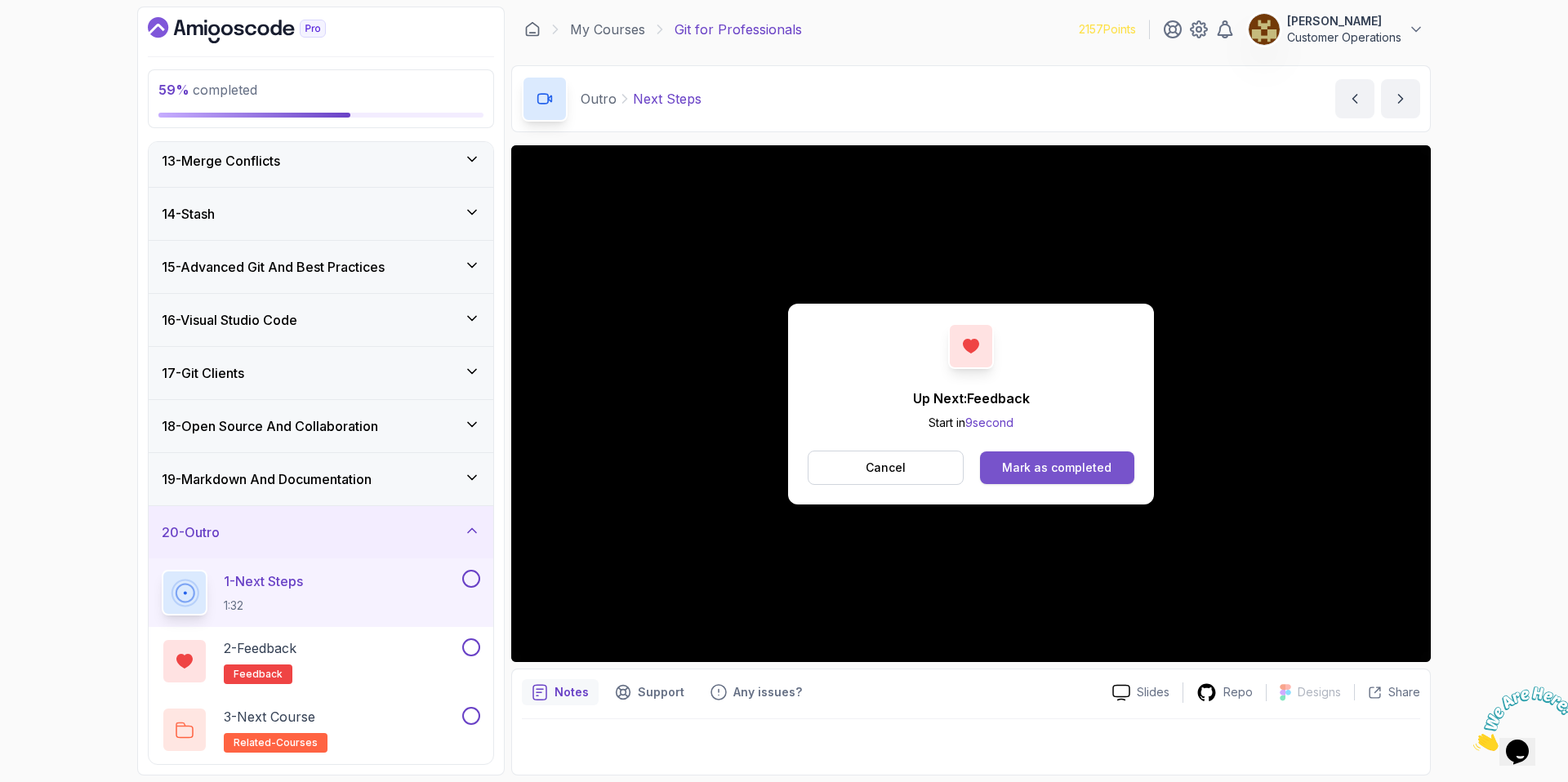
click at [1037, 475] on div "Mark as completed" at bounding box center [1056, 468] width 109 height 16
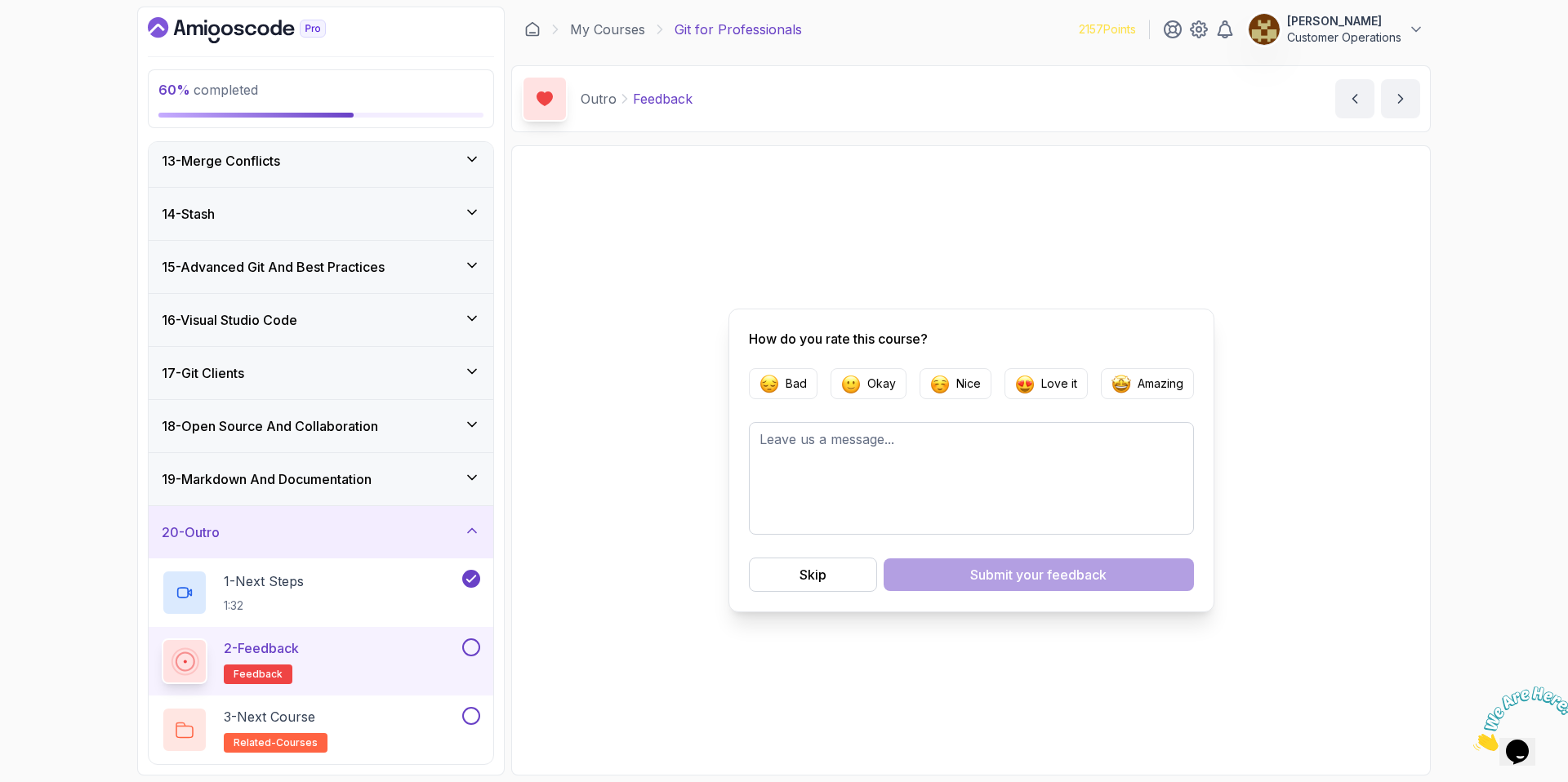
click at [465, 652] on button at bounding box center [472, 648] width 18 height 18
click at [470, 721] on button at bounding box center [472, 716] width 18 height 18
click at [428, 543] on div "20 - Outro" at bounding box center [321, 532] width 344 height 52
